Goal: Task Accomplishment & Management: Complete application form

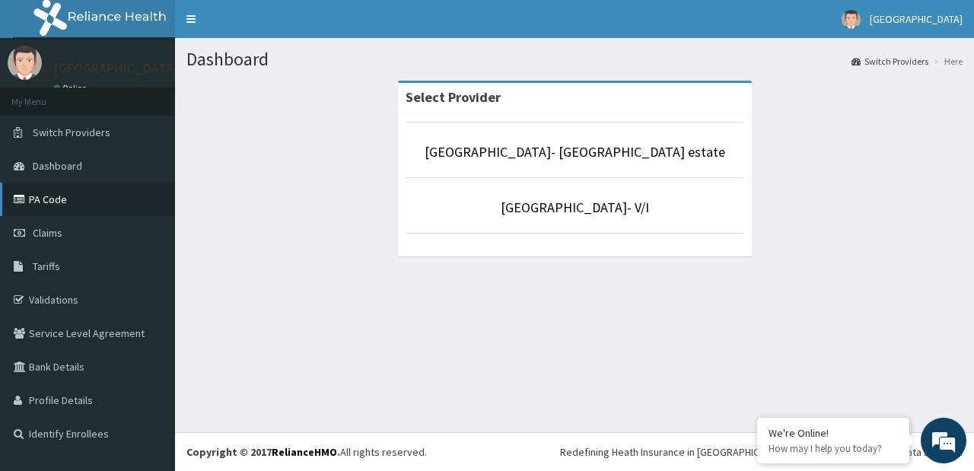
click at [57, 202] on link "PA Code" at bounding box center [87, 199] width 175 height 33
click at [50, 267] on span "Tariffs" at bounding box center [46, 266] width 27 height 14
click at [53, 230] on span "Claims" at bounding box center [48, 233] width 30 height 14
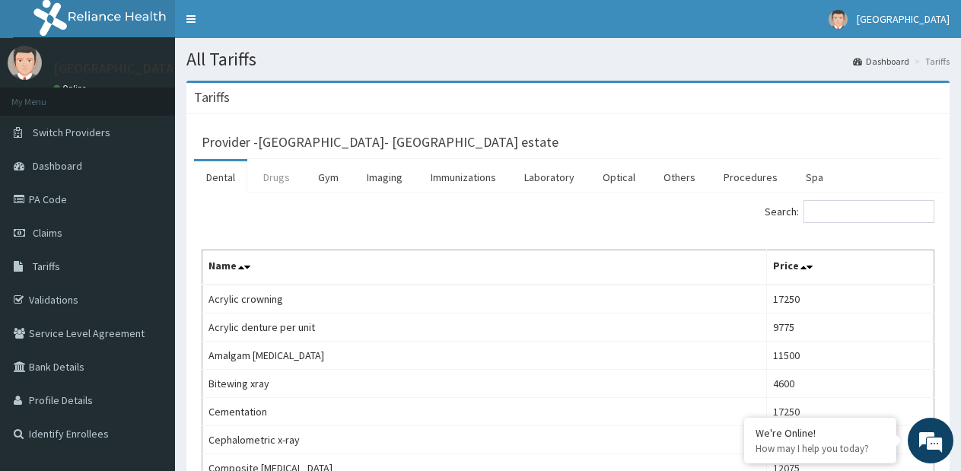
click at [286, 177] on link "Drugs" at bounding box center [276, 177] width 51 height 32
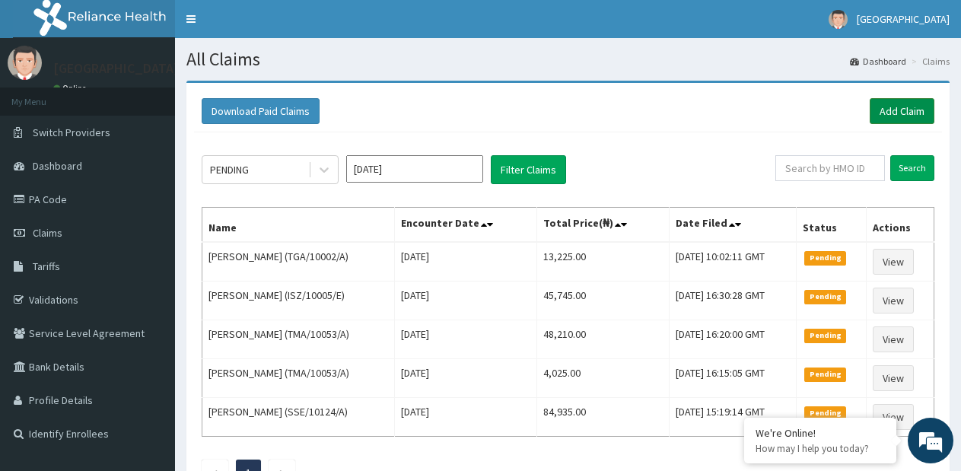
click at [880, 116] on link "Add Claim" at bounding box center [902, 111] width 65 height 26
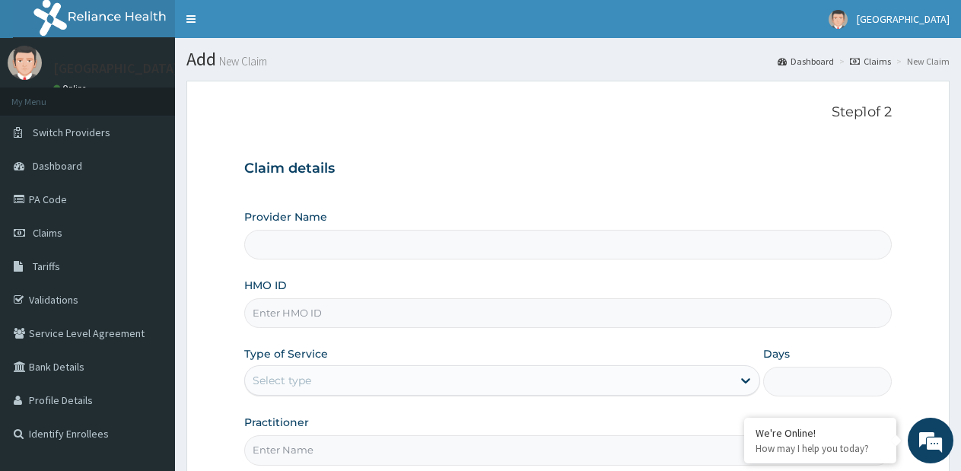
type input "[GEOGRAPHIC_DATA]- [GEOGRAPHIC_DATA] estate"
click at [304, 308] on input "HMO ID" at bounding box center [568, 313] width 648 height 30
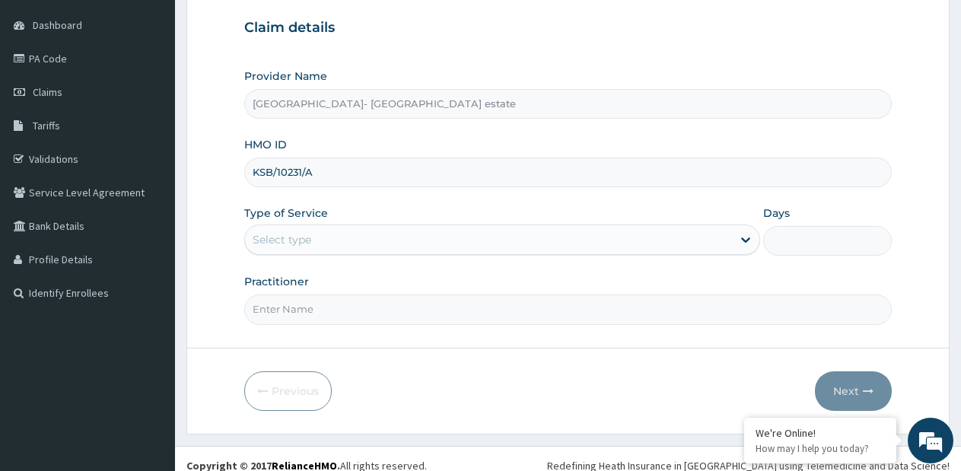
scroll to position [152, 0]
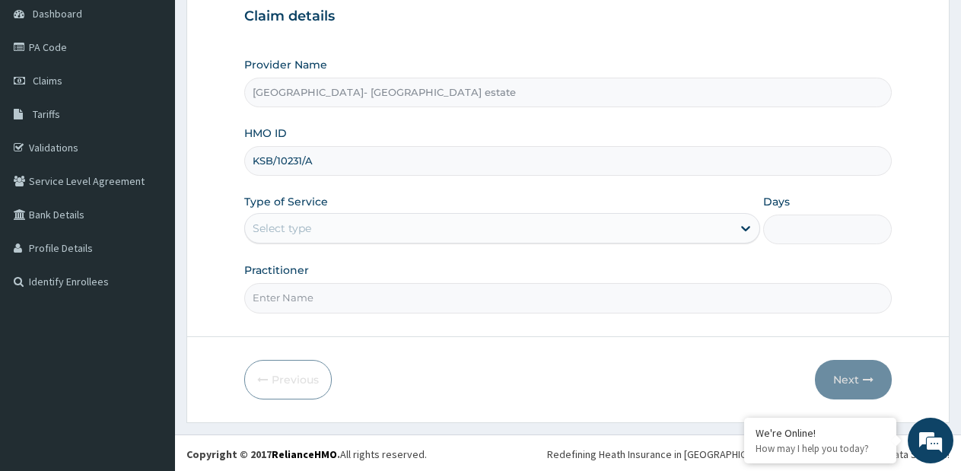
type input "KSB/10231/A"
click at [333, 234] on div "Select type" at bounding box center [488, 228] width 486 height 24
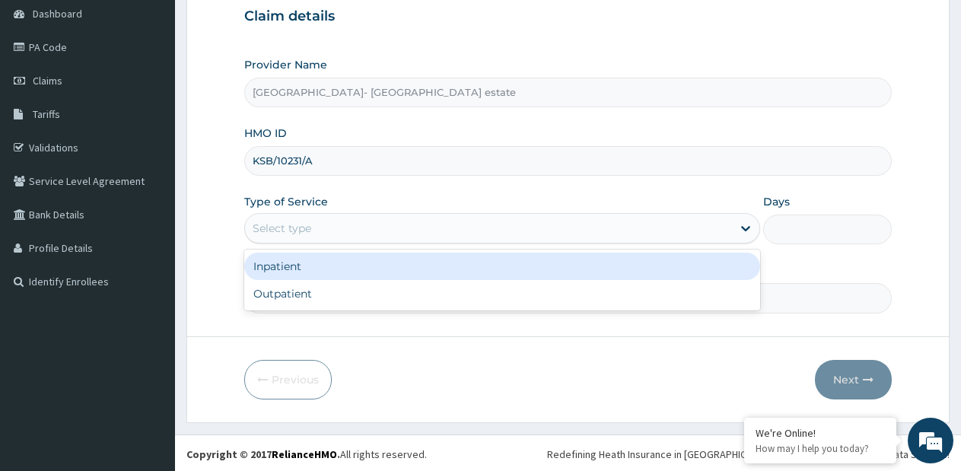
click at [325, 231] on div "Select type" at bounding box center [488, 228] width 486 height 24
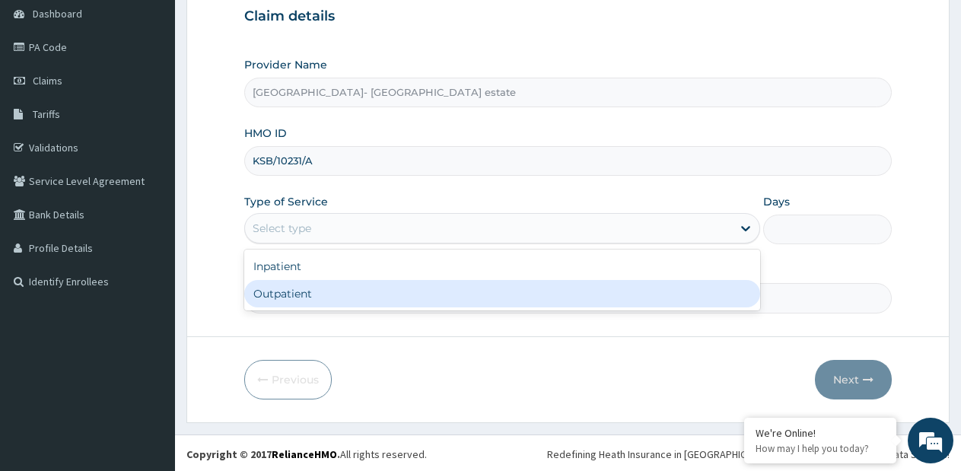
click at [312, 288] on div "Outpatient" at bounding box center [501, 293] width 515 height 27
type input "1"
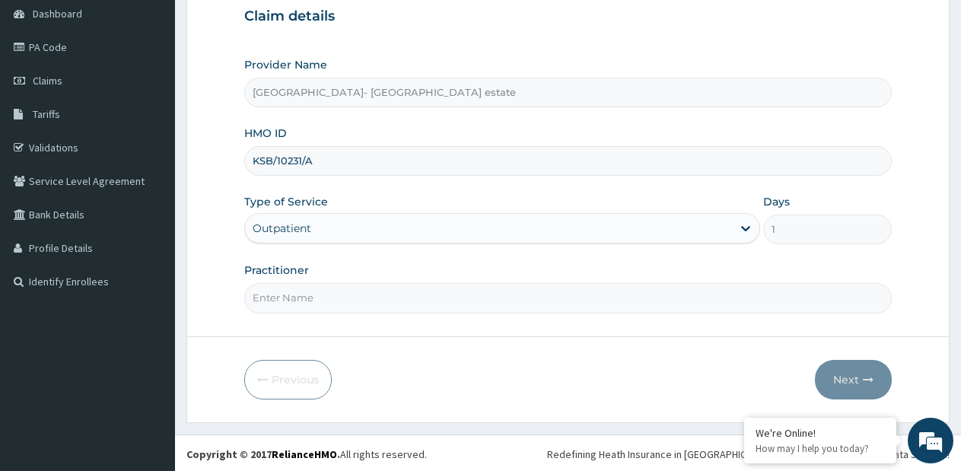
click at [312, 288] on input "Practitioner" at bounding box center [568, 298] width 648 height 30
type input "GP"
click at [854, 374] on button "Next" at bounding box center [853, 380] width 77 height 40
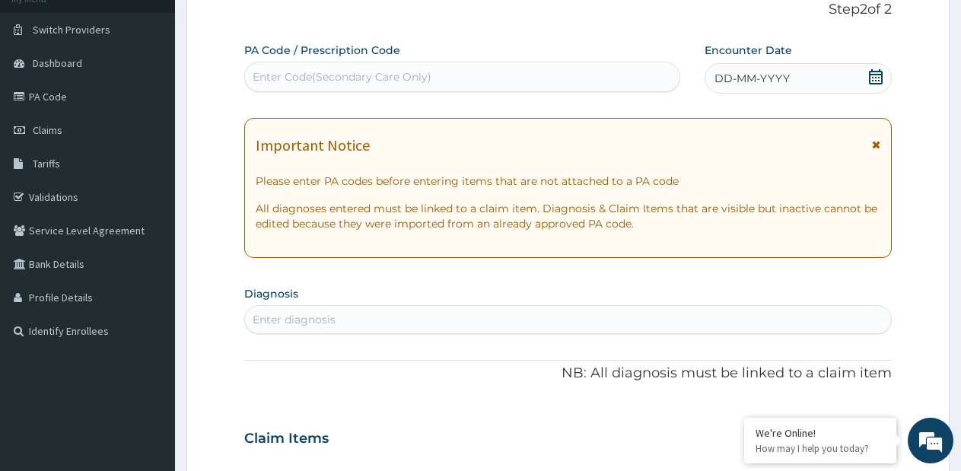
scroll to position [76, 0]
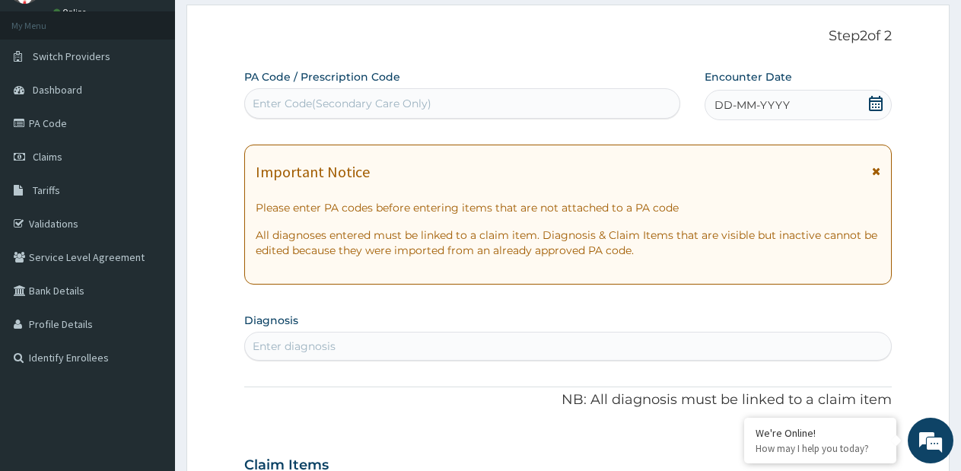
click at [735, 116] on div "DD-MM-YYYY" at bounding box center [798, 105] width 187 height 30
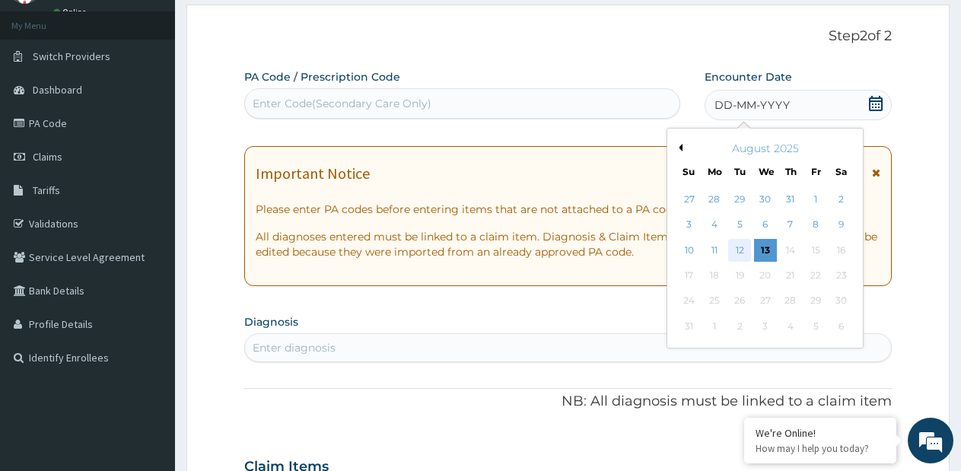
click at [734, 249] on div "12" at bounding box center [740, 250] width 23 height 23
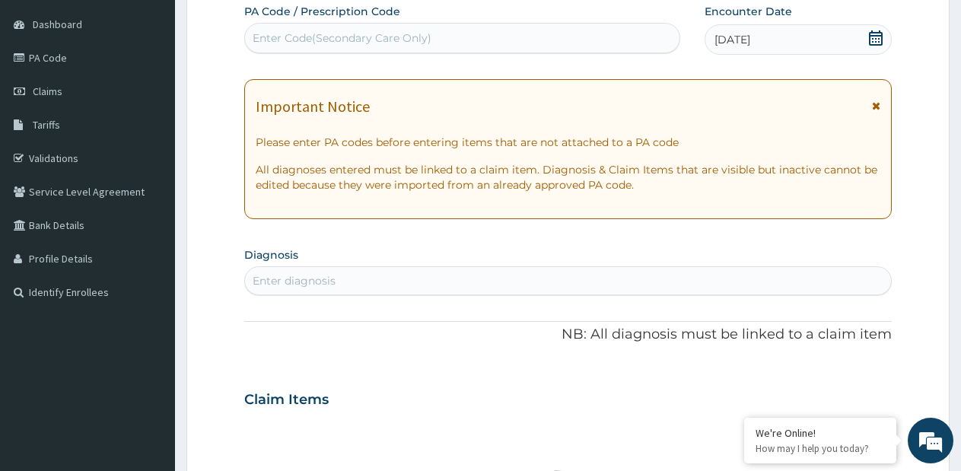
scroll to position [228, 0]
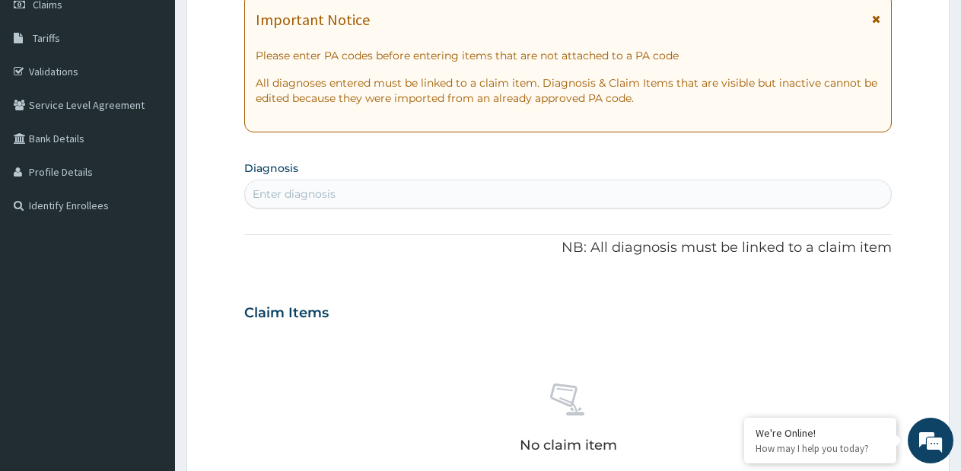
click at [506, 198] on div "Enter diagnosis" at bounding box center [568, 194] width 646 height 24
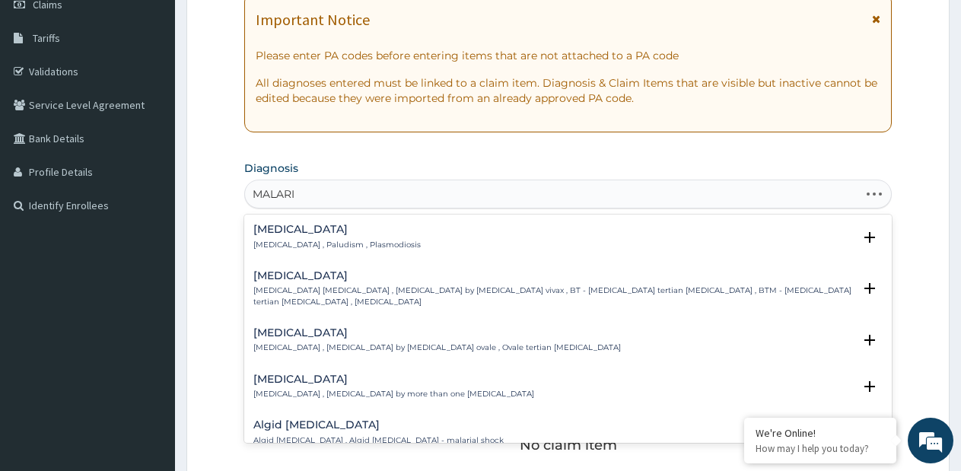
type input "MALARIA"
click at [295, 246] on p "[MEDICAL_DATA] , Paludism , Plasmodiosis" at bounding box center [336, 245] width 167 height 11
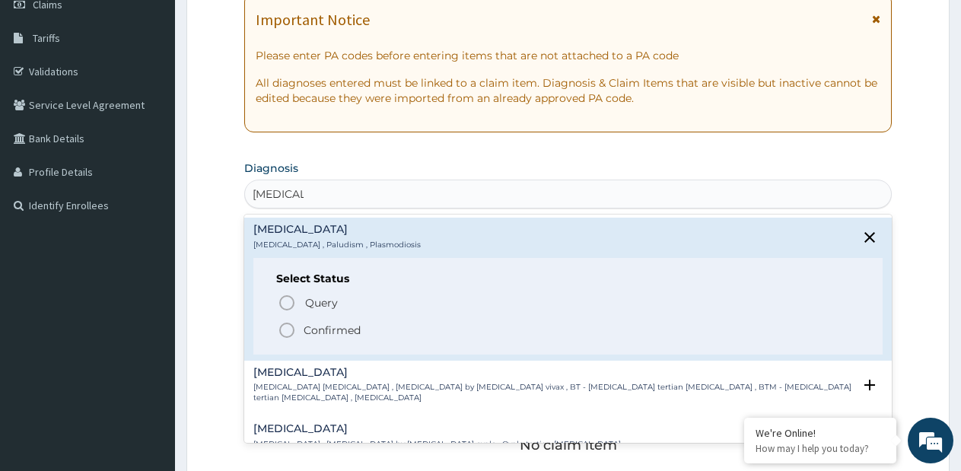
click at [314, 324] on p "Confirmed" at bounding box center [332, 330] width 57 height 15
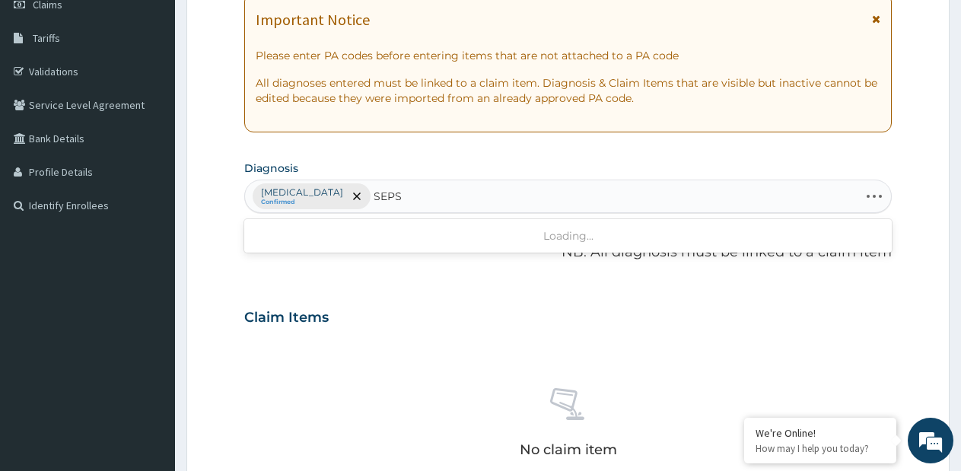
type input "SEPSI"
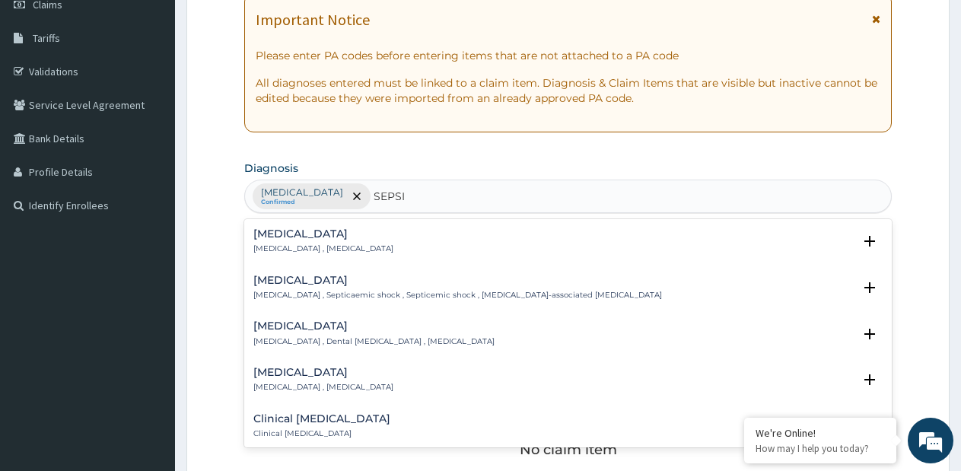
click at [335, 241] on div "Sepsis Systemic infection , Sepsis" at bounding box center [323, 241] width 140 height 27
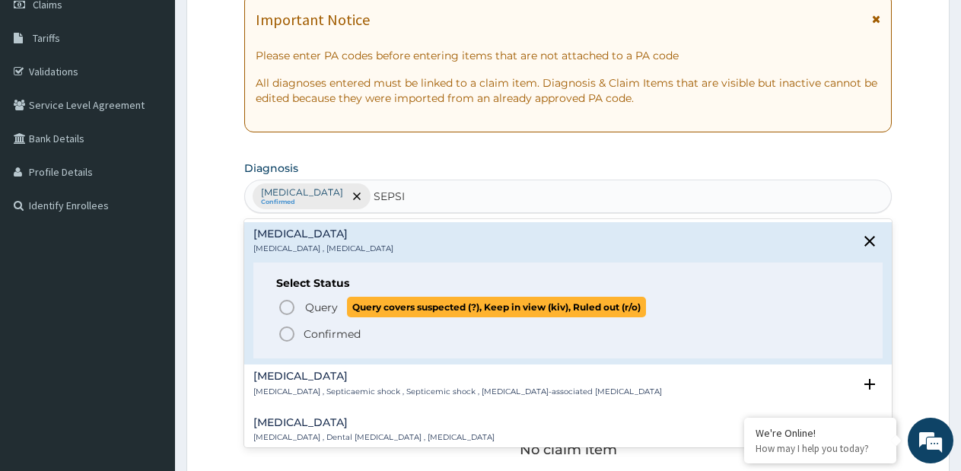
click at [323, 307] on span "Query" at bounding box center [321, 307] width 33 height 15
click at [323, 307] on div "Claim Items" at bounding box center [568, 314] width 648 height 40
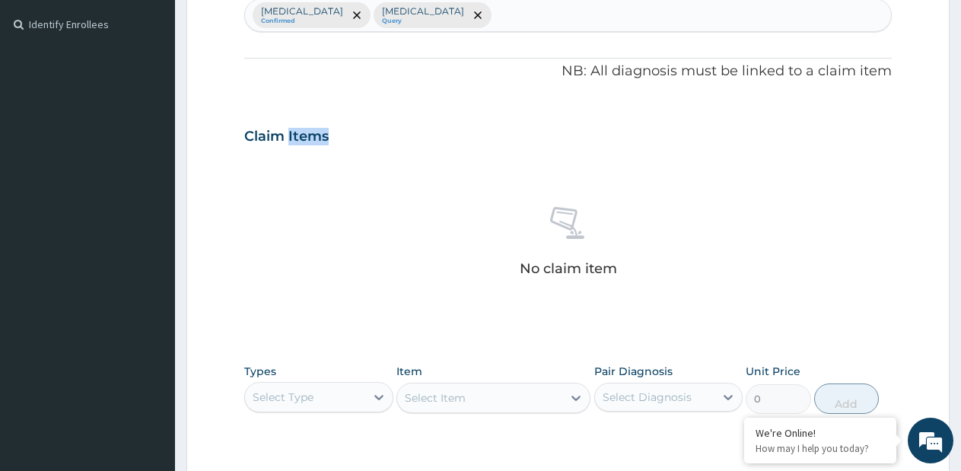
scroll to position [322, 0]
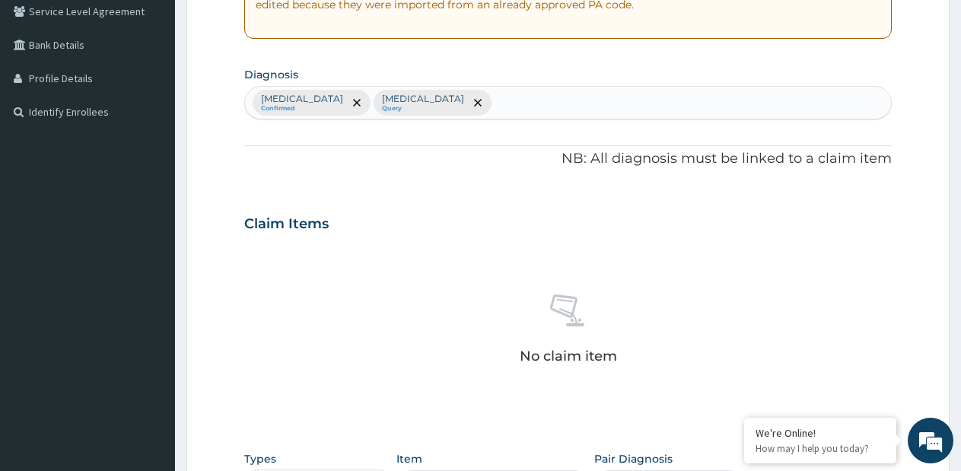
click at [450, 102] on div "Malaria Confirmed Sepsis Query" at bounding box center [568, 103] width 646 height 32
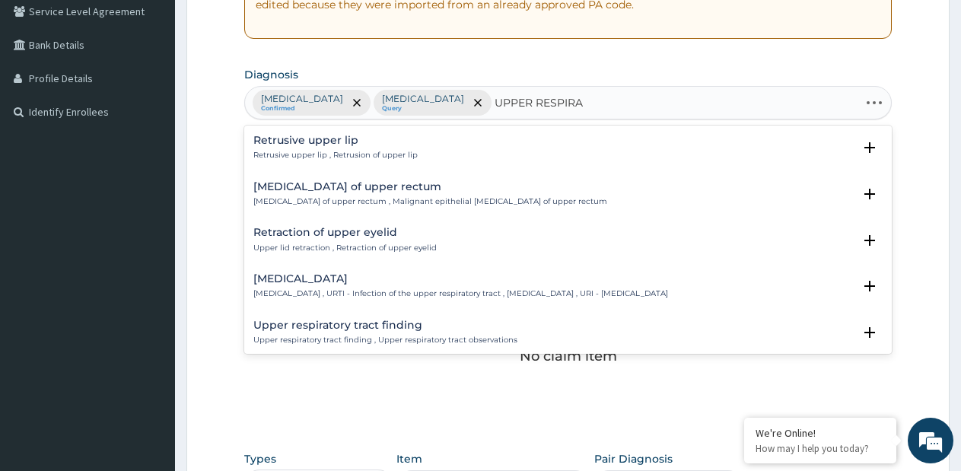
type input "UPPER RESPIRAT"
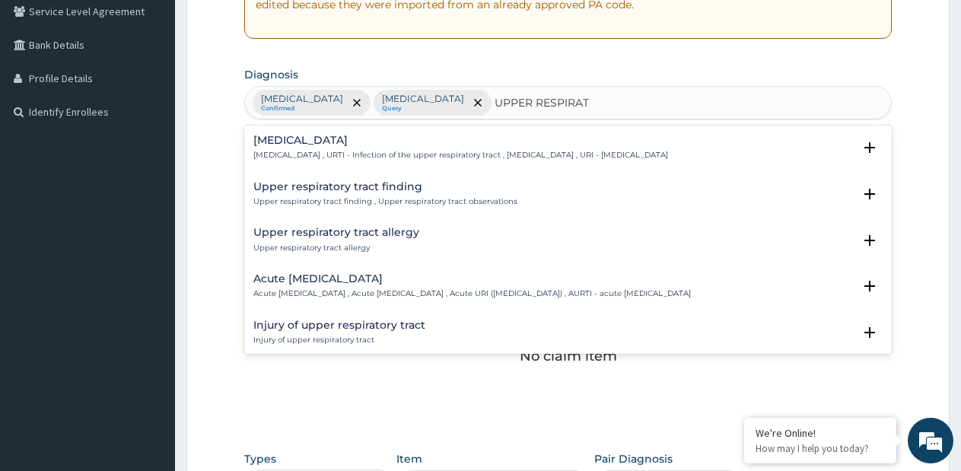
click at [401, 292] on p "Acute upper respiratory infection , Acute upper respiratory tract infection , A…" at bounding box center [472, 293] width 438 height 11
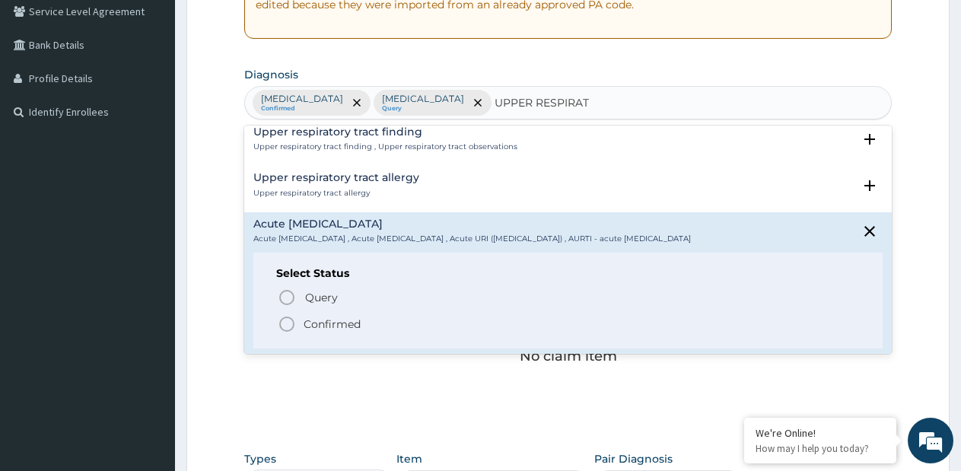
scroll to position [76, 0]
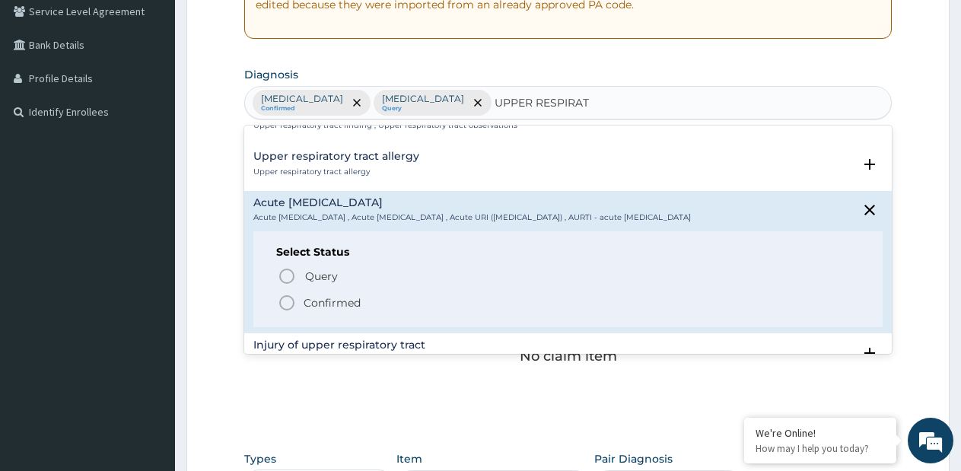
click at [315, 306] on p "Confirmed" at bounding box center [332, 302] width 57 height 15
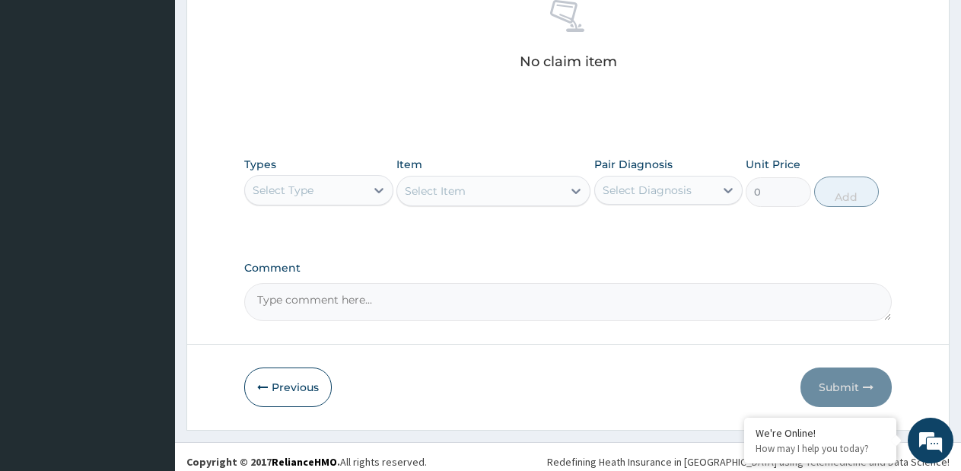
scroll to position [626, 0]
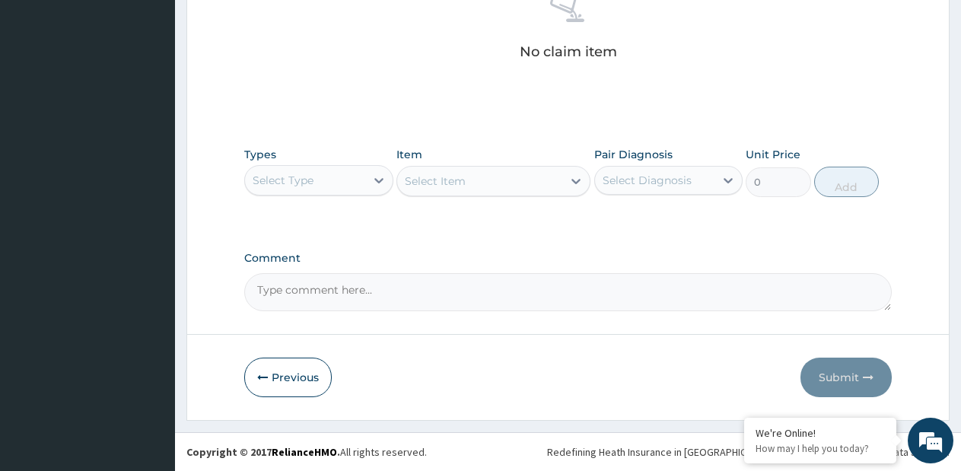
click at [361, 186] on div "Select Type" at bounding box center [305, 180] width 120 height 24
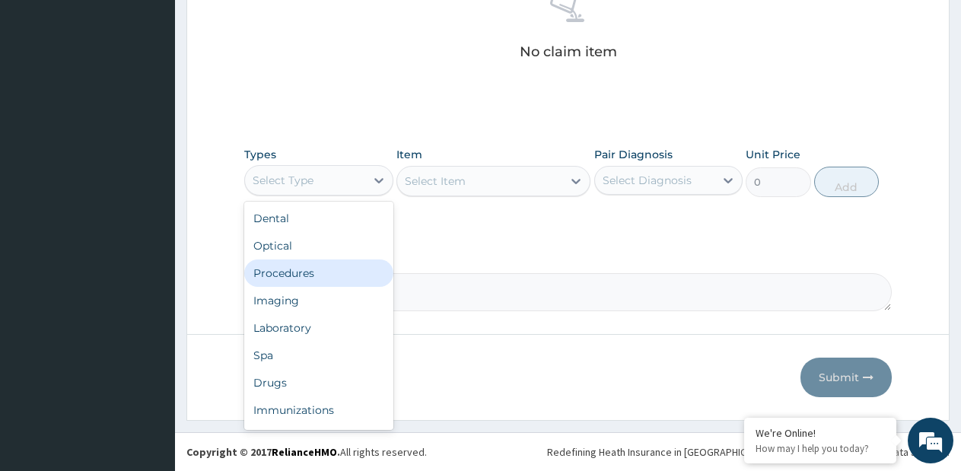
click at [340, 276] on div "Procedures" at bounding box center [318, 272] width 149 height 27
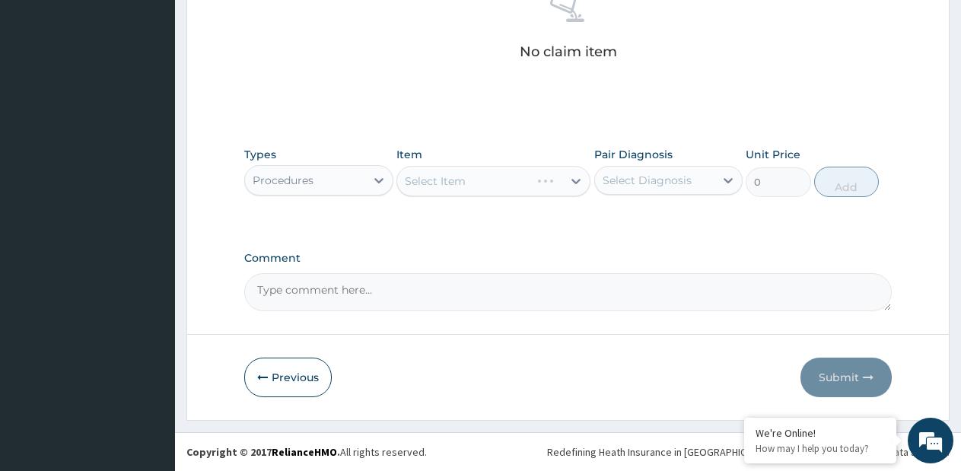
click at [571, 186] on icon at bounding box center [575, 180] width 15 height 15
click at [575, 183] on icon at bounding box center [575, 180] width 15 height 15
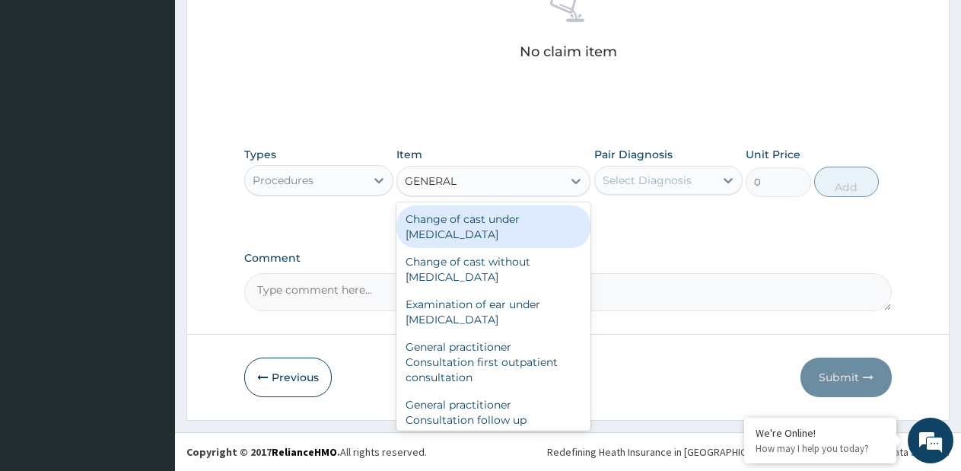
type input "GENERAL P"
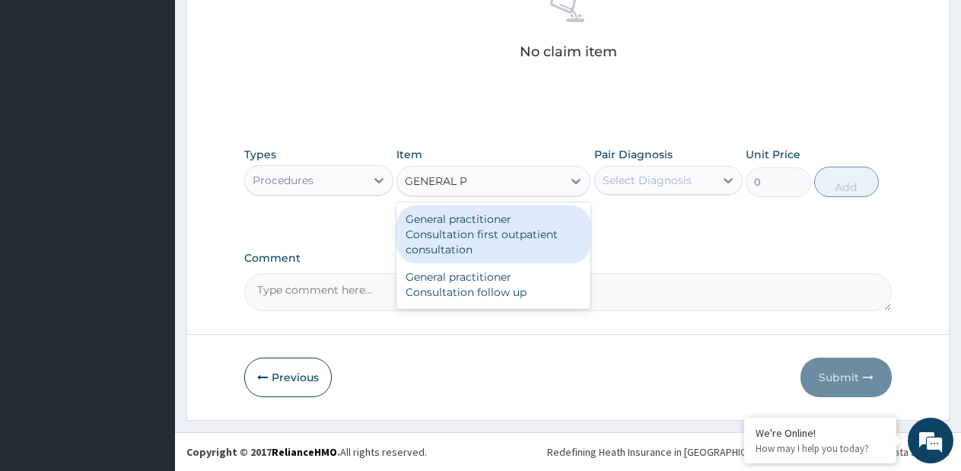
click at [524, 226] on div "General practitioner Consultation first outpatient consultation" at bounding box center [493, 234] width 194 height 58
type input "3795"
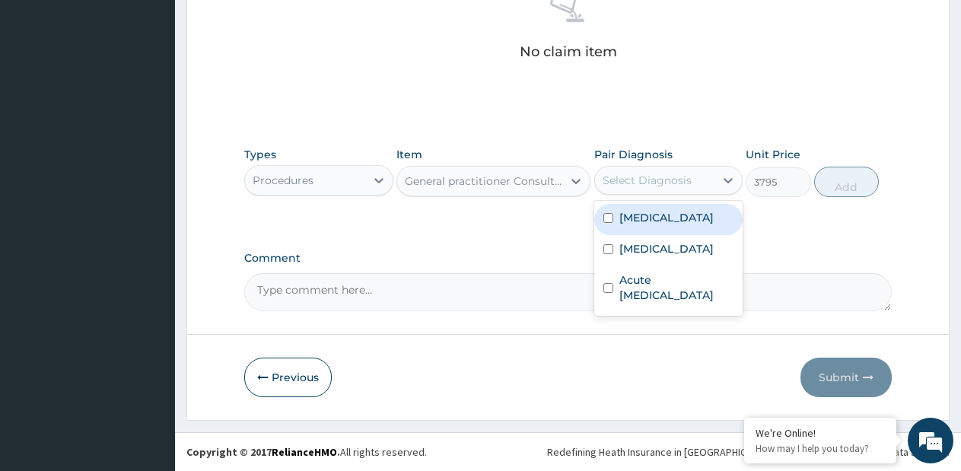
click at [661, 181] on div "Select Diagnosis" at bounding box center [647, 180] width 89 height 15
click at [646, 217] on label "[MEDICAL_DATA]" at bounding box center [666, 217] width 94 height 15
drag, startPoint x: 646, startPoint y: 217, endPoint x: 648, endPoint y: 252, distance: 35.1
click at [646, 218] on label "[MEDICAL_DATA]" at bounding box center [666, 217] width 94 height 15
checkbox input "false"
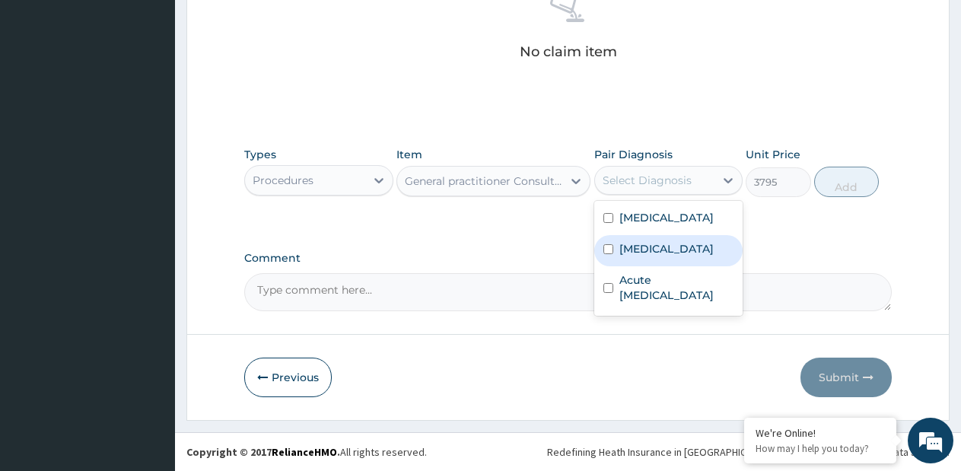
drag, startPoint x: 646, startPoint y: 248, endPoint x: 653, endPoint y: 277, distance: 29.7
click at [648, 251] on label "[MEDICAL_DATA]" at bounding box center [666, 248] width 94 height 15
checkbox input "true"
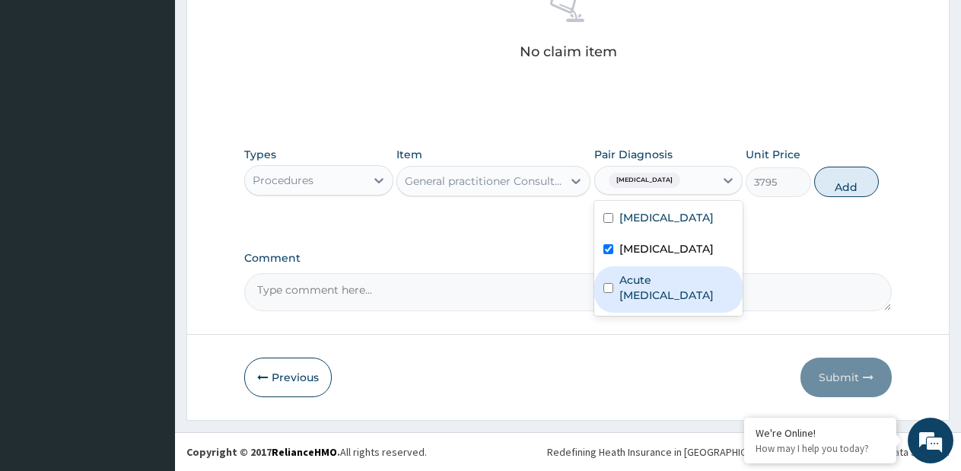
click at [650, 282] on label "Acute [MEDICAL_DATA]" at bounding box center [676, 287] width 115 height 30
checkbox input "true"
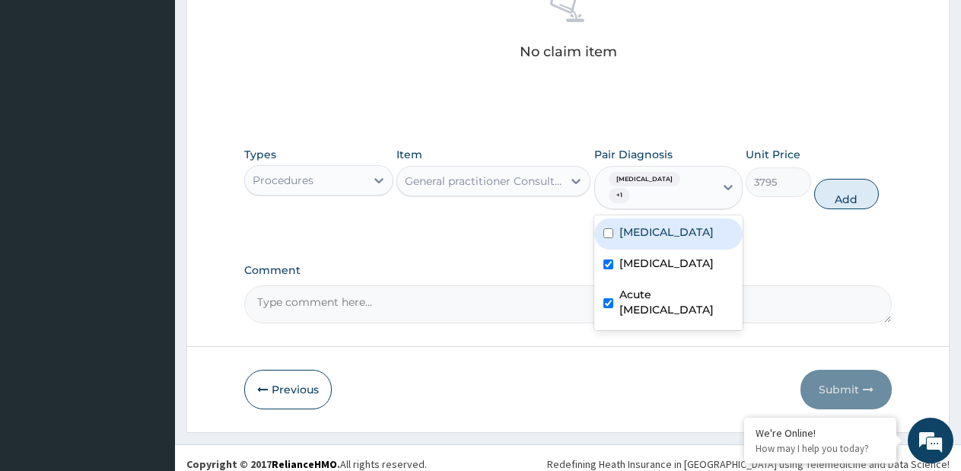
click at [645, 224] on label "[MEDICAL_DATA]" at bounding box center [666, 231] width 94 height 15
checkbox input "true"
click at [829, 179] on button "Add" at bounding box center [846, 194] width 65 height 30
type input "0"
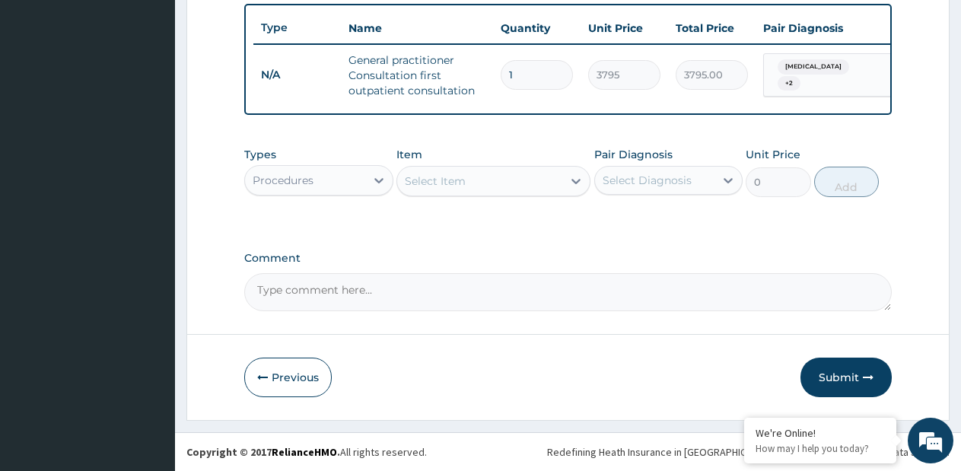
scroll to position [575, 0]
click at [344, 178] on div "Procedures" at bounding box center [305, 180] width 120 height 24
click at [345, 178] on div "Procedures" at bounding box center [305, 180] width 120 height 24
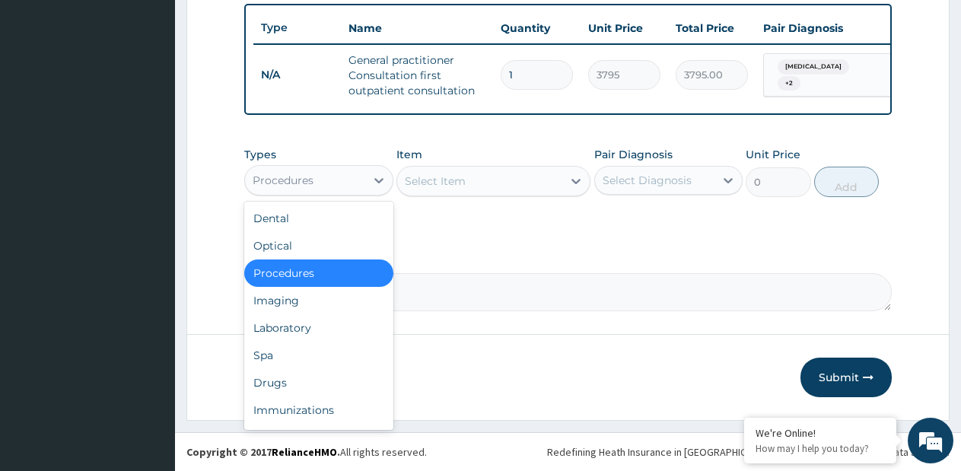
click at [329, 178] on div "Procedures" at bounding box center [305, 180] width 120 height 24
click at [289, 317] on div "Laboratory" at bounding box center [318, 327] width 149 height 27
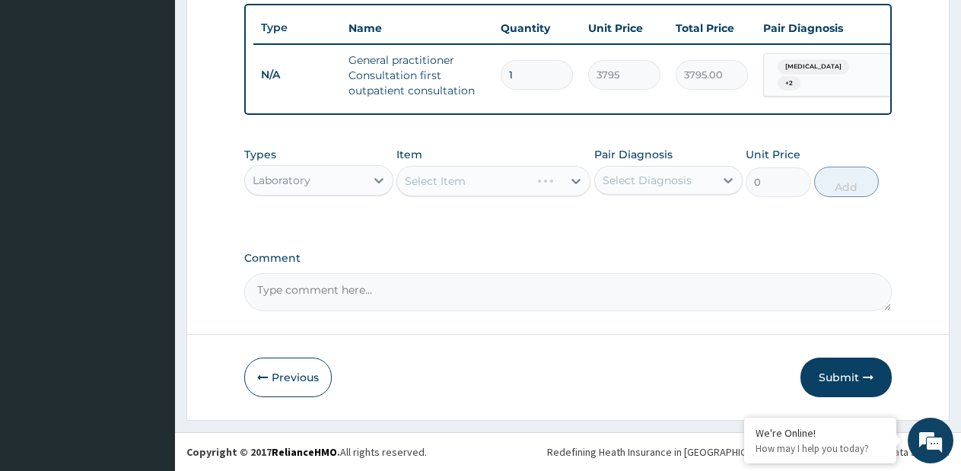
click at [571, 183] on div "Select Item" at bounding box center [493, 181] width 194 height 30
click at [571, 183] on icon at bounding box center [575, 180] width 15 height 15
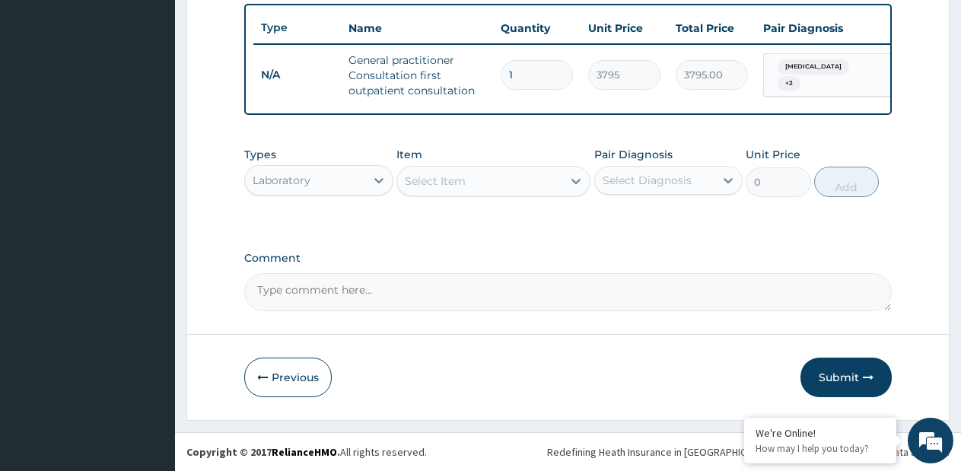
click at [571, 183] on icon at bounding box center [575, 180] width 15 height 15
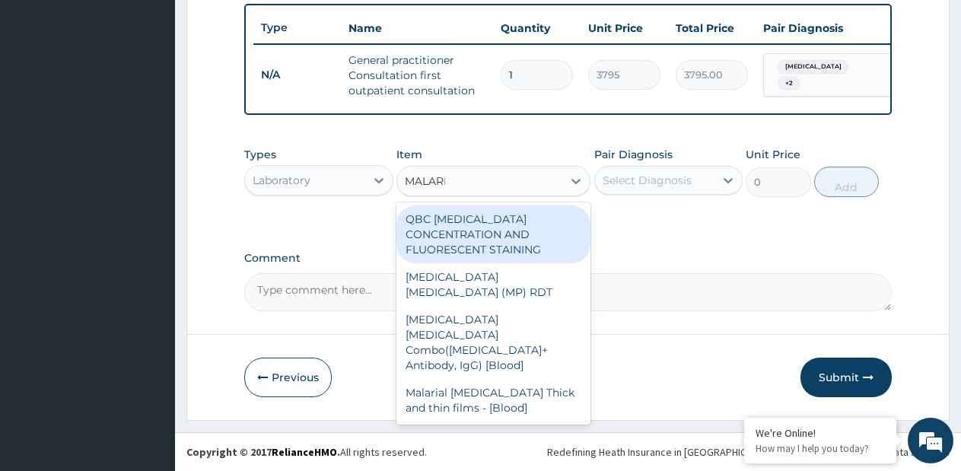
type input "[MEDICAL_DATA]"
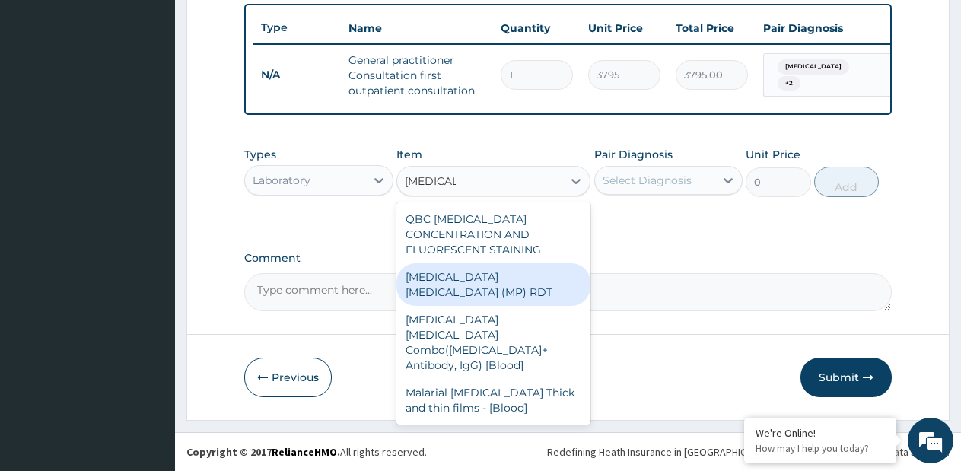
click at [568, 263] on div "[MEDICAL_DATA] [MEDICAL_DATA] (MP) RDT" at bounding box center [493, 284] width 194 height 43
type input "1725"
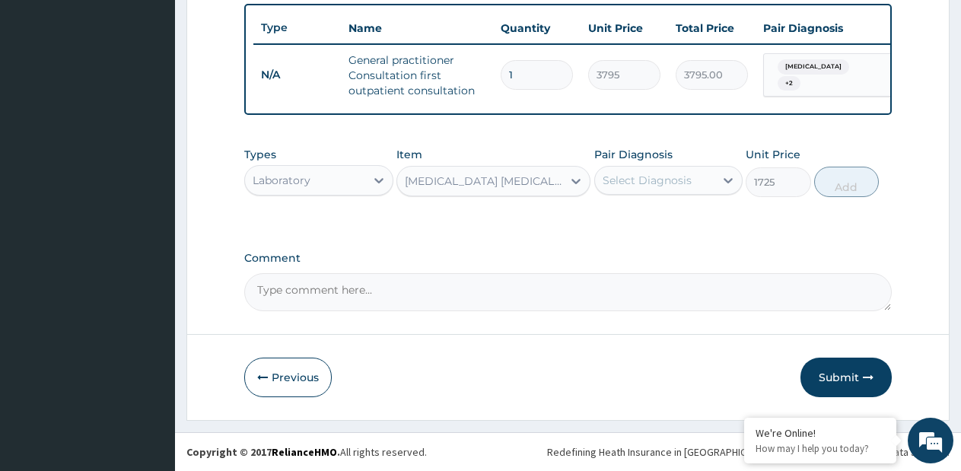
click at [671, 163] on div "Pair Diagnosis Select Diagnosis" at bounding box center [668, 172] width 149 height 50
click at [675, 177] on div "Select Diagnosis" at bounding box center [647, 180] width 89 height 15
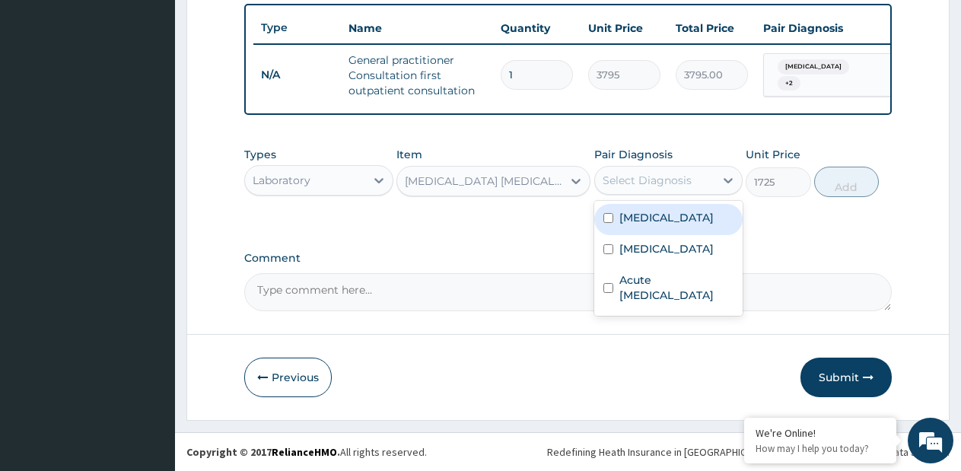
click at [676, 228] on div "[MEDICAL_DATA]" at bounding box center [668, 219] width 149 height 31
checkbox input "true"
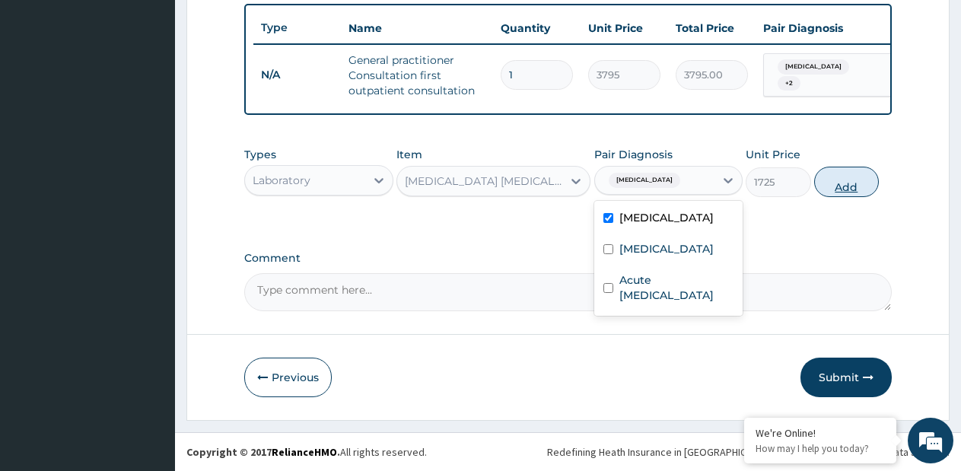
click at [859, 187] on button "Add" at bounding box center [846, 182] width 65 height 30
type input "0"
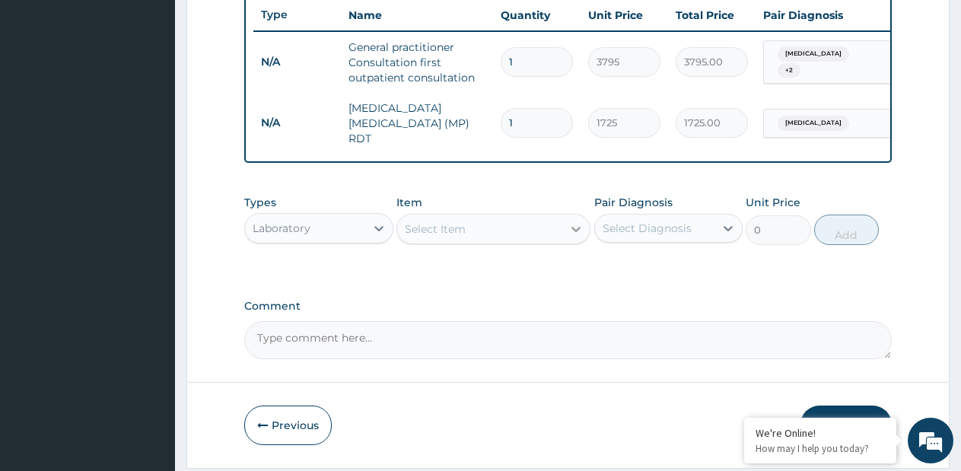
click at [569, 231] on icon at bounding box center [575, 228] width 15 height 15
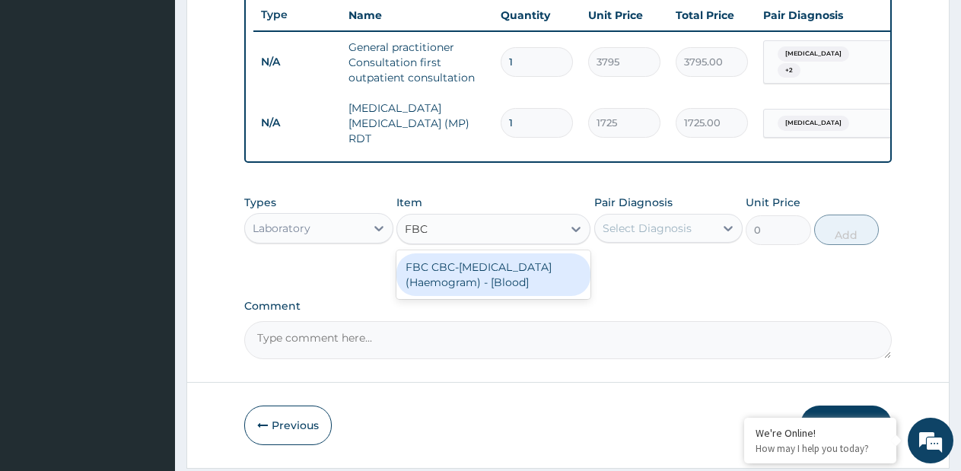
type input "FBC"
click at [660, 236] on div "Select Diagnosis" at bounding box center [647, 228] width 89 height 15
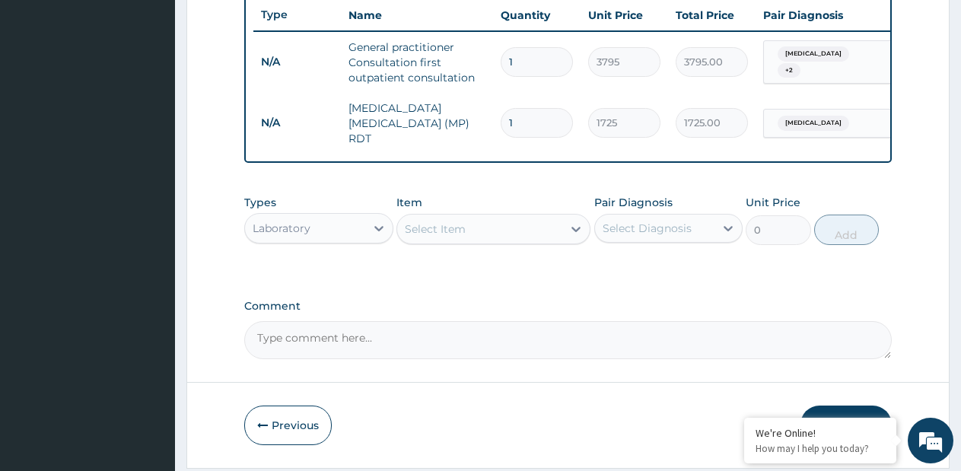
click at [556, 237] on div "Select Item" at bounding box center [479, 229] width 165 height 24
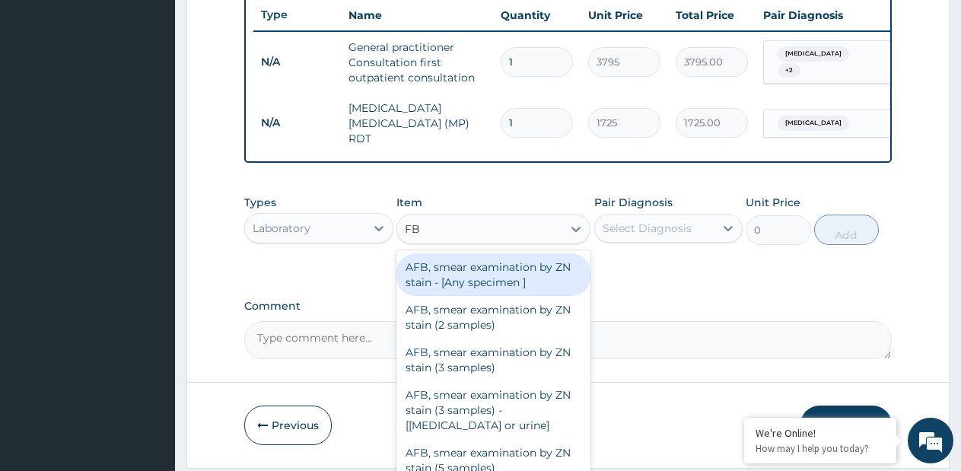
type input "FBC"
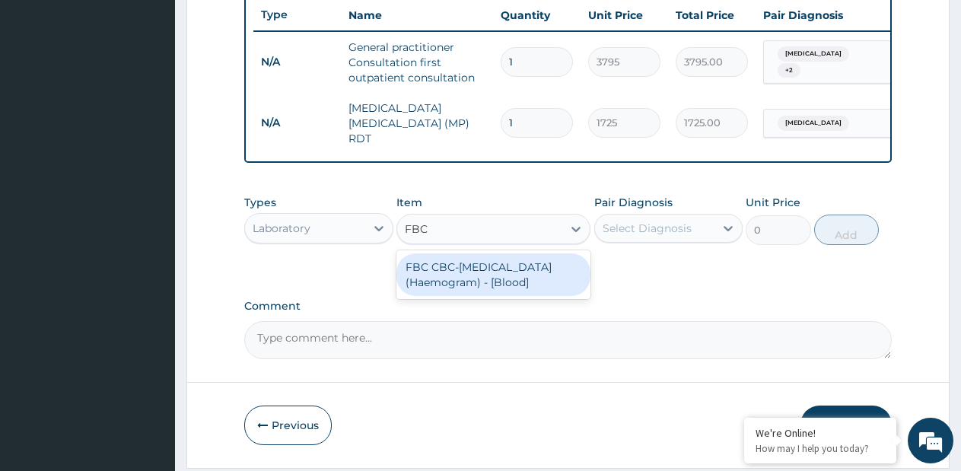
click at [536, 272] on div "FBC CBC-[MEDICAL_DATA] (Haemogram) - [Blood]" at bounding box center [493, 274] width 194 height 43
type input "4600"
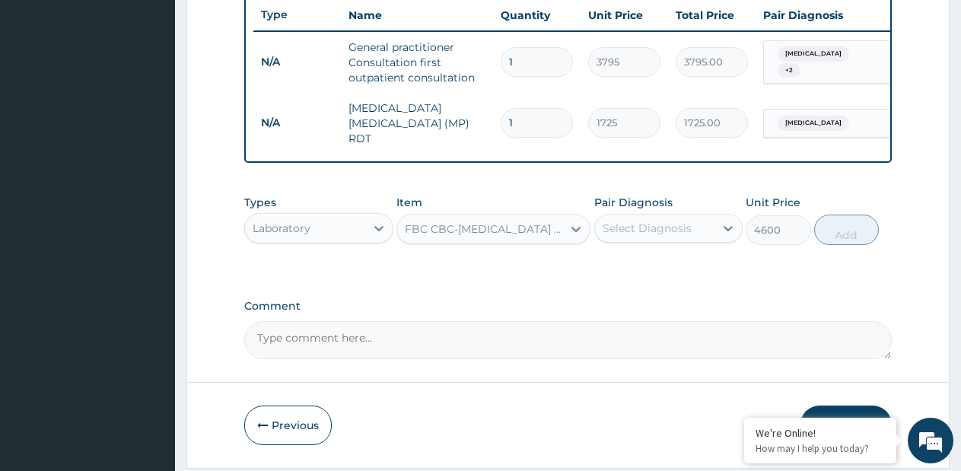
click at [648, 236] on div "Select Diagnosis" at bounding box center [647, 228] width 89 height 15
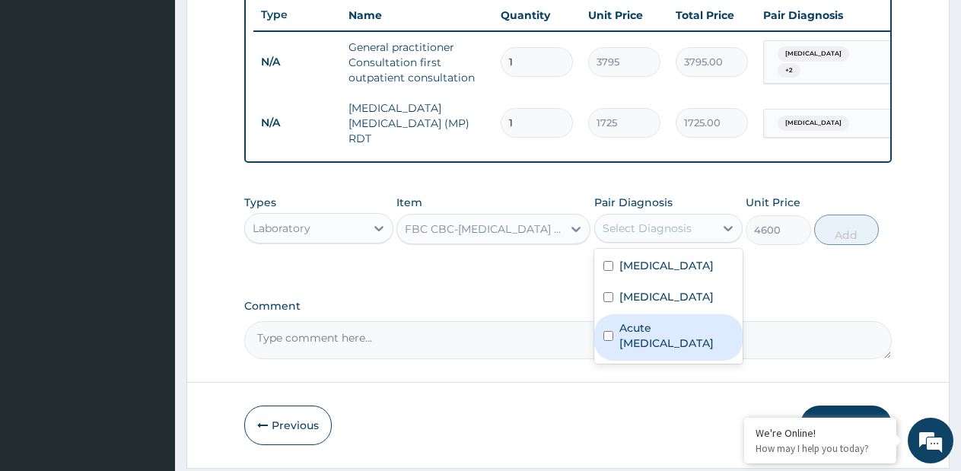
click at [629, 336] on label "Acute [MEDICAL_DATA]" at bounding box center [676, 335] width 115 height 30
checkbox input "true"
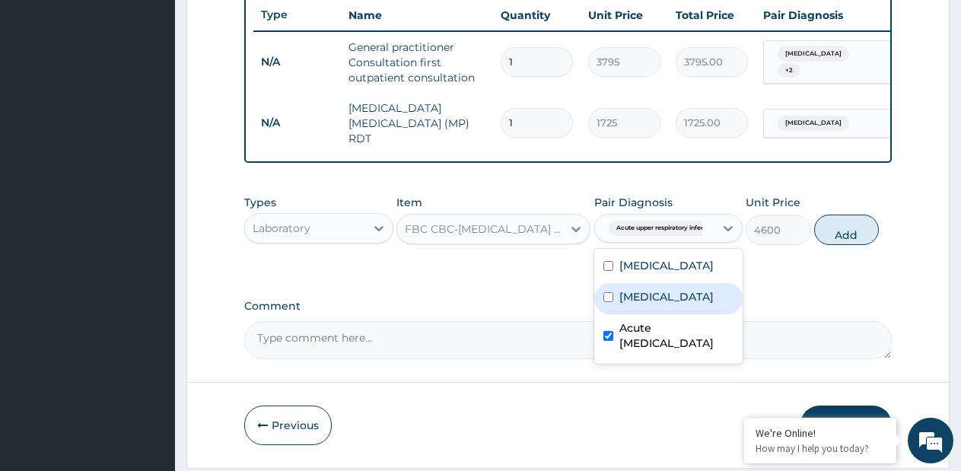
click at [645, 297] on label "[MEDICAL_DATA]" at bounding box center [666, 296] width 94 height 15
checkbox input "true"
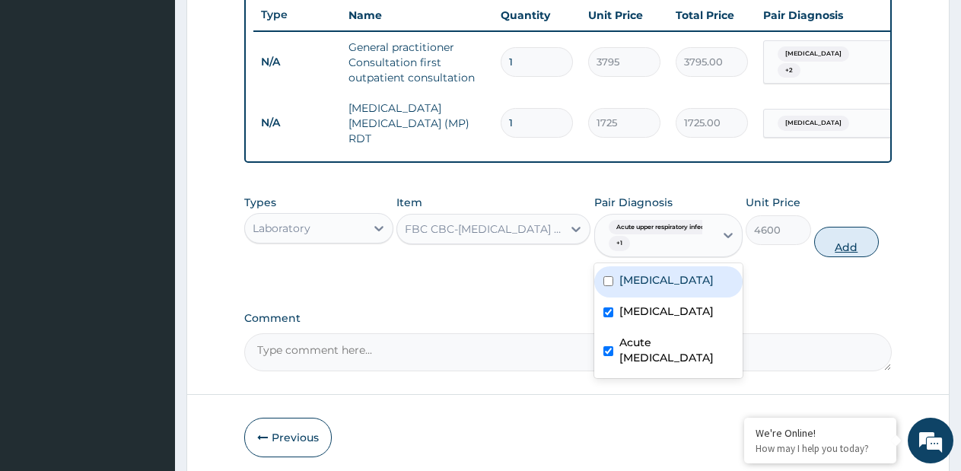
click at [844, 243] on button "Add" at bounding box center [846, 242] width 65 height 30
type input "0"
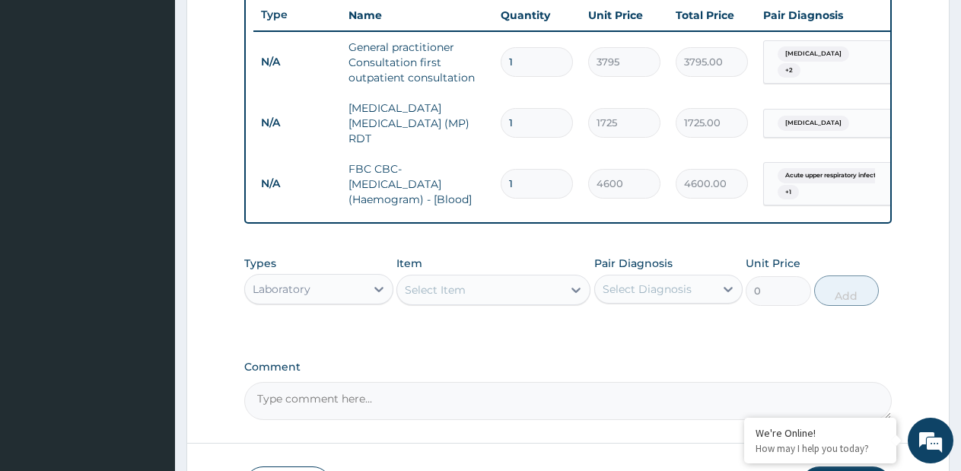
click at [326, 291] on div "Laboratory" at bounding box center [305, 289] width 120 height 24
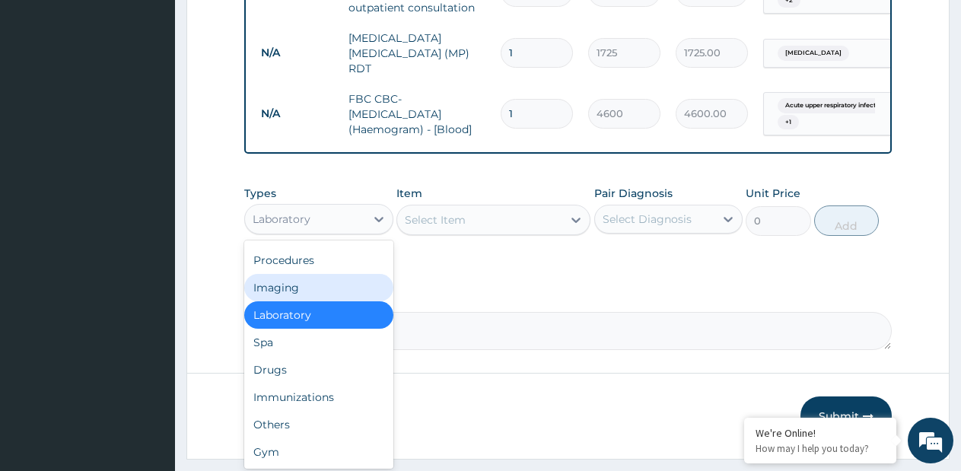
scroll to position [689, 0]
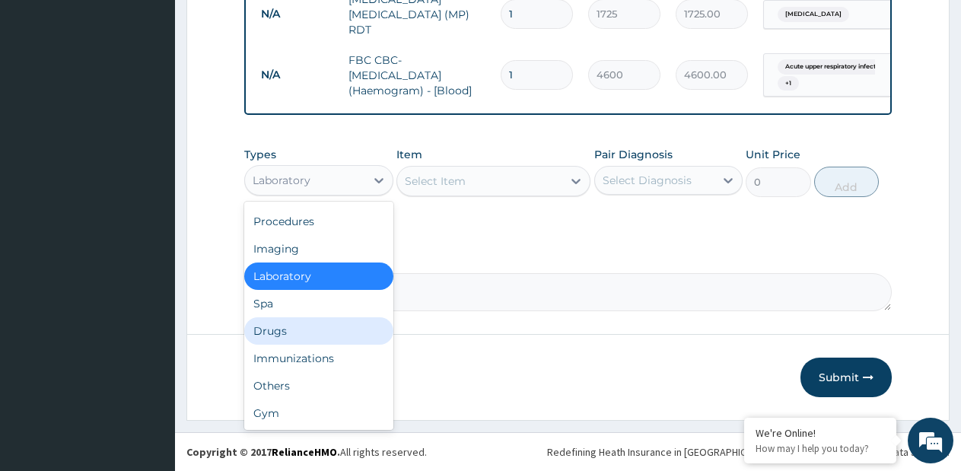
drag, startPoint x: 319, startPoint y: 331, endPoint x: 395, endPoint y: 324, distance: 76.4
click at [320, 330] on div "Drugs" at bounding box center [318, 330] width 149 height 27
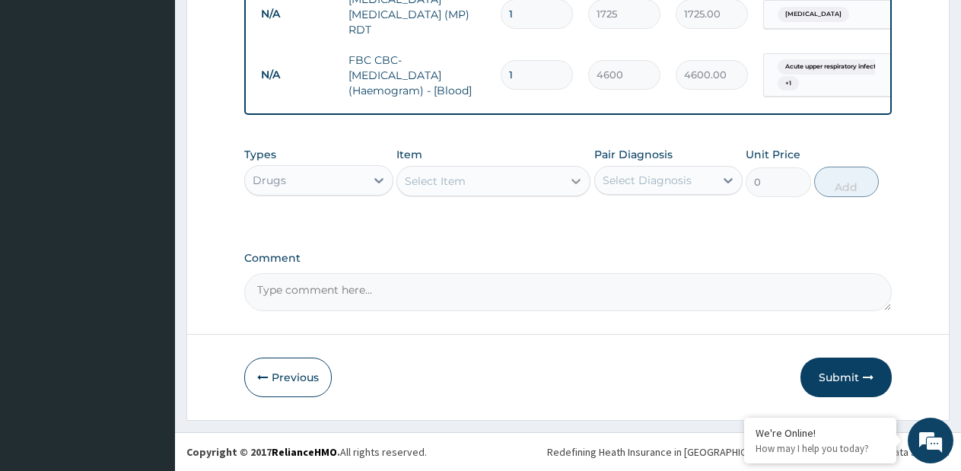
click at [568, 186] on icon at bounding box center [575, 180] width 15 height 15
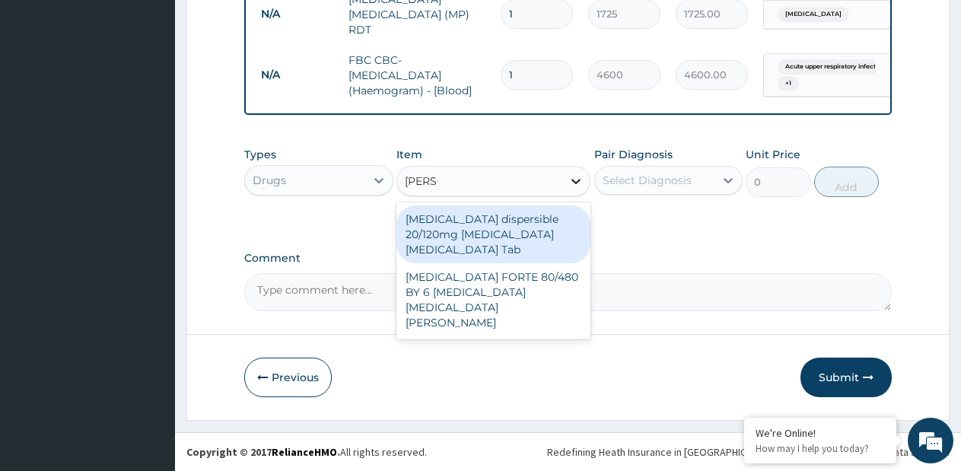
type input "COART"
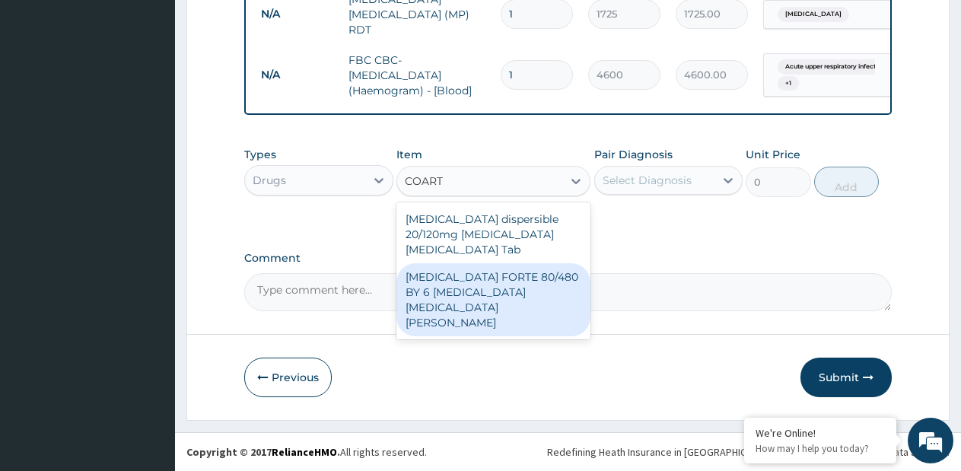
click at [512, 268] on div "[MEDICAL_DATA] FORTE 80/480 BY 6 [MEDICAL_DATA] [MEDICAL_DATA][PERSON_NAME]" at bounding box center [493, 299] width 194 height 73
type input "1170"
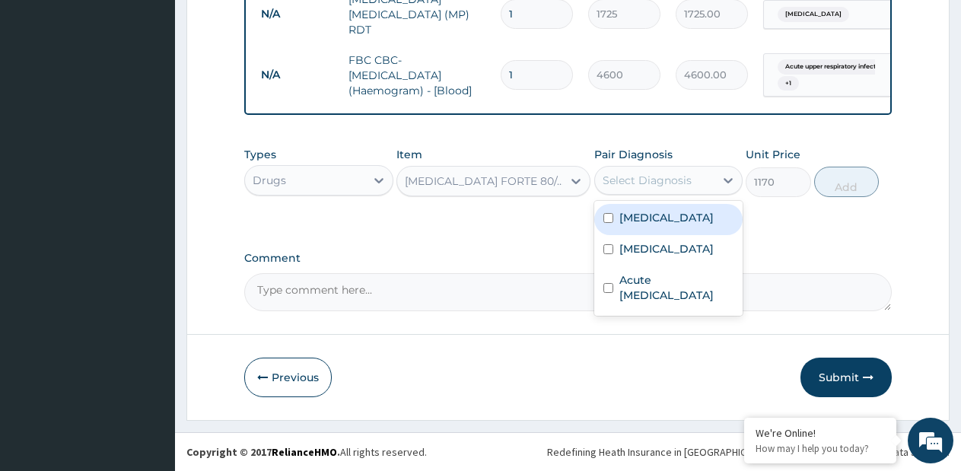
click at [714, 181] on div "Select Diagnosis" at bounding box center [655, 180] width 120 height 24
drag, startPoint x: 645, startPoint y: 222, endPoint x: 722, endPoint y: 216, distance: 77.1
click at [647, 221] on label "[MEDICAL_DATA]" at bounding box center [666, 217] width 94 height 15
checkbox input "true"
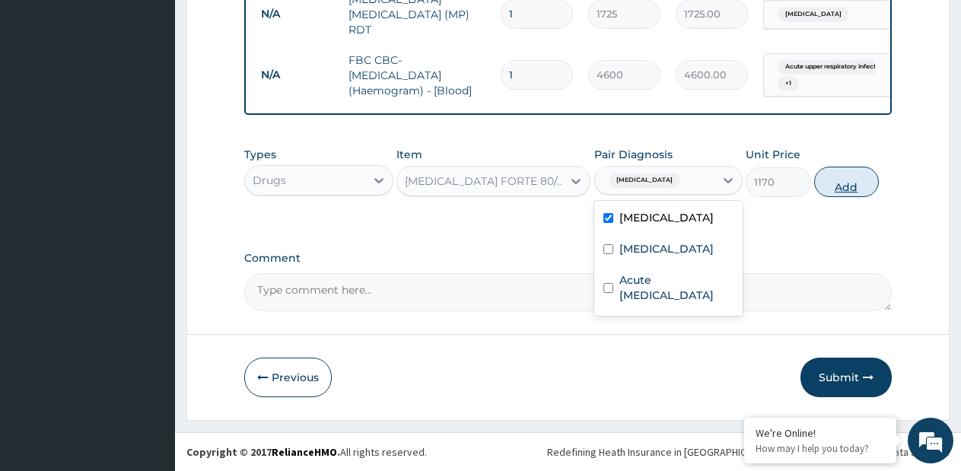
click at [833, 192] on button "Add" at bounding box center [846, 182] width 65 height 30
type input "0"
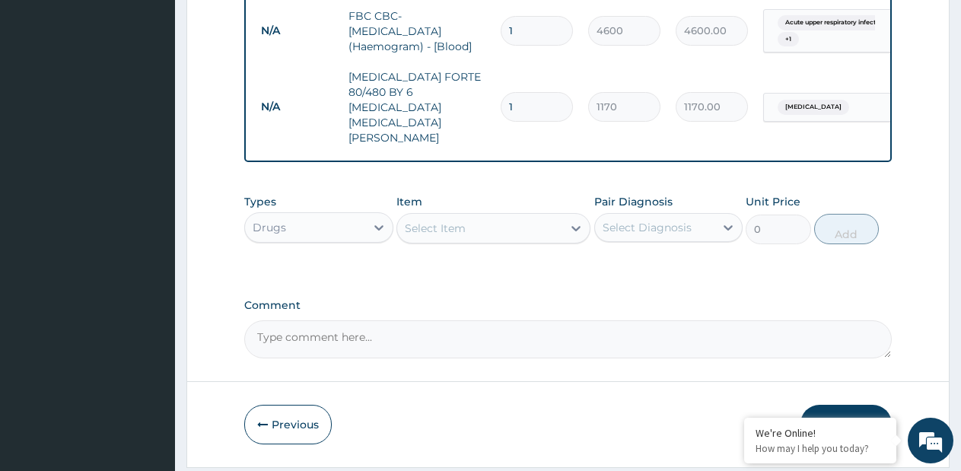
scroll to position [749, 0]
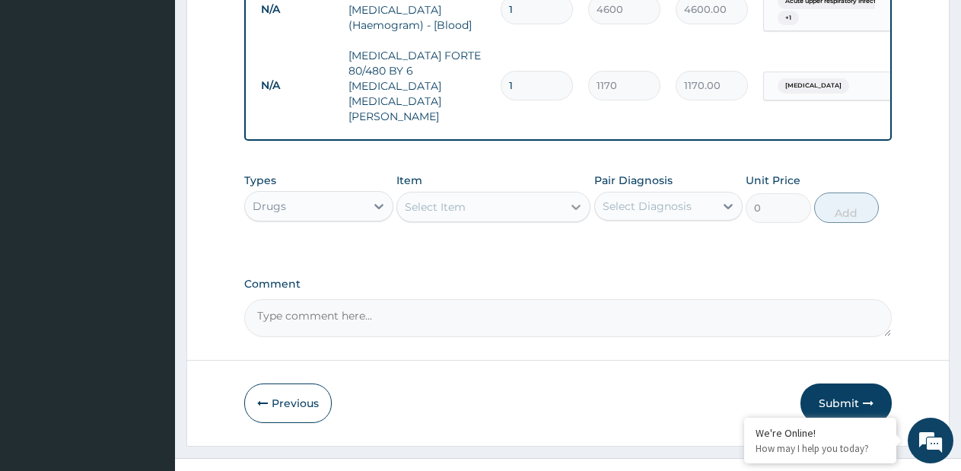
click at [578, 205] on icon at bounding box center [575, 207] width 9 height 5
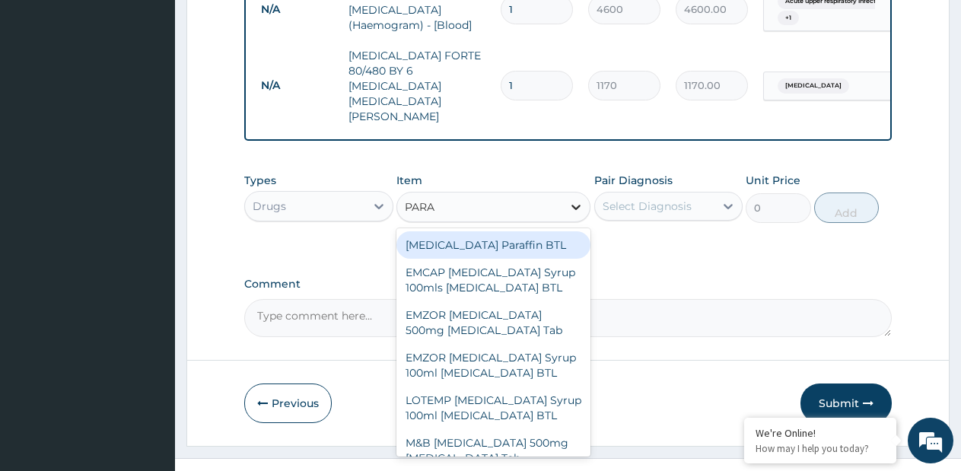
type input "PARAC"
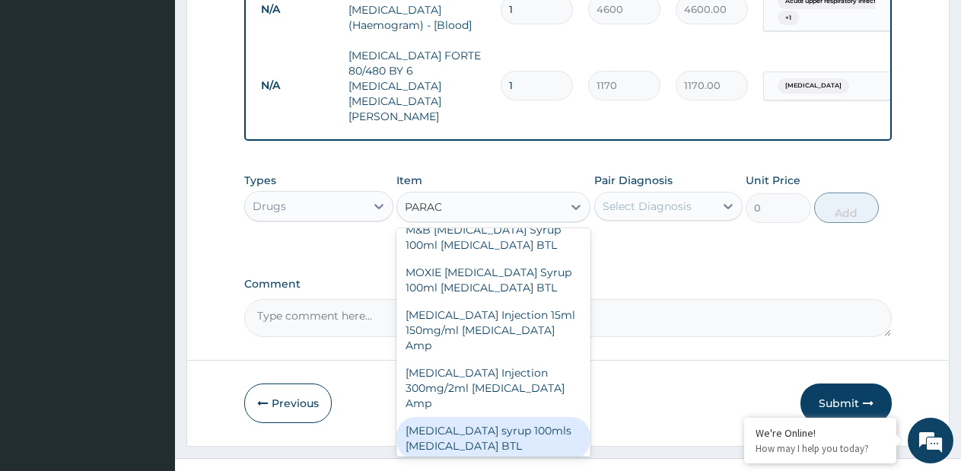
scroll to position [292, 0]
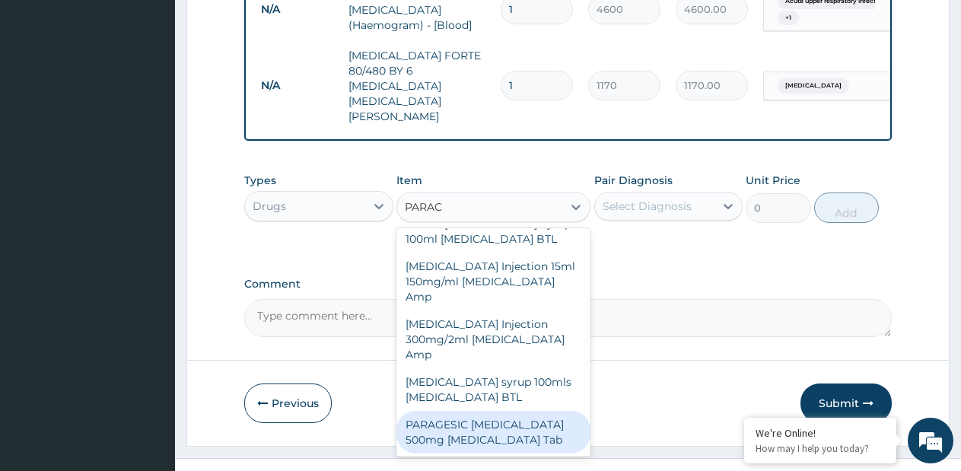
click at [533, 411] on div "PARAGESIC [MEDICAL_DATA] 500mg [MEDICAL_DATA] Tab" at bounding box center [493, 432] width 194 height 43
type input "15"
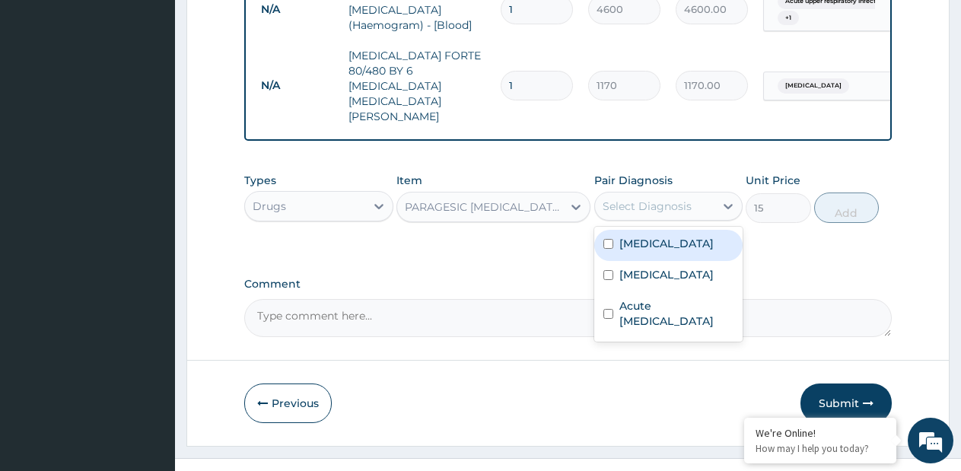
click at [664, 199] on div "Select Diagnosis" at bounding box center [647, 206] width 89 height 15
click at [660, 231] on div "[MEDICAL_DATA]" at bounding box center [668, 245] width 149 height 31
checkbox input "true"
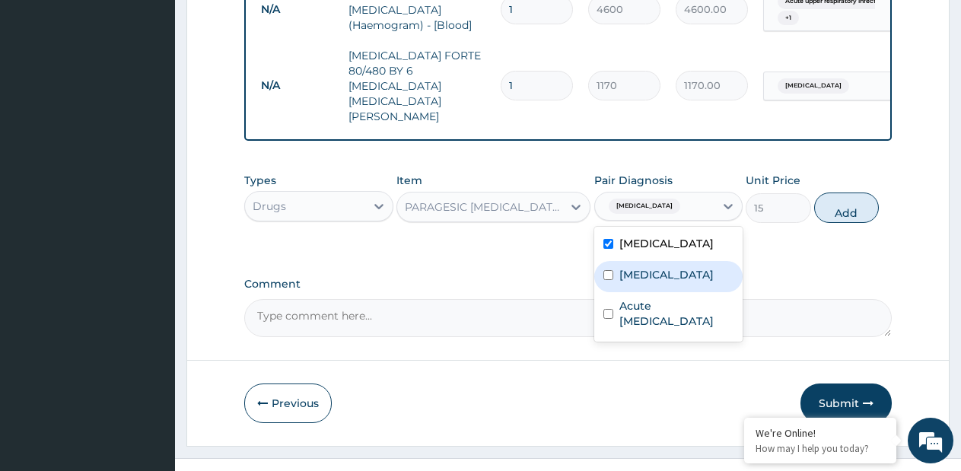
click at [654, 261] on div "[MEDICAL_DATA]" at bounding box center [668, 276] width 149 height 31
checkbox input "true"
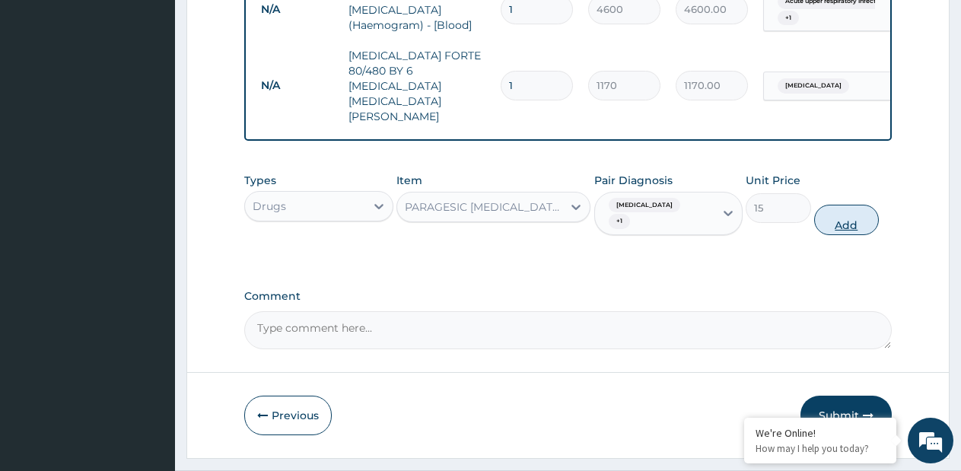
click at [835, 205] on button "Add" at bounding box center [846, 220] width 65 height 30
type input "0"
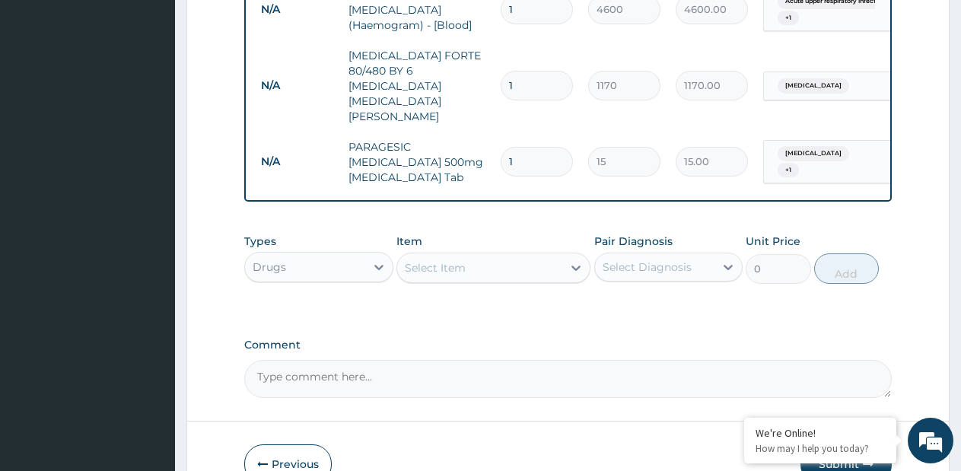
type input "18"
type input "270.00"
type input "18"
click at [568, 260] on icon at bounding box center [575, 267] width 15 height 15
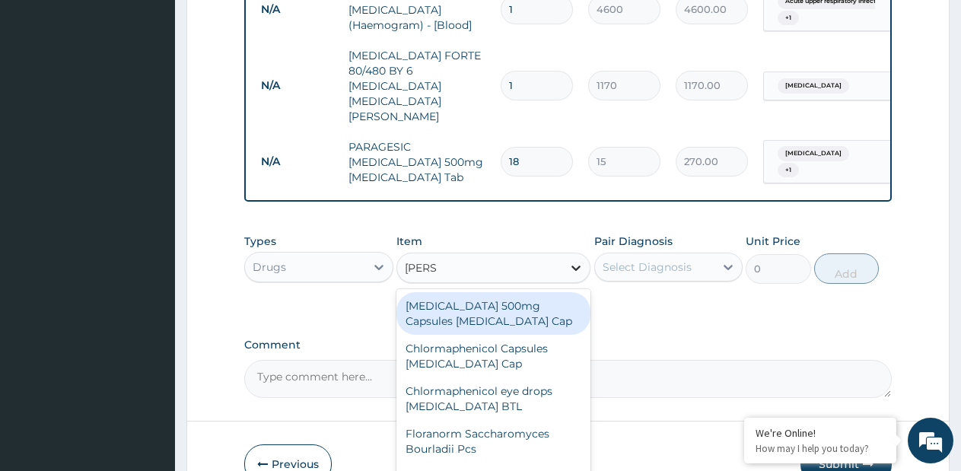
type input "LORAT"
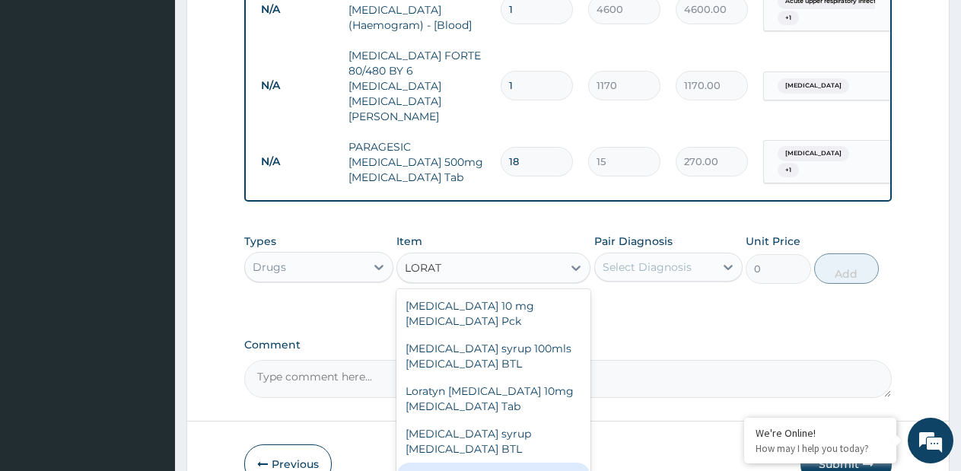
drag, startPoint x: 541, startPoint y: 438, endPoint x: 609, endPoint y: 368, distance: 96.9
click at [543, 463] on div "LORATIDINE 10MG TAB" at bounding box center [493, 476] width 194 height 27
type input "70"
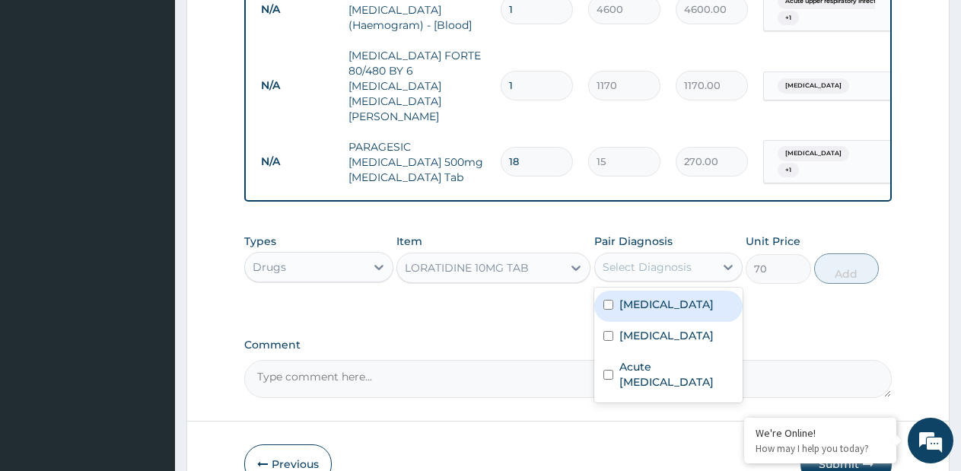
click at [662, 259] on div "Select Diagnosis" at bounding box center [647, 266] width 89 height 15
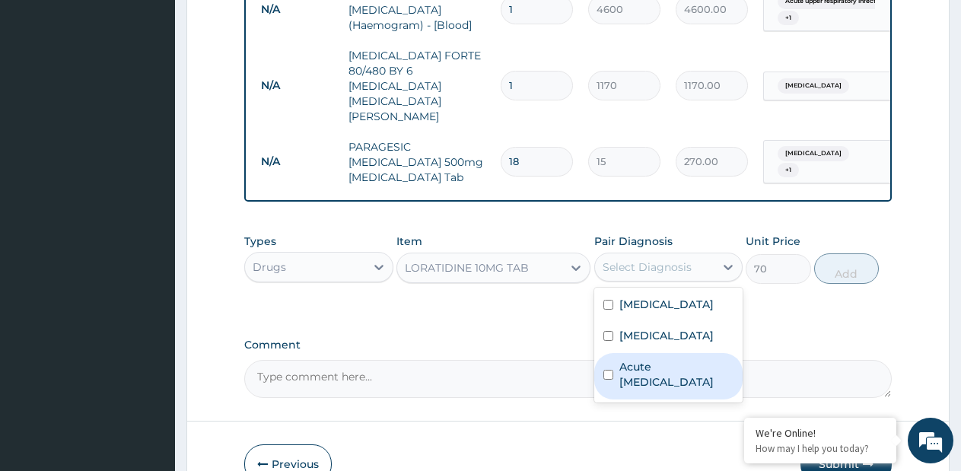
click at [637, 359] on label "Acute [MEDICAL_DATA]" at bounding box center [676, 374] width 115 height 30
checkbox input "true"
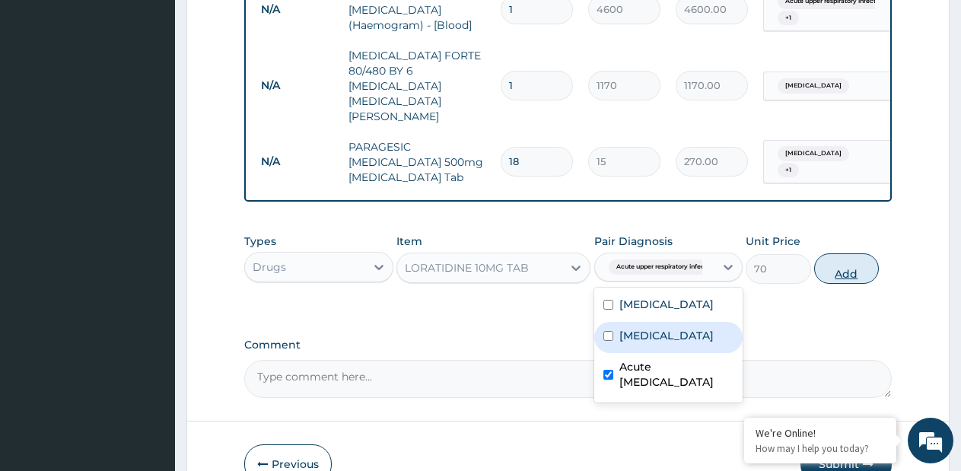
click at [836, 253] on button "Add" at bounding box center [846, 268] width 65 height 30
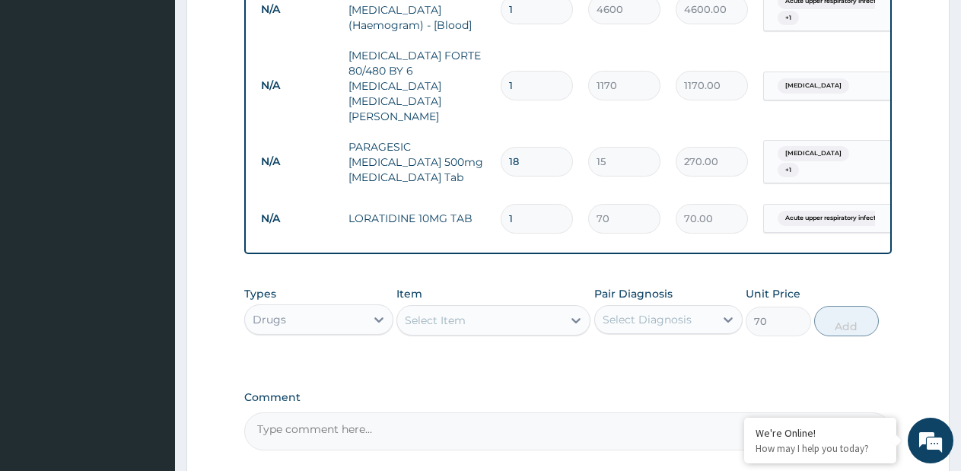
type input "0"
type input "5"
type input "350.00"
type input "5"
click at [524, 308] on div "Select Item" at bounding box center [479, 320] width 165 height 24
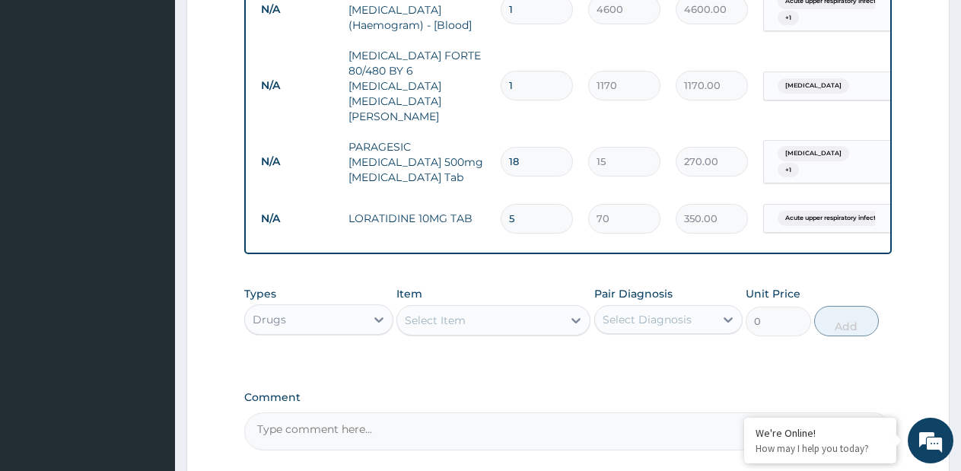
click at [524, 308] on div "Select Item" at bounding box center [479, 320] width 165 height 24
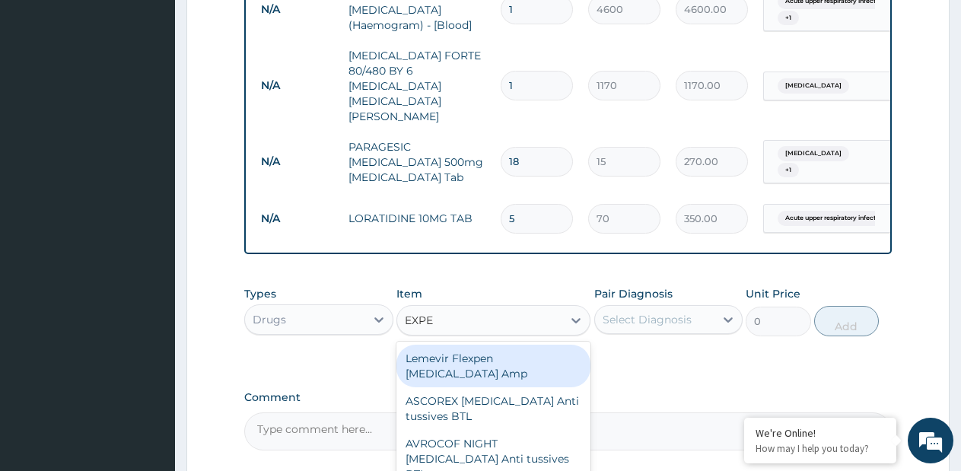
type input "EXPEC"
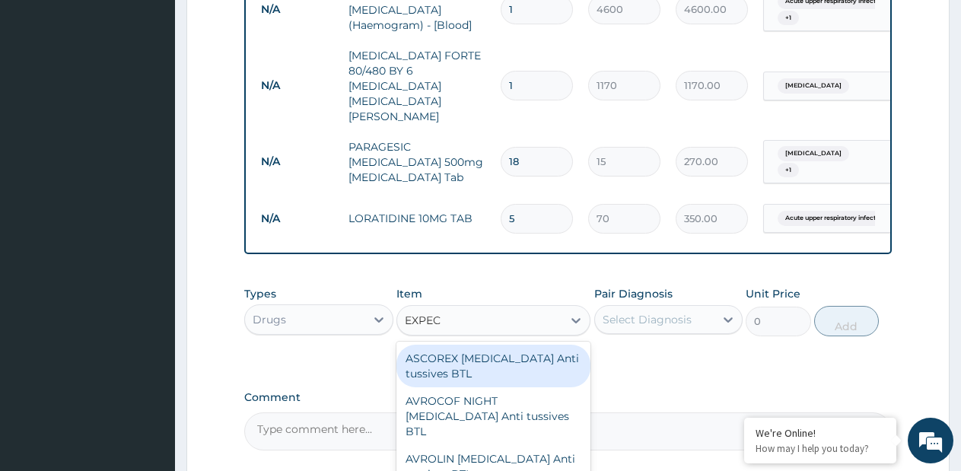
click at [502, 345] on div "ASCOREX EXPECTORANT Anti tussives BTL" at bounding box center [493, 366] width 194 height 43
type input "740"
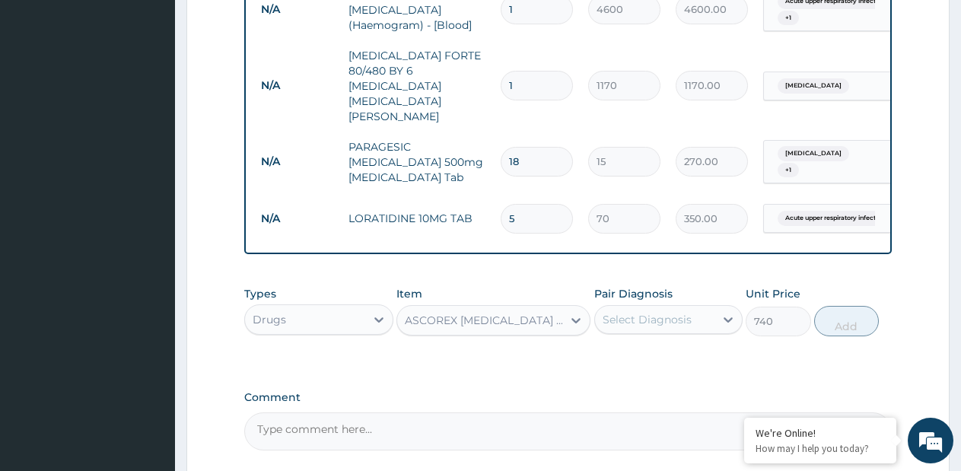
click at [646, 307] on div "Select Diagnosis" at bounding box center [655, 319] width 120 height 24
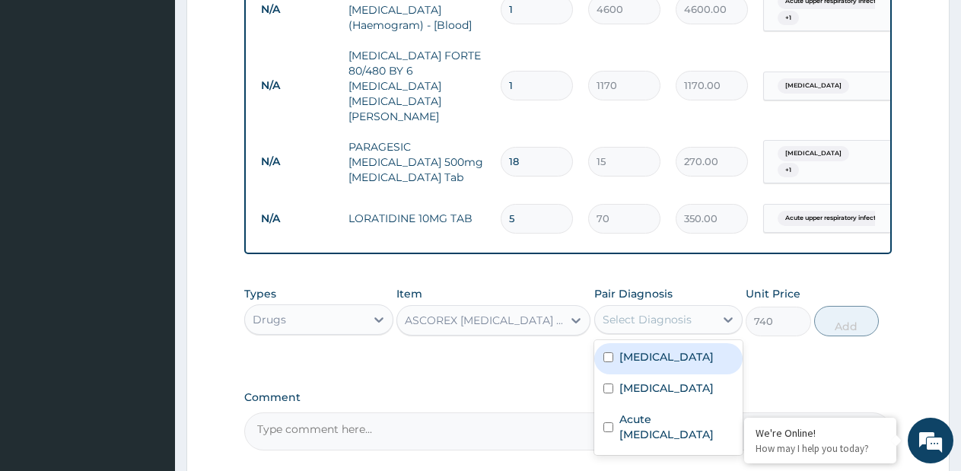
click at [646, 312] on div "Select Diagnosis" at bounding box center [647, 319] width 89 height 15
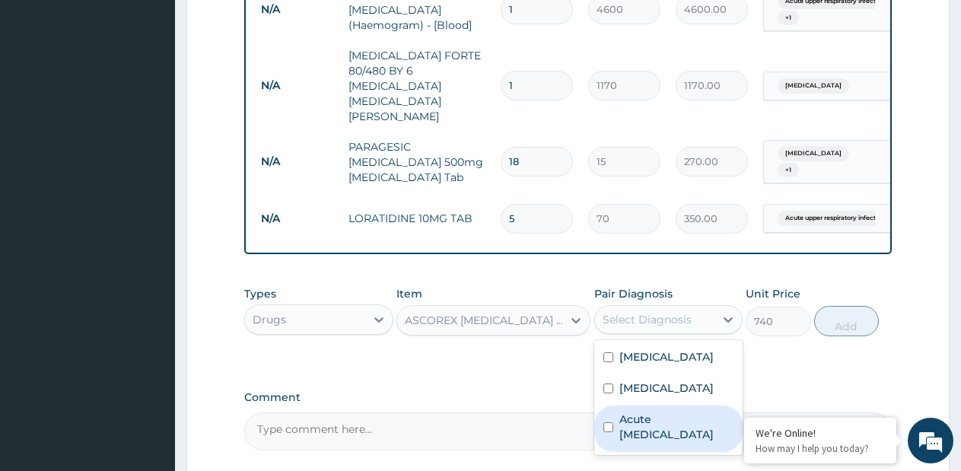
click at [635, 412] on label "Acute upper respiratory infection" at bounding box center [676, 427] width 115 height 30
checkbox input "true"
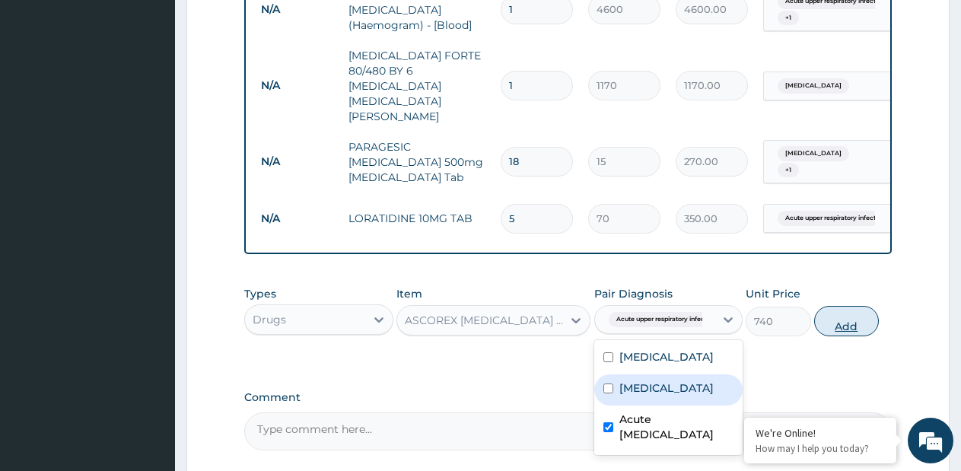
click at [839, 306] on button "Add" at bounding box center [846, 321] width 65 height 30
type input "0"
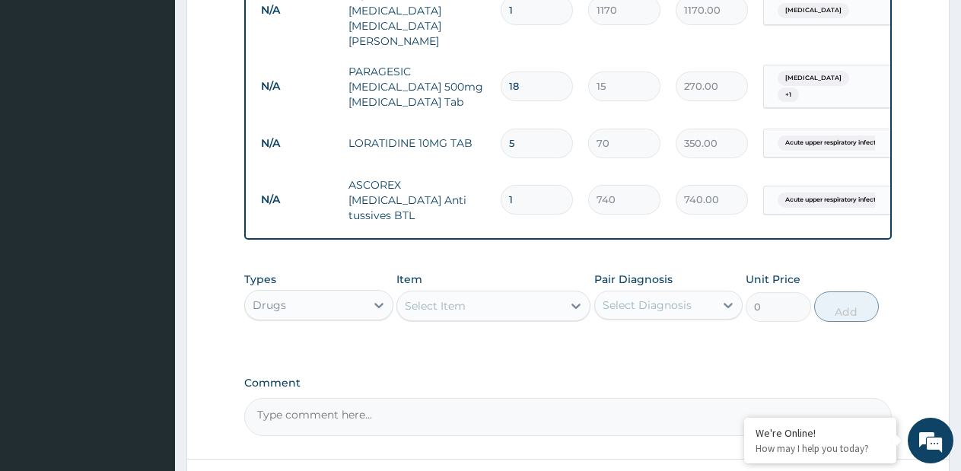
scroll to position [915, 0]
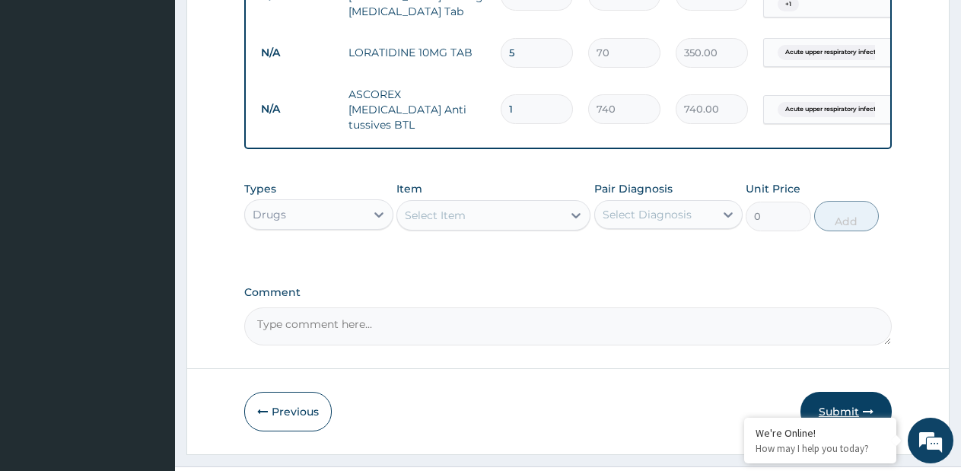
click at [851, 392] on button "Submit" at bounding box center [845, 412] width 91 height 40
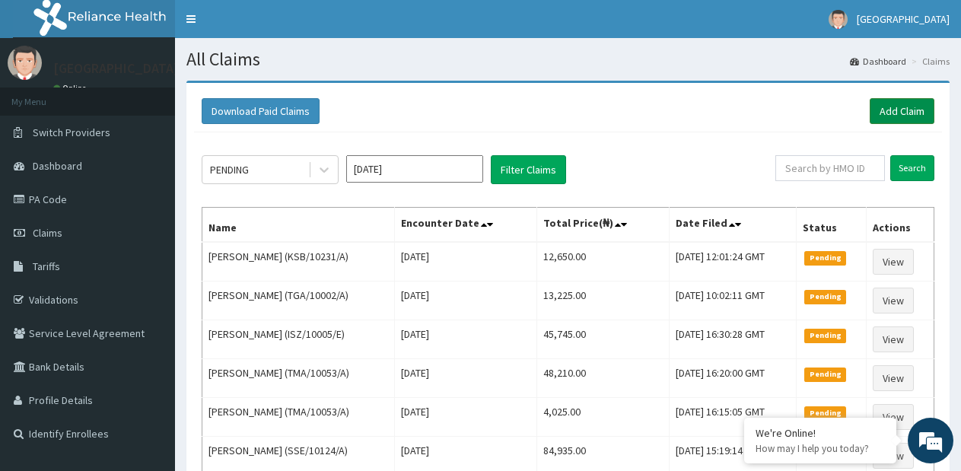
click at [899, 113] on link "Add Claim" at bounding box center [902, 111] width 65 height 26
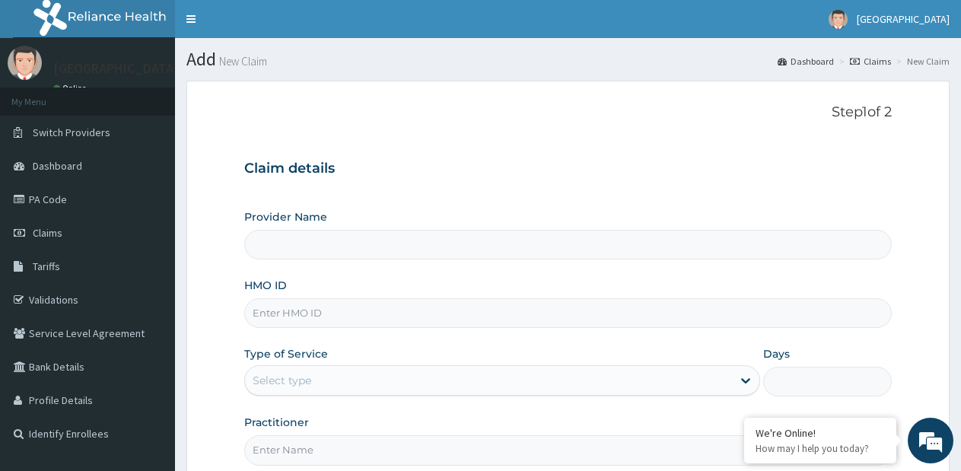
click at [374, 308] on input "HMO ID" at bounding box center [568, 313] width 648 height 30
type input "[GEOGRAPHIC_DATA]- [GEOGRAPHIC_DATA] estate"
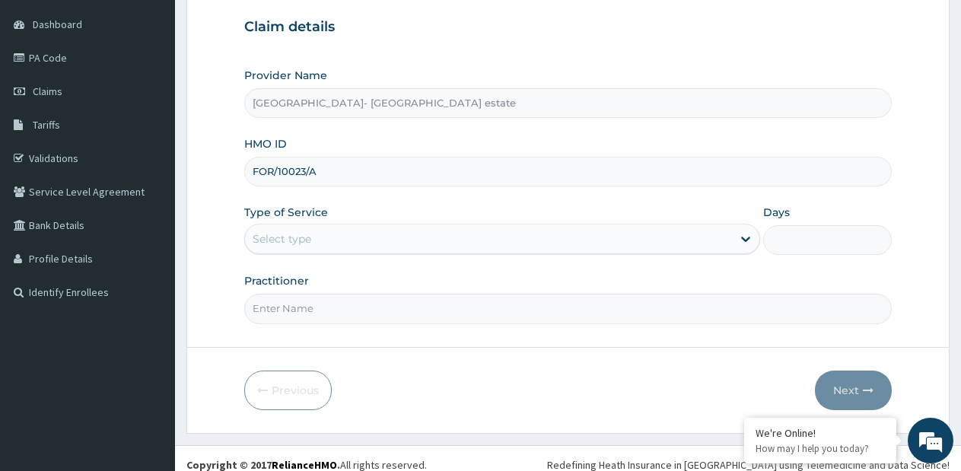
scroll to position [154, 0]
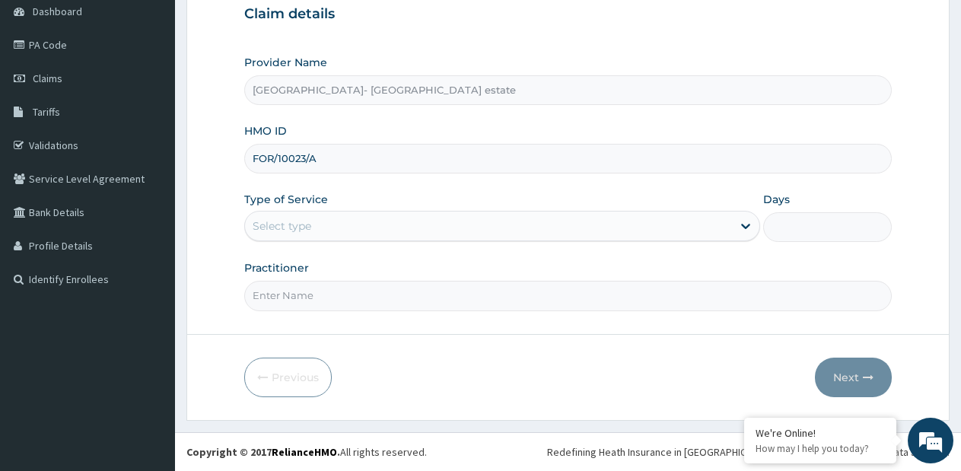
type input "FOR/10023/A"
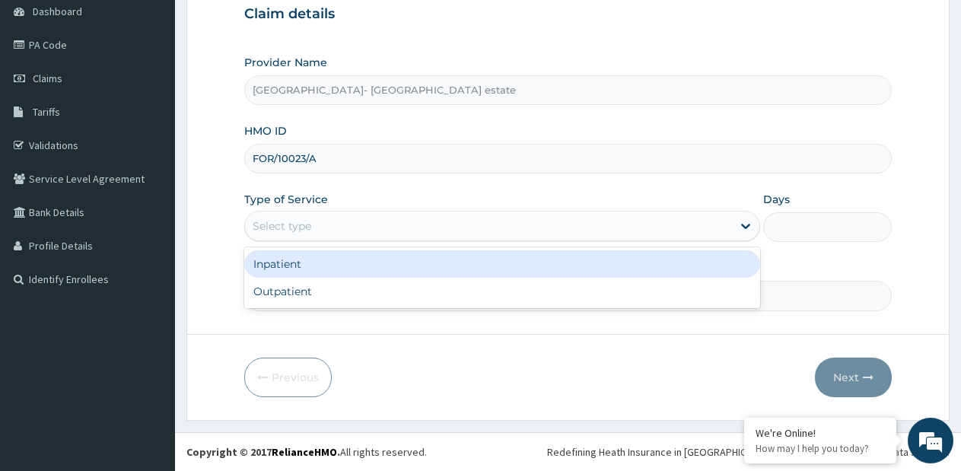
click at [348, 225] on div "Select type" at bounding box center [488, 226] width 486 height 24
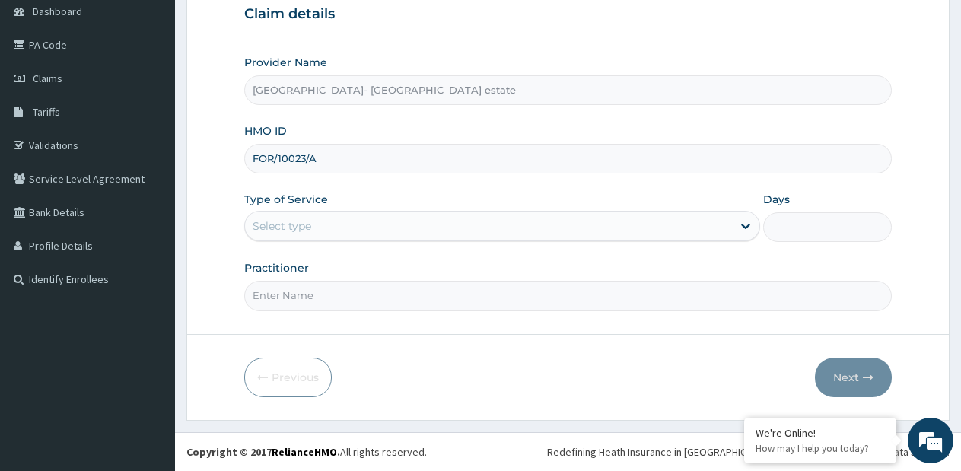
click at [307, 291] on input "Practitioner" at bounding box center [568, 296] width 648 height 30
click at [329, 222] on div "Select type" at bounding box center [488, 226] width 486 height 24
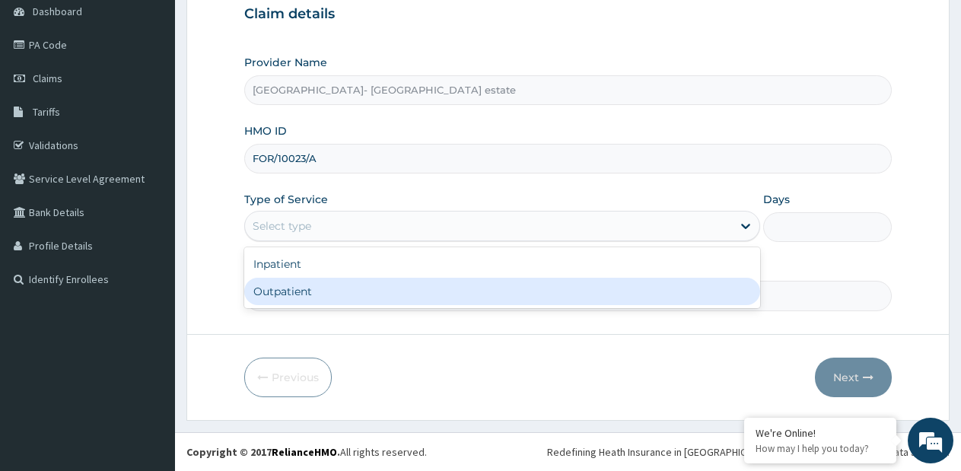
click at [312, 281] on div "Outpatient" at bounding box center [501, 291] width 515 height 27
type input "1"
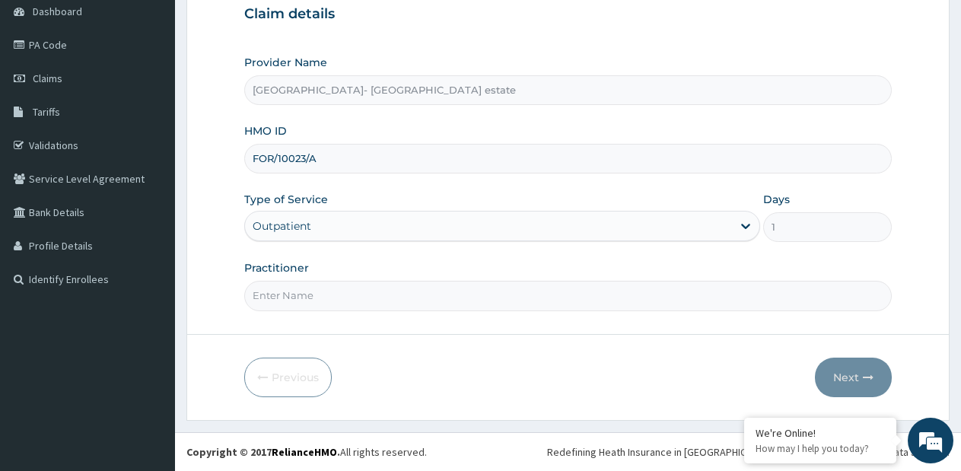
click at [316, 272] on div "Practitioner" at bounding box center [568, 285] width 648 height 50
click at [311, 293] on input "Practitioner" at bounding box center [568, 296] width 648 height 30
type input "GP"
click at [842, 373] on button "Next" at bounding box center [853, 378] width 77 height 40
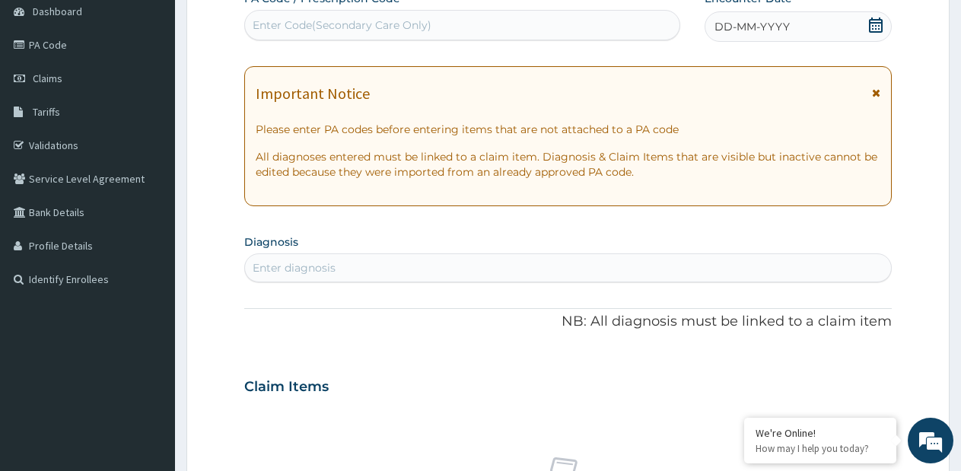
click at [386, 16] on div "Enter Code(Secondary Care Only)" at bounding box center [462, 25] width 434 height 24
click at [386, 17] on div "Enter Code(Secondary Care Only)" at bounding box center [462, 25] width 434 height 24
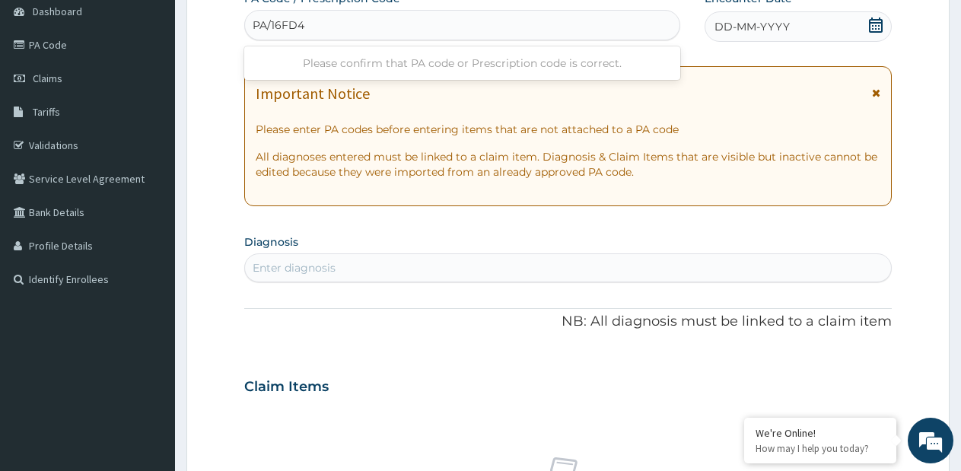
type input "PA/16FD40"
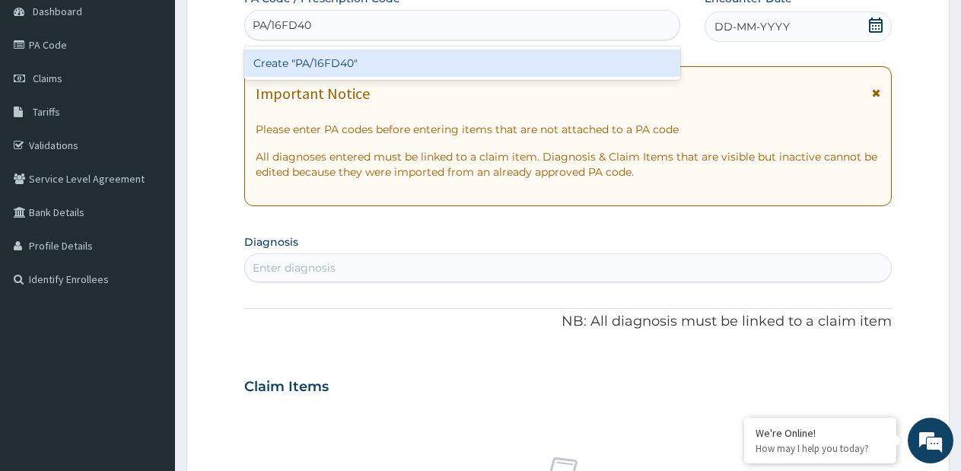
click at [368, 56] on div "Create "PA/16FD40"" at bounding box center [462, 62] width 436 height 27
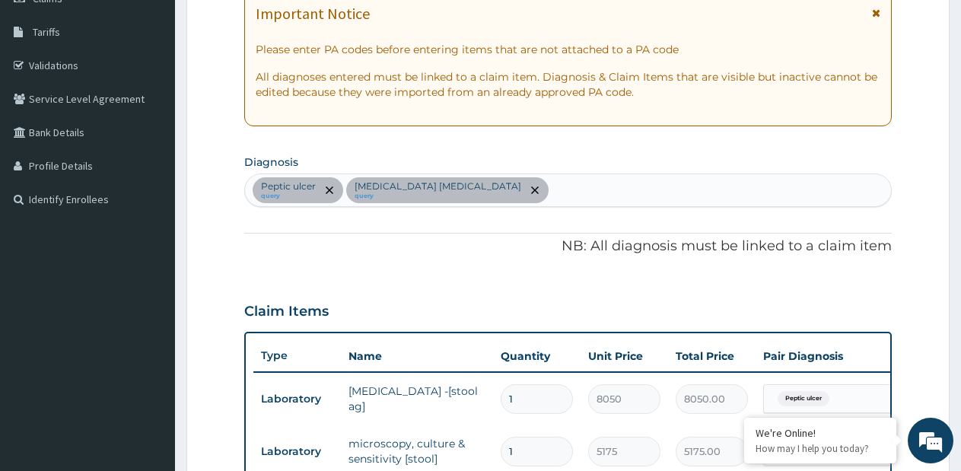
scroll to position [221, 0]
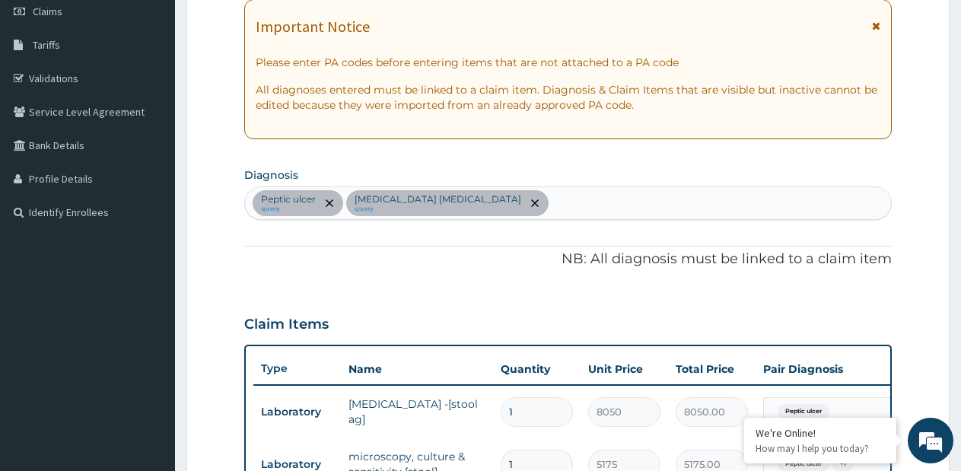
click at [479, 204] on div "Peptic ulcer query Typhoid colitis query" at bounding box center [568, 203] width 646 height 32
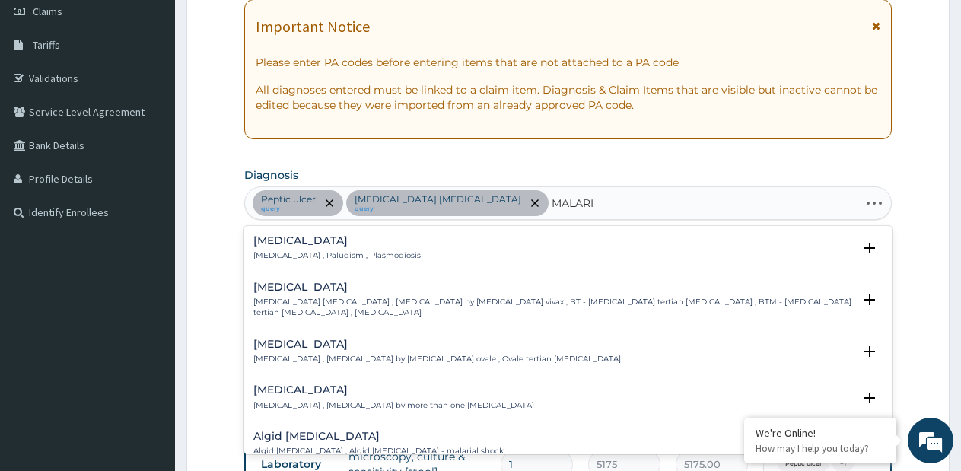
type input "MALARIA"
click at [298, 247] on h4 "Malaria" at bounding box center [336, 240] width 167 height 11
click at [289, 247] on div "Malaria Malaria , Paludism , Plasmodiosis" at bounding box center [336, 248] width 167 height 27
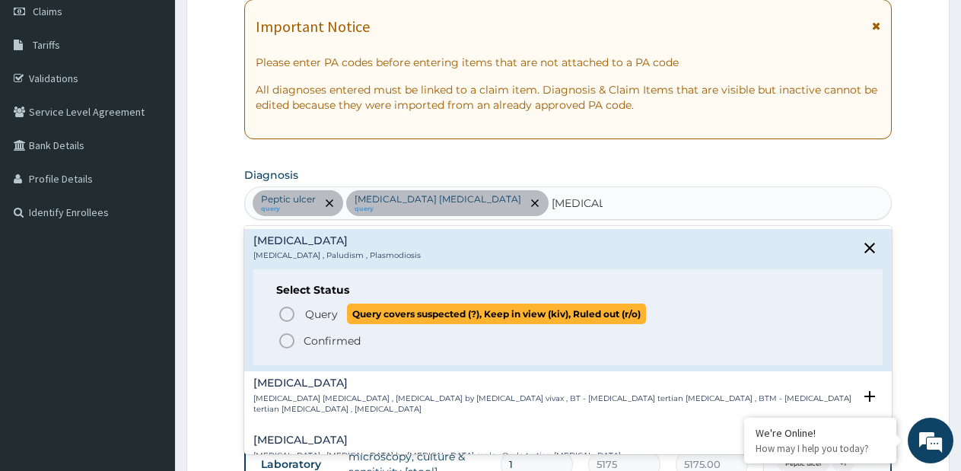
click at [313, 315] on span "Query" at bounding box center [321, 314] width 33 height 15
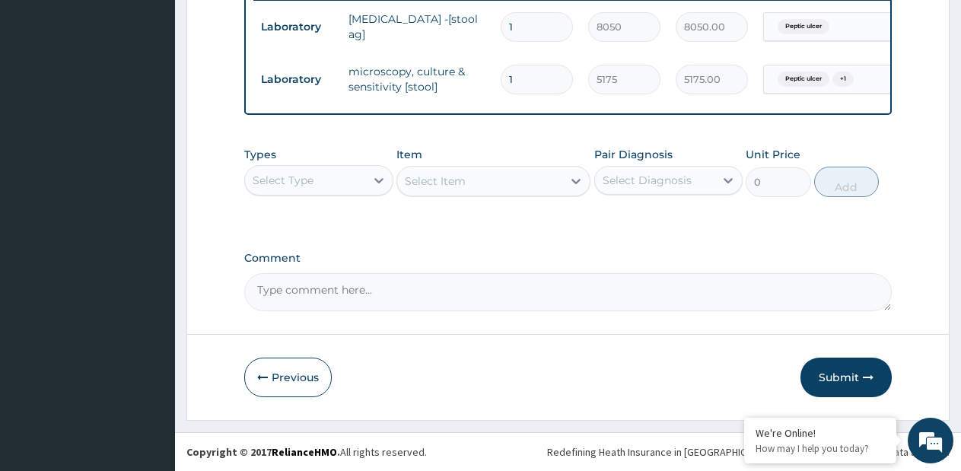
scroll to position [619, 0]
click at [371, 185] on icon at bounding box center [378, 180] width 15 height 15
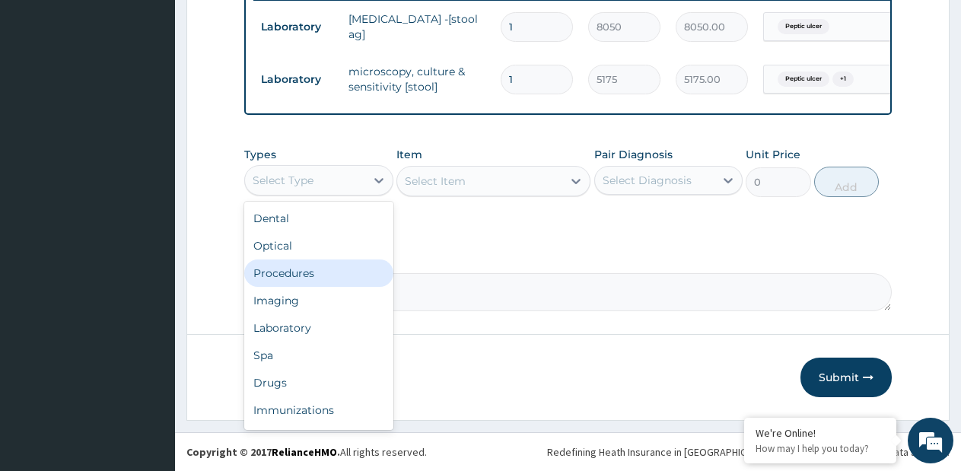
click at [335, 270] on div "Procedures" at bounding box center [318, 272] width 149 height 27
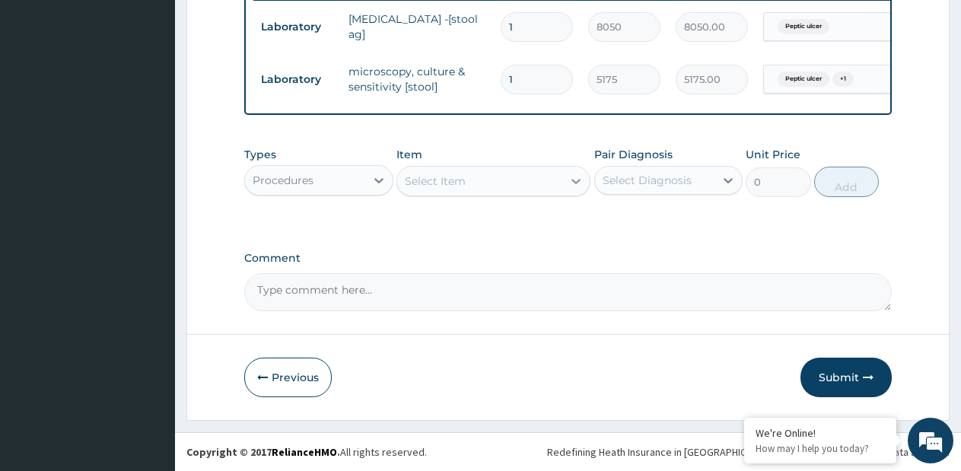
click at [573, 183] on icon at bounding box center [575, 180] width 15 height 15
click at [573, 182] on icon at bounding box center [575, 180] width 15 height 15
click at [569, 185] on icon at bounding box center [575, 180] width 15 height 15
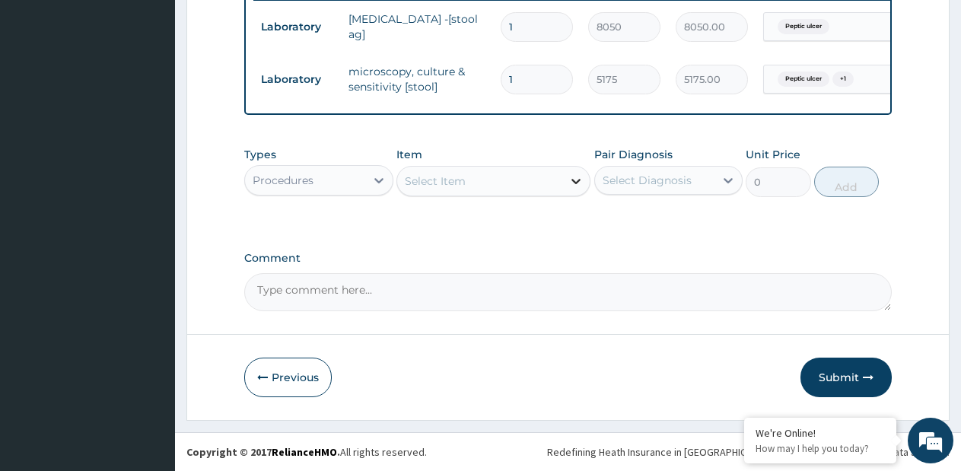
click at [569, 185] on icon at bounding box center [575, 180] width 15 height 15
click at [578, 180] on icon at bounding box center [575, 180] width 15 height 15
click at [569, 182] on icon at bounding box center [575, 180] width 15 height 15
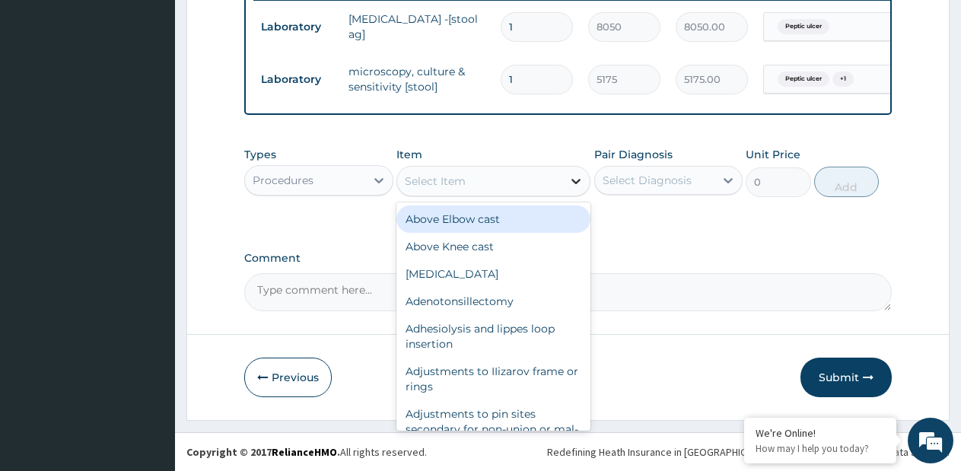
click at [572, 182] on icon at bounding box center [575, 180] width 15 height 15
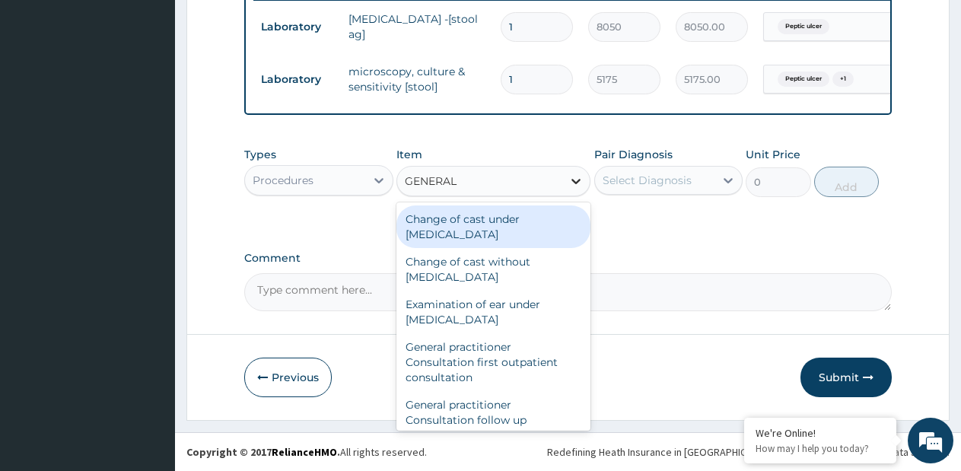
type input "GENERAL P"
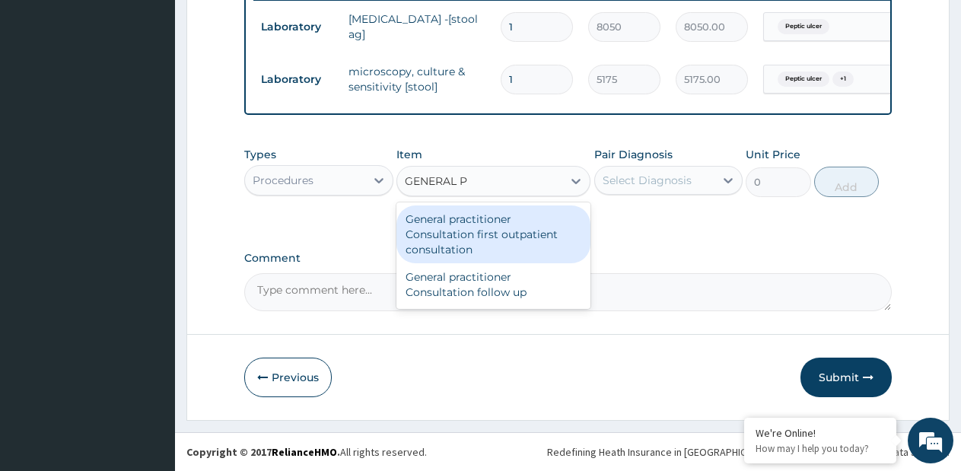
click at [568, 233] on div "General practitioner Consultation first outpatient consultation" at bounding box center [493, 234] width 194 height 58
type input "3795"
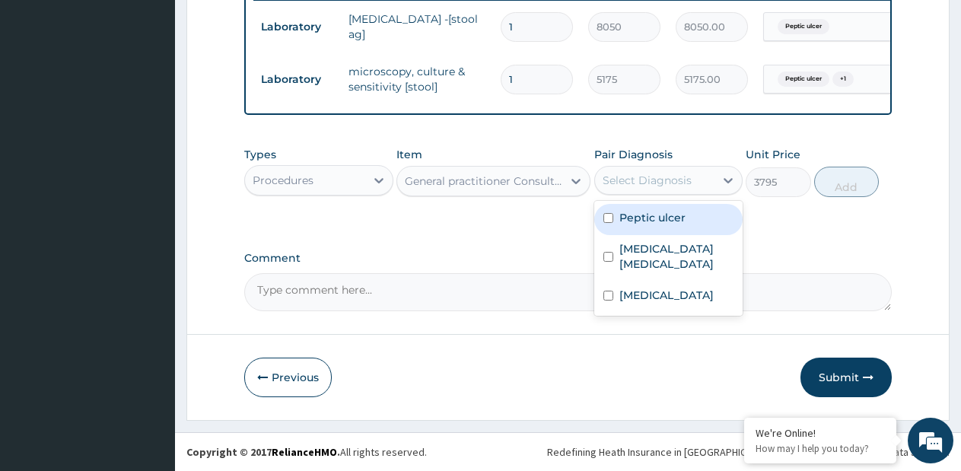
click at [634, 183] on div "Select Diagnosis" at bounding box center [647, 180] width 89 height 15
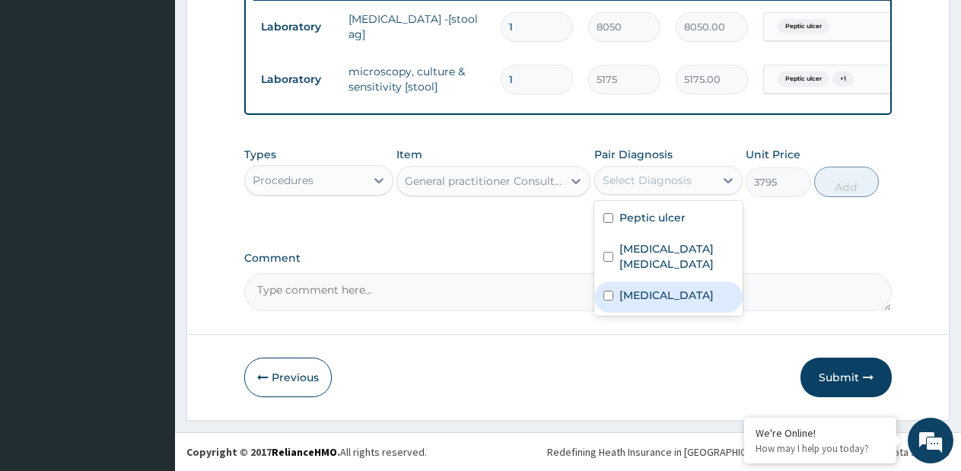
click at [642, 288] on label "Malaria" at bounding box center [666, 295] width 94 height 15
checkbox input "true"
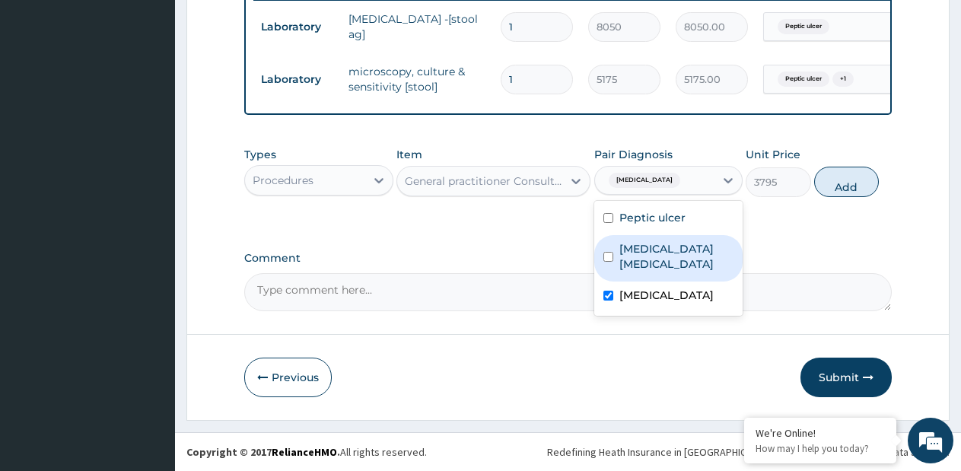
click at [631, 249] on label "Typhoid colitis" at bounding box center [676, 256] width 115 height 30
checkbox input "true"
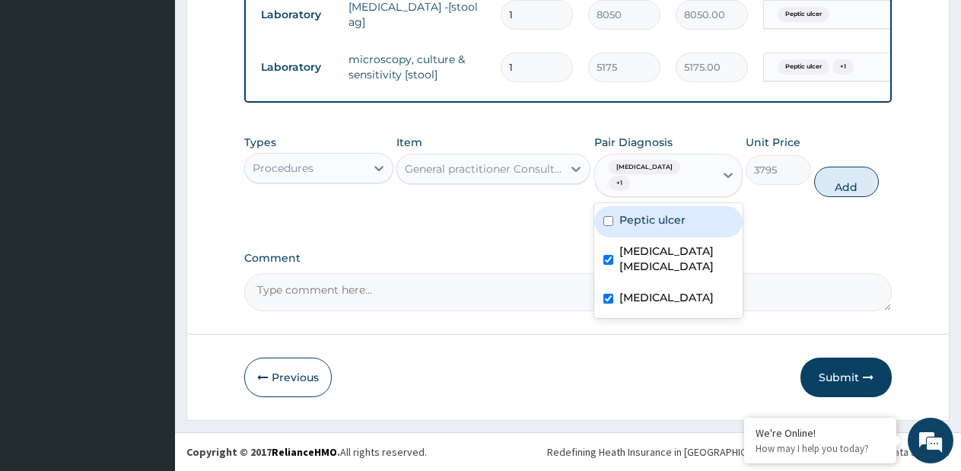
click at [641, 227] on div "Peptic ulcer" at bounding box center [668, 221] width 149 height 31
checkbox input "true"
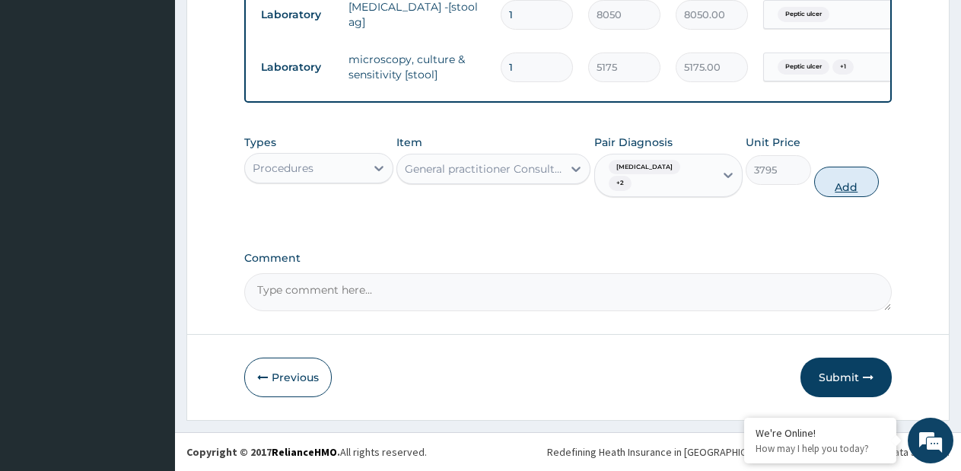
click at [835, 185] on button "Add" at bounding box center [846, 182] width 65 height 30
type input "0"
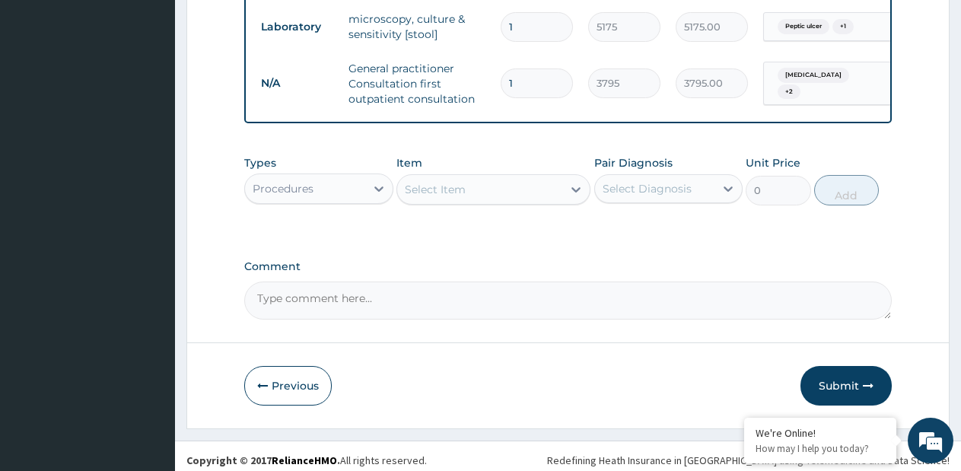
scroll to position [680, 0]
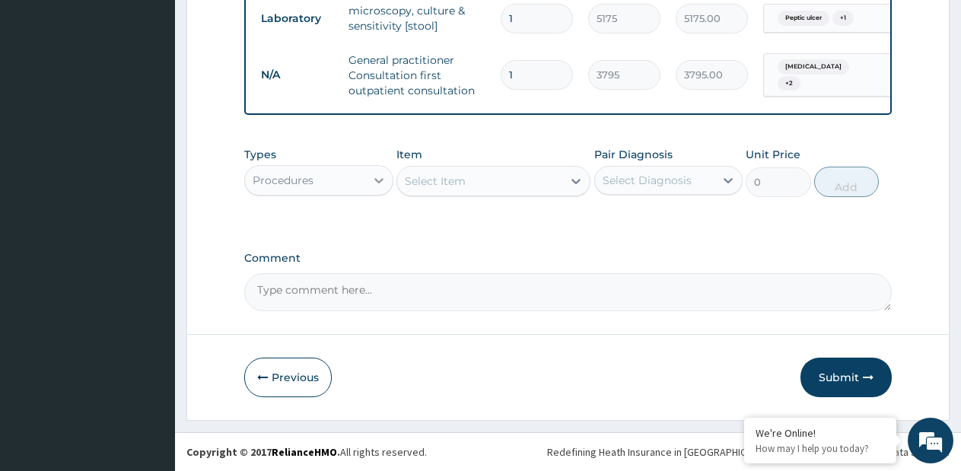
click at [376, 184] on icon at bounding box center [378, 180] width 15 height 15
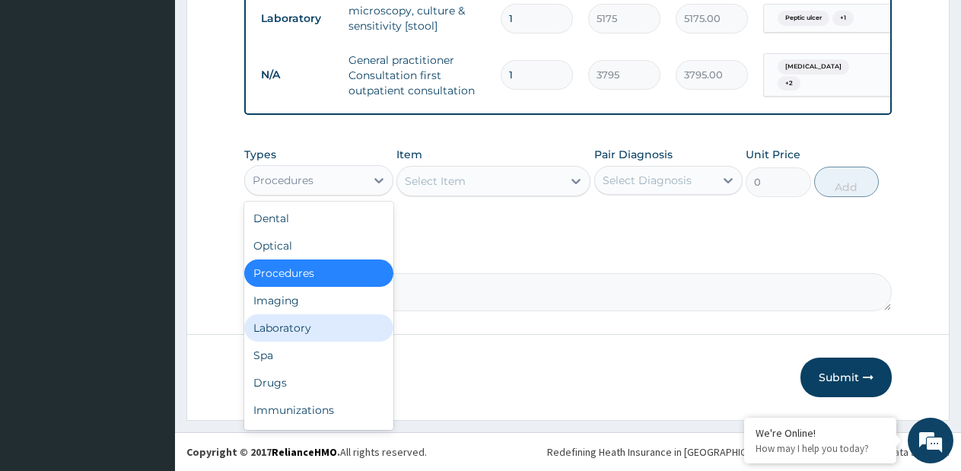
click at [320, 324] on div "Laboratory" at bounding box center [318, 327] width 149 height 27
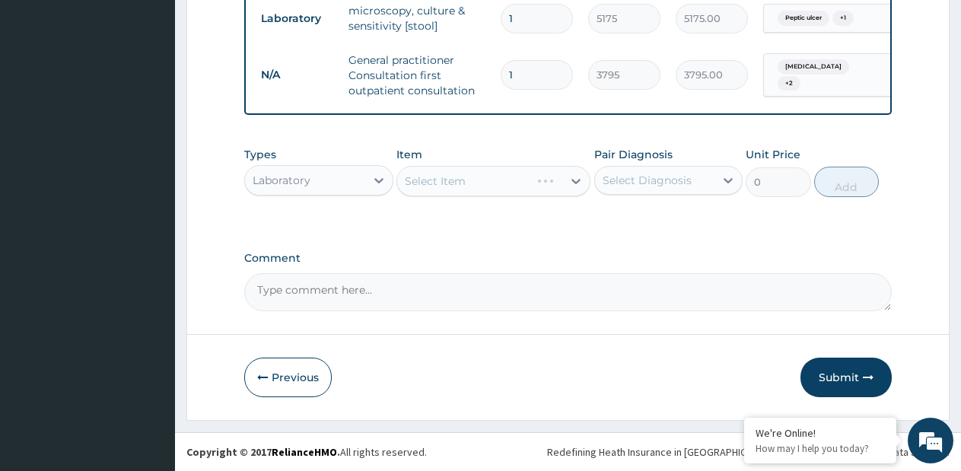
click at [567, 185] on div "Select Item" at bounding box center [493, 181] width 194 height 30
click at [573, 181] on div "Select Item" at bounding box center [493, 181] width 194 height 30
click at [575, 186] on icon at bounding box center [575, 180] width 15 height 15
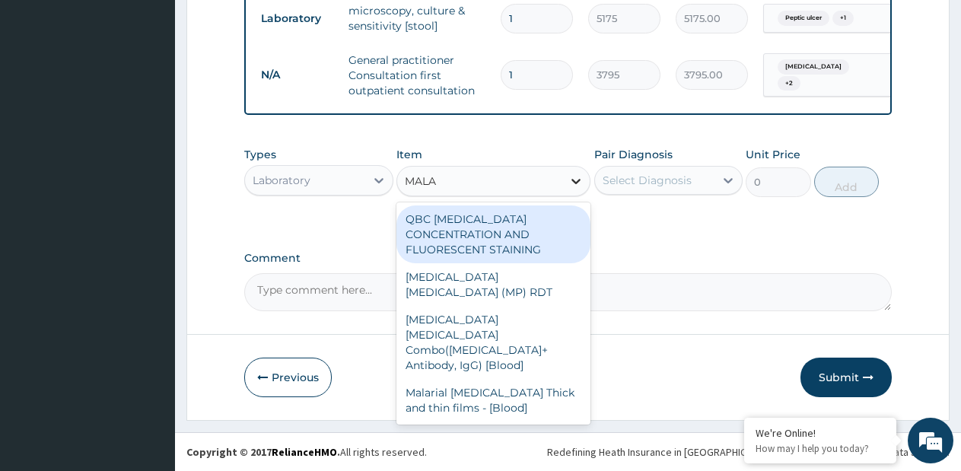
type input "MALAR"
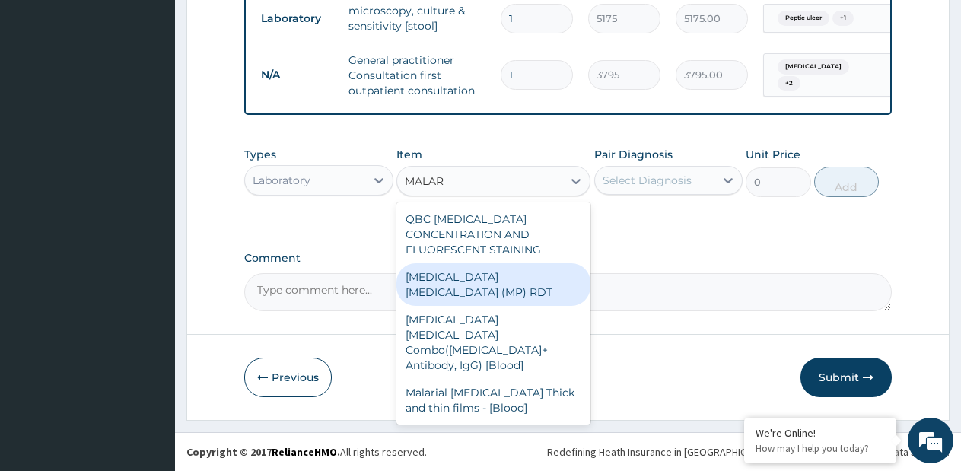
click at [552, 263] on div "MALARIA PARASITE (MP) RDT" at bounding box center [493, 284] width 194 height 43
type input "1725"
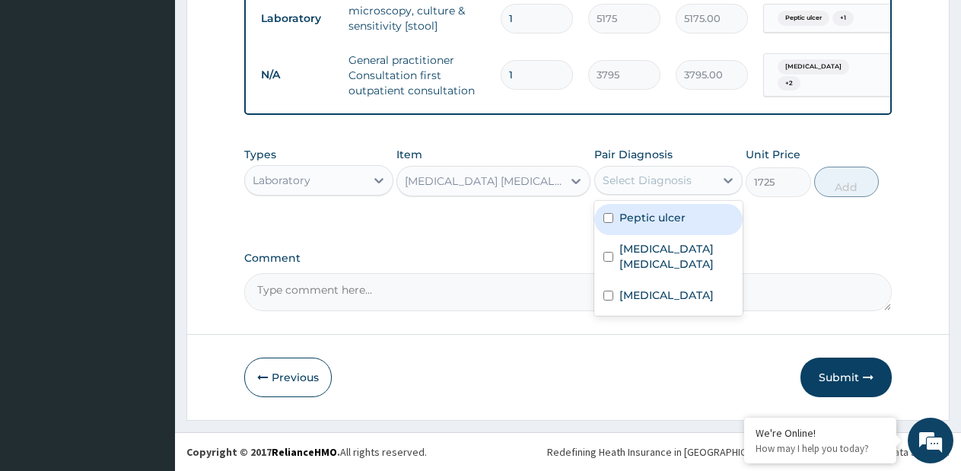
click at [647, 176] on div "Select Diagnosis" at bounding box center [647, 180] width 89 height 15
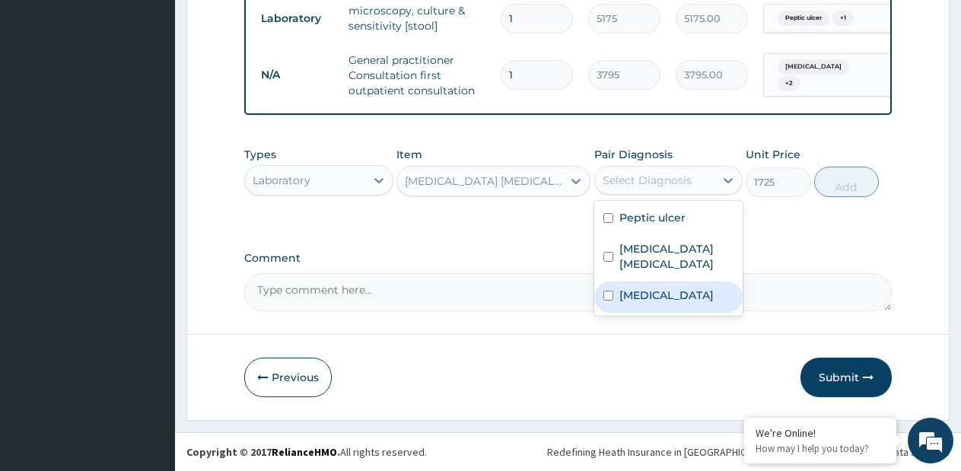
click at [646, 288] on label "Malaria" at bounding box center [666, 295] width 94 height 15
checkbox input "true"
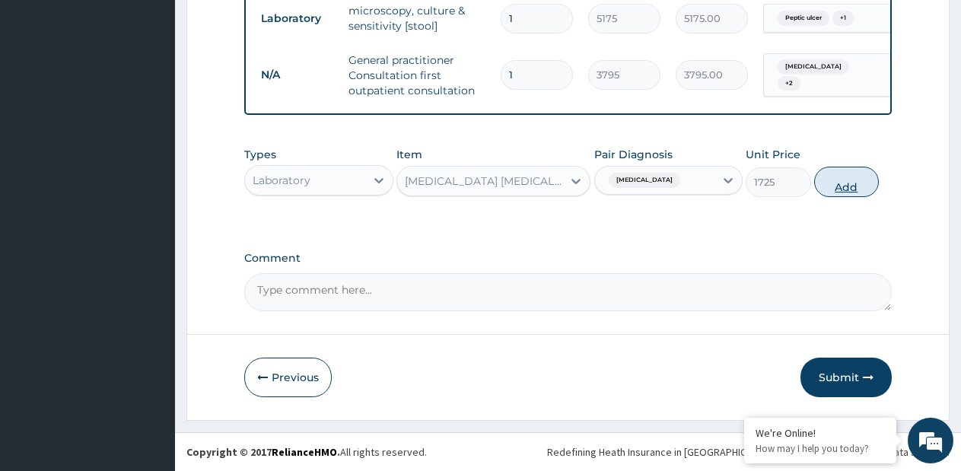
click at [830, 182] on button "Add" at bounding box center [846, 182] width 65 height 30
type input "0"
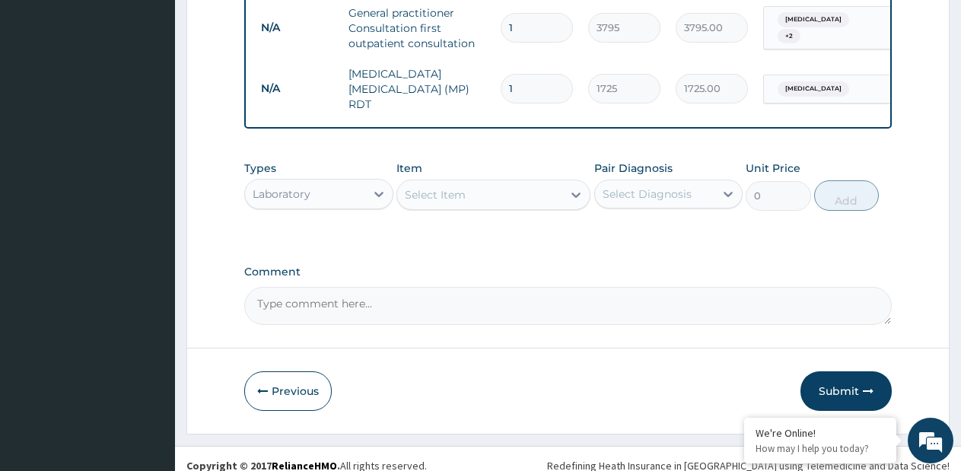
scroll to position [733, 0]
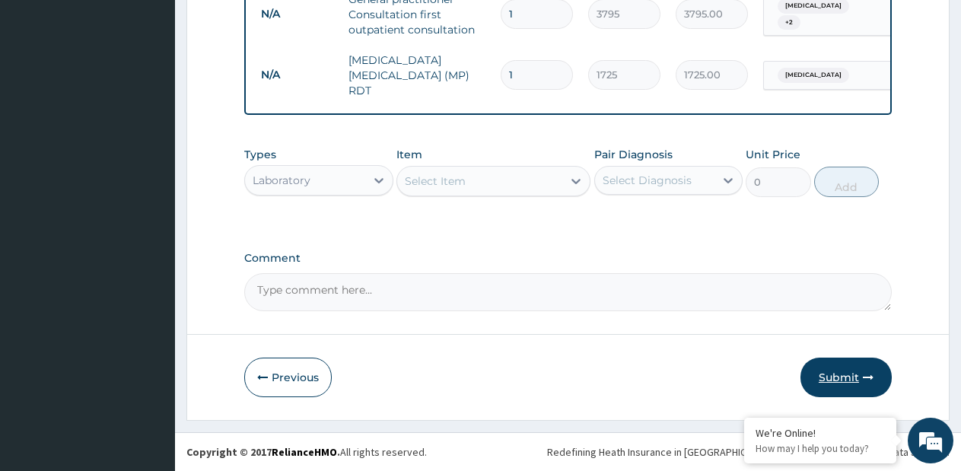
click at [851, 380] on button "Submit" at bounding box center [845, 378] width 91 height 40
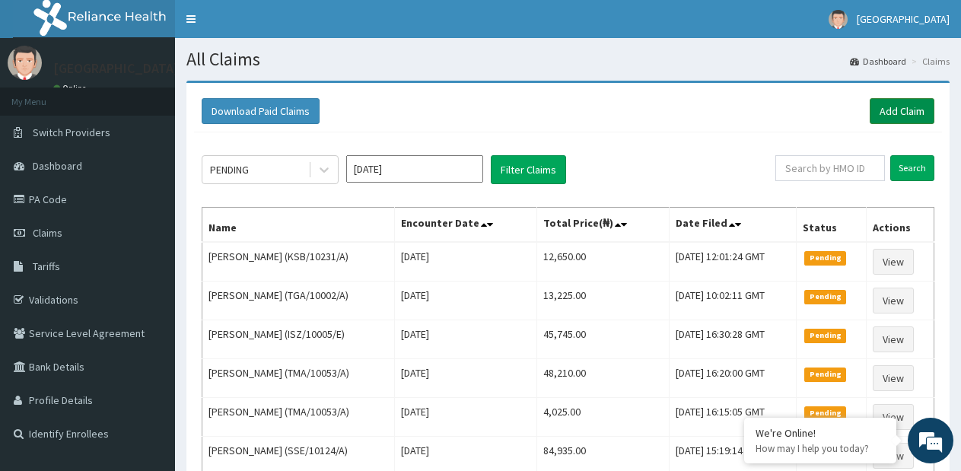
click at [901, 108] on link "Add Claim" at bounding box center [902, 111] width 65 height 26
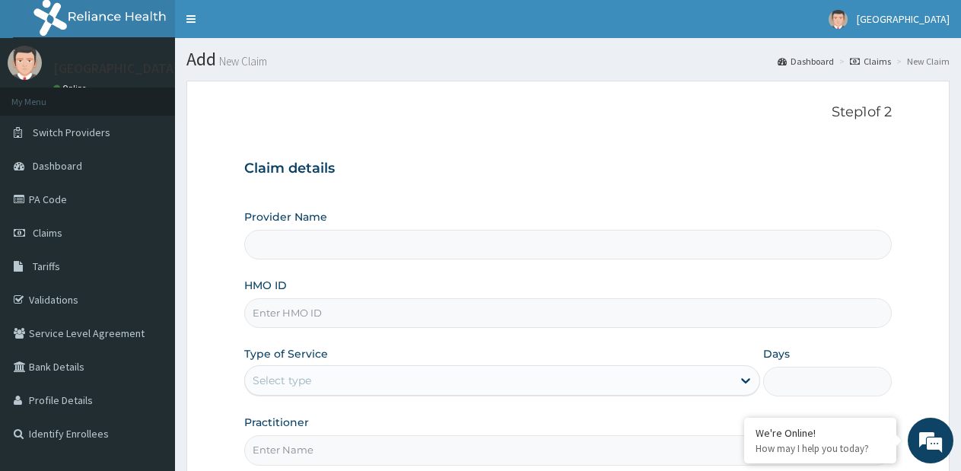
type input "[GEOGRAPHIC_DATA]- [GEOGRAPHIC_DATA] estate"
click at [493, 306] on input "HMO ID" at bounding box center [568, 313] width 648 height 30
click at [473, 304] on input "HMO ID" at bounding box center [568, 313] width 648 height 30
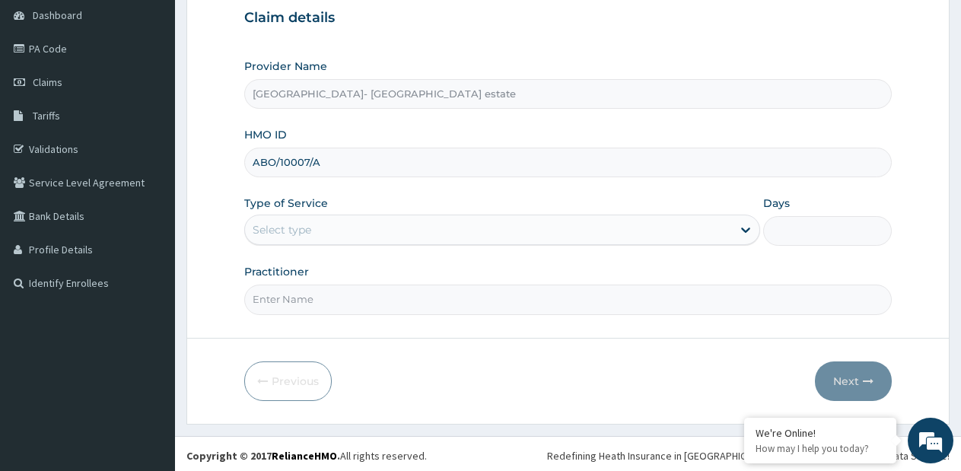
scroll to position [154, 0]
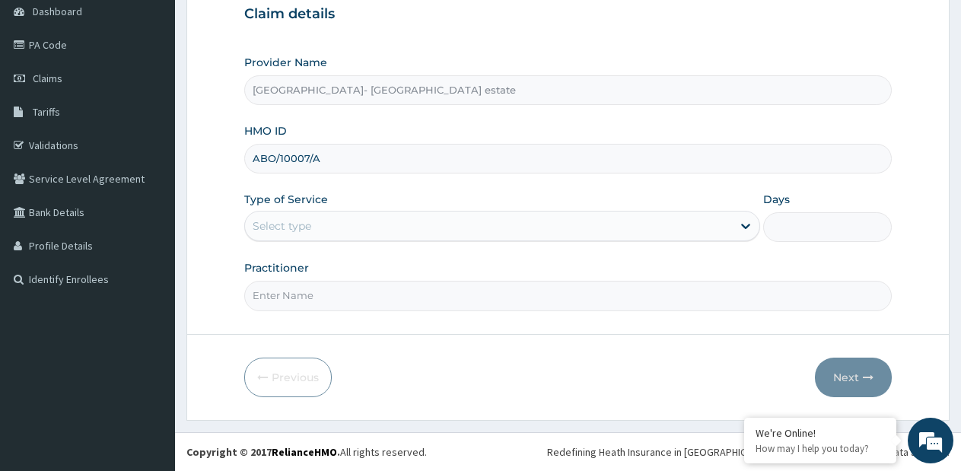
type input "ABO/10007/A"
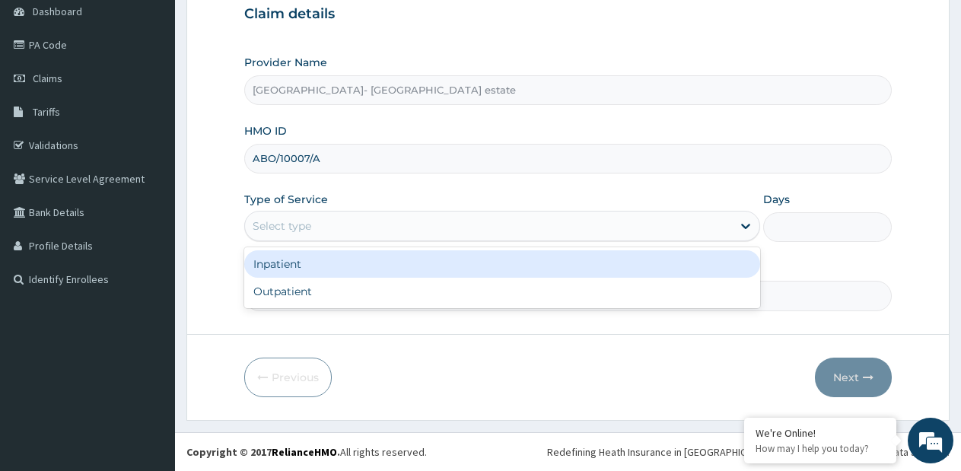
click at [421, 230] on div "Select type" at bounding box center [488, 226] width 486 height 24
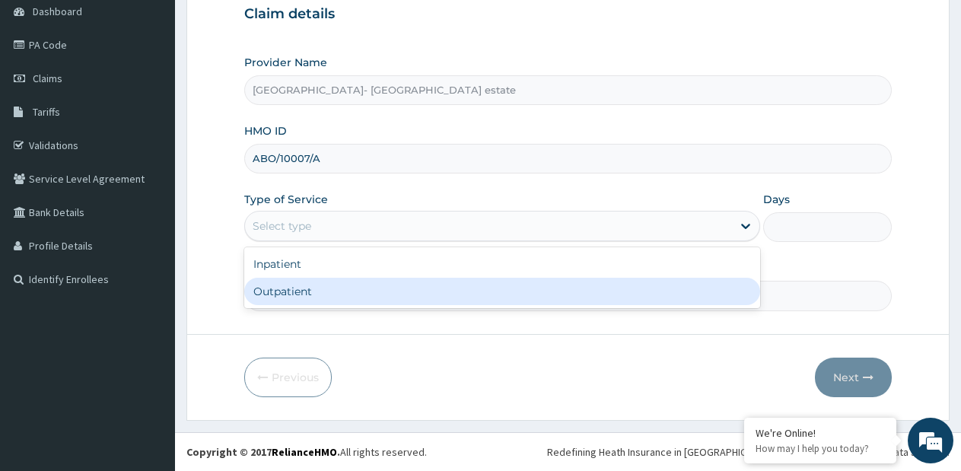
click at [335, 292] on div "Outpatient" at bounding box center [501, 291] width 515 height 27
type input "1"
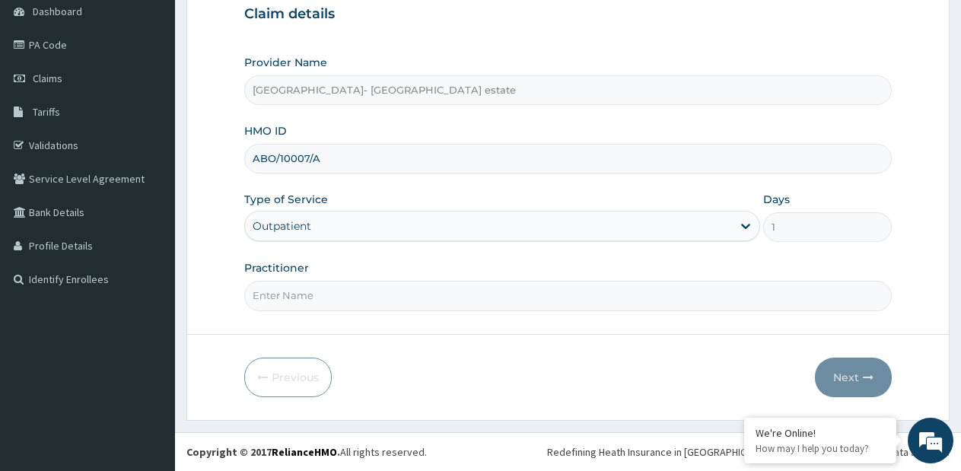
click at [335, 292] on input "Practitioner" at bounding box center [568, 296] width 648 height 30
type input "GP"
click at [842, 378] on button "Next" at bounding box center [853, 378] width 77 height 40
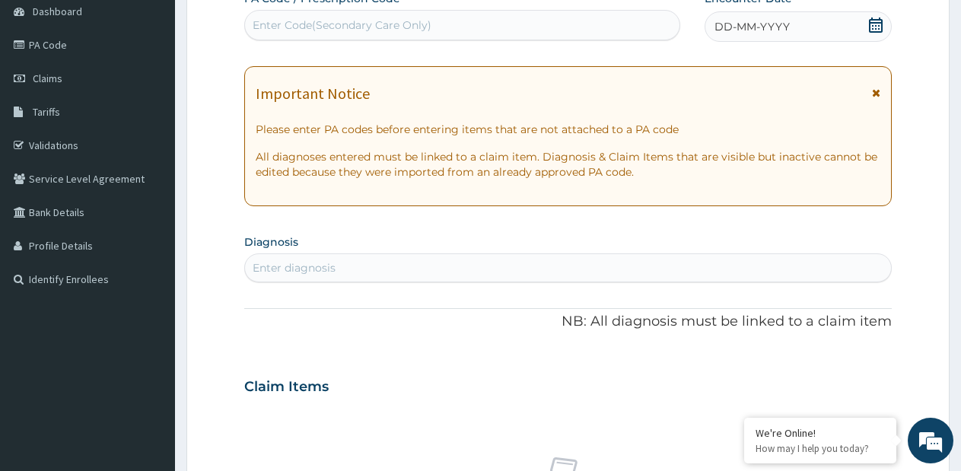
click at [584, 27] on div "Enter Code(Secondary Care Only)" at bounding box center [462, 25] width 434 height 24
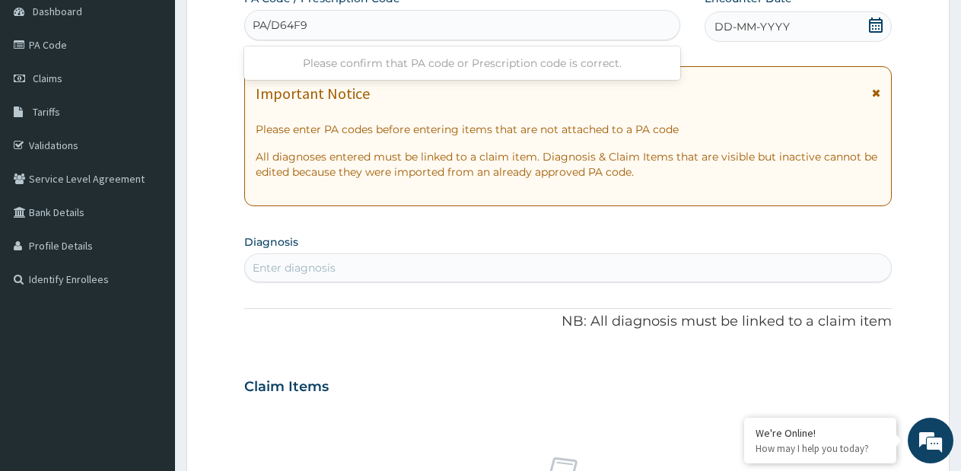
type input "PA/D64F94"
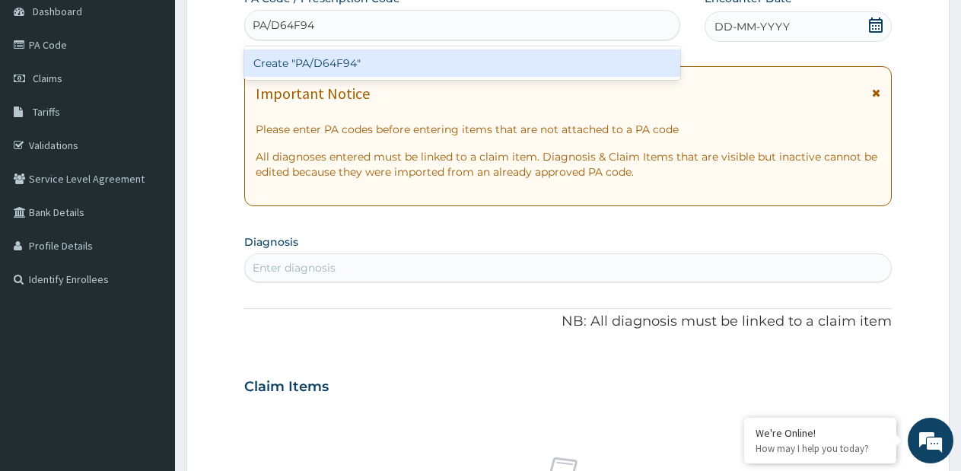
click at [511, 65] on div "Create "PA/D64F94"" at bounding box center [462, 62] width 436 height 27
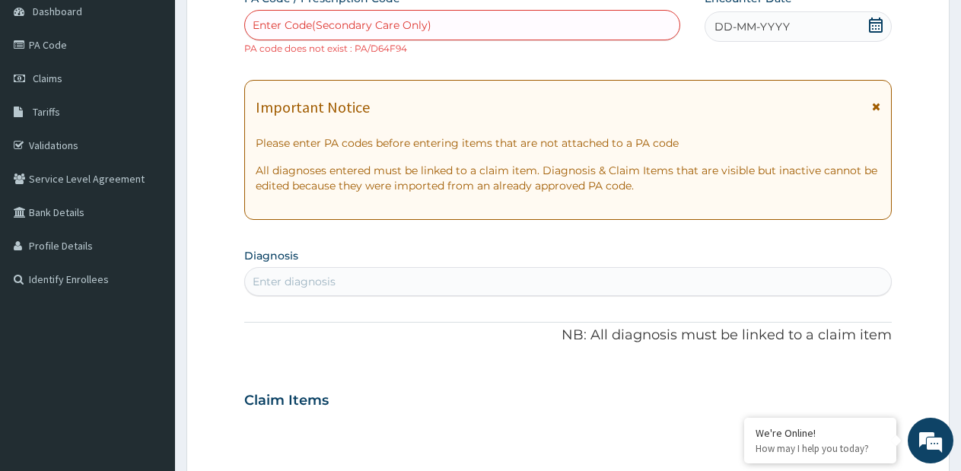
click at [381, 46] on small "PA code does not exist : PA/D64F94" at bounding box center [325, 48] width 163 height 11
click at [383, 49] on small "PA code does not exist : PA/D64F94" at bounding box center [325, 48] width 163 height 11
drag, startPoint x: 356, startPoint y: 49, endPoint x: 416, endPoint y: 49, distance: 60.1
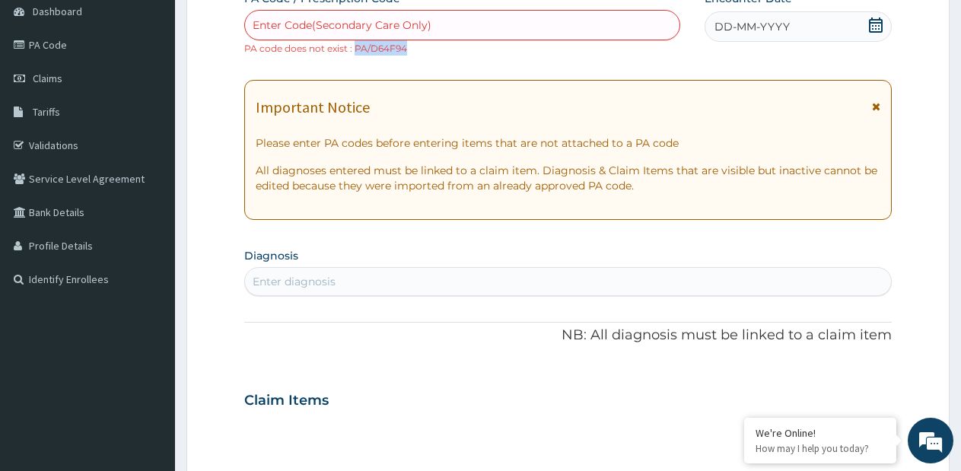
click at [416, 49] on div "Enter Code(Secondary Care Only) PA code does not exist : PA/D64F94" at bounding box center [462, 33] width 436 height 46
drag, startPoint x: 356, startPoint y: 46, endPoint x: 409, endPoint y: 46, distance: 52.5
click at [409, 46] on div "Enter Code(Secondary Care Only) PA code does not exist : PA/D64F94" at bounding box center [462, 33] width 436 height 46
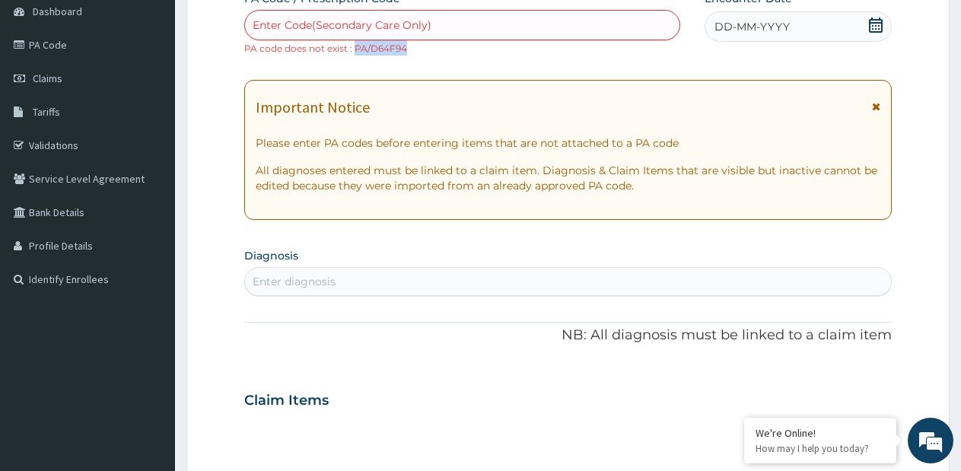
copy small "PA/D64F94"
drag, startPoint x: 356, startPoint y: 49, endPoint x: 407, endPoint y: 47, distance: 51.0
click at [407, 47] on small "PA code does not exist : PA/D64F94" at bounding box center [325, 48] width 163 height 11
click at [390, 27] on div "Enter Code(Secondary Care Only)" at bounding box center [342, 25] width 179 height 15
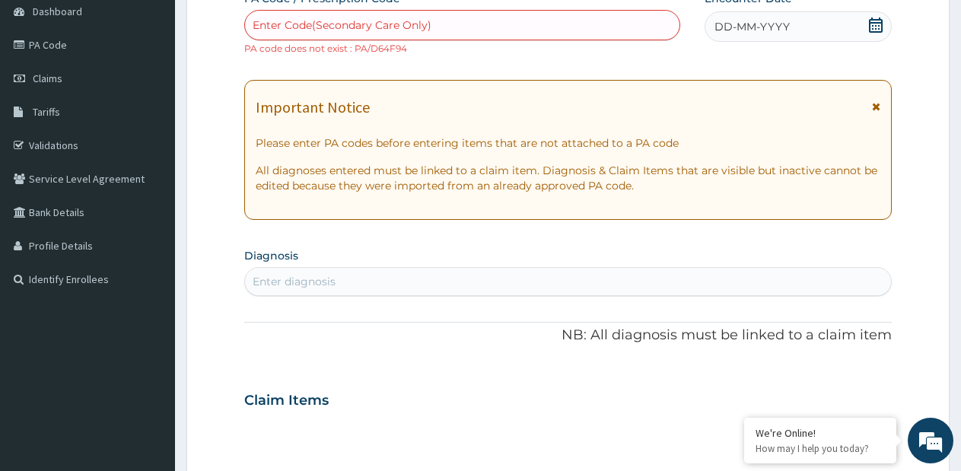
paste input "PA/D64F94"
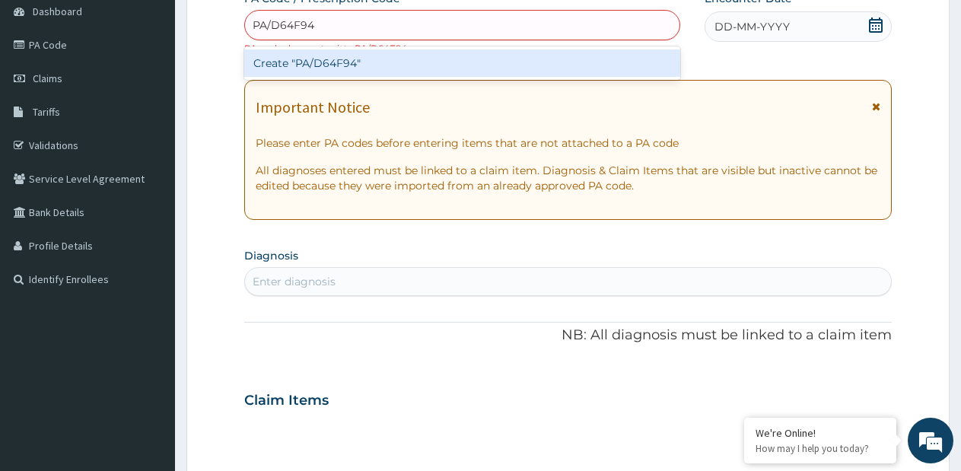
click at [294, 24] on input "PA/D64F94" at bounding box center [285, 25] width 64 height 15
click at [295, 24] on input "PA/D64F94" at bounding box center [285, 25] width 64 height 15
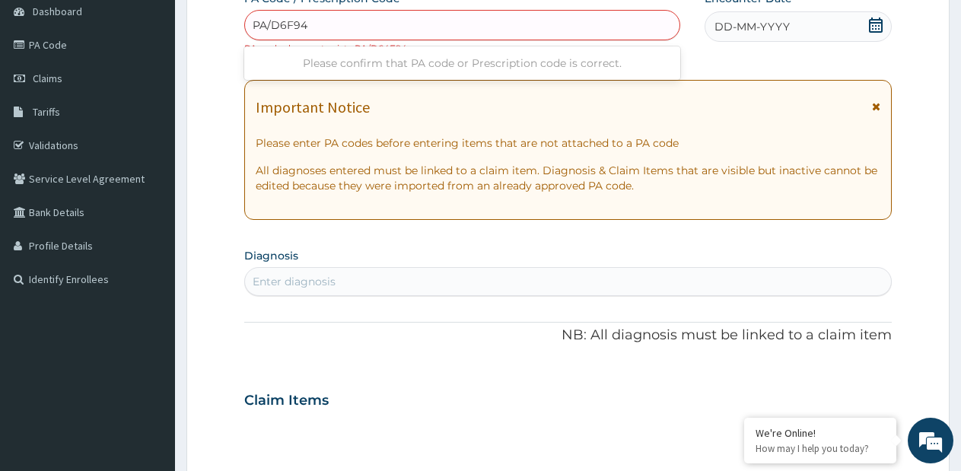
type input "PA/D6AF94"
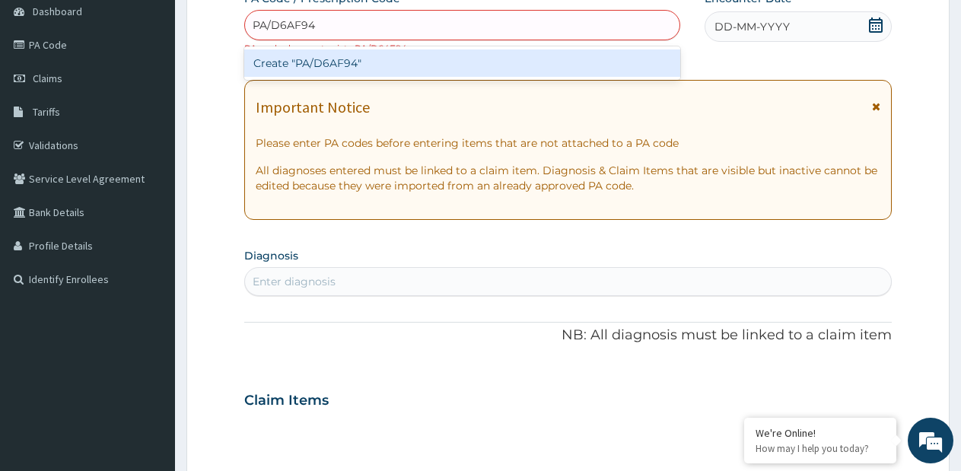
click at [320, 56] on div "Create "PA/D6AF94"" at bounding box center [462, 62] width 436 height 27
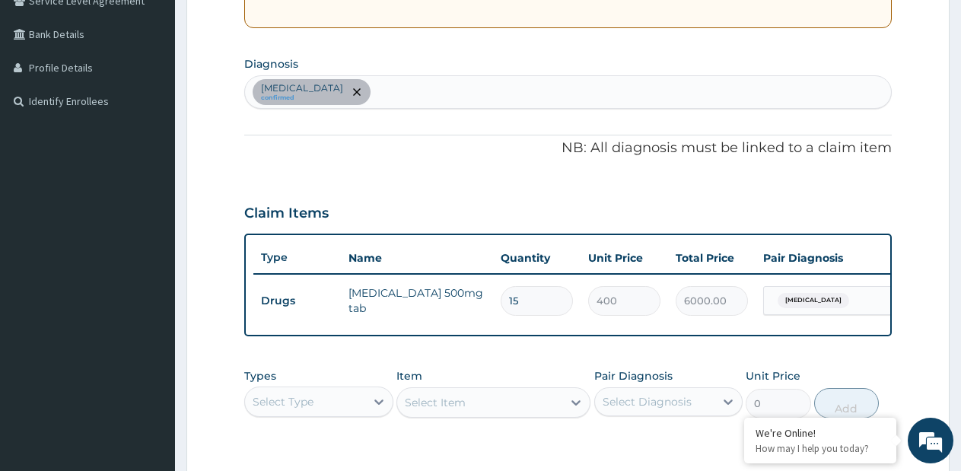
scroll to position [329, 0]
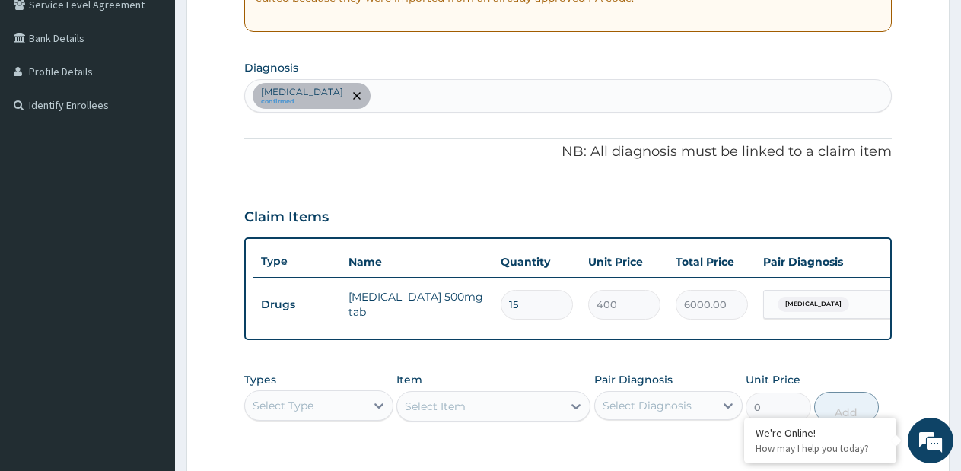
click at [478, 96] on div "Upper respiratory infection confirmed" at bounding box center [568, 96] width 646 height 32
type input "MALARI"
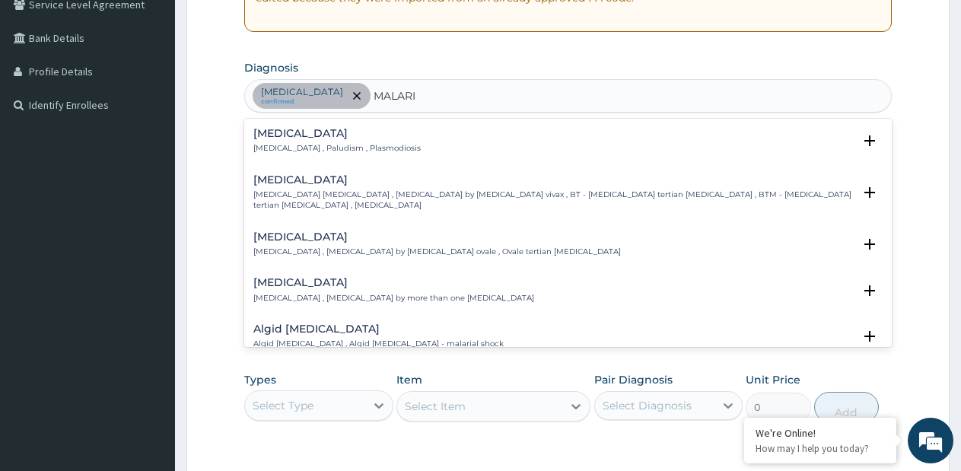
click at [282, 140] on div "Malaria Malaria , Paludism , Plasmodiosis" at bounding box center [336, 141] width 167 height 27
click at [278, 142] on div "Malaria Malaria , Paludism , Plasmodiosis" at bounding box center [336, 141] width 167 height 27
click at [294, 141] on div "Malaria Malaria , Paludism , Plasmodiosis" at bounding box center [336, 141] width 167 height 27
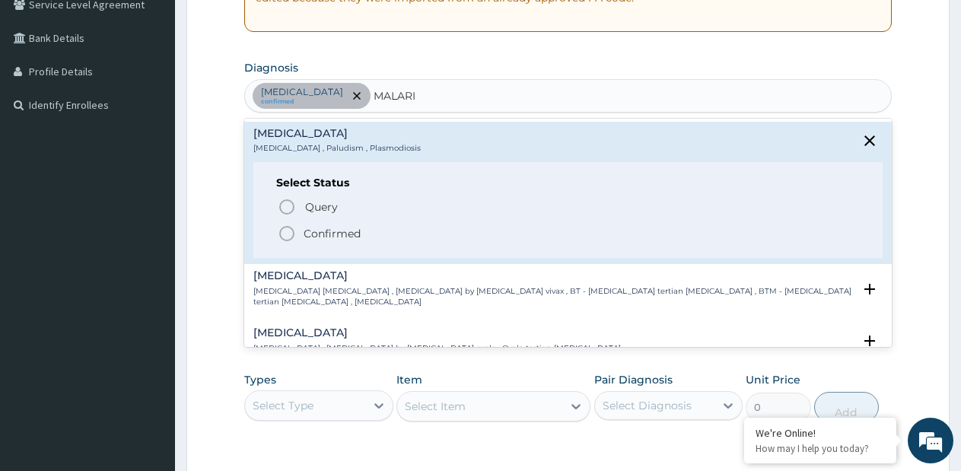
click at [291, 234] on icon "status option filled" at bounding box center [287, 233] width 18 height 18
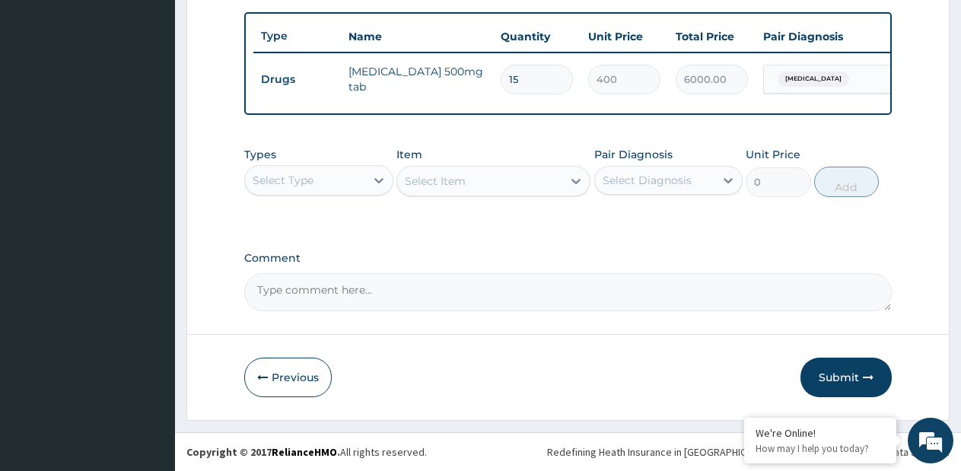
scroll to position [567, 0]
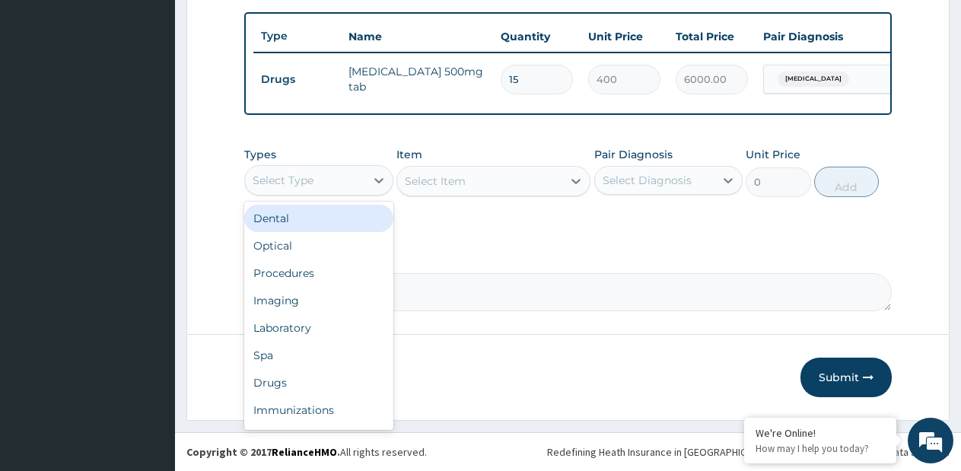
click at [319, 180] on div "Select Type" at bounding box center [305, 180] width 120 height 24
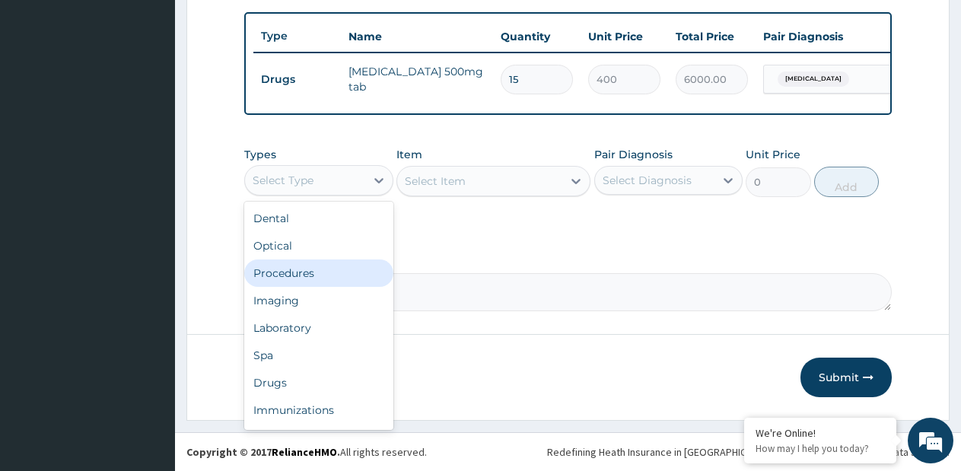
drag, startPoint x: 315, startPoint y: 265, endPoint x: 450, endPoint y: 216, distance: 143.9
click at [317, 265] on div "Procedures" at bounding box center [318, 272] width 149 height 27
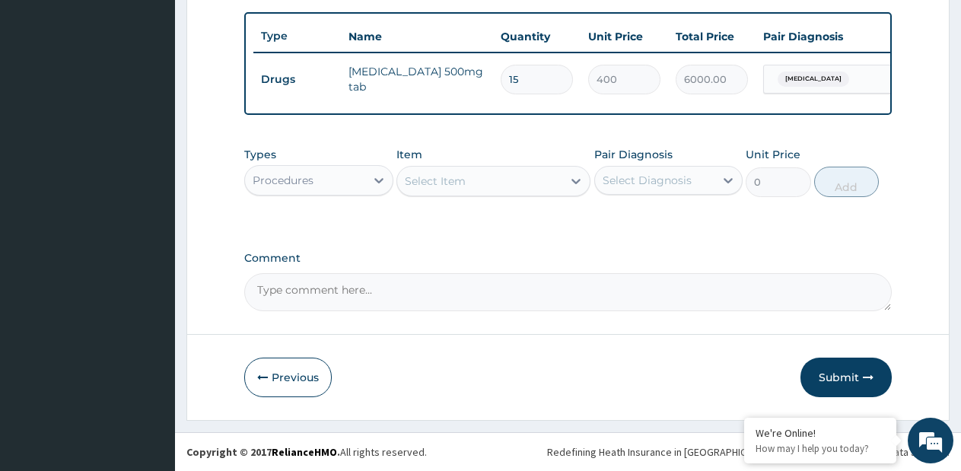
click at [347, 183] on div "Procedures" at bounding box center [305, 180] width 120 height 24
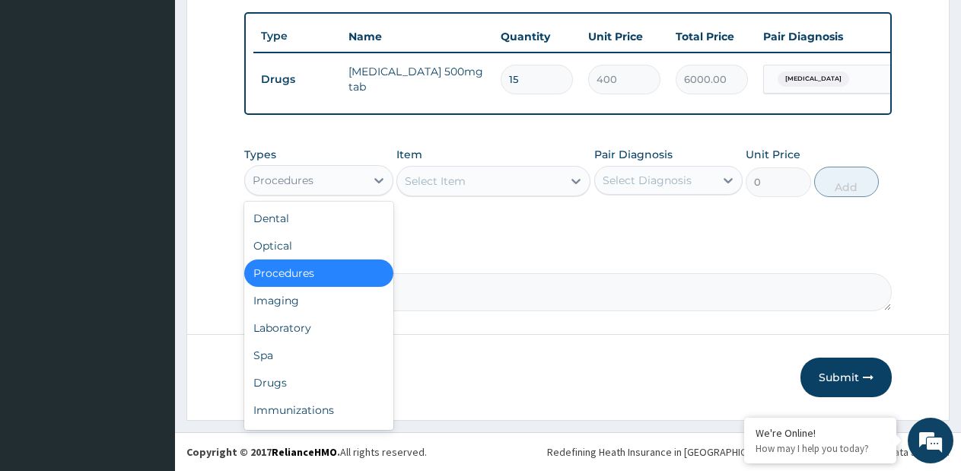
click at [337, 179] on div "Procedures" at bounding box center [305, 180] width 120 height 24
click at [338, 184] on div "Procedures" at bounding box center [305, 180] width 120 height 24
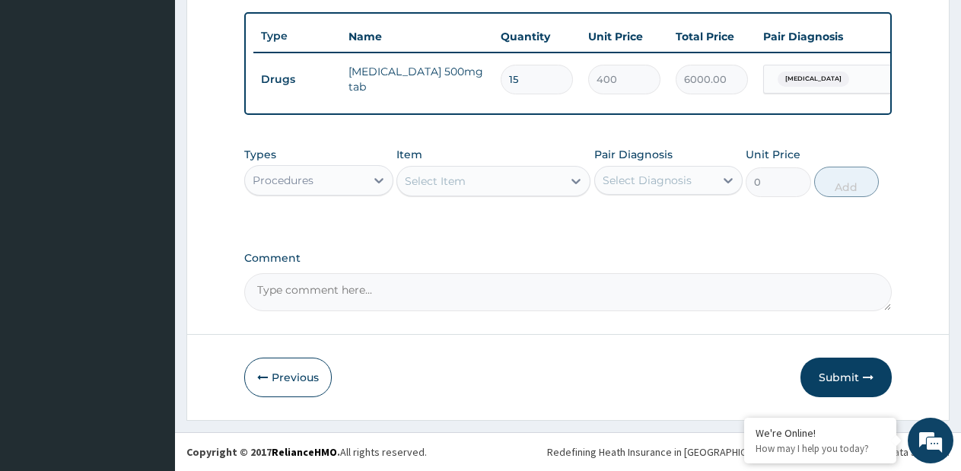
click at [338, 184] on div "Procedures" at bounding box center [305, 180] width 120 height 24
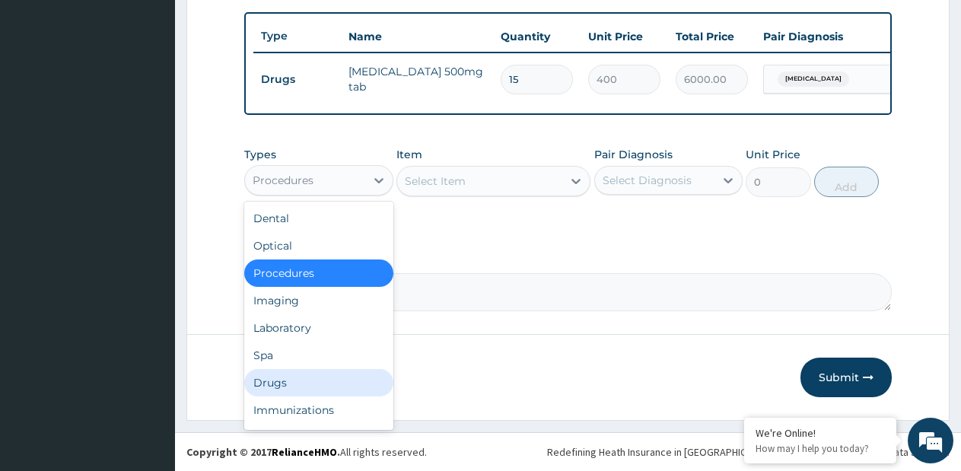
click at [285, 382] on div "Drugs" at bounding box center [318, 382] width 149 height 27
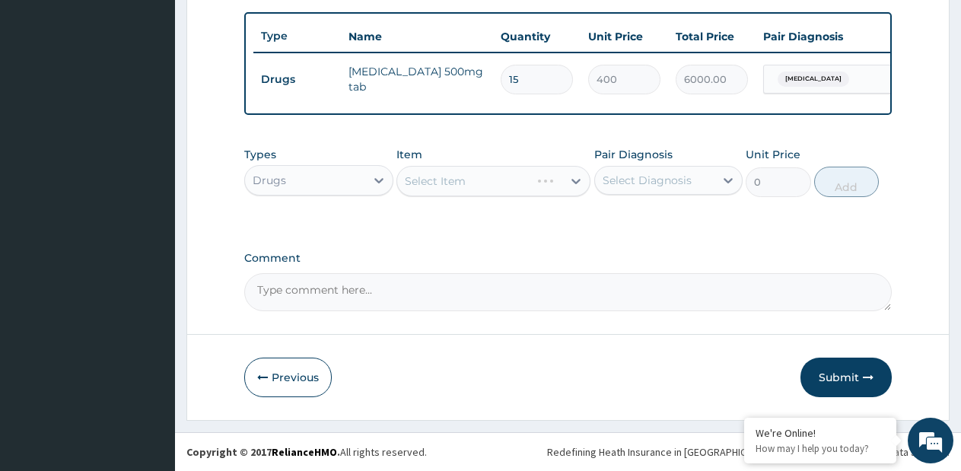
click at [584, 180] on div "Select Item" at bounding box center [493, 181] width 194 height 30
click at [565, 187] on div "Select Item" at bounding box center [493, 181] width 194 height 30
click at [574, 178] on icon at bounding box center [575, 180] width 15 height 15
click at [574, 179] on icon at bounding box center [575, 180] width 15 height 15
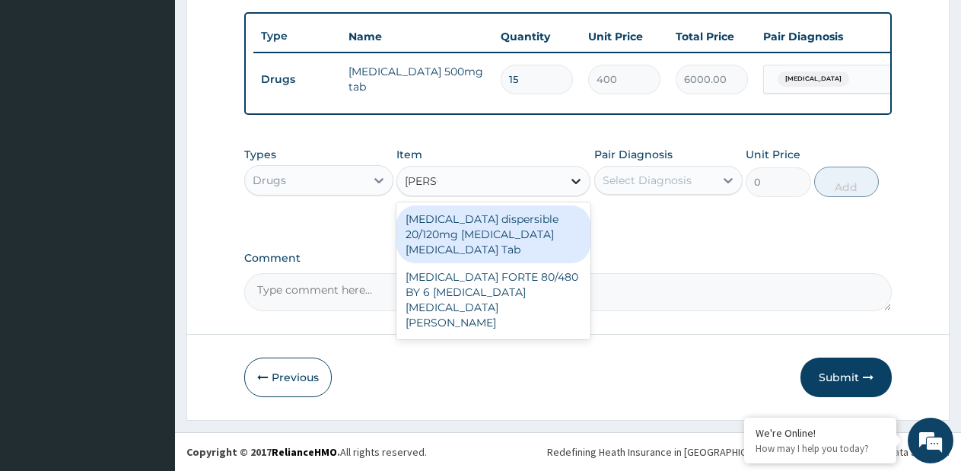
type input "COART"
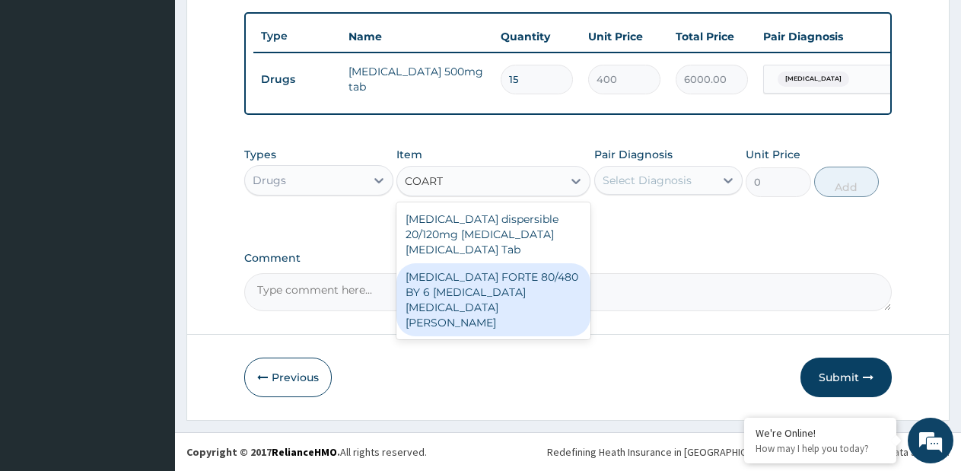
drag, startPoint x: 541, startPoint y: 276, endPoint x: 619, endPoint y: 220, distance: 96.5
click at [541, 278] on div "COARTEM FORTE 80/480 BY 6 Artemether Lumefantrine Pck" at bounding box center [493, 299] width 194 height 73
click at [547, 274] on textarea "Comment" at bounding box center [568, 292] width 648 height 38
type input "1170"
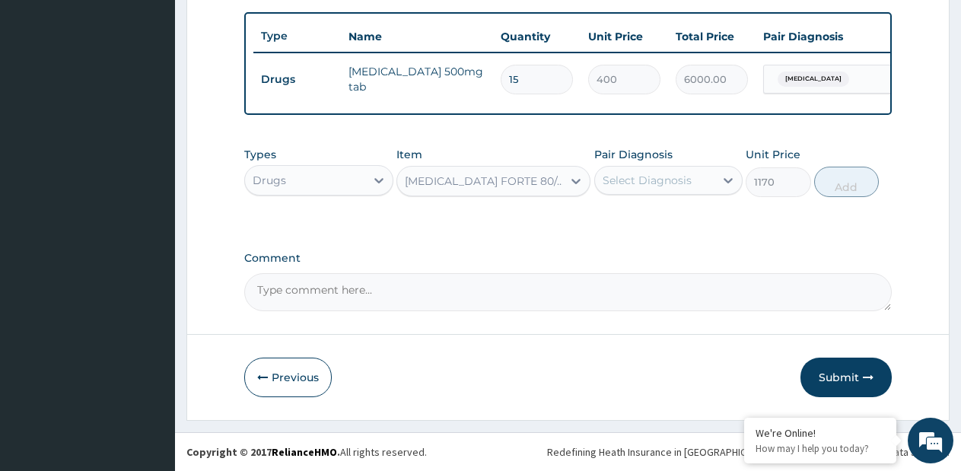
click at [670, 186] on div "Select Diagnosis" at bounding box center [647, 180] width 89 height 15
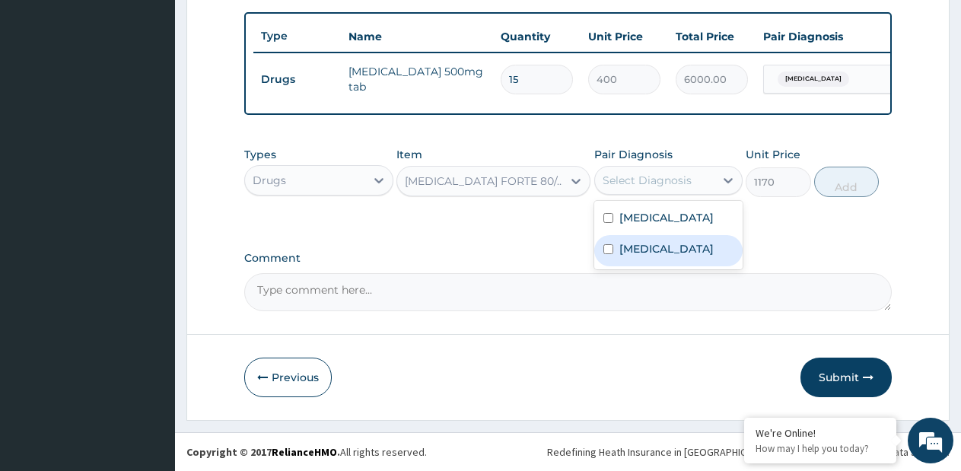
click at [657, 256] on label "Malaria" at bounding box center [666, 248] width 94 height 15
checkbox input "true"
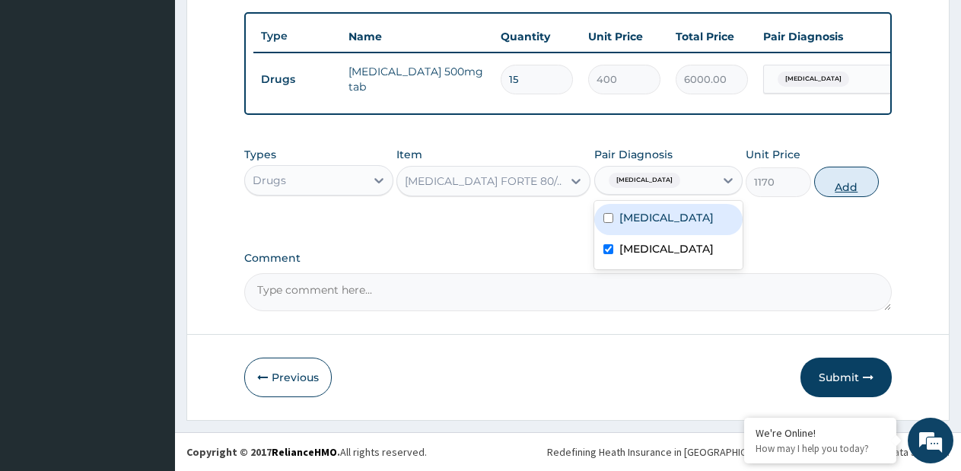
click at [838, 190] on button "Add" at bounding box center [846, 182] width 65 height 30
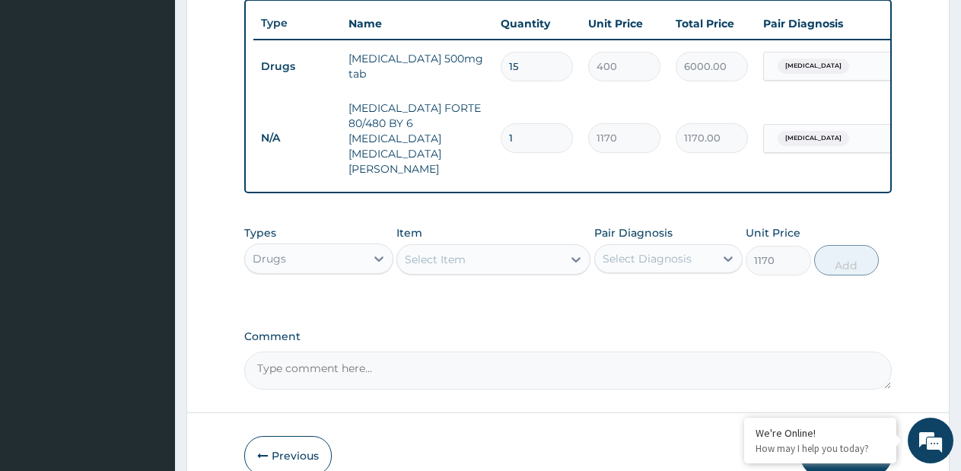
type input "0"
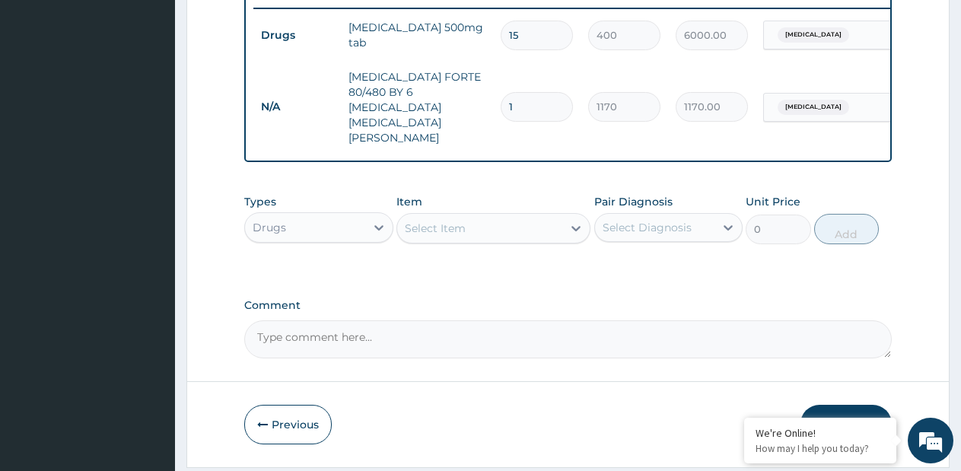
scroll to position [628, 0]
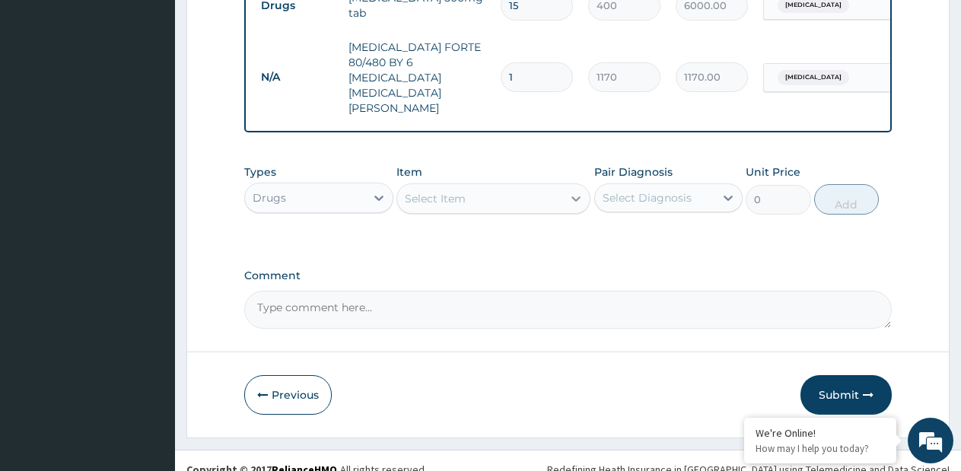
click at [571, 191] on icon at bounding box center [575, 198] width 15 height 15
click at [568, 185] on div at bounding box center [575, 198] width 27 height 27
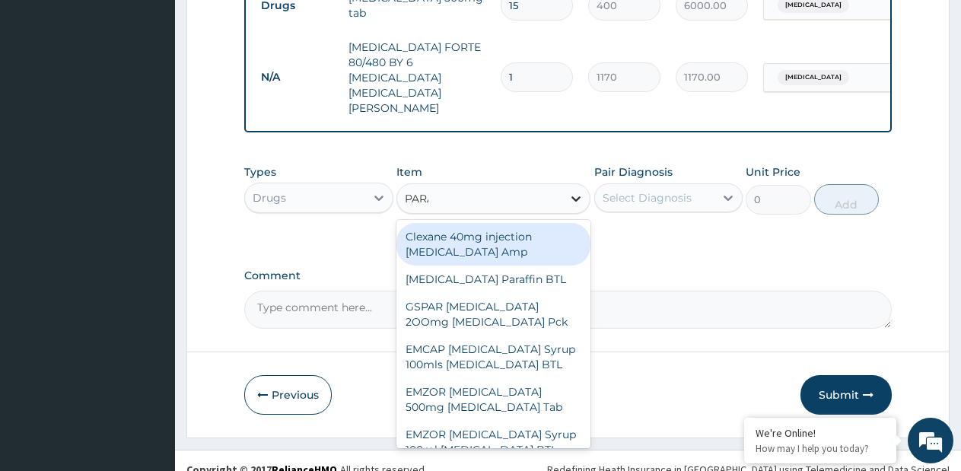
type input "PARAC"
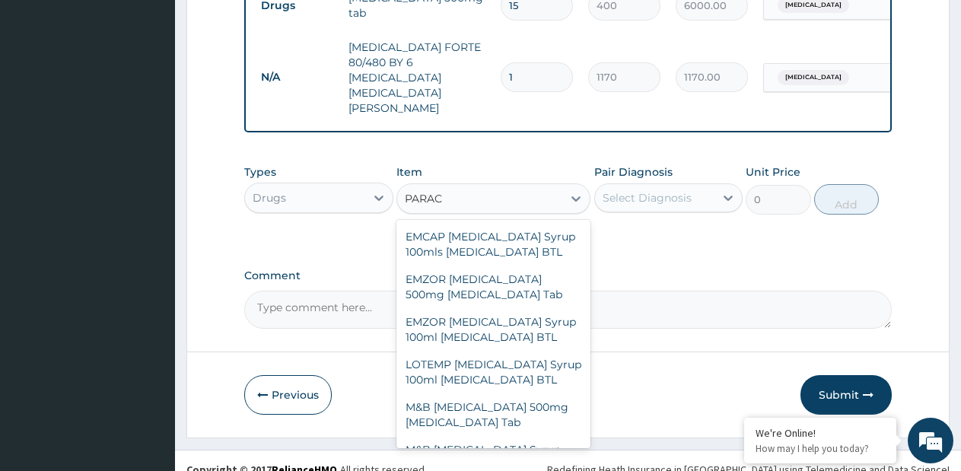
scroll to position [292, 0]
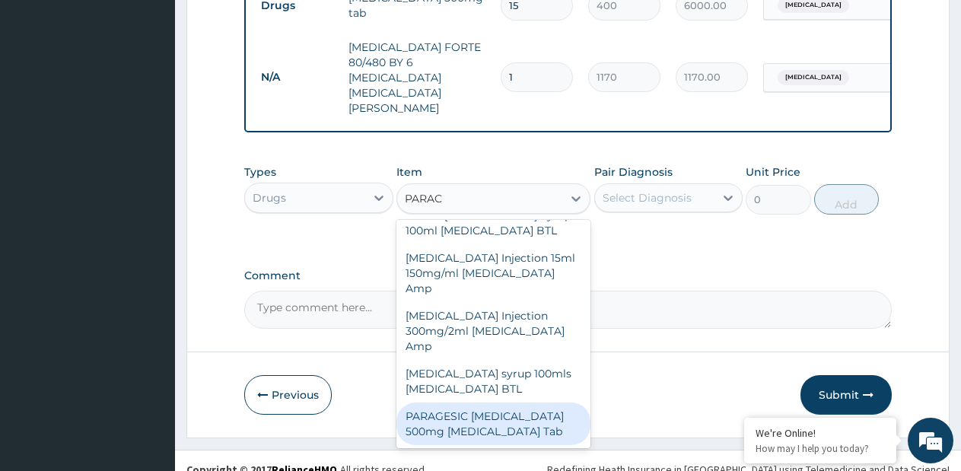
click at [519, 408] on div "PARAGESIC PARACETAMOL 500mg Acetaminophen Tab" at bounding box center [493, 424] width 194 height 43
drag, startPoint x: 519, startPoint y: 408, endPoint x: 540, endPoint y: 389, distance: 28.6
type input "15"
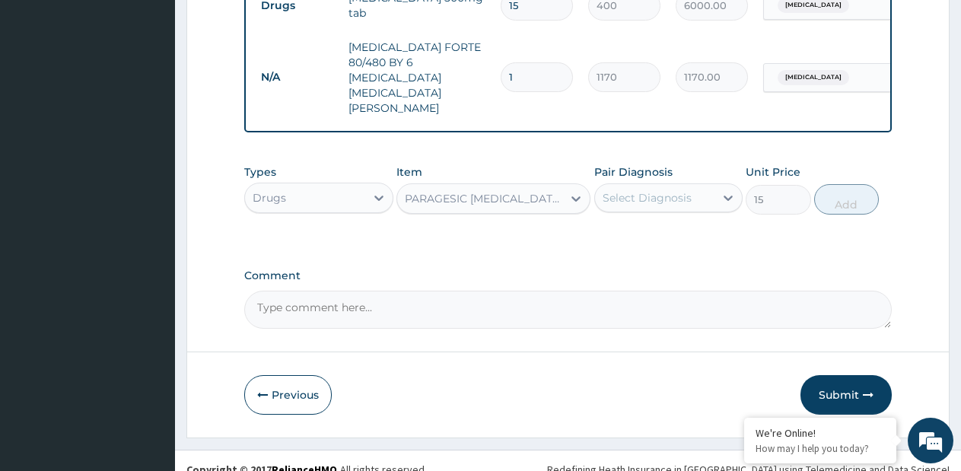
click at [678, 190] on div "Select Diagnosis" at bounding box center [647, 197] width 89 height 15
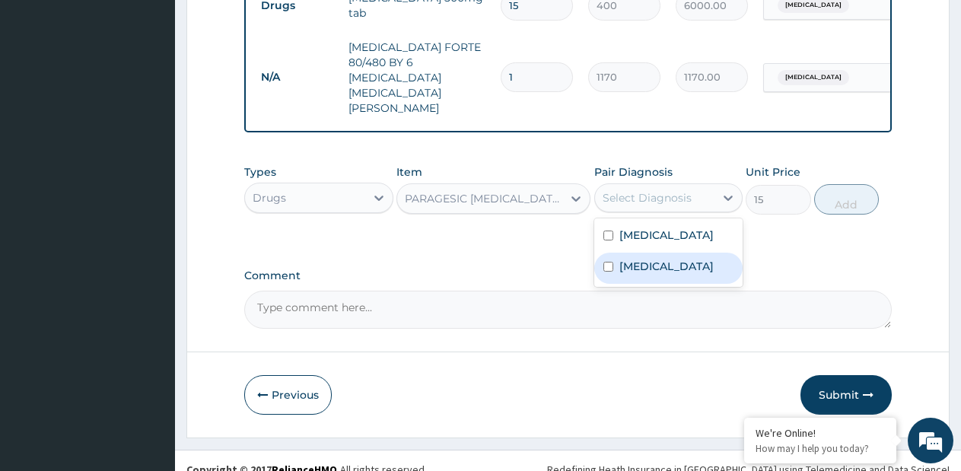
click at [648, 265] on label "Malaria" at bounding box center [666, 266] width 94 height 15
checkbox input "true"
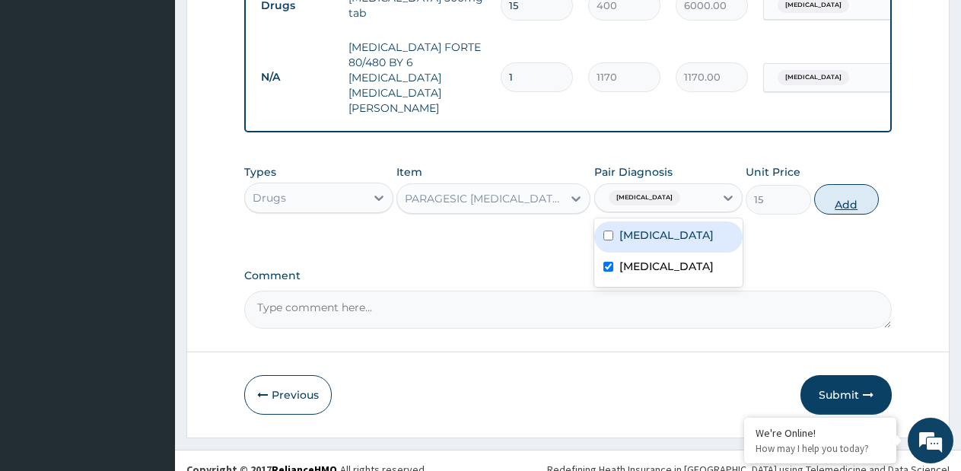
click at [854, 184] on button "Add" at bounding box center [846, 199] width 65 height 30
drag, startPoint x: 854, startPoint y: 180, endPoint x: 847, endPoint y: 172, distance: 10.8
type input "0"
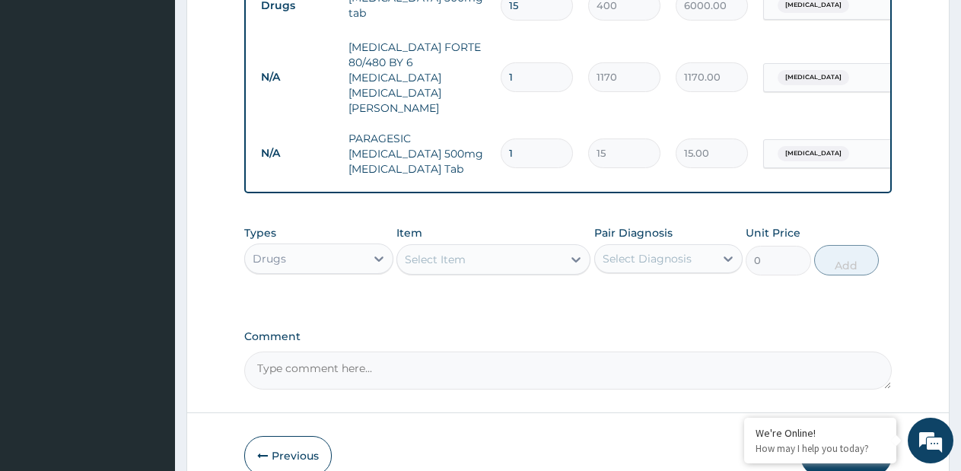
click at [524, 138] on input "1" at bounding box center [537, 153] width 72 height 30
type input "18"
type input "270.00"
type input "18"
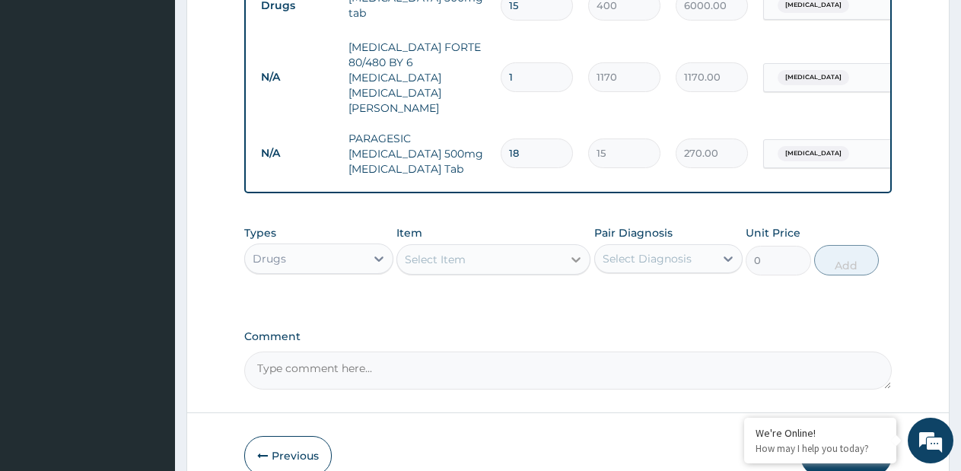
click at [571, 252] on icon at bounding box center [575, 259] width 15 height 15
click at [572, 252] on icon at bounding box center [575, 259] width 15 height 15
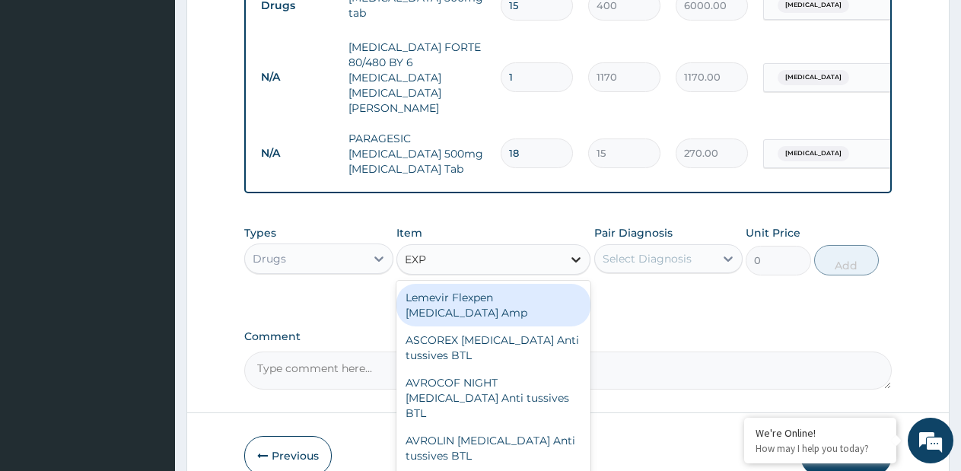
type input "EXPE"
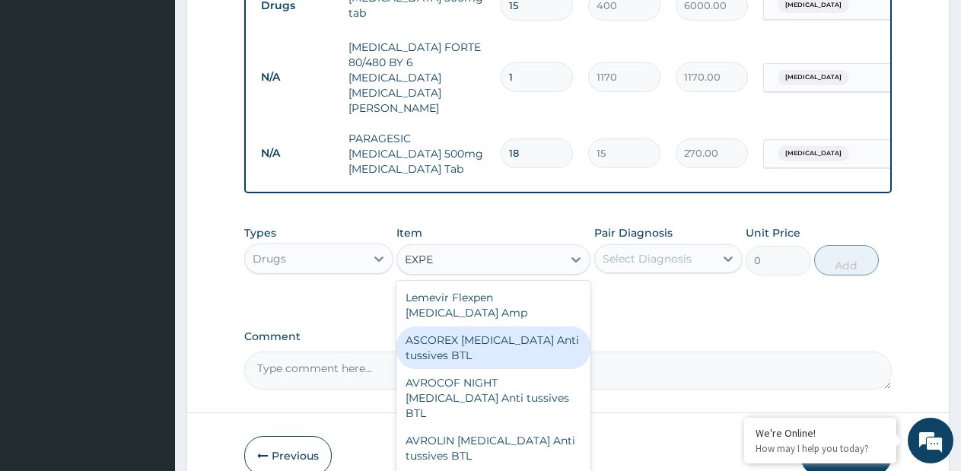
click at [473, 326] on div "ASCOREX EXPECTORANT Anti tussives BTL" at bounding box center [493, 347] width 194 height 43
type input "740"
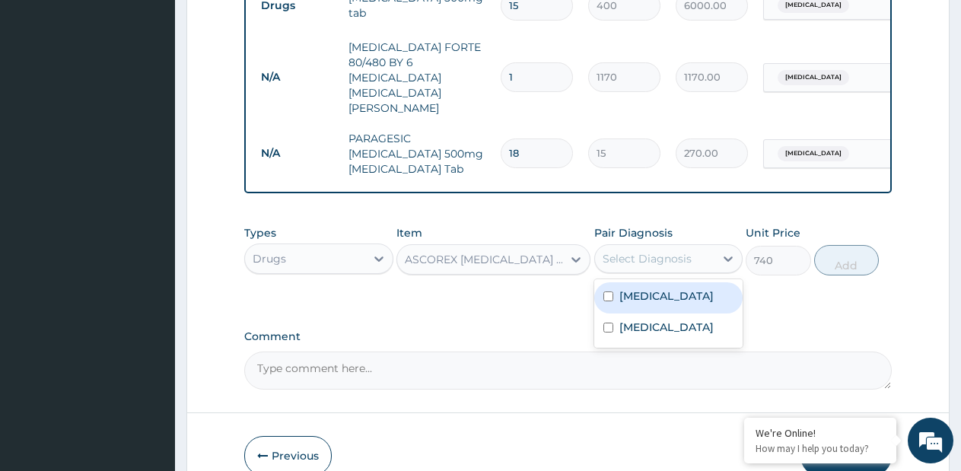
click at [648, 251] on div "Select Diagnosis" at bounding box center [647, 258] width 89 height 15
click at [638, 292] on label "Upper respiratory infection" at bounding box center [666, 295] width 94 height 15
drag, startPoint x: 638, startPoint y: 292, endPoint x: 679, endPoint y: 283, distance: 42.1
click at [638, 291] on label "Upper respiratory infection" at bounding box center [666, 295] width 94 height 15
click at [611, 291] on input "checkbox" at bounding box center [608, 296] width 10 height 10
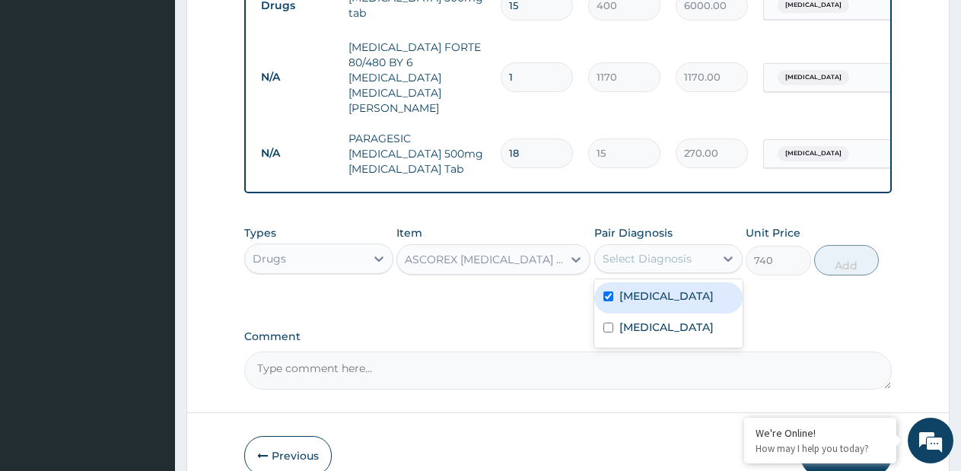
checkbox input "true"
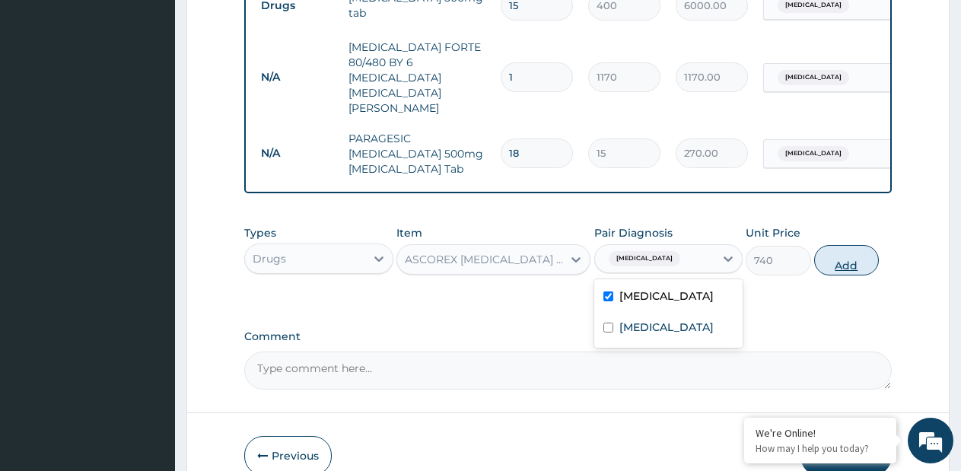
click at [839, 245] on button "Add" at bounding box center [846, 260] width 65 height 30
type input "0"
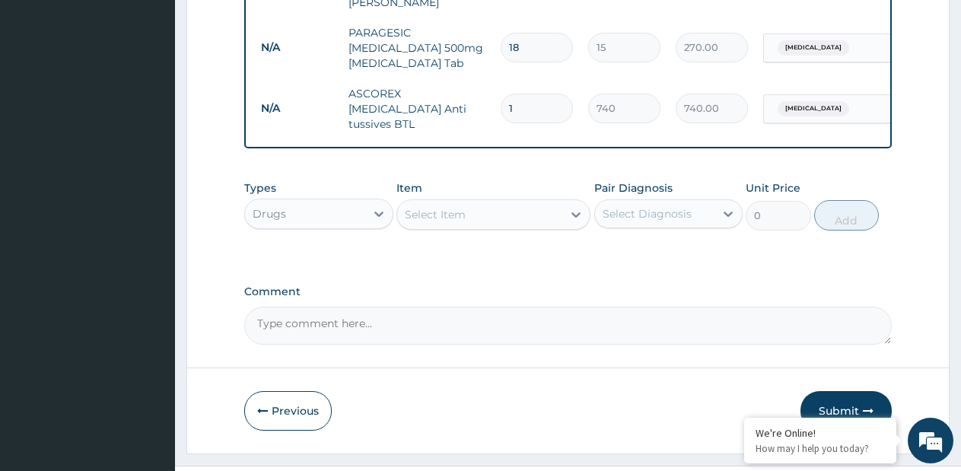
scroll to position [741, 0]
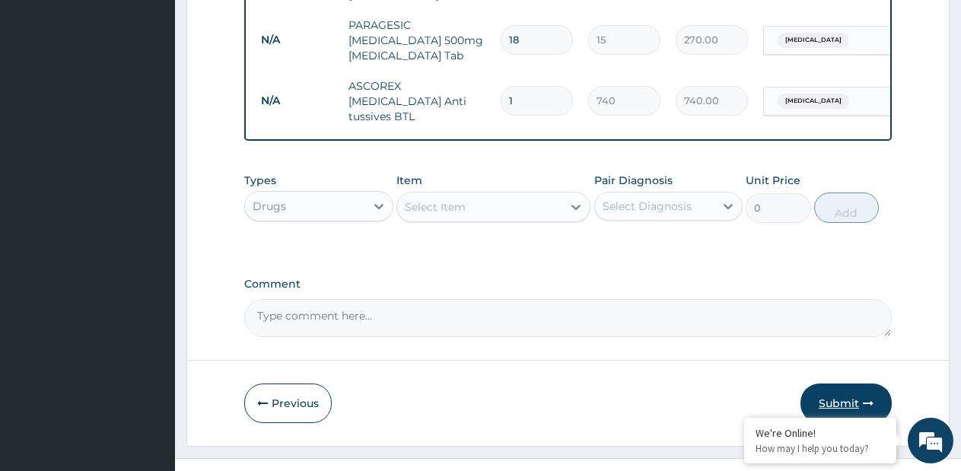
click at [826, 384] on button "Submit" at bounding box center [845, 404] width 91 height 40
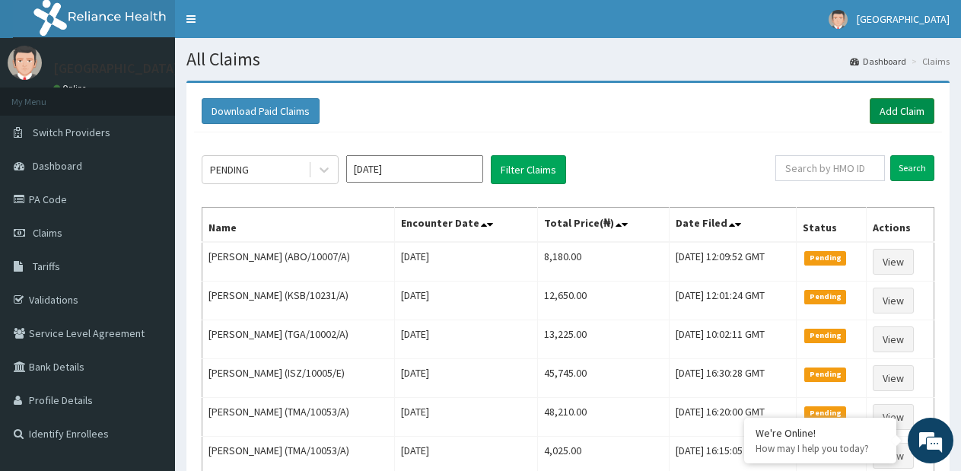
click at [898, 118] on link "Add Claim" at bounding box center [902, 111] width 65 height 26
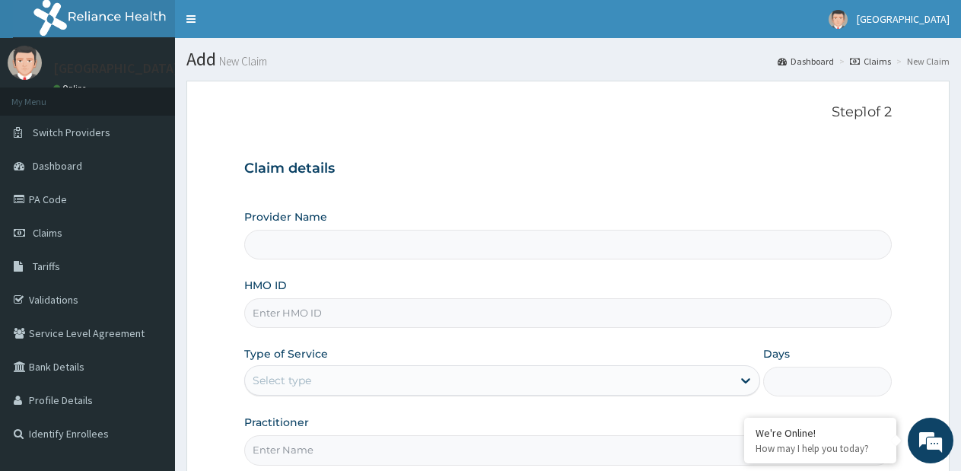
click at [430, 311] on input "HMO ID" at bounding box center [568, 313] width 648 height 30
type input "[GEOGRAPHIC_DATA]- [GEOGRAPHIC_DATA] estate"
click at [351, 310] on input "HMO ID" at bounding box center [568, 313] width 648 height 30
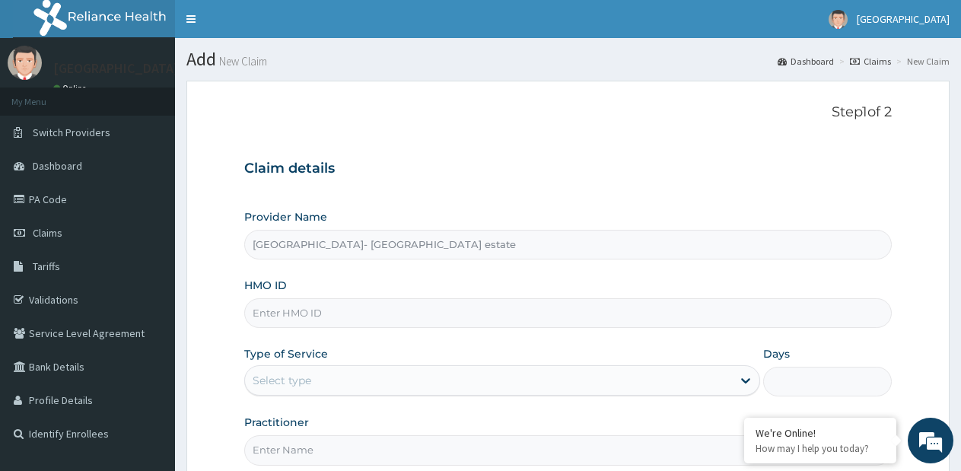
click at [351, 310] on input "HMO ID" at bounding box center [568, 313] width 648 height 30
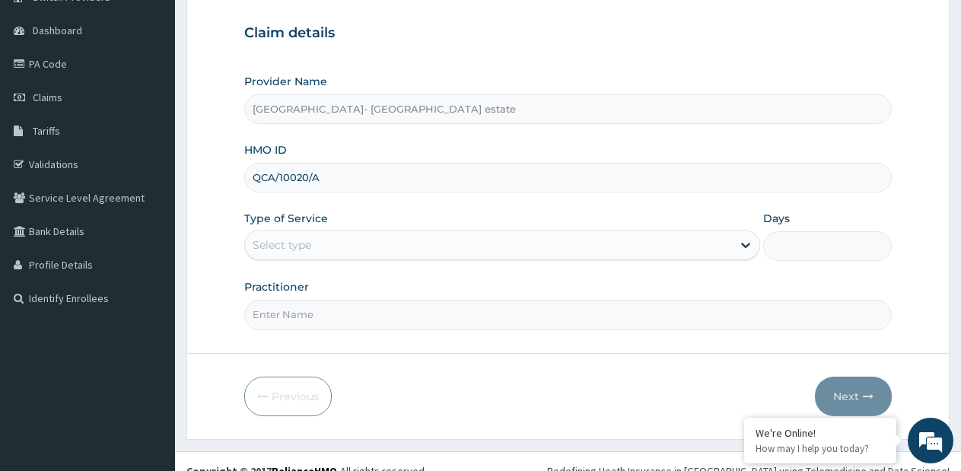
scroll to position [154, 0]
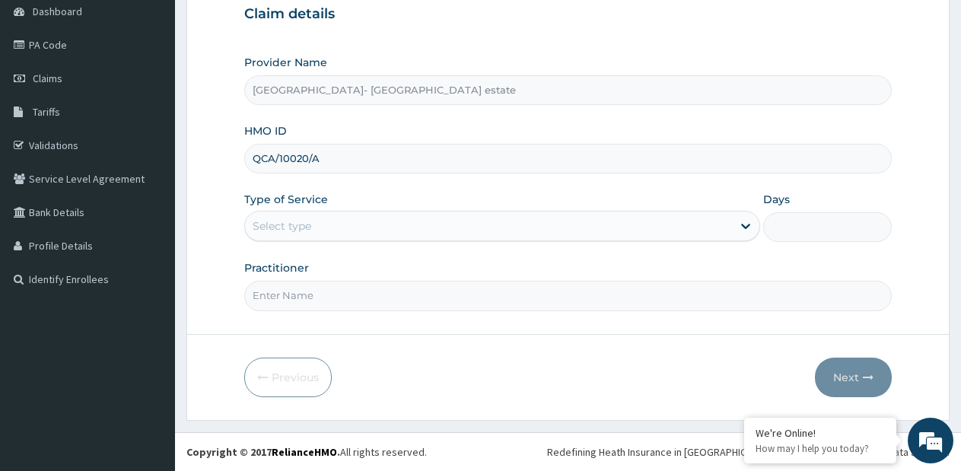
type input "QCA/10020/A"
click at [333, 227] on div "Select type" at bounding box center [488, 226] width 486 height 24
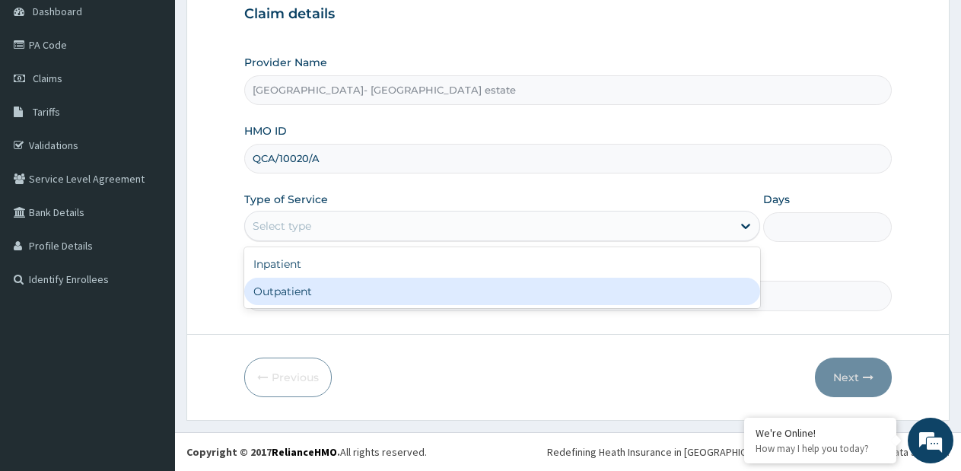
click at [315, 284] on div "Outpatient" at bounding box center [501, 291] width 515 height 27
click at [315, 284] on input "Practitioner" at bounding box center [568, 296] width 648 height 30
type input "1"
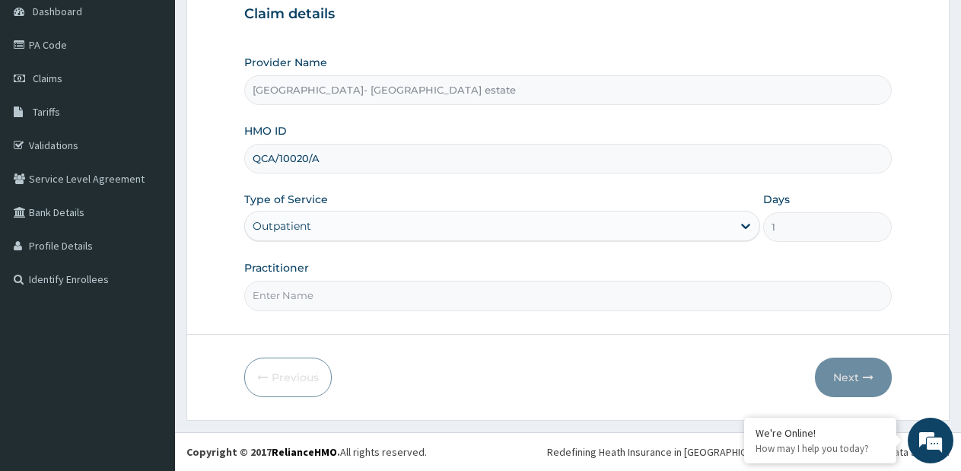
click at [311, 289] on input "Practitioner" at bounding box center [568, 296] width 648 height 30
type input "GP"
click at [845, 380] on button "Next" at bounding box center [853, 378] width 77 height 40
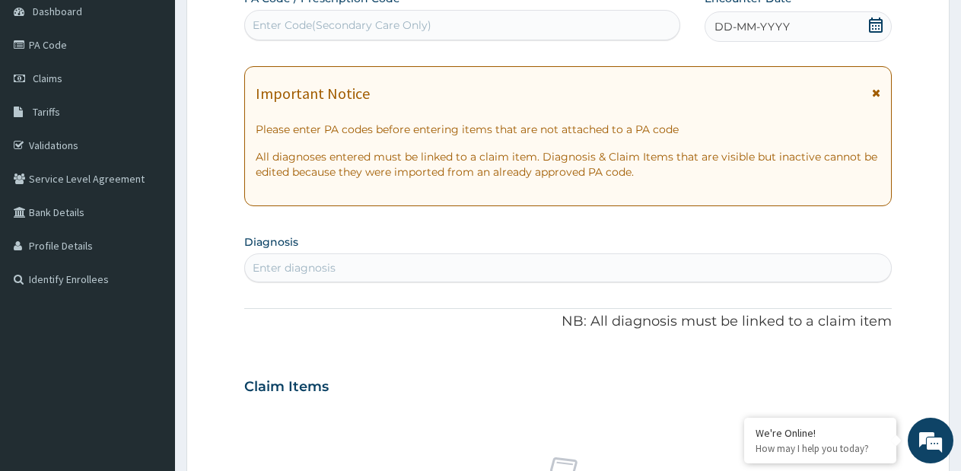
scroll to position [78, 0]
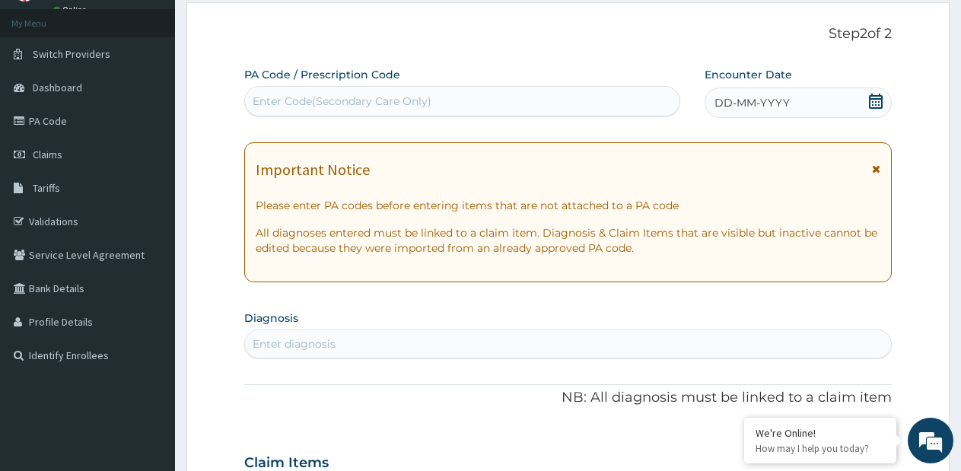
click at [773, 103] on span "DD-MM-YYYY" at bounding box center [751, 102] width 75 height 15
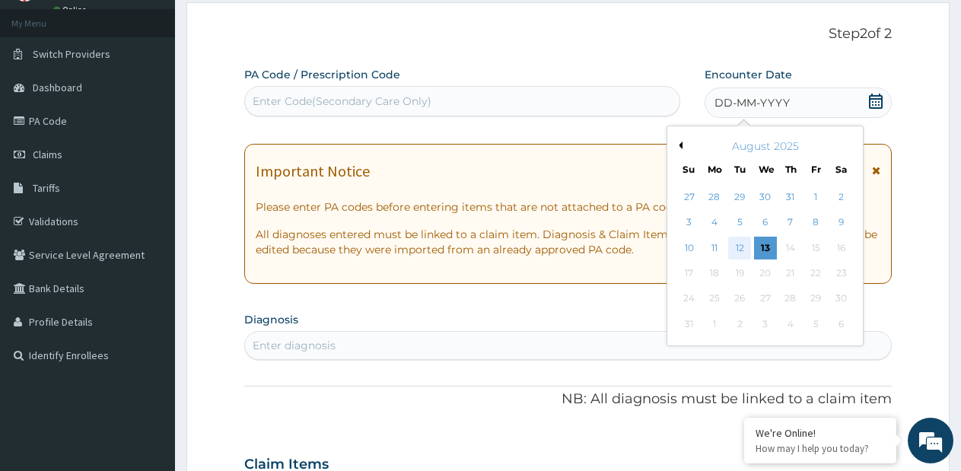
click at [733, 244] on div "12" at bounding box center [740, 248] width 23 height 23
click at [733, 244] on p "All diagnoses entered must be linked to a claim item. Diagnosis & Claim Items t…" at bounding box center [568, 242] width 625 height 30
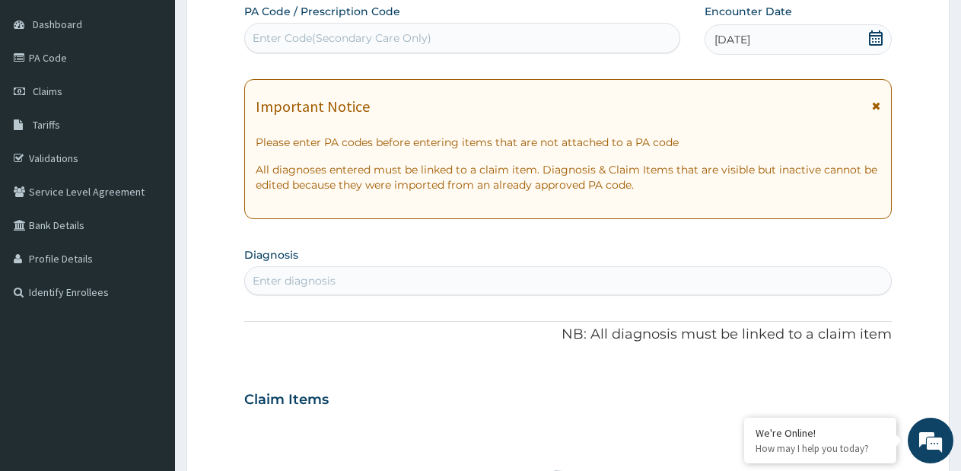
scroll to position [231, 0]
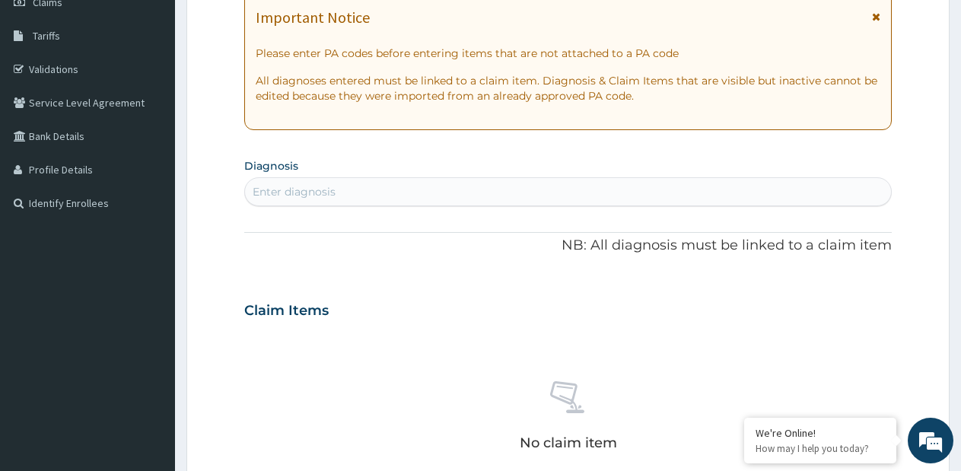
click at [511, 187] on div "Enter diagnosis" at bounding box center [568, 192] width 646 height 24
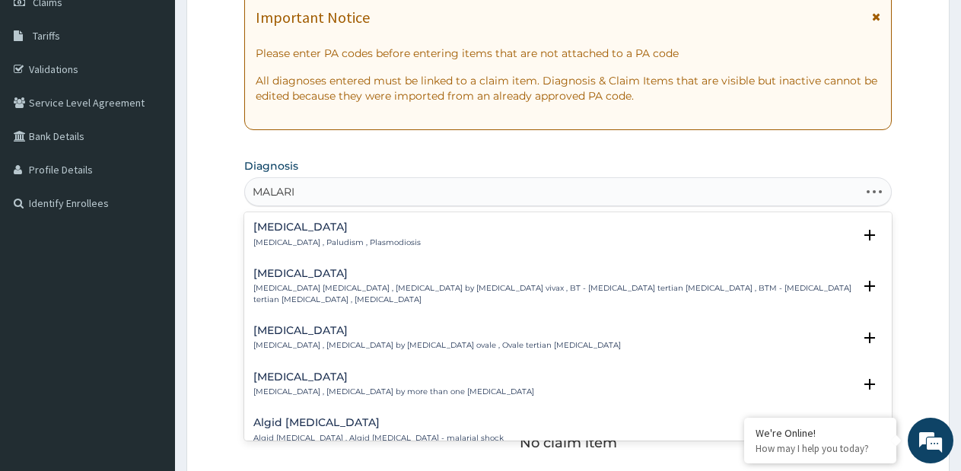
type input "[MEDICAL_DATA]"
click at [316, 234] on div "[MEDICAL_DATA] [MEDICAL_DATA] , Paludism , Plasmodiosis" at bounding box center [336, 234] width 167 height 27
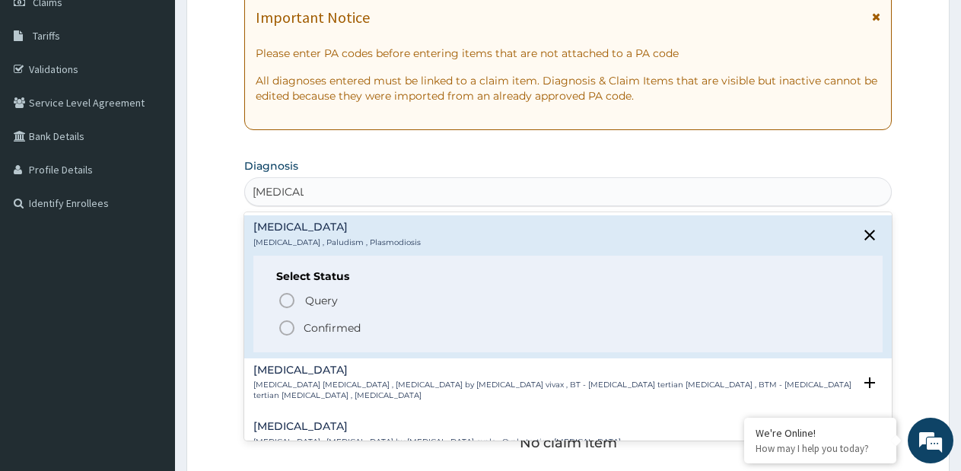
click at [291, 324] on icon "status option filled" at bounding box center [287, 328] width 18 height 18
click at [291, 324] on div "Claim Items" at bounding box center [568, 308] width 648 height 40
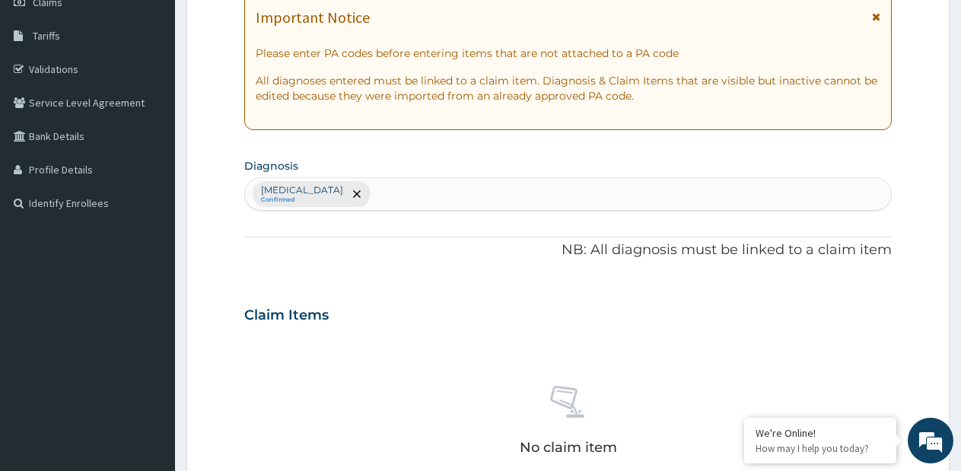
click at [378, 202] on div "[MEDICAL_DATA] Confirmed" at bounding box center [568, 194] width 646 height 32
type input "[MEDICAL_DATA]"
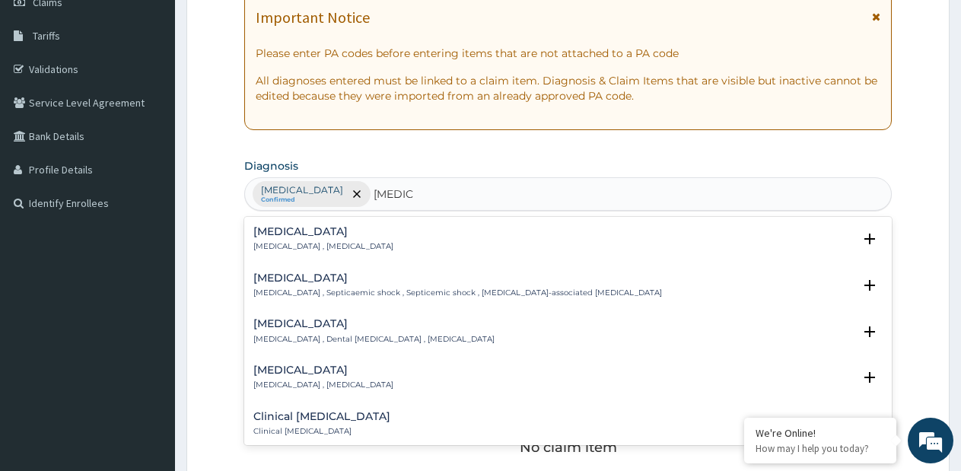
click at [295, 240] on div "[MEDICAL_DATA] [MEDICAL_DATA] , [MEDICAL_DATA]" at bounding box center [323, 239] width 140 height 27
click at [297, 240] on div "[MEDICAL_DATA] [MEDICAL_DATA] , [MEDICAL_DATA]" at bounding box center [323, 239] width 140 height 27
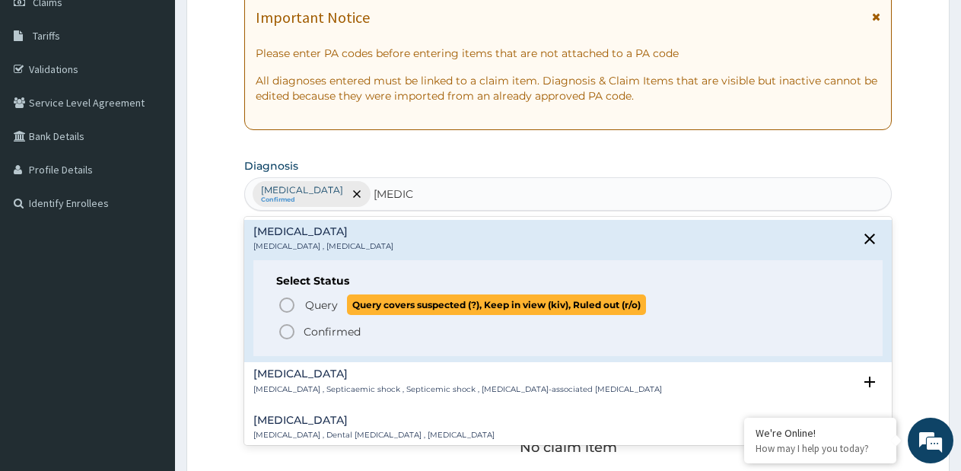
click at [317, 308] on span "Query" at bounding box center [321, 305] width 33 height 15
click at [317, 308] on h3 "Claim Items" at bounding box center [286, 315] width 84 height 17
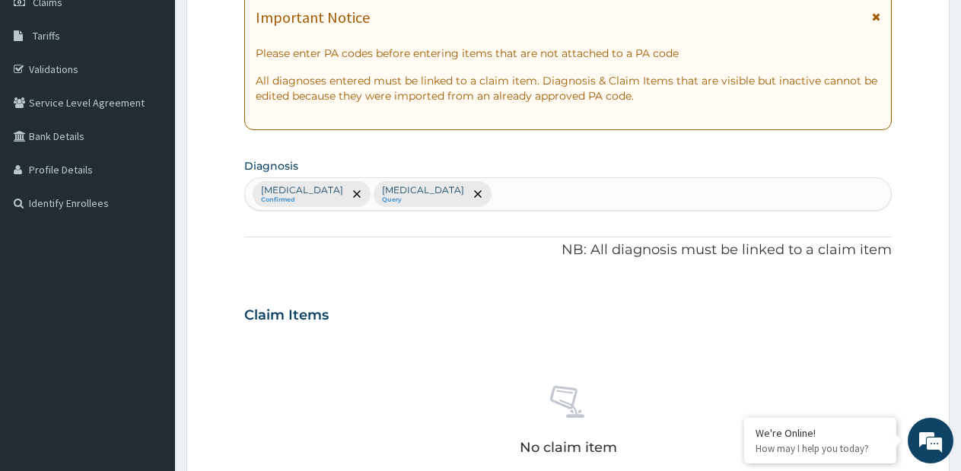
click at [442, 193] on div "[MEDICAL_DATA] Confirmed [MEDICAL_DATA] Query" at bounding box center [568, 194] width 646 height 32
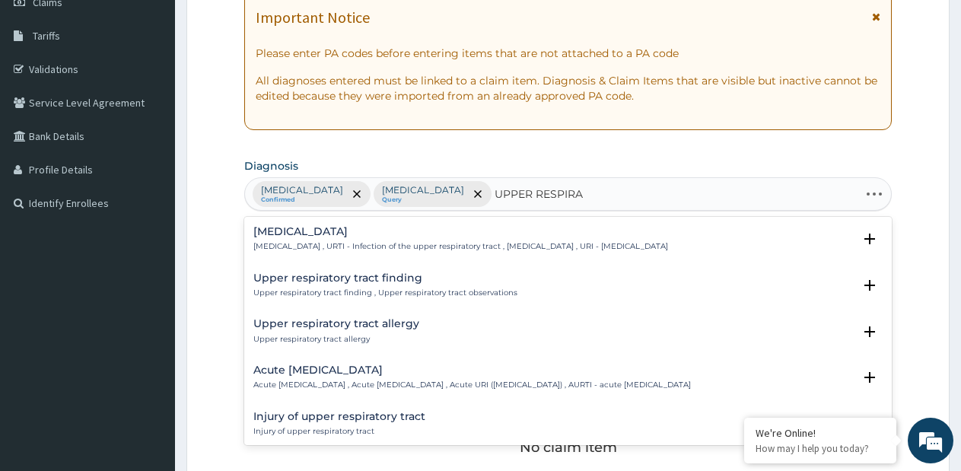
type input "UPPER RESPIRAT"
click at [313, 377] on div "Acute [MEDICAL_DATA] Acute [MEDICAL_DATA] , Acute [MEDICAL_DATA] , Acute URI ([…" at bounding box center [472, 377] width 438 height 27
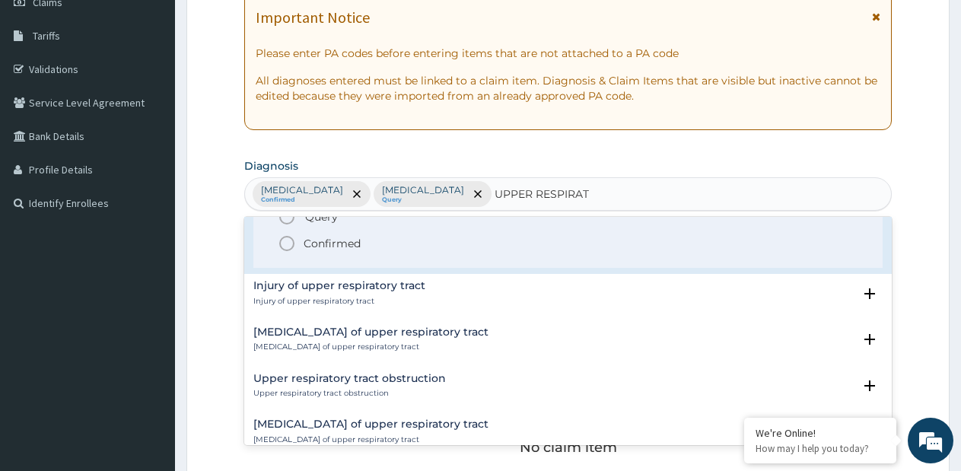
scroll to position [228, 0]
click at [334, 248] on p "Confirmed" at bounding box center [332, 241] width 57 height 15
click at [334, 248] on p "NB: All diagnosis must be linked to a claim item" at bounding box center [568, 250] width 648 height 20
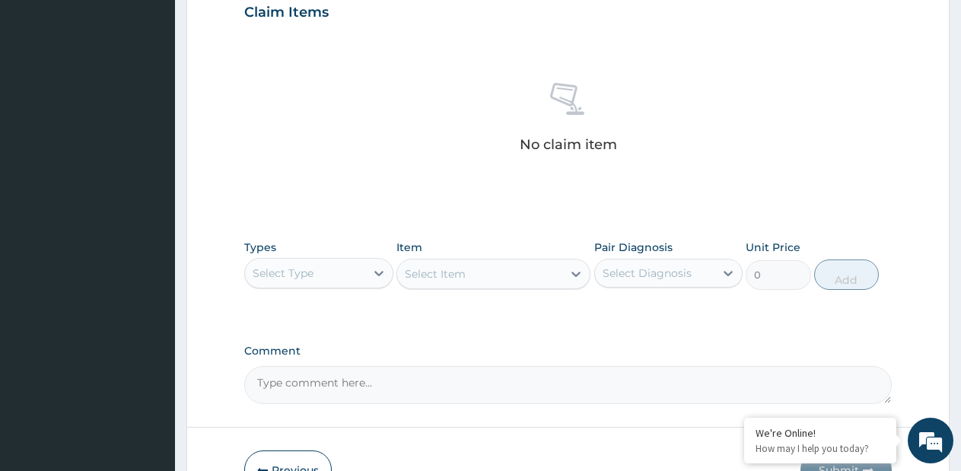
scroll to position [611, 0]
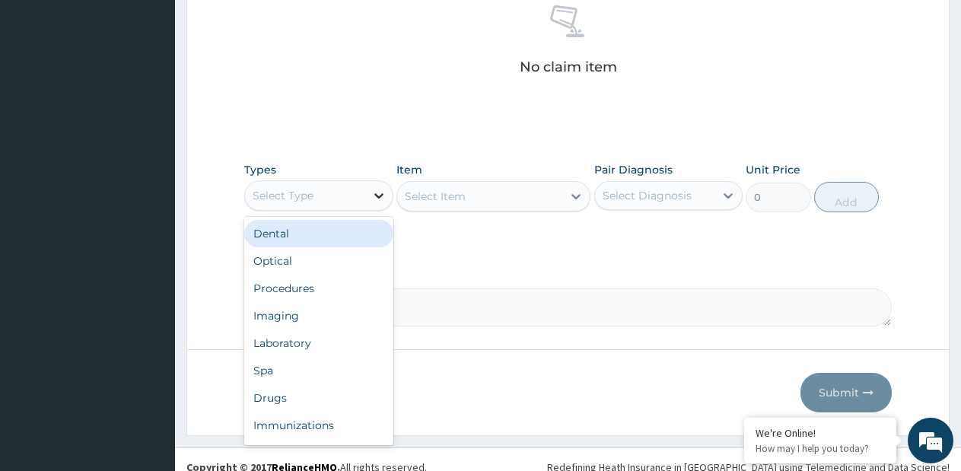
click at [368, 199] on div at bounding box center [378, 195] width 27 height 27
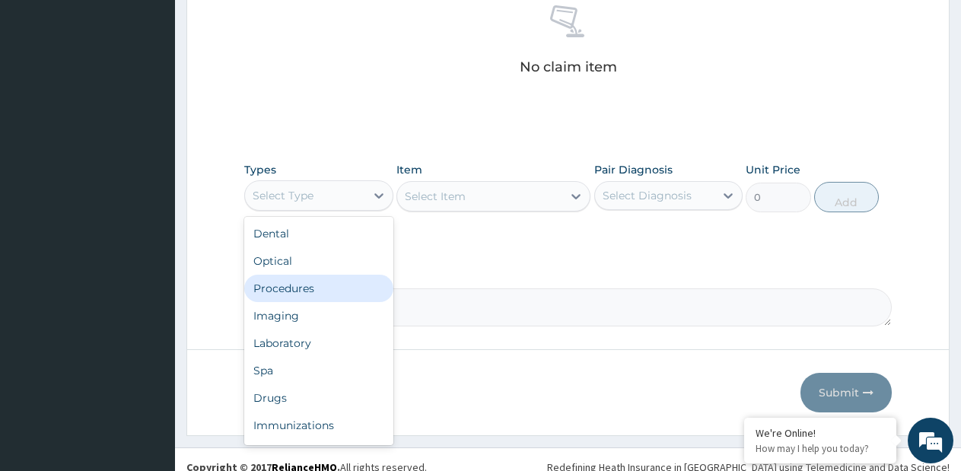
click at [317, 291] on div "Procedures" at bounding box center [318, 288] width 149 height 27
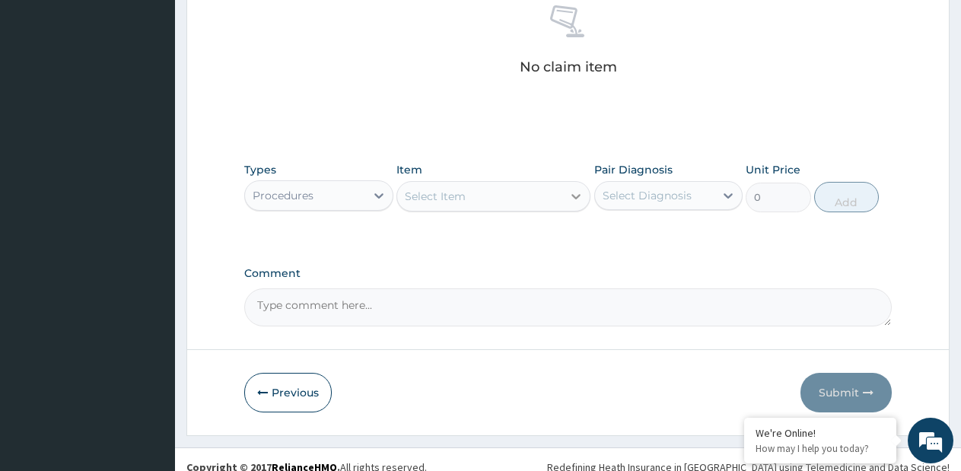
click at [571, 199] on icon at bounding box center [575, 196] width 15 height 15
click at [580, 193] on icon at bounding box center [575, 196] width 15 height 15
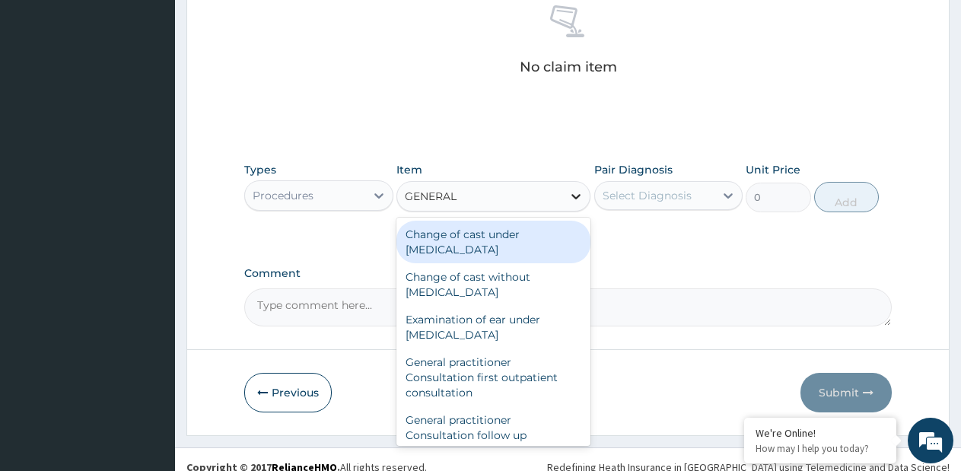
type input "GENERAL P"
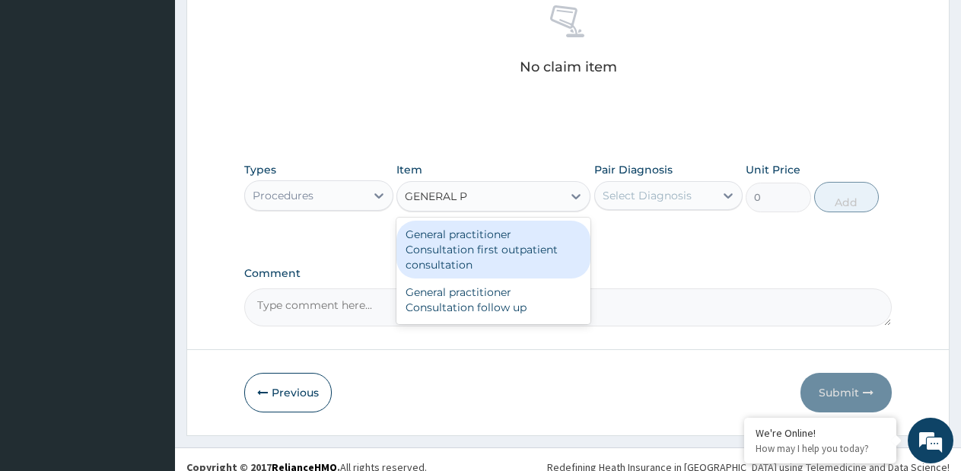
click at [521, 244] on div "General practitioner Consultation first outpatient consultation" at bounding box center [493, 250] width 194 height 58
type input "3795"
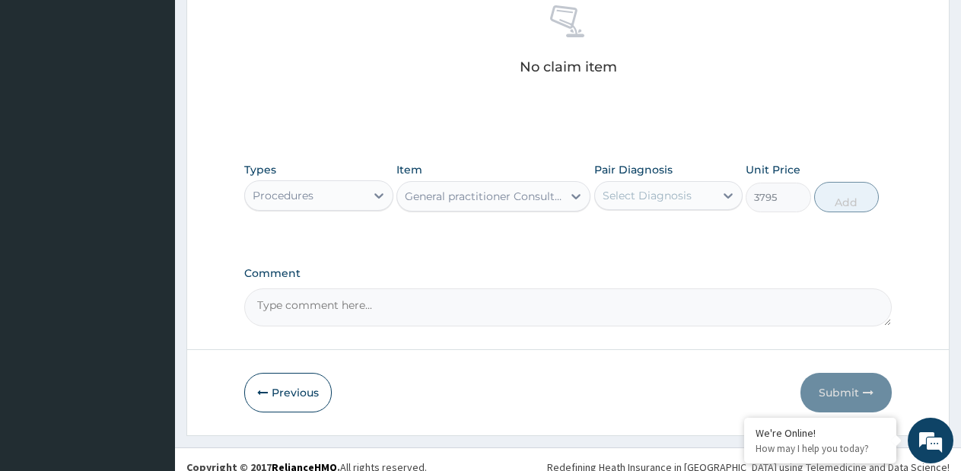
click at [664, 202] on div "Select Diagnosis" at bounding box center [647, 195] width 89 height 15
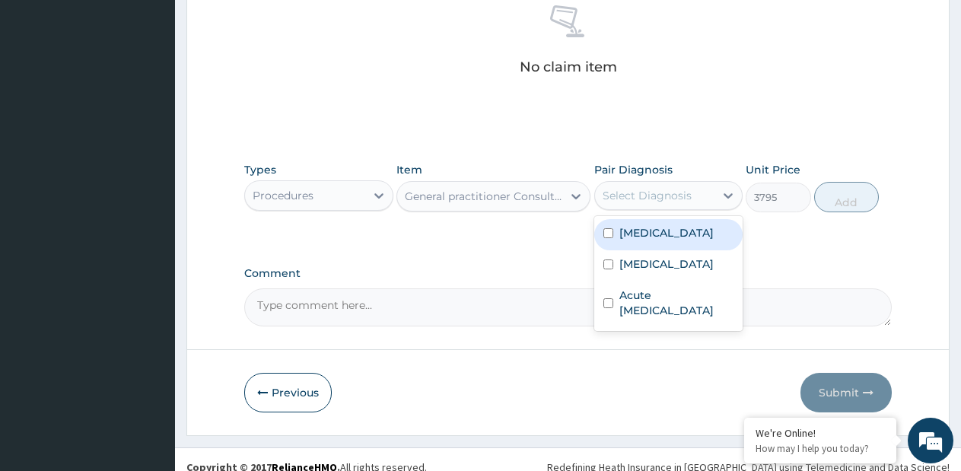
click at [637, 240] on div "[MEDICAL_DATA]" at bounding box center [668, 234] width 149 height 31
checkbox input "true"
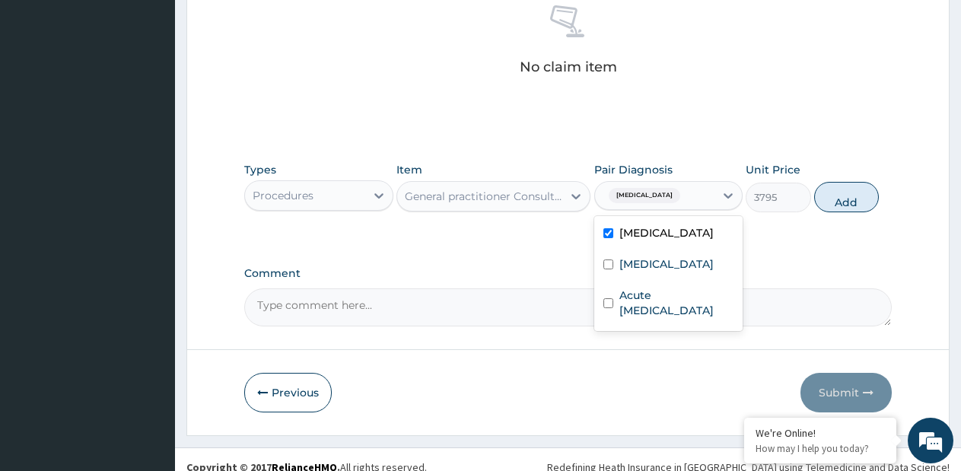
click at [626, 261] on label "[MEDICAL_DATA]" at bounding box center [666, 263] width 94 height 15
checkbox input "true"
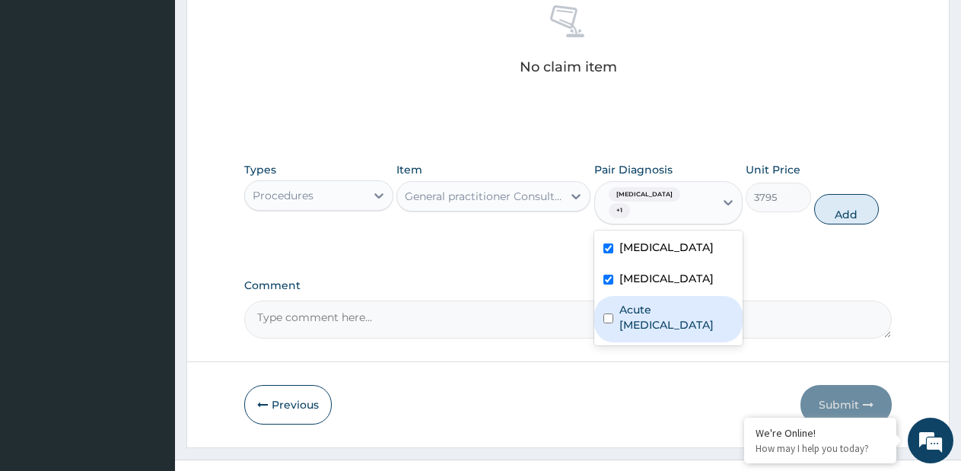
click at [637, 302] on label "Acute [MEDICAL_DATA]" at bounding box center [676, 317] width 115 height 30
checkbox input "true"
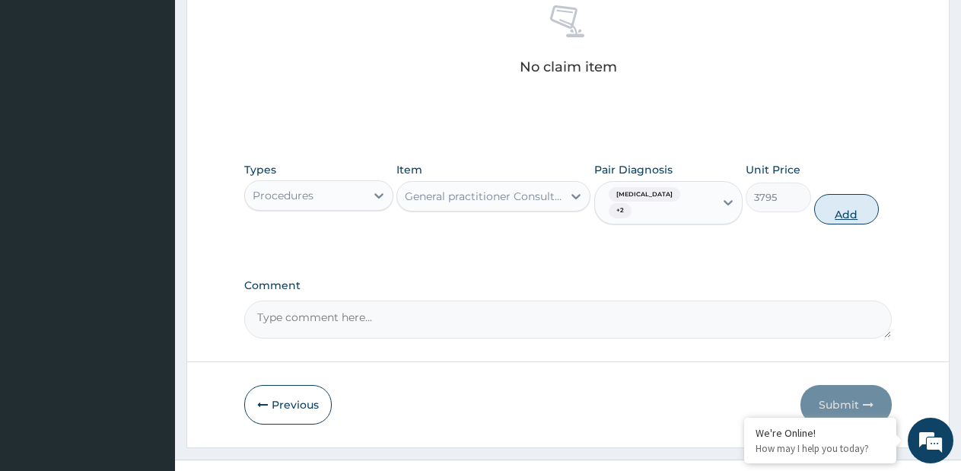
click at [834, 205] on button "Add" at bounding box center [846, 209] width 65 height 30
type input "0"
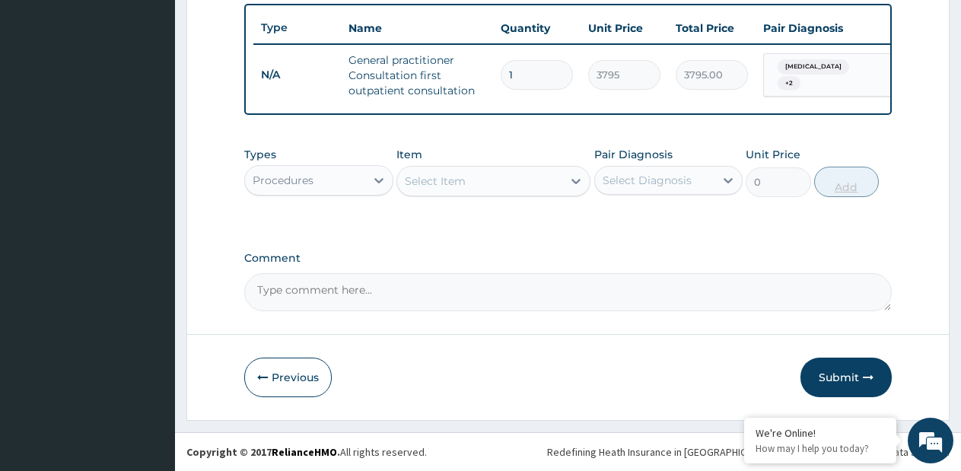
scroll to position [575, 0]
click at [372, 176] on icon at bounding box center [378, 180] width 15 height 15
click at [348, 180] on div "Procedures" at bounding box center [305, 180] width 120 height 24
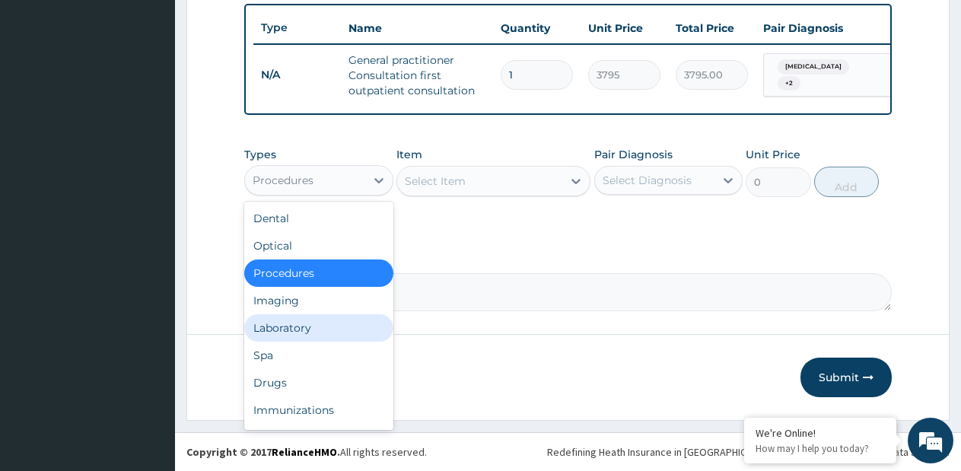
click at [297, 328] on div "Laboratory" at bounding box center [318, 327] width 149 height 27
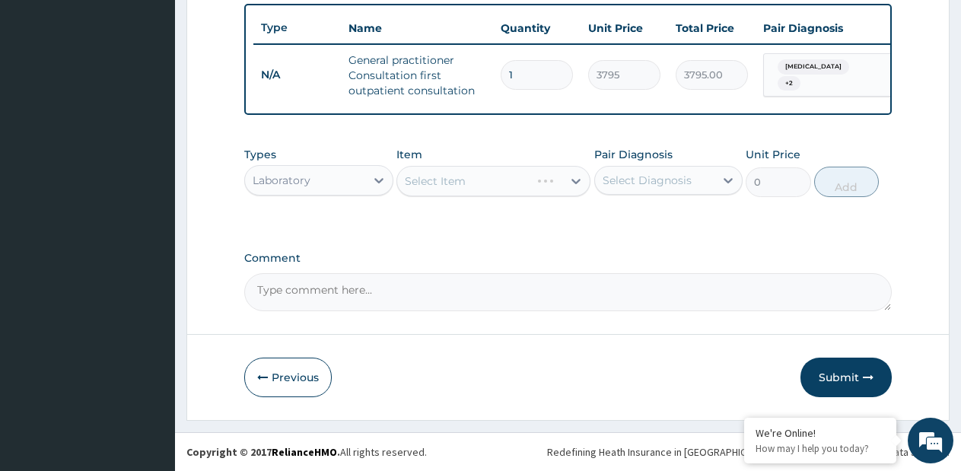
click at [574, 178] on div "Select Item" at bounding box center [493, 181] width 194 height 30
click at [572, 185] on div "Select Item" at bounding box center [493, 181] width 194 height 30
click at [574, 184] on icon at bounding box center [575, 180] width 15 height 15
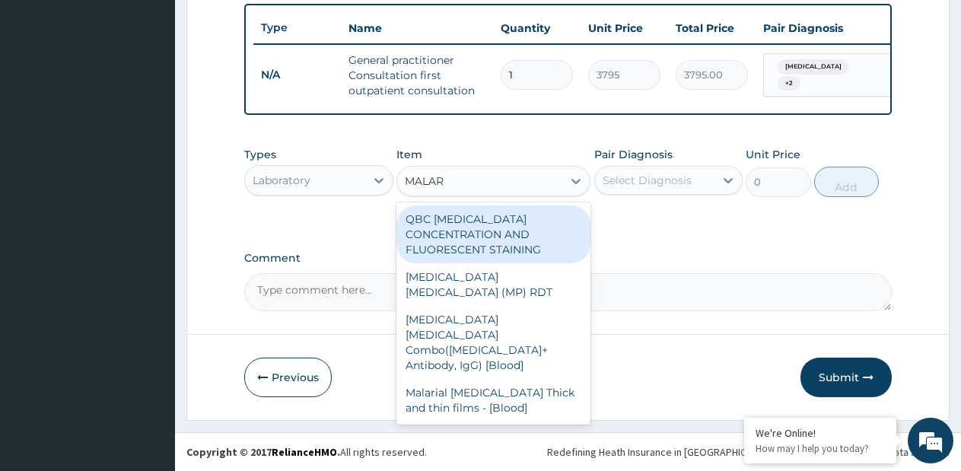
type input "MALARI"
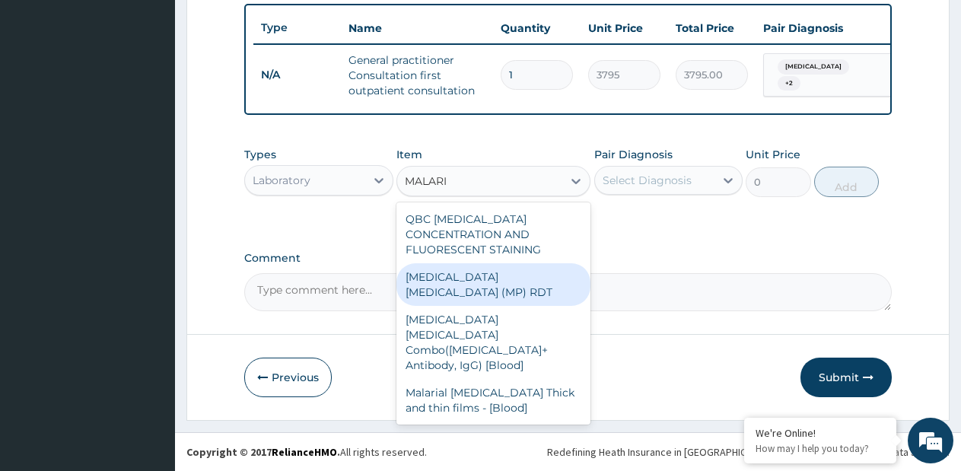
click at [471, 263] on div "[MEDICAL_DATA] [MEDICAL_DATA] (MP) RDT" at bounding box center [493, 284] width 194 height 43
type input "1725"
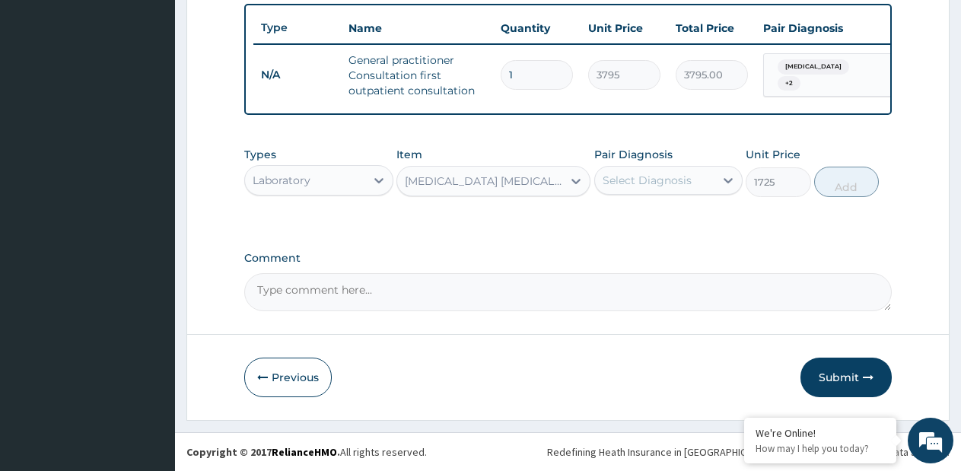
click at [694, 177] on div "Select Diagnosis" at bounding box center [655, 180] width 120 height 24
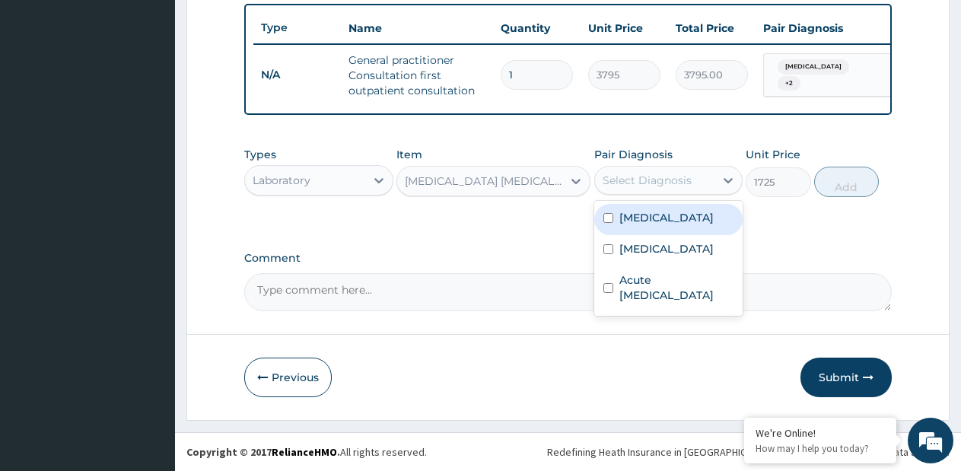
click at [636, 221] on label "[MEDICAL_DATA]" at bounding box center [666, 217] width 94 height 15
checkbox input "true"
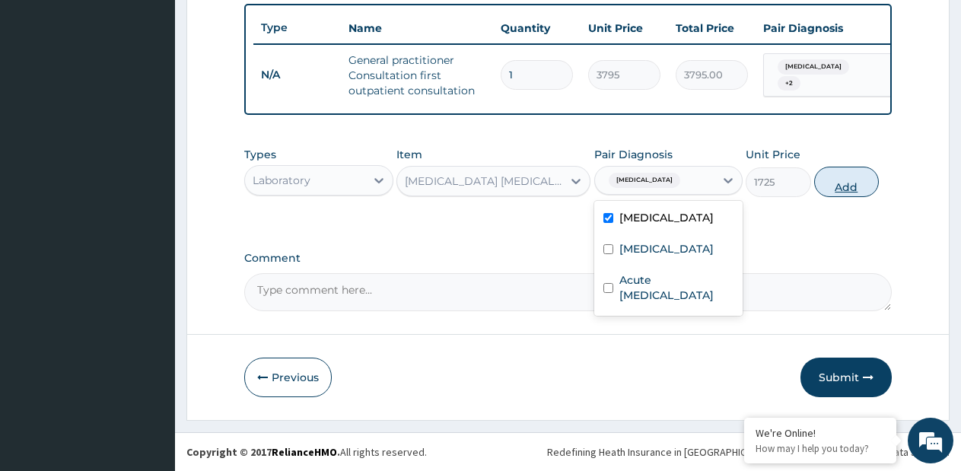
click at [839, 183] on button "Add" at bounding box center [846, 182] width 65 height 30
type input "0"
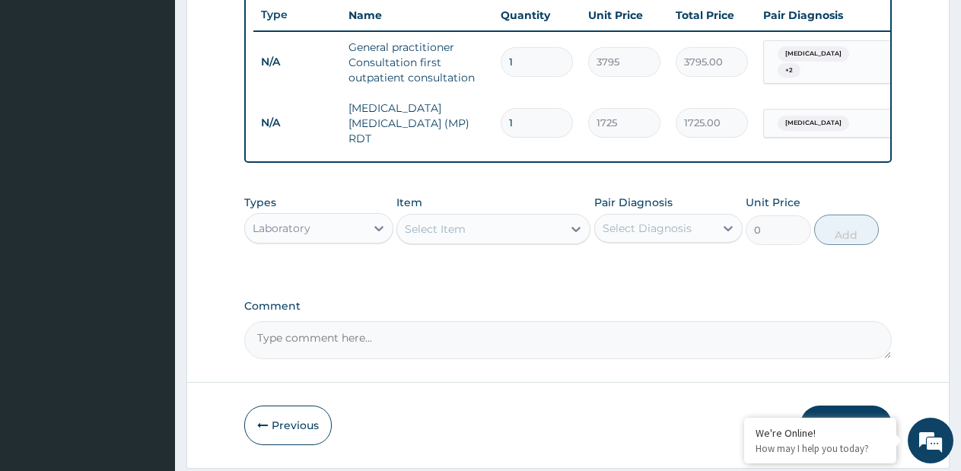
click at [543, 237] on div "Select Item" at bounding box center [479, 229] width 165 height 24
click at [545, 236] on div "Select Item" at bounding box center [479, 229] width 165 height 24
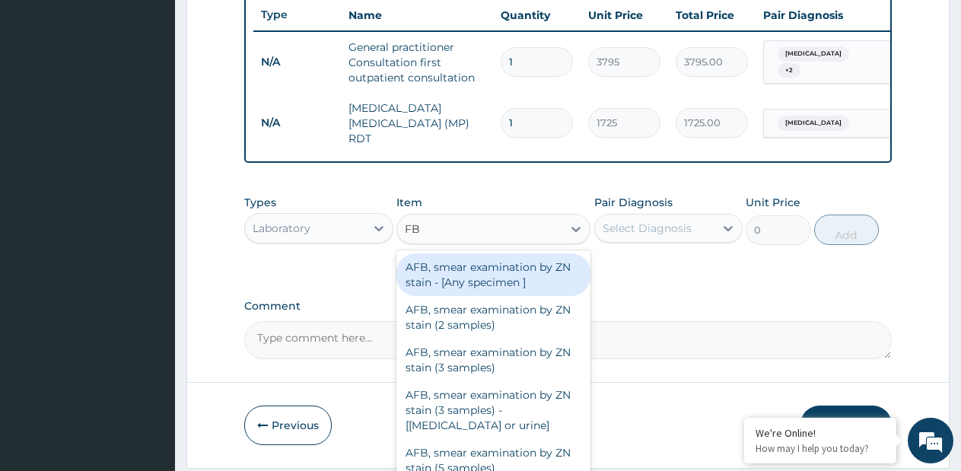
type input "FBC"
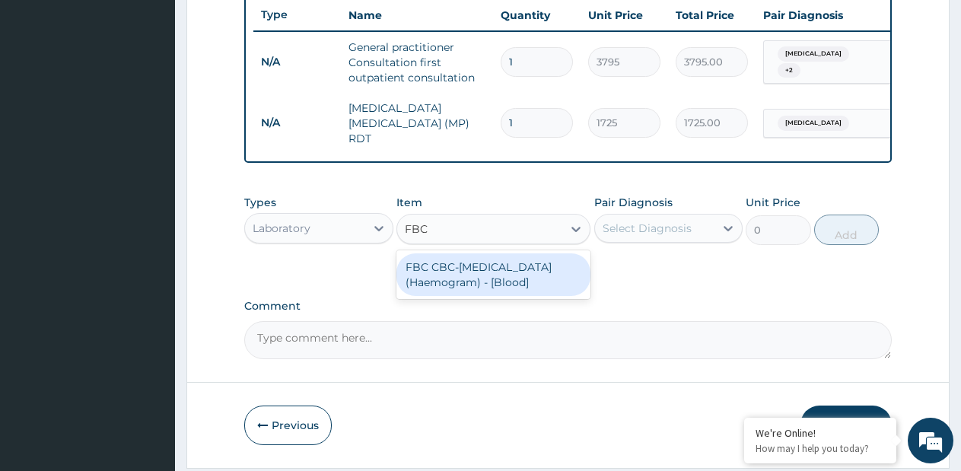
drag, startPoint x: 517, startPoint y: 278, endPoint x: 546, endPoint y: 275, distance: 28.4
click at [520, 278] on div "FBC CBC-[MEDICAL_DATA] (Haemogram) - [Blood]" at bounding box center [493, 274] width 194 height 43
type input "4600"
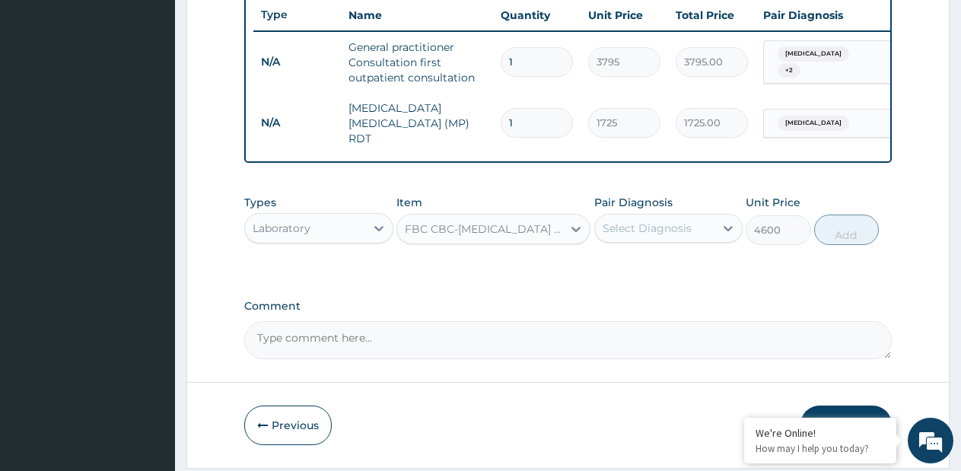
click at [667, 236] on div "Select Diagnosis" at bounding box center [647, 228] width 89 height 15
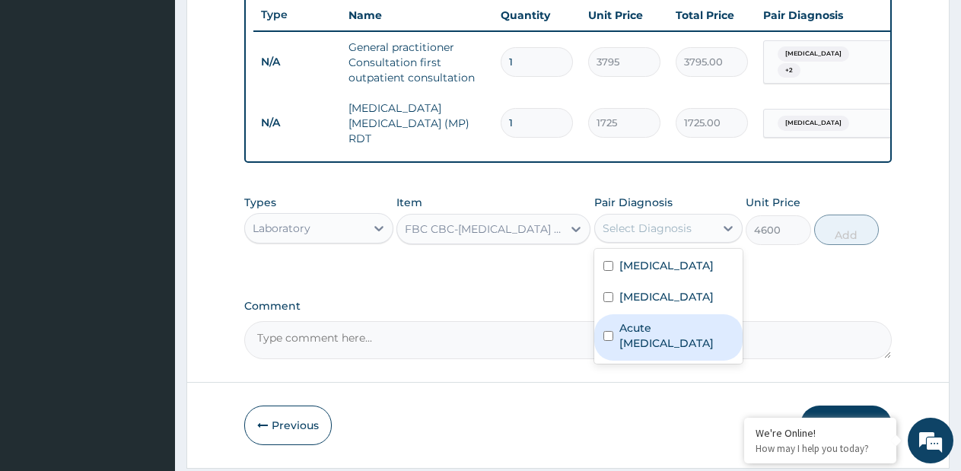
click at [647, 336] on label "Acute [MEDICAL_DATA]" at bounding box center [676, 335] width 115 height 30
checkbox input "true"
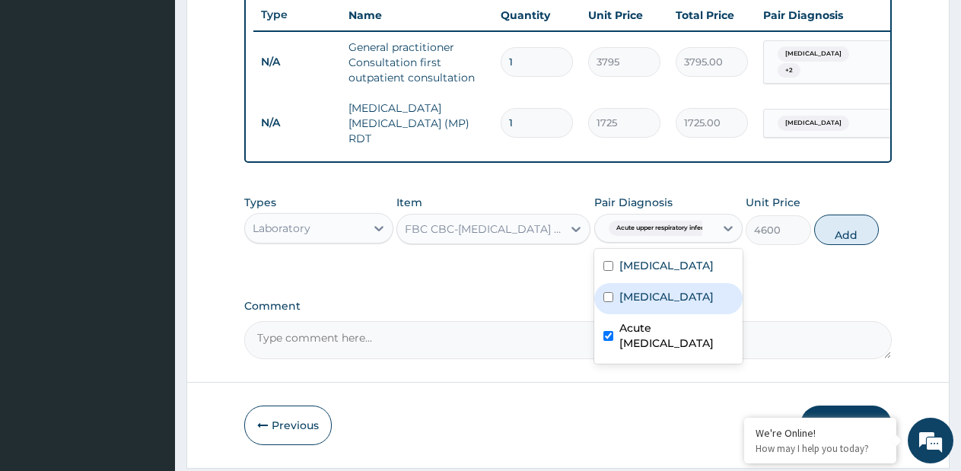
click at [641, 310] on div "[MEDICAL_DATA]" at bounding box center [668, 298] width 149 height 31
drag, startPoint x: 641, startPoint y: 310, endPoint x: 751, endPoint y: 281, distance: 114.1
click at [641, 304] on label "[MEDICAL_DATA]" at bounding box center [666, 296] width 94 height 15
click at [612, 300] on input "checkbox" at bounding box center [608, 297] width 10 height 10
checkbox input "true"
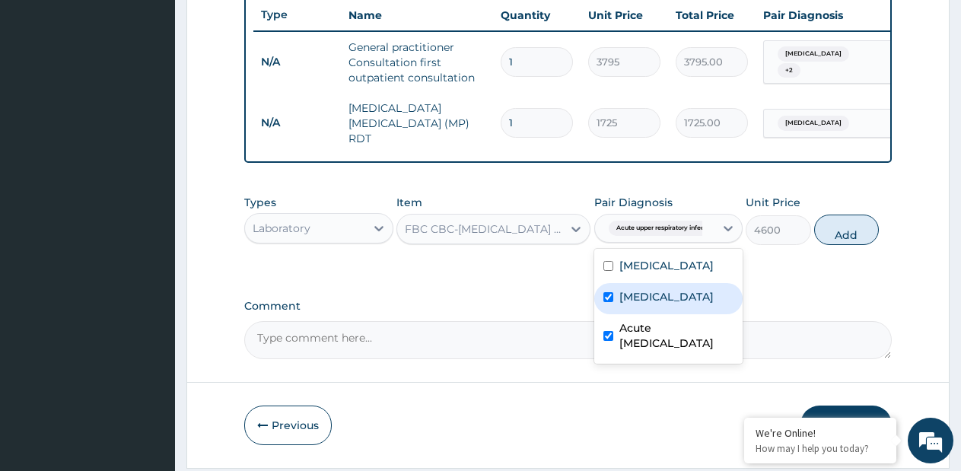
click at [612, 283] on div "[MEDICAL_DATA]" at bounding box center [668, 267] width 149 height 31
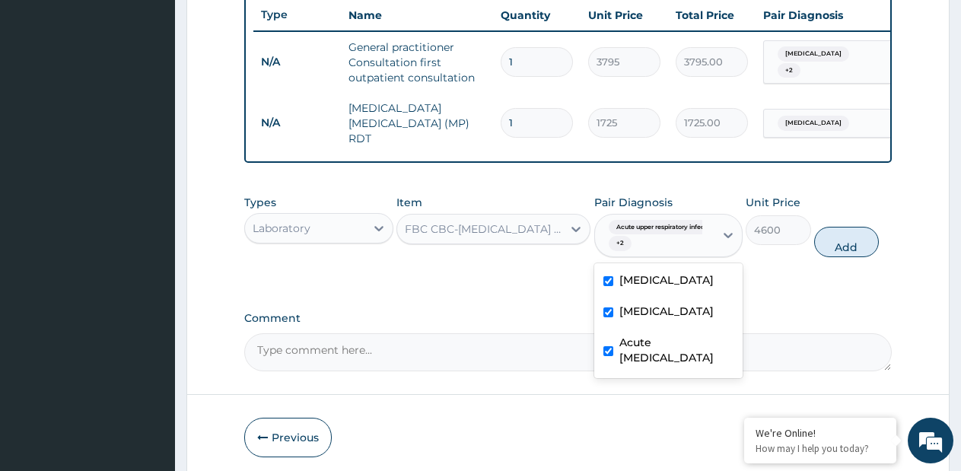
click at [605, 286] on input "checkbox" at bounding box center [608, 281] width 10 height 10
checkbox input "false"
click at [828, 247] on button "Add" at bounding box center [846, 242] width 65 height 30
type input "0"
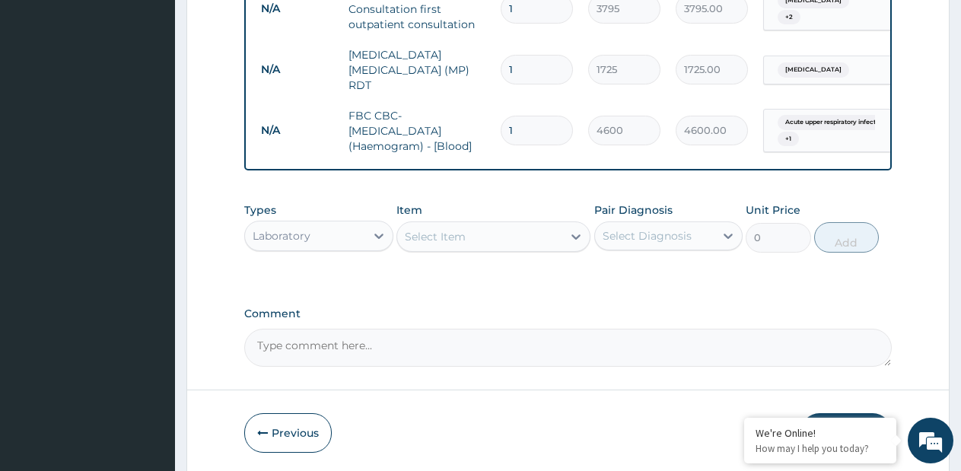
scroll to position [689, 0]
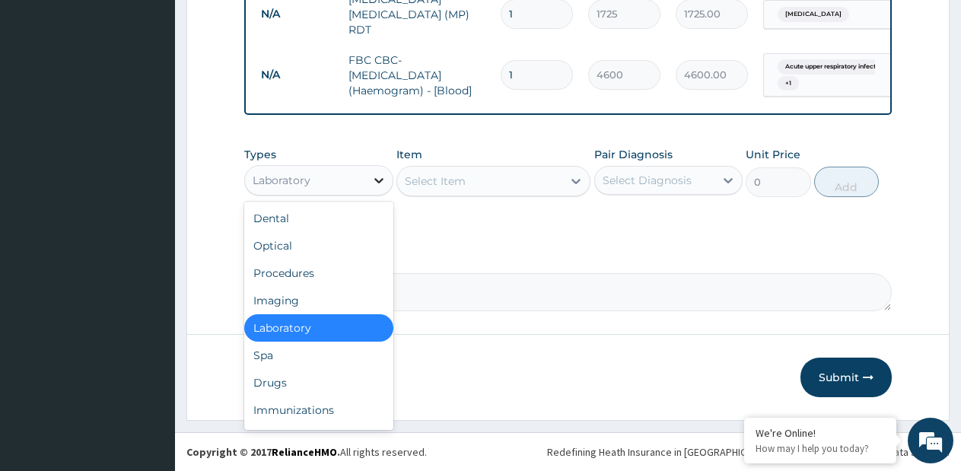
click at [375, 182] on icon at bounding box center [378, 180] width 15 height 15
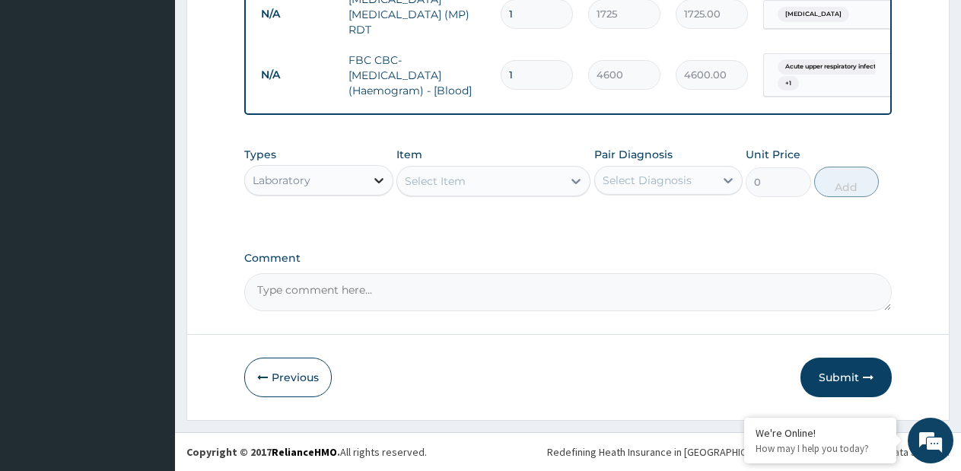
click at [375, 182] on icon at bounding box center [378, 180] width 15 height 15
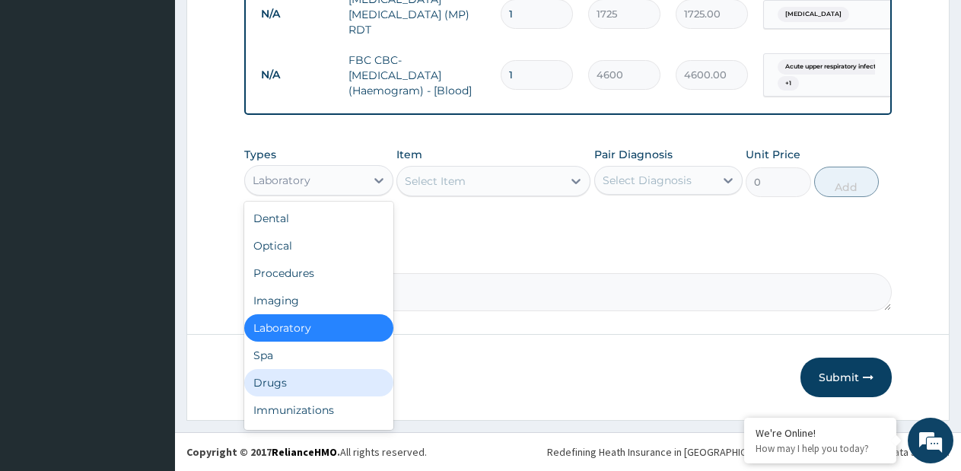
click at [287, 377] on div "Drugs" at bounding box center [318, 382] width 149 height 27
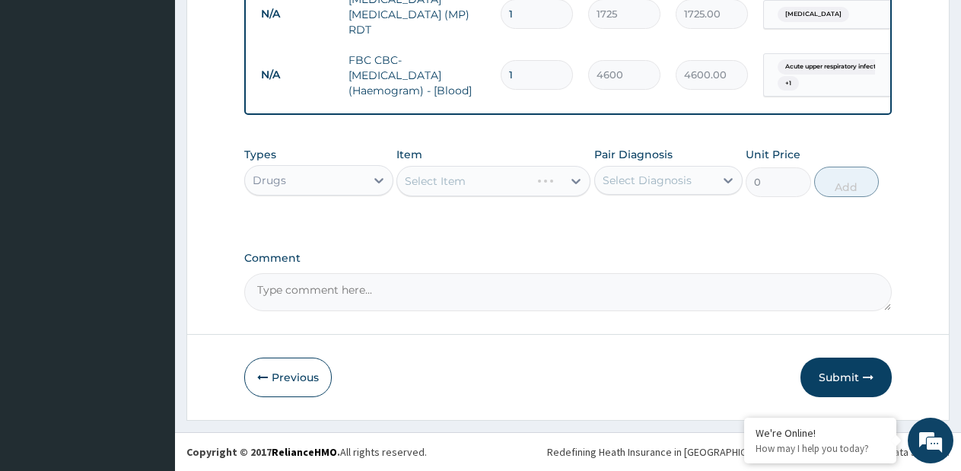
click at [580, 186] on div "Select Item" at bounding box center [493, 181] width 194 height 30
click at [574, 181] on div "Select Item" at bounding box center [493, 181] width 194 height 30
click at [574, 180] on div "Select Item" at bounding box center [493, 181] width 194 height 30
click at [565, 186] on div at bounding box center [575, 180] width 27 height 27
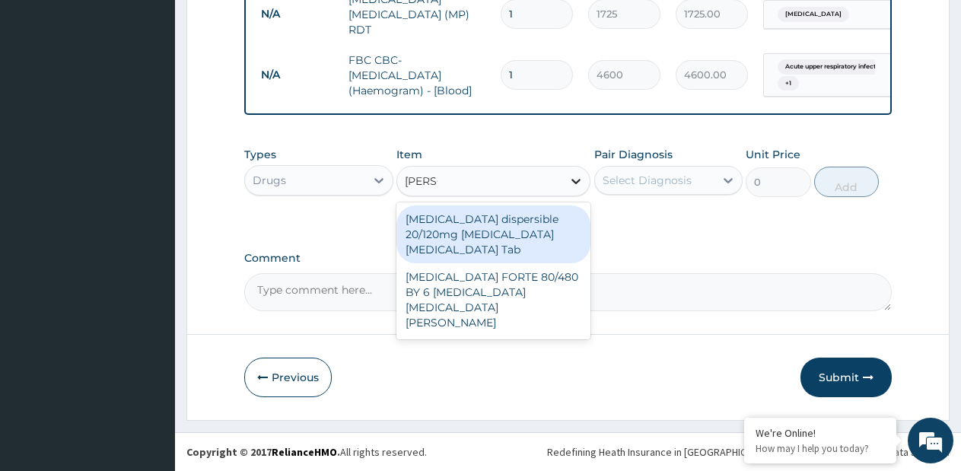
type input "COART"
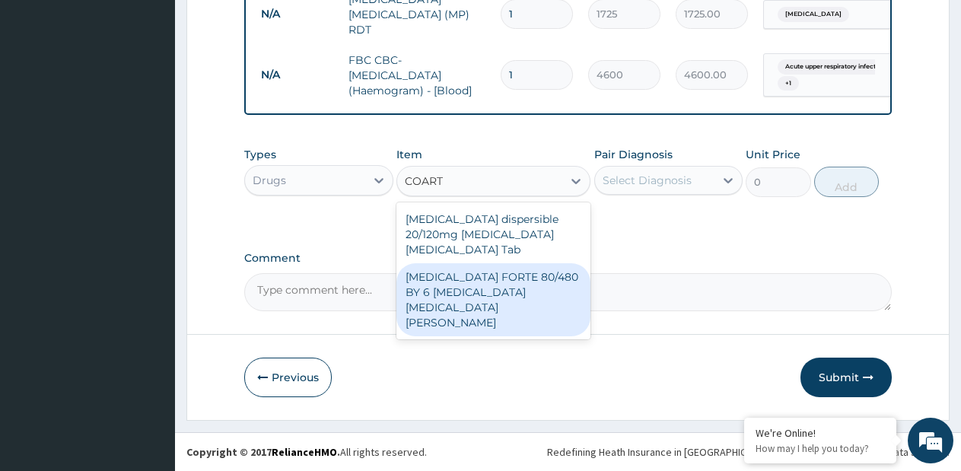
click at [501, 269] on div "[MEDICAL_DATA] FORTE 80/480 BY 6 [MEDICAL_DATA] [MEDICAL_DATA][PERSON_NAME]" at bounding box center [493, 299] width 194 height 73
type input "1170"
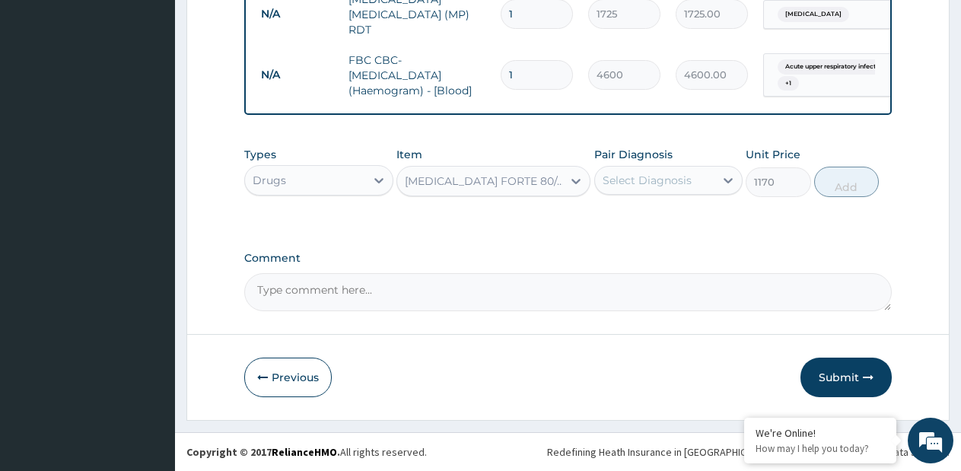
click at [662, 189] on div "Select Diagnosis" at bounding box center [655, 180] width 120 height 24
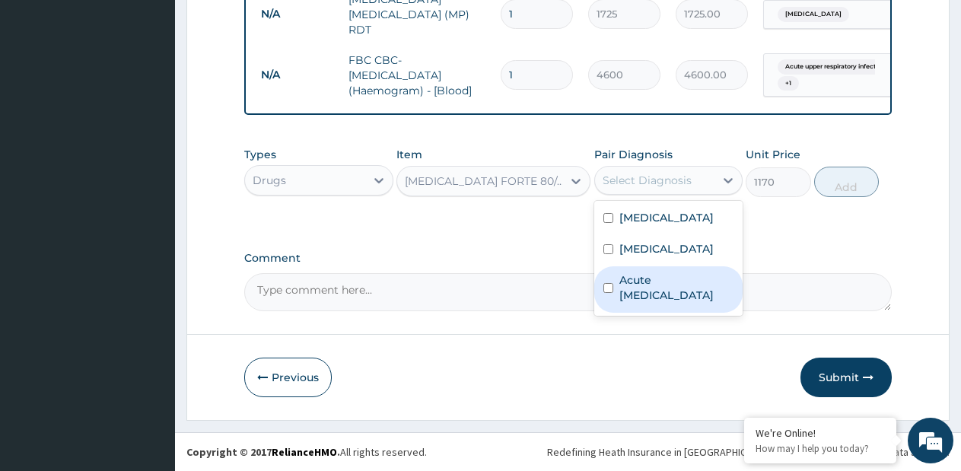
click at [629, 310] on div "Acute [MEDICAL_DATA]" at bounding box center [668, 289] width 149 height 46
click at [632, 299] on label "Acute [MEDICAL_DATA]" at bounding box center [676, 287] width 115 height 30
checkbox input "true"
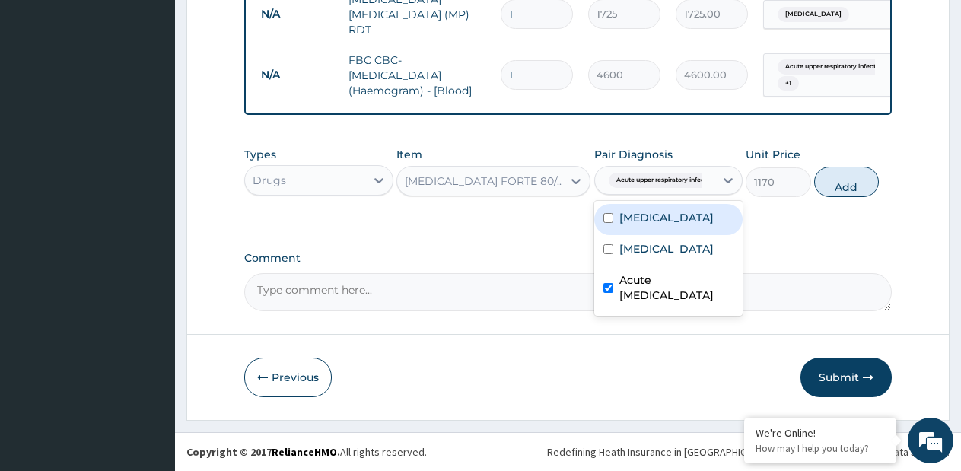
click at [645, 231] on div "[MEDICAL_DATA]" at bounding box center [668, 219] width 149 height 31
checkbox input "true"
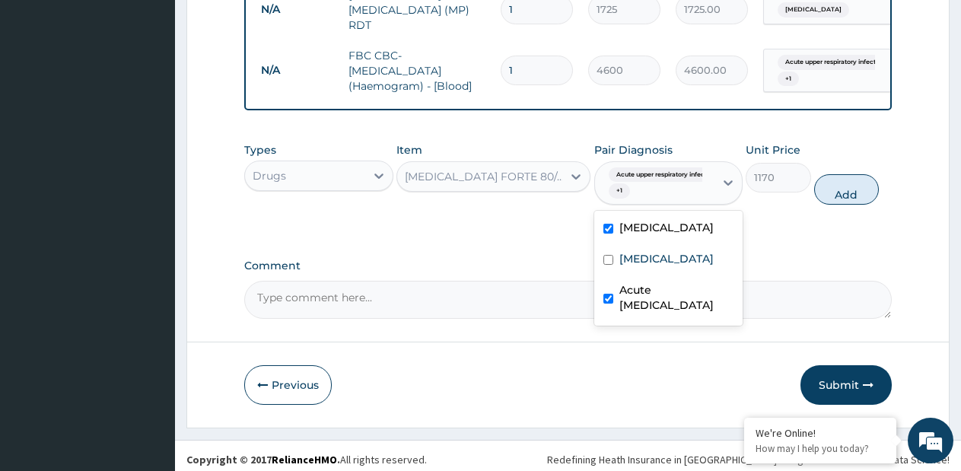
click at [629, 304] on label "Acute [MEDICAL_DATA]" at bounding box center [676, 297] width 115 height 30
click at [629, 304] on div "Acute [MEDICAL_DATA]" at bounding box center [668, 299] width 149 height 46
click at [642, 283] on label "Acute [MEDICAL_DATA]" at bounding box center [676, 297] width 115 height 30
checkbox input "false"
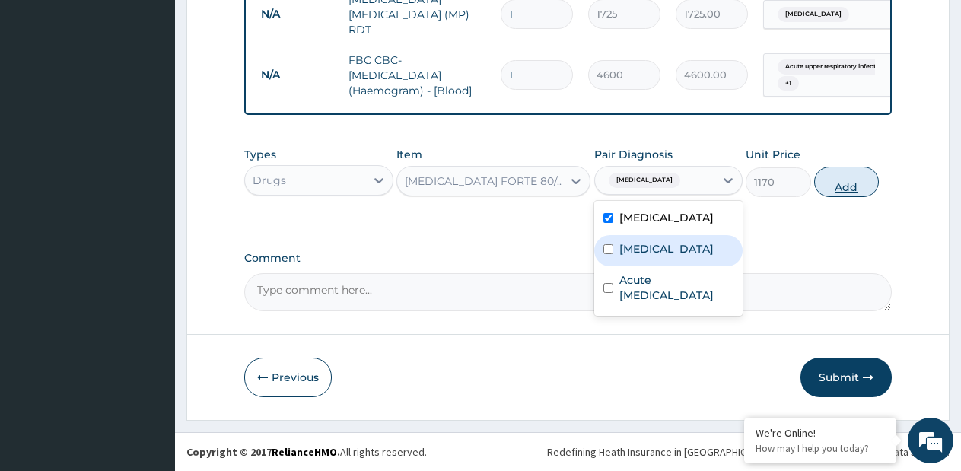
click at [833, 186] on button "Add" at bounding box center [846, 182] width 65 height 30
type input "0"
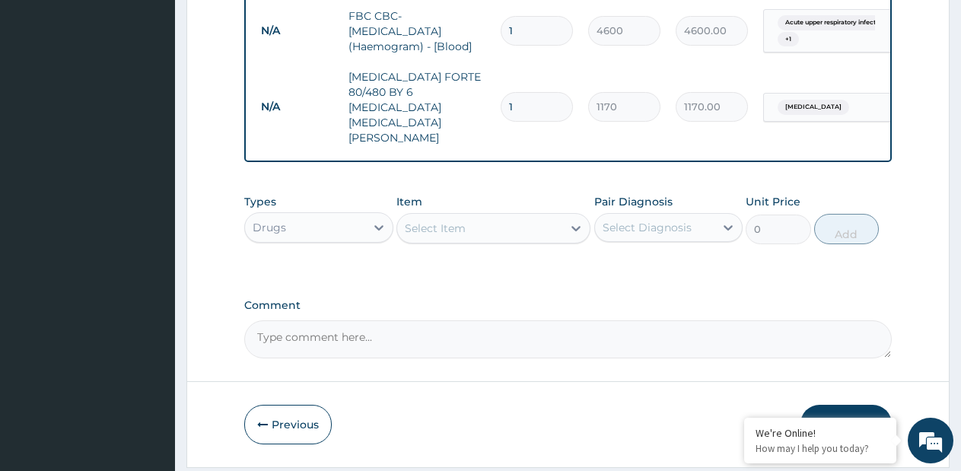
scroll to position [749, 0]
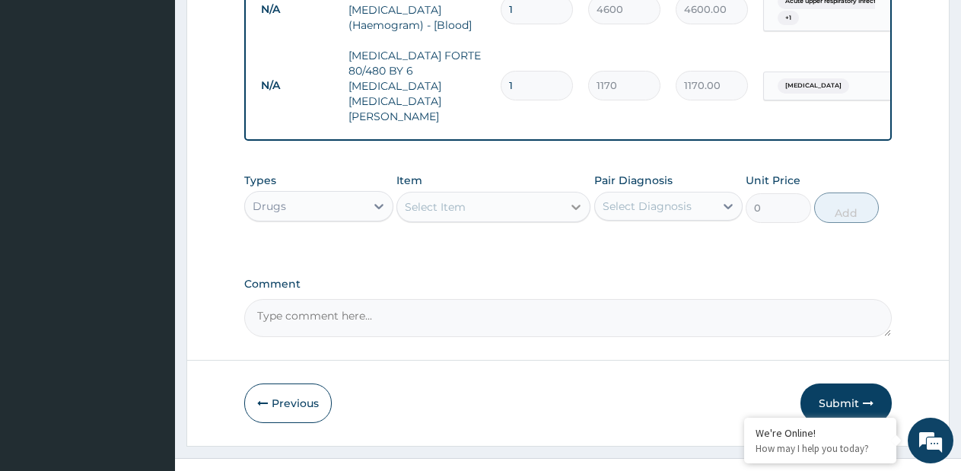
click at [578, 199] on icon at bounding box center [575, 206] width 15 height 15
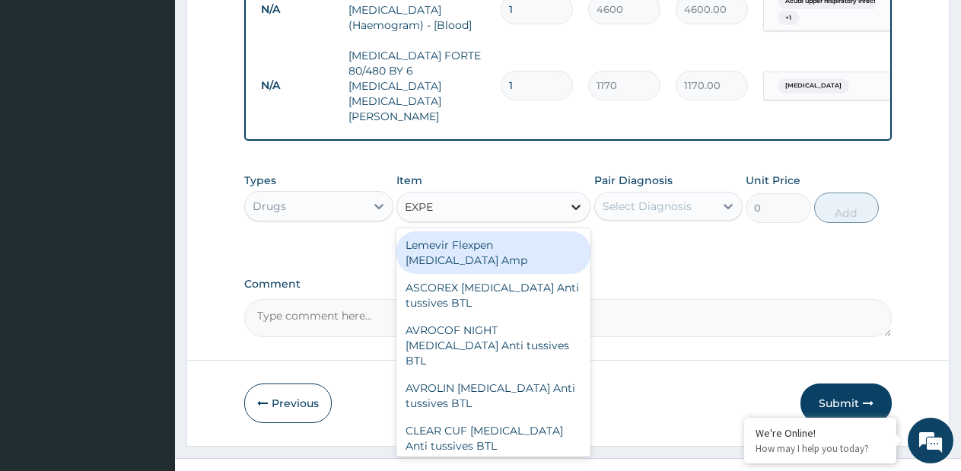
type input "EXPEC"
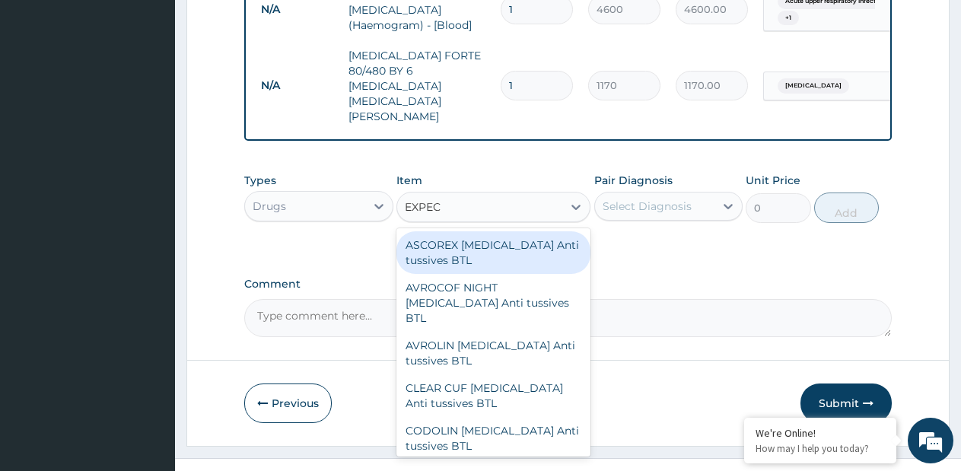
click at [530, 237] on div "ASCOREX [MEDICAL_DATA] Anti tussives BTL" at bounding box center [493, 252] width 194 height 43
type input "740"
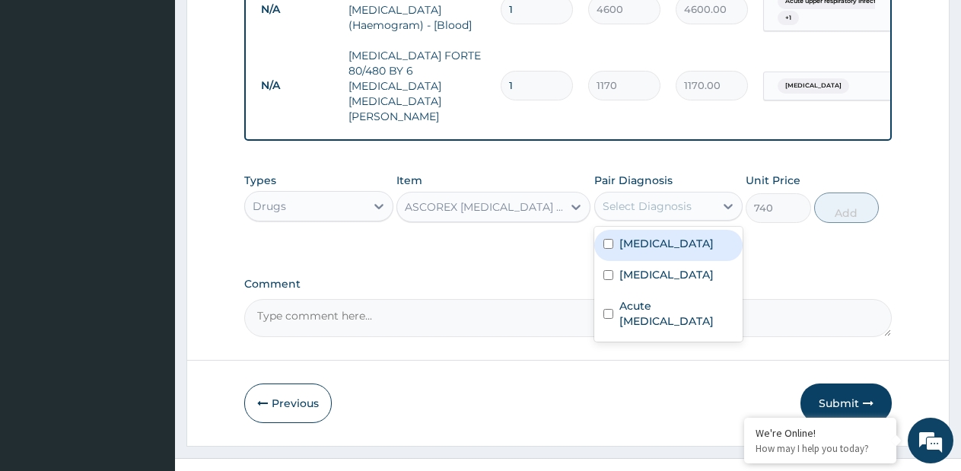
click at [668, 199] on div "Select Diagnosis" at bounding box center [647, 206] width 89 height 15
click at [641, 194] on div "Select Diagnosis" at bounding box center [655, 206] width 120 height 24
click at [641, 199] on div "Select Diagnosis" at bounding box center [647, 206] width 89 height 15
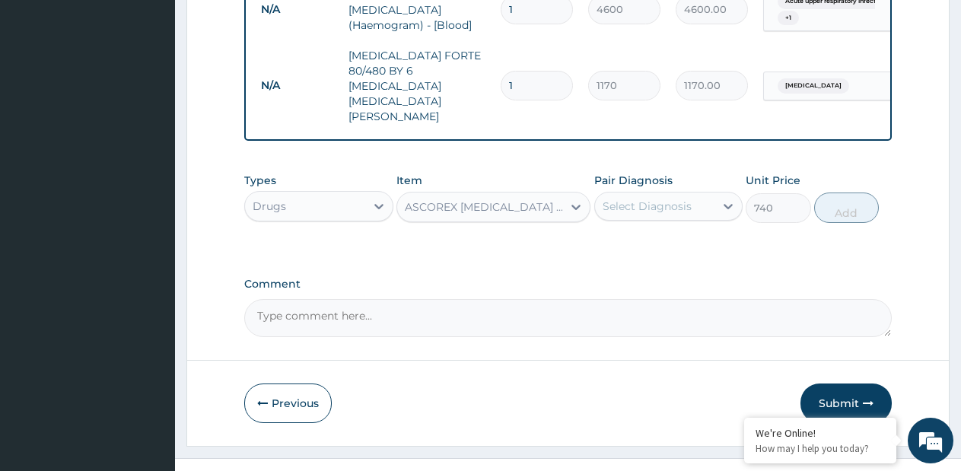
click at [641, 199] on div "Select Diagnosis" at bounding box center [647, 206] width 89 height 15
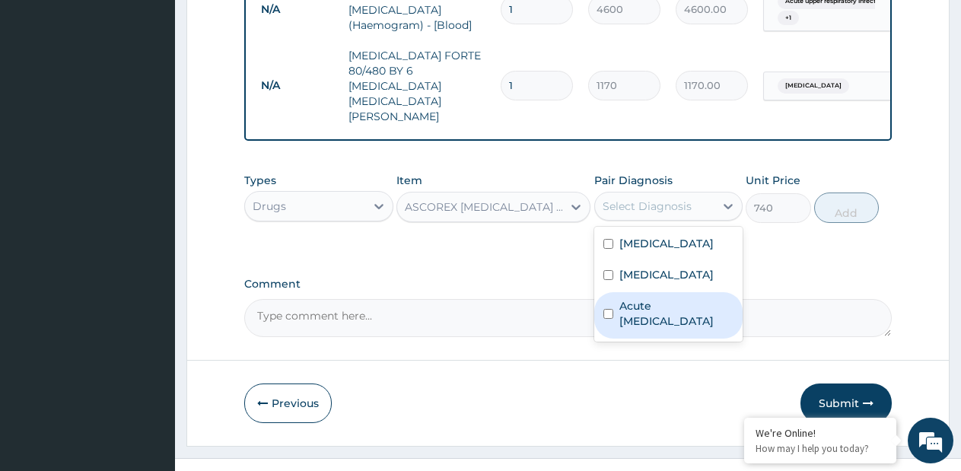
click at [634, 298] on label "Acute [MEDICAL_DATA]" at bounding box center [676, 313] width 115 height 30
click at [606, 294] on div "Acute [MEDICAL_DATA]" at bounding box center [668, 315] width 149 height 46
click at [609, 309] on input "checkbox" at bounding box center [608, 314] width 10 height 10
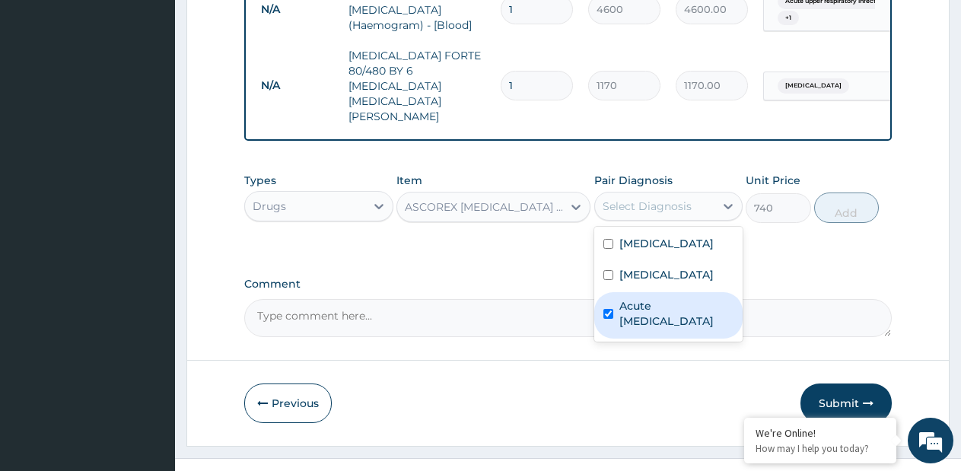
checkbox input "true"
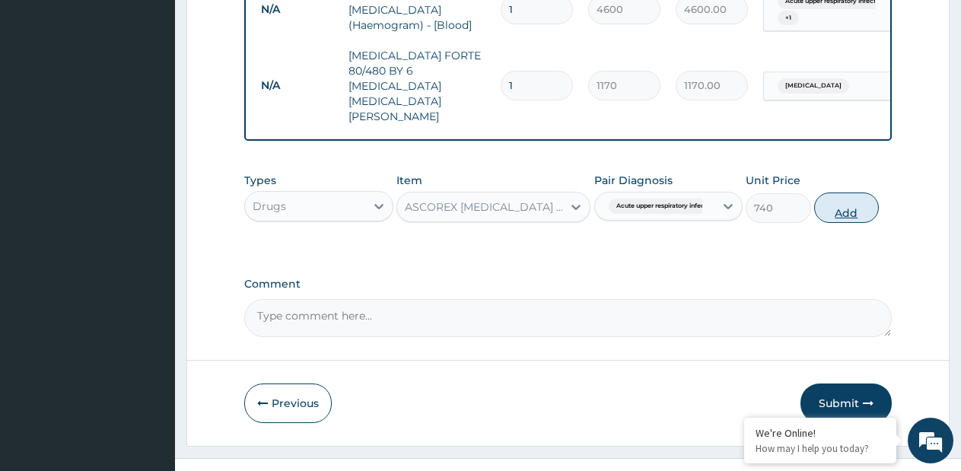
click at [855, 193] on button "Add" at bounding box center [846, 208] width 65 height 30
type input "0"
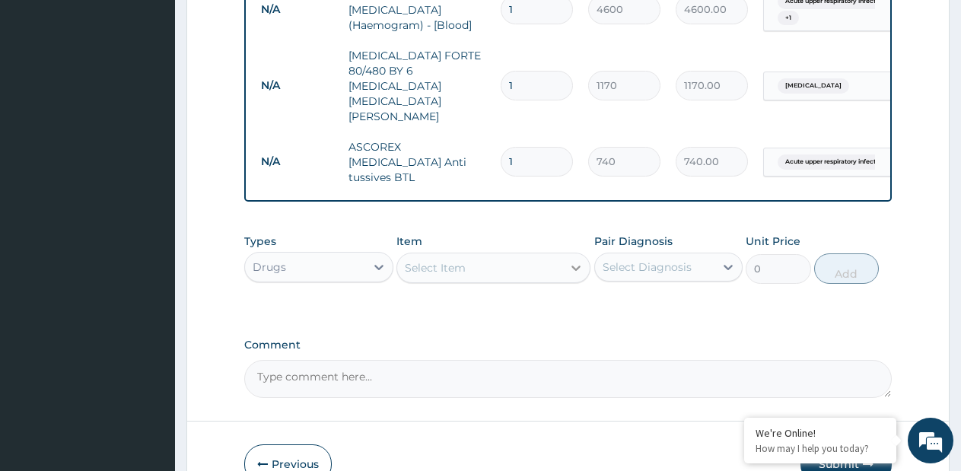
click at [584, 260] on icon at bounding box center [575, 267] width 15 height 15
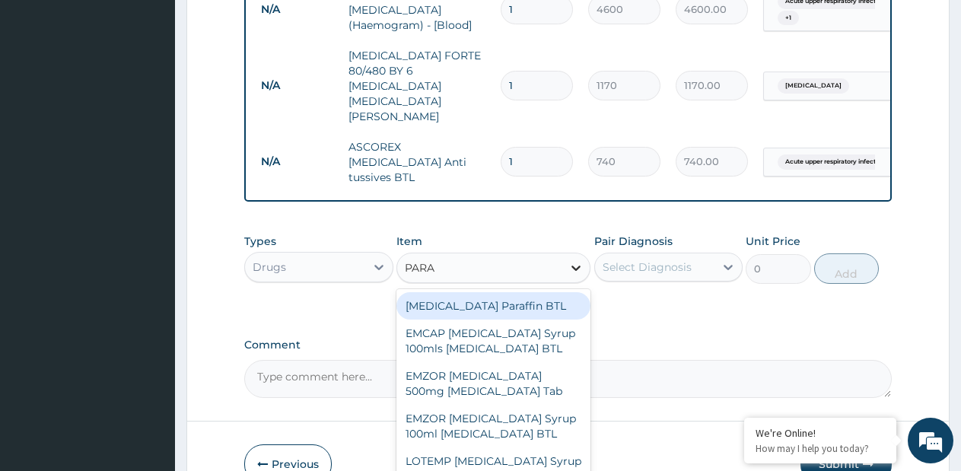
type input "PARAC"
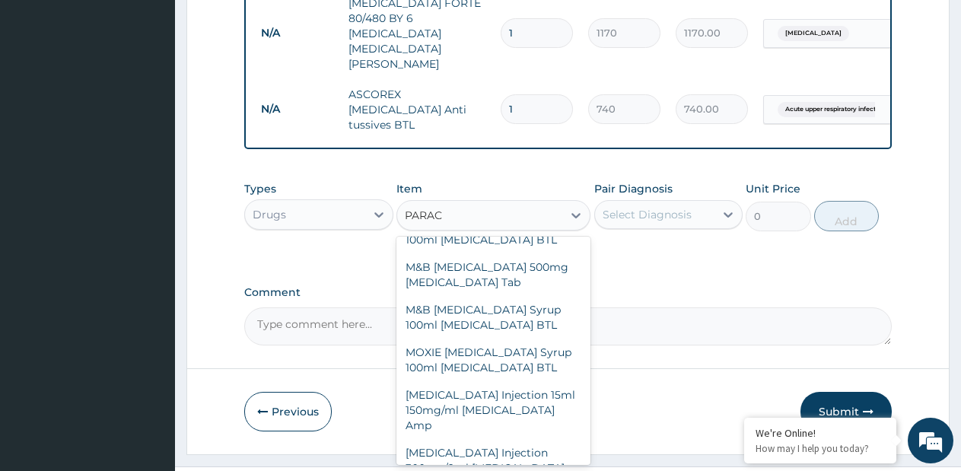
scroll to position [292, 0]
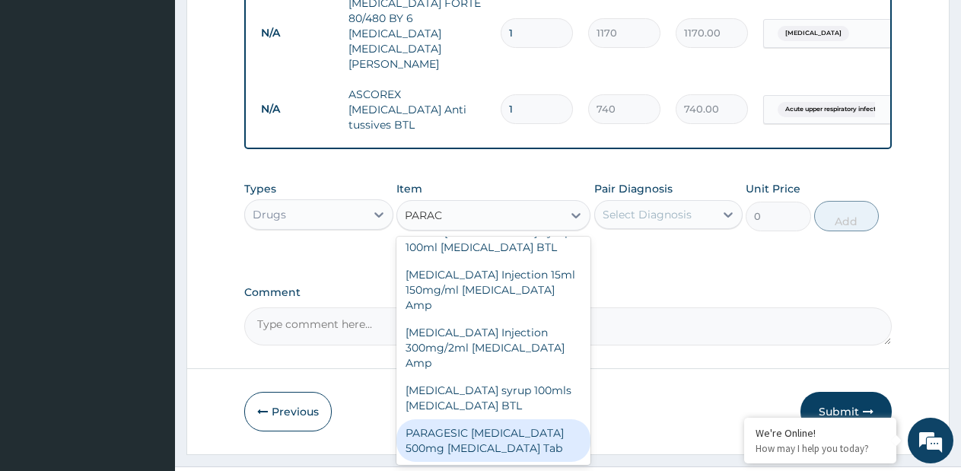
click at [531, 419] on div "PARAGESIC [MEDICAL_DATA] 500mg [MEDICAL_DATA] Tab" at bounding box center [493, 440] width 194 height 43
type input "15"
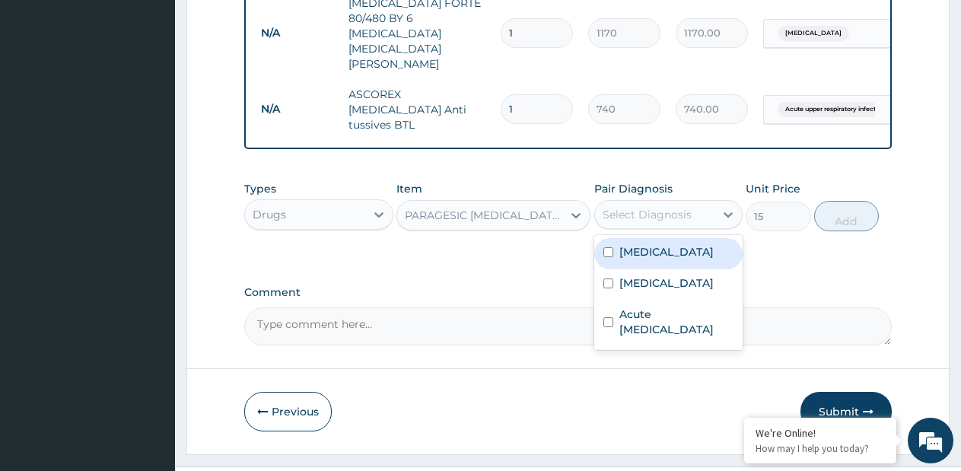
click at [692, 202] on div "Select Diagnosis" at bounding box center [655, 214] width 120 height 24
click at [658, 238] on div "[MEDICAL_DATA]" at bounding box center [668, 253] width 149 height 31
checkbox input "true"
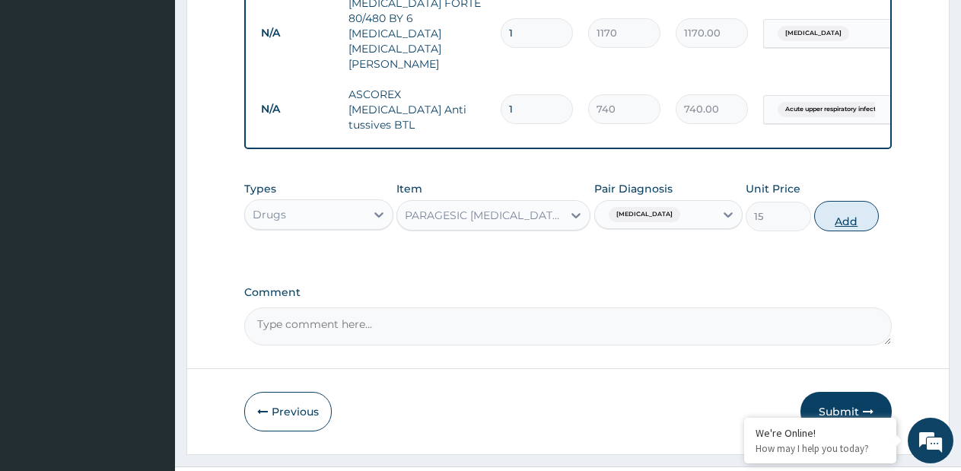
click at [840, 201] on button "Add" at bounding box center [846, 216] width 65 height 30
type input "0"
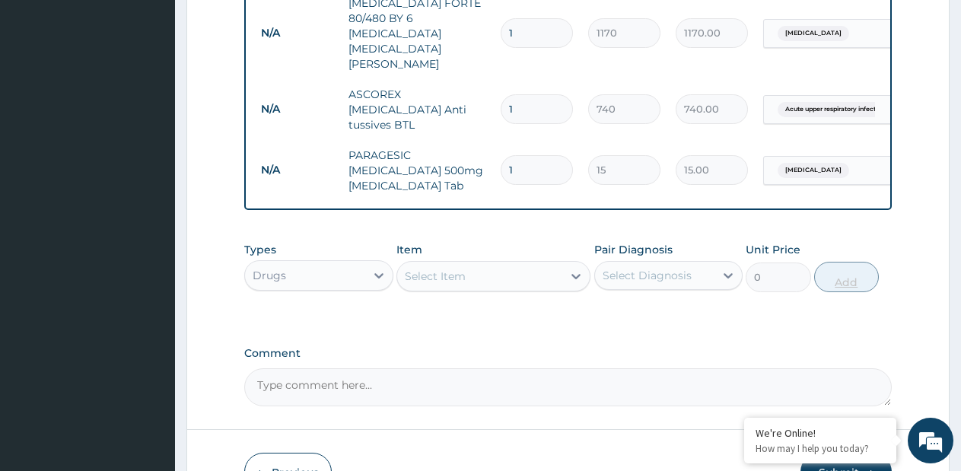
type input "18"
type input "270.00"
type input "18"
click at [581, 263] on div at bounding box center [575, 276] width 27 height 27
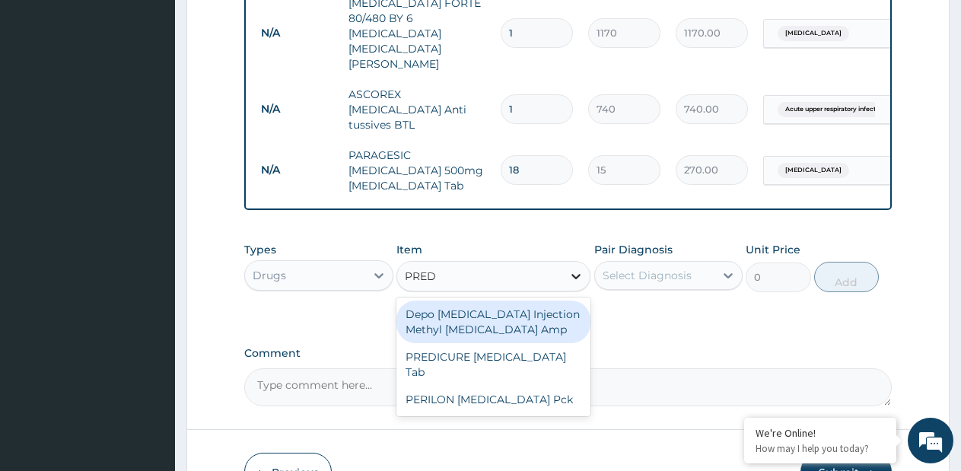
type input "PREDN"
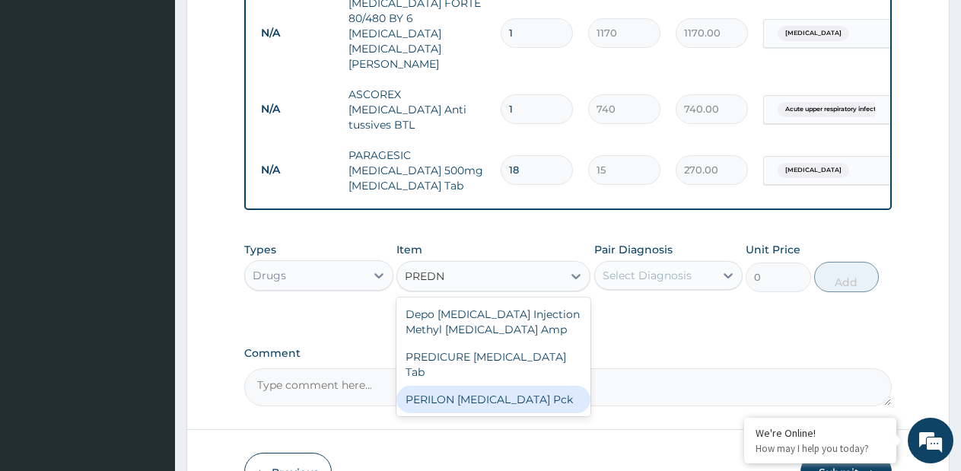
click at [507, 386] on div "PERILON [MEDICAL_DATA] Pck" at bounding box center [493, 399] width 194 height 27
type input "2100"
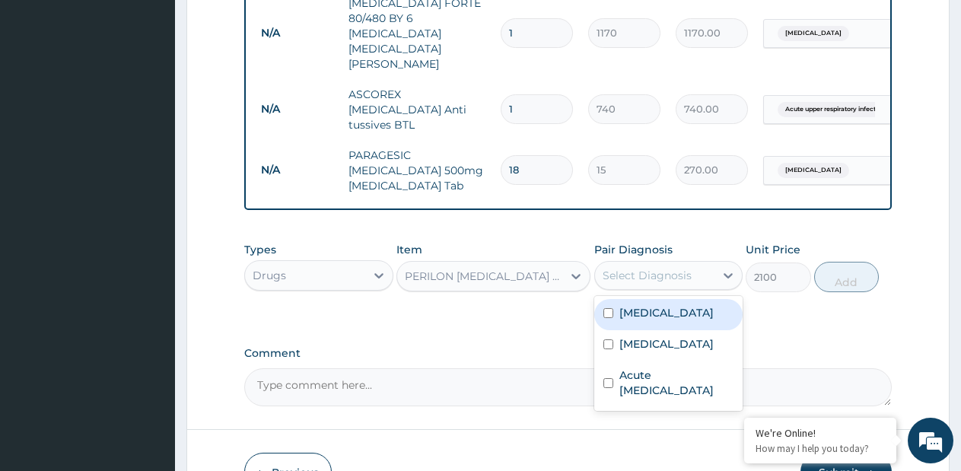
click at [649, 268] on div "Select Diagnosis" at bounding box center [647, 275] width 89 height 15
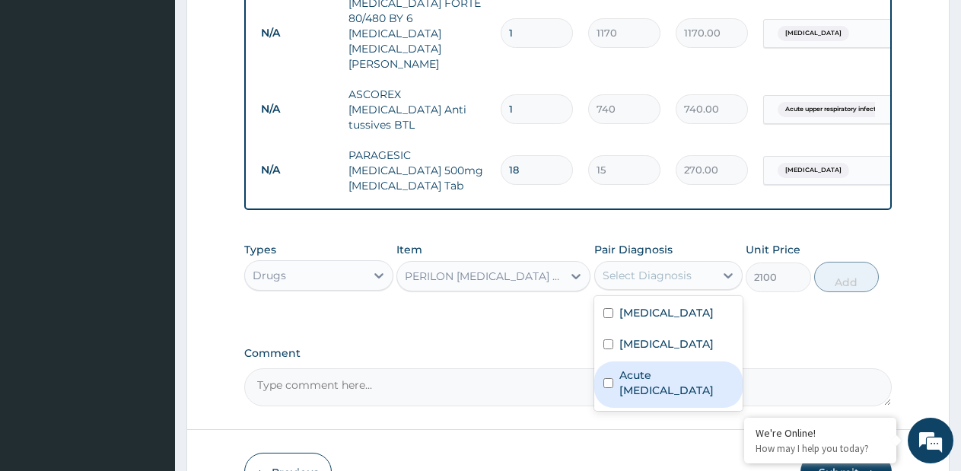
click at [629, 367] on div "Acute [MEDICAL_DATA]" at bounding box center [668, 384] width 149 height 46
checkbox input "true"
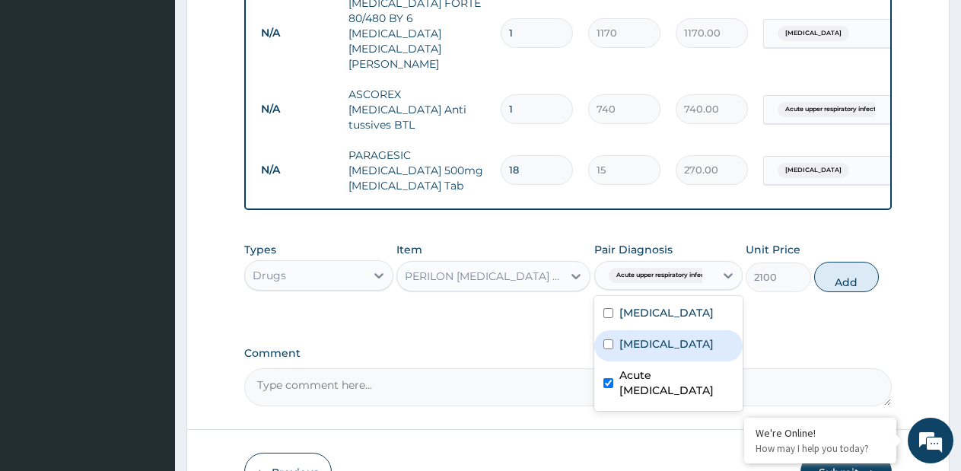
click at [629, 330] on div "[MEDICAL_DATA]" at bounding box center [668, 345] width 149 height 31
click at [629, 336] on label "[MEDICAL_DATA]" at bounding box center [666, 343] width 94 height 15
click at [642, 330] on div "[MEDICAL_DATA]" at bounding box center [668, 345] width 149 height 31
click at [642, 336] on label "[MEDICAL_DATA]" at bounding box center [666, 343] width 94 height 15
checkbox input "false"
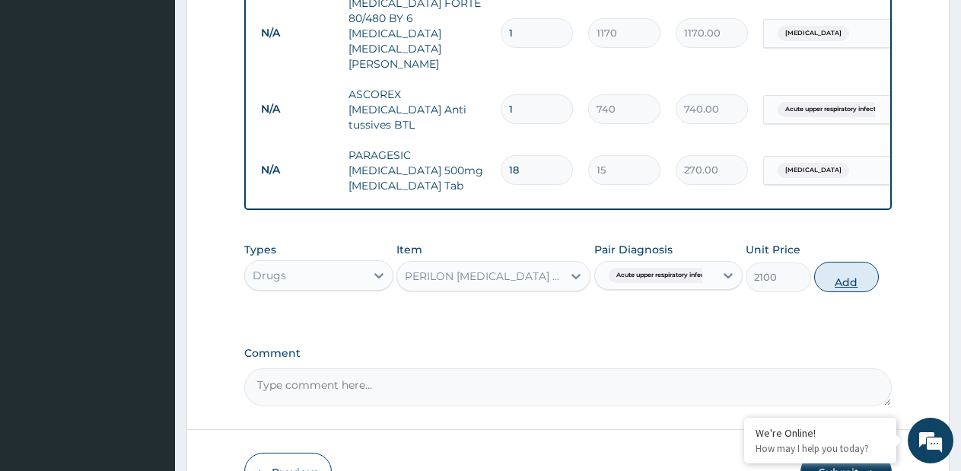
click at [840, 262] on button "Add" at bounding box center [846, 277] width 65 height 30
type input "0"
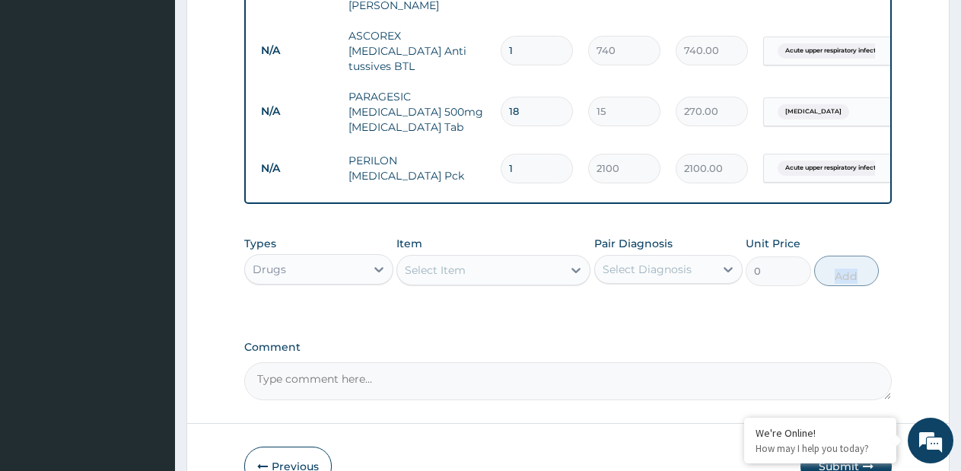
scroll to position [915, 0]
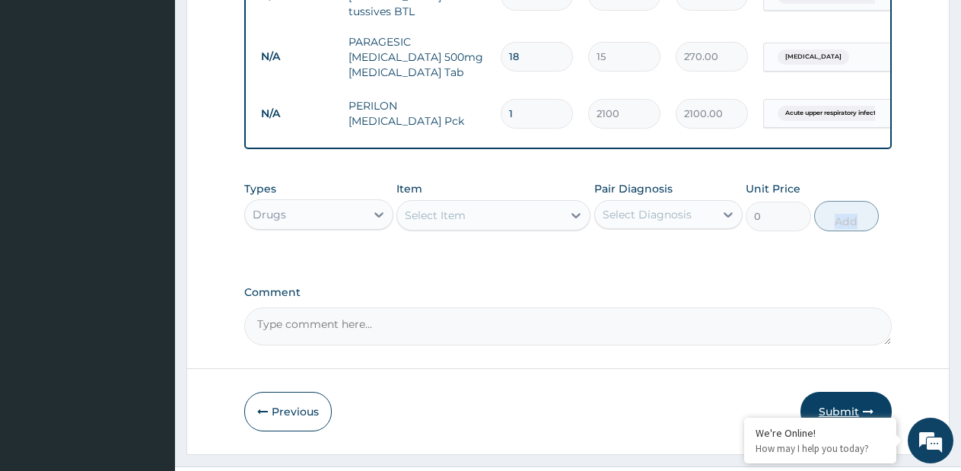
click at [860, 392] on button "Submit" at bounding box center [845, 412] width 91 height 40
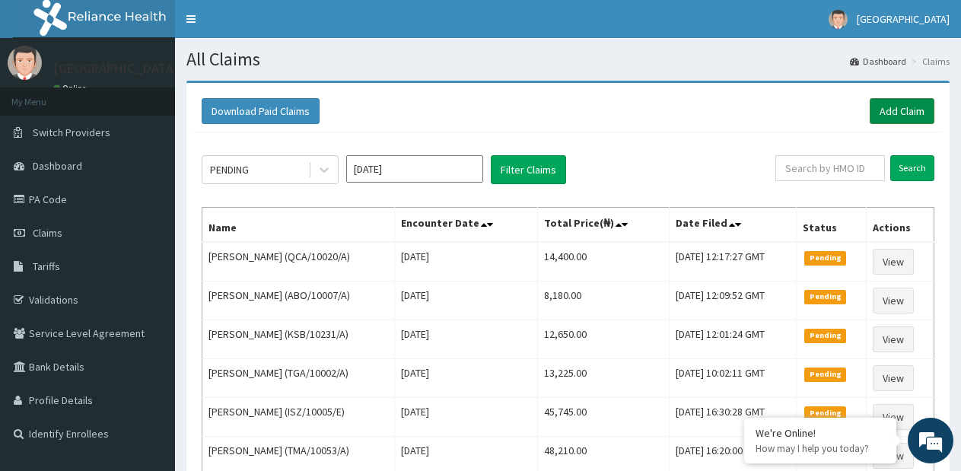
click at [905, 110] on link "Add Claim" at bounding box center [902, 111] width 65 height 26
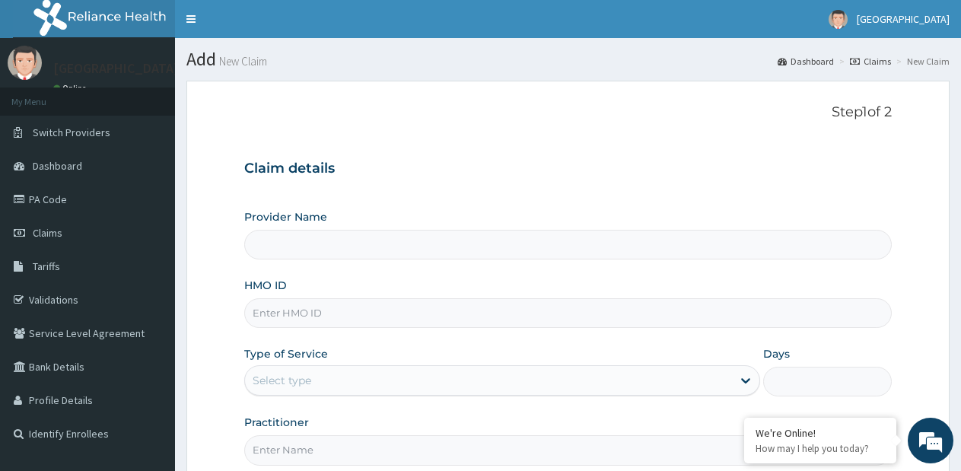
type input "[GEOGRAPHIC_DATA]- [GEOGRAPHIC_DATA] estate"
click at [489, 310] on input "HMO ID" at bounding box center [568, 313] width 648 height 30
type input "DDF/10101/A"
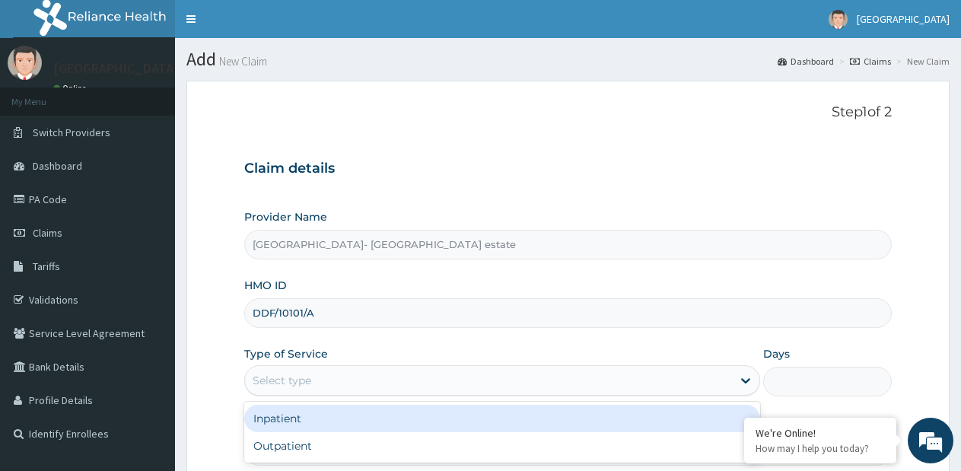
click at [524, 384] on div "Select type" at bounding box center [488, 380] width 486 height 24
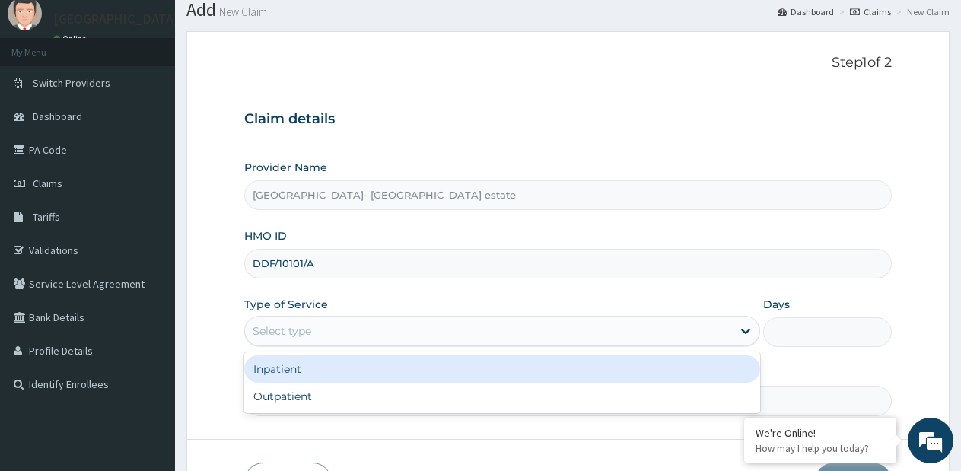
scroll to position [76, 0]
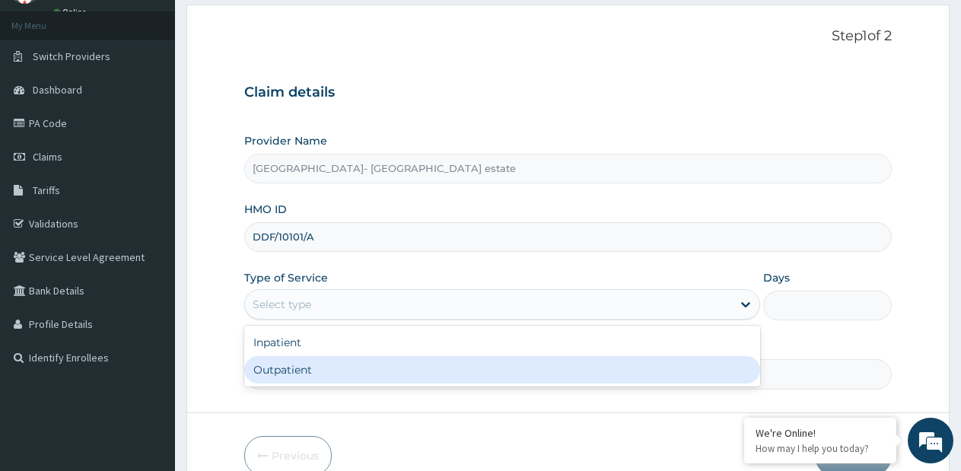
click at [479, 366] on div "Outpatient" at bounding box center [501, 369] width 515 height 27
click at [479, 366] on input "Practitioner" at bounding box center [568, 374] width 648 height 30
type input "1"
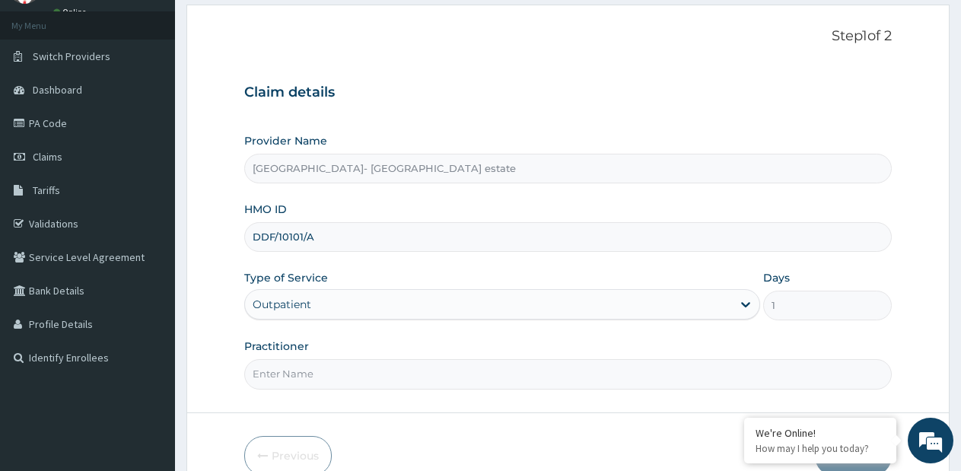
click at [474, 371] on input "Practitioner" at bounding box center [568, 374] width 648 height 30
click at [466, 373] on input "Practitioner" at bounding box center [568, 374] width 648 height 30
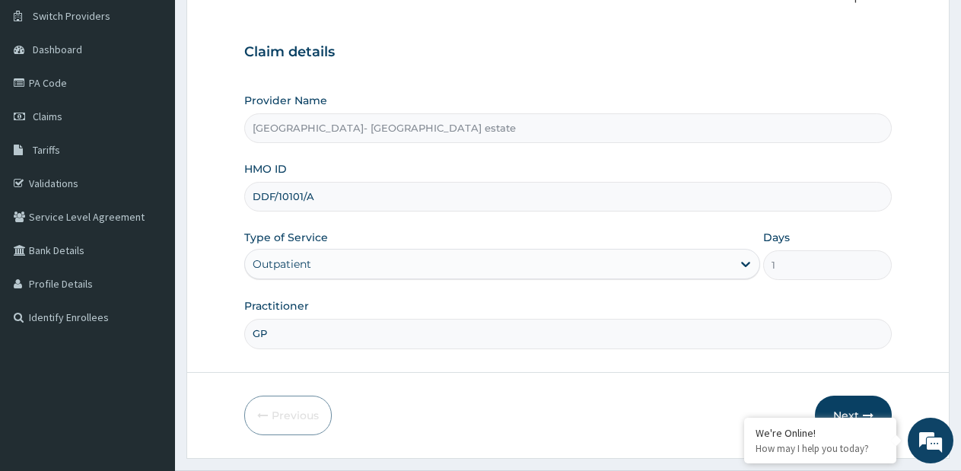
scroll to position [154, 0]
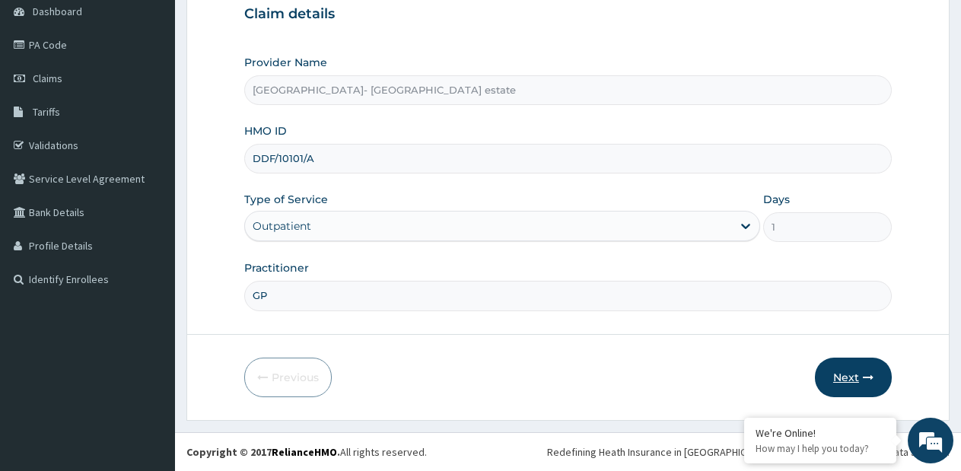
type input "GP"
click at [851, 366] on button "Next" at bounding box center [853, 378] width 77 height 40
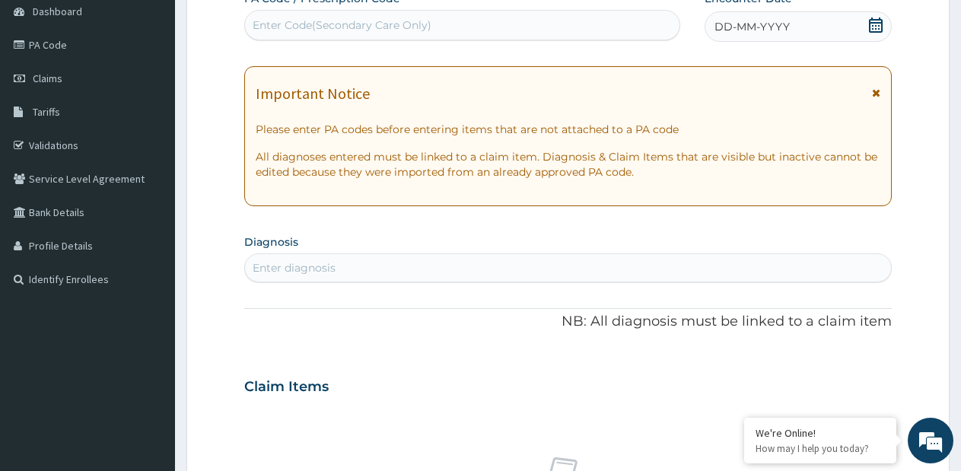
click at [782, 22] on span "DD-MM-YYYY" at bounding box center [751, 26] width 75 height 15
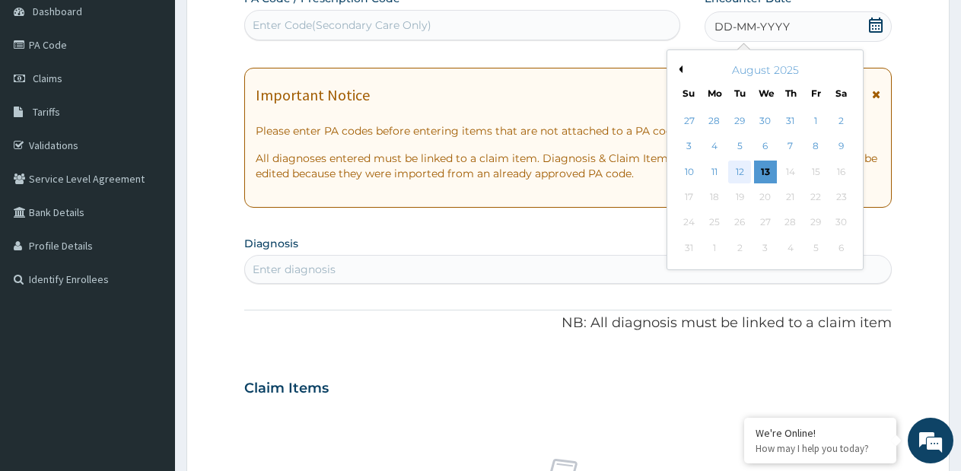
click at [740, 172] on div "12" at bounding box center [740, 172] width 23 height 23
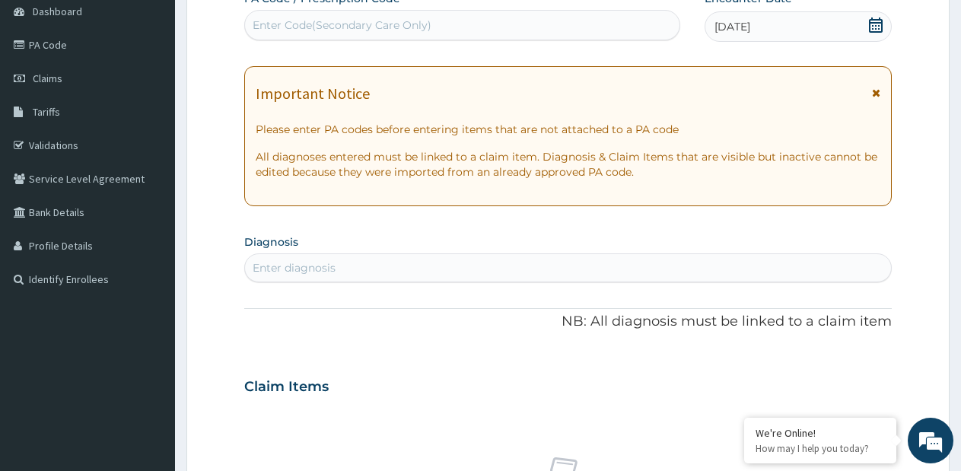
click at [447, 266] on div "Enter diagnosis" at bounding box center [568, 268] width 646 height 24
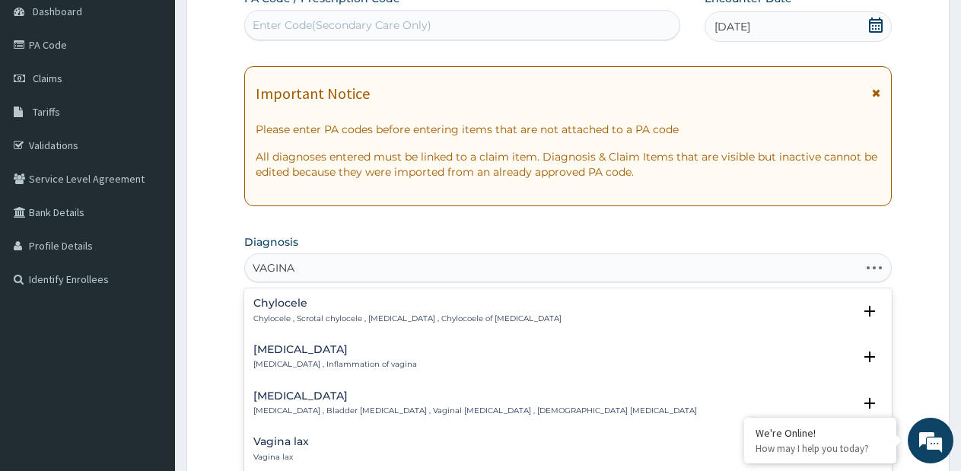
type input "VAGINAL"
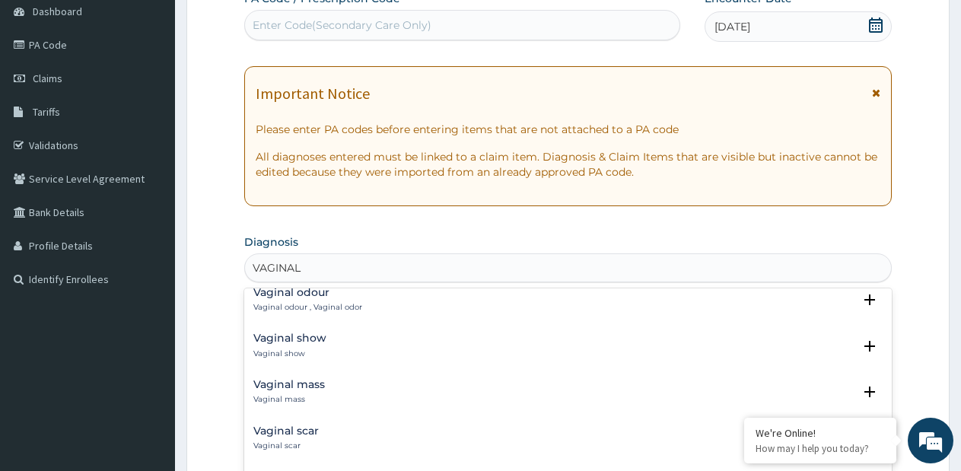
scroll to position [228, 0]
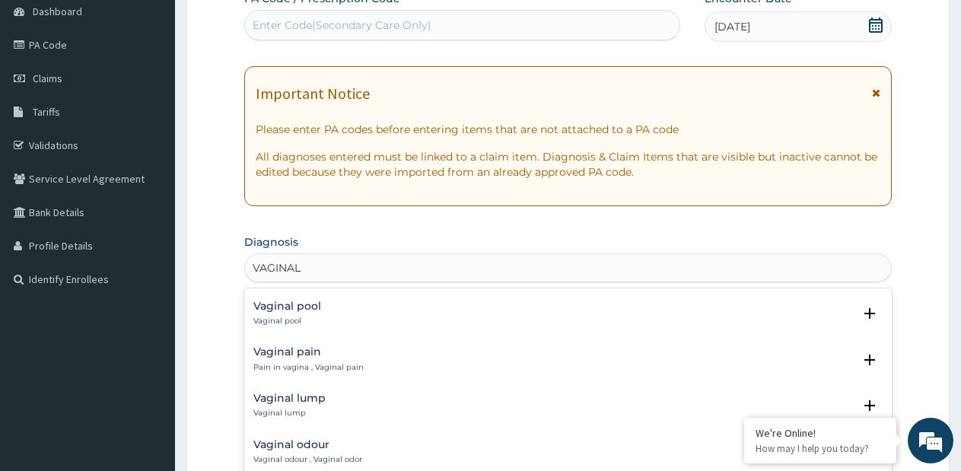
click at [396, 257] on div "VAGINAL VAGINAL" at bounding box center [568, 268] width 646 height 24
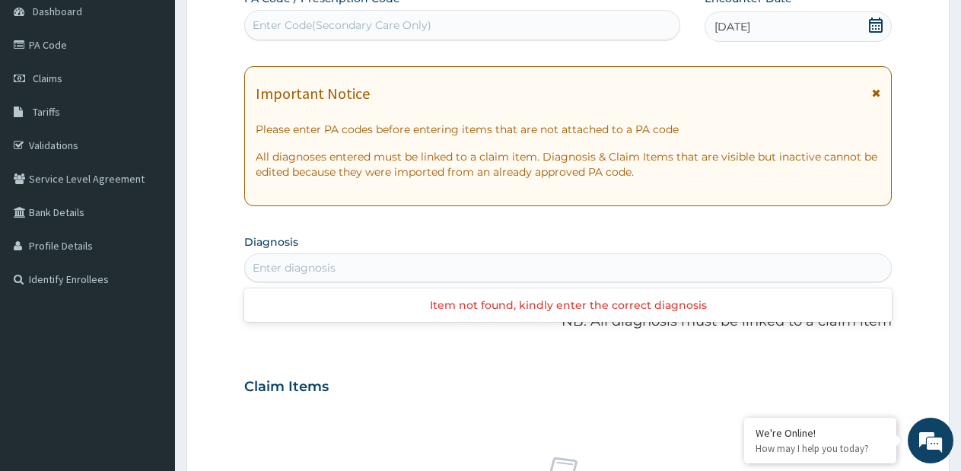
click at [396, 257] on div "Enter diagnosis" at bounding box center [568, 268] width 646 height 24
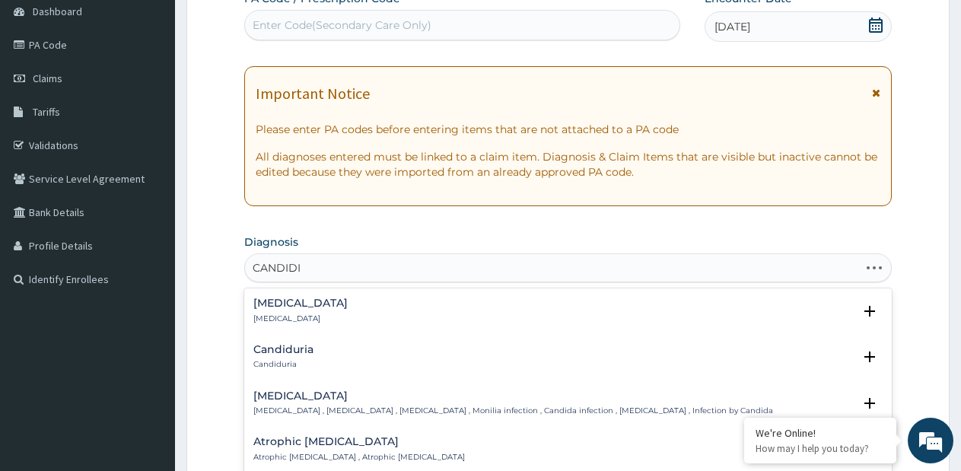
type input "CANDIDIA"
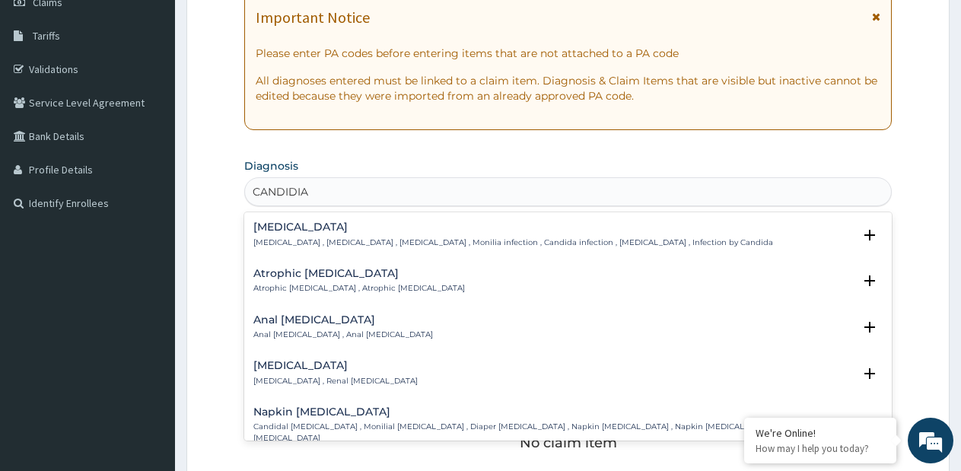
click at [313, 239] on p "Candidiasis , Moniliasis , Candidosis , Monilia infection , Candida infection ,…" at bounding box center [513, 242] width 520 height 11
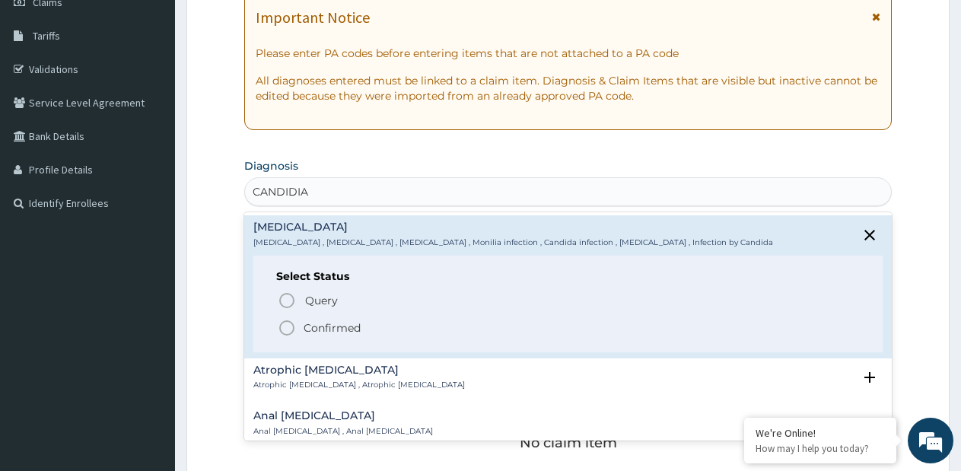
click at [312, 326] on p "Confirmed" at bounding box center [332, 327] width 57 height 15
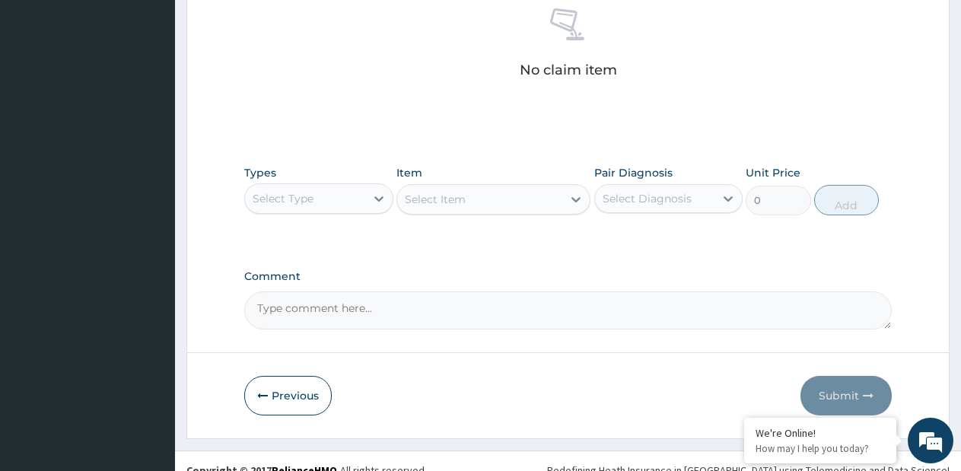
scroll to position [611, 0]
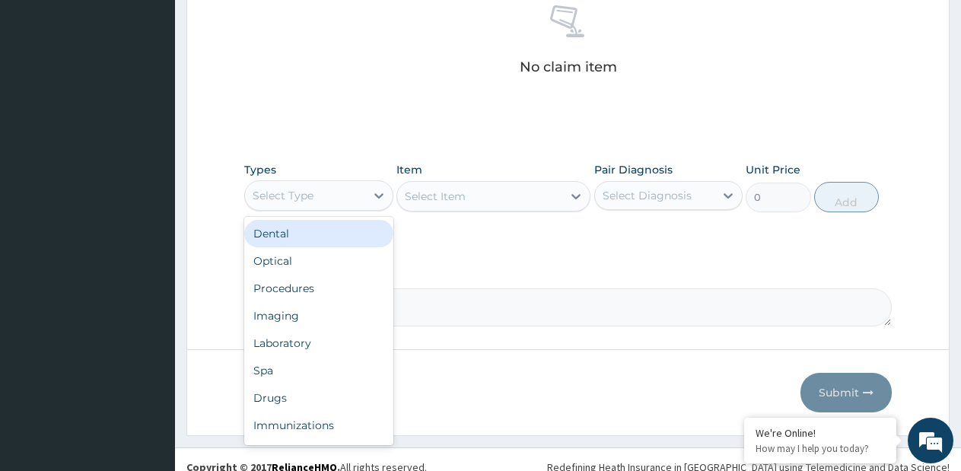
click at [358, 200] on div "Select Type" at bounding box center [305, 195] width 120 height 24
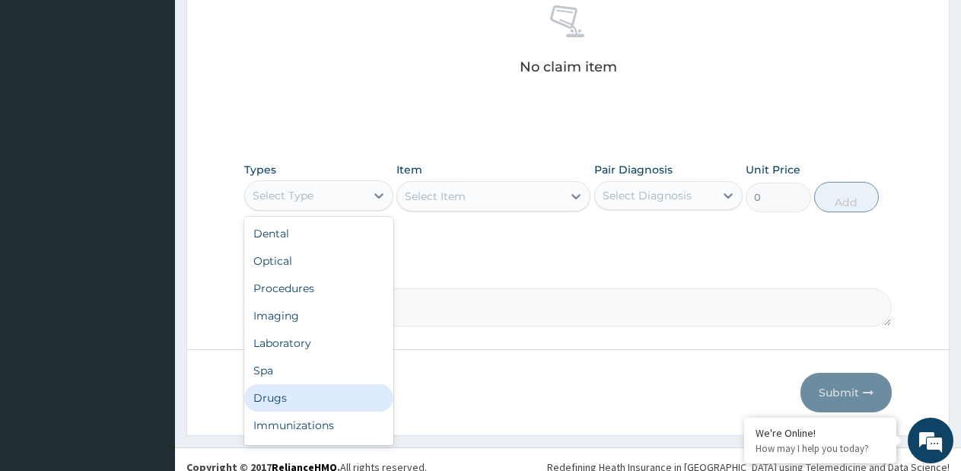
drag, startPoint x: 291, startPoint y: 388, endPoint x: 417, endPoint y: 298, distance: 155.0
click at [291, 389] on div "Drugs" at bounding box center [318, 397] width 149 height 27
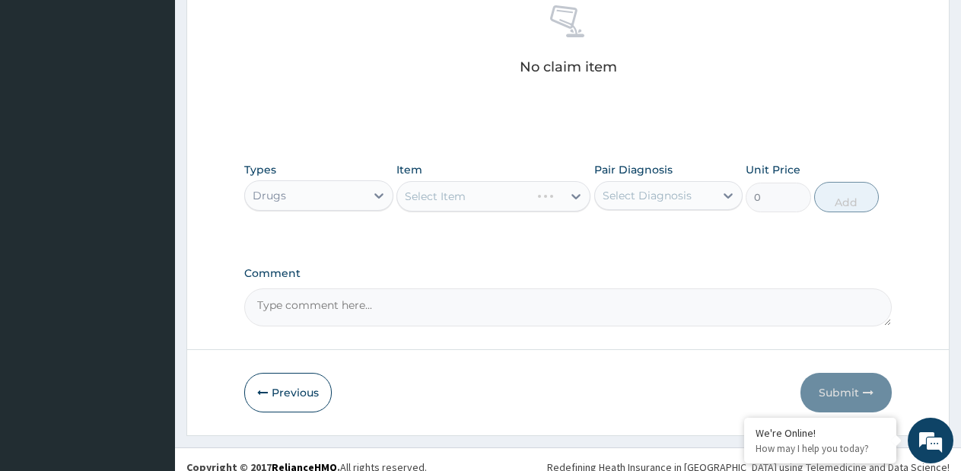
click at [574, 198] on div "Select Item" at bounding box center [493, 196] width 194 height 30
click at [574, 197] on div "Select Item" at bounding box center [493, 196] width 194 height 30
click at [574, 197] on icon at bounding box center [575, 196] width 9 height 5
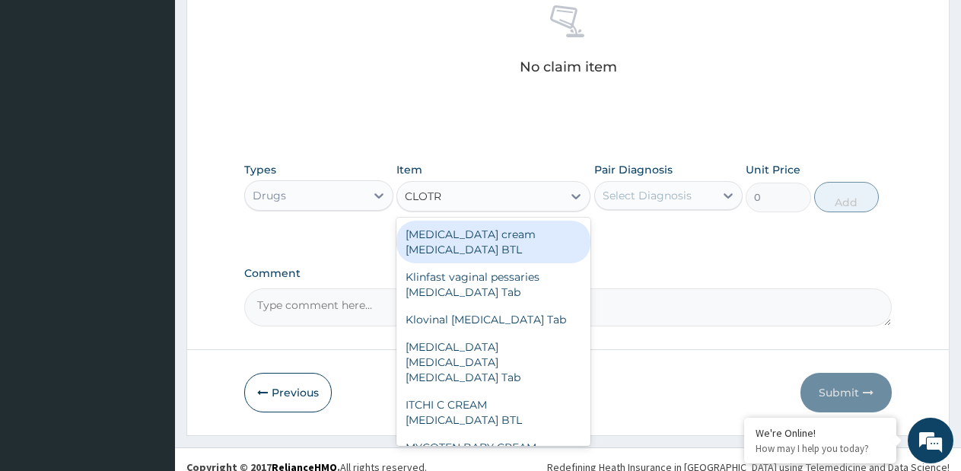
type input "CLOTRI"
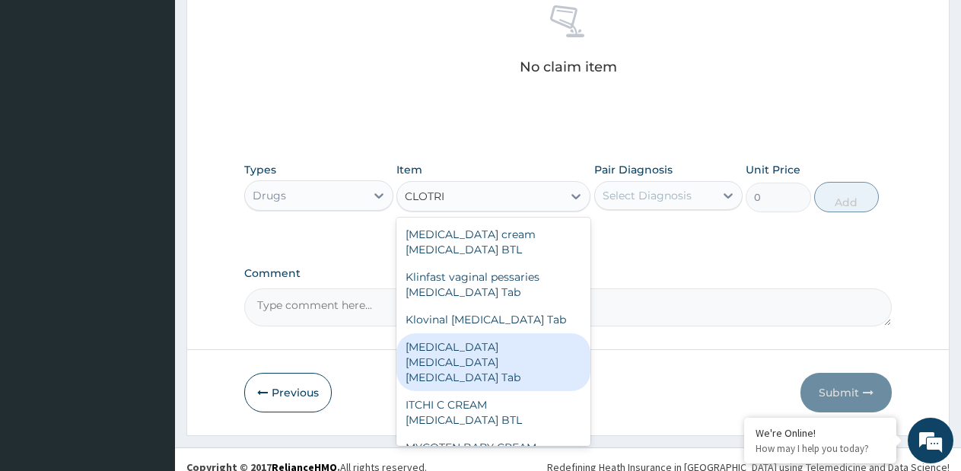
click at [519, 357] on div "Canesten pessary Clotrimazole Tab" at bounding box center [493, 362] width 194 height 58
type input "4284"
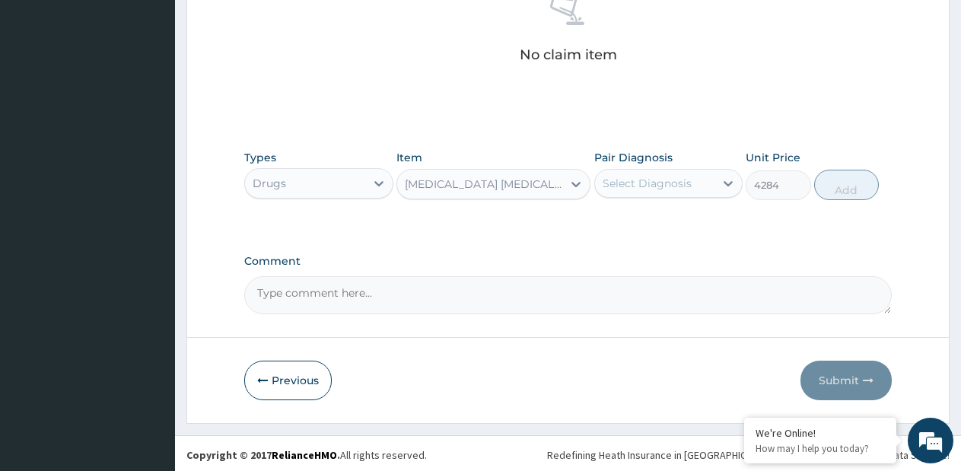
scroll to position [626, 0]
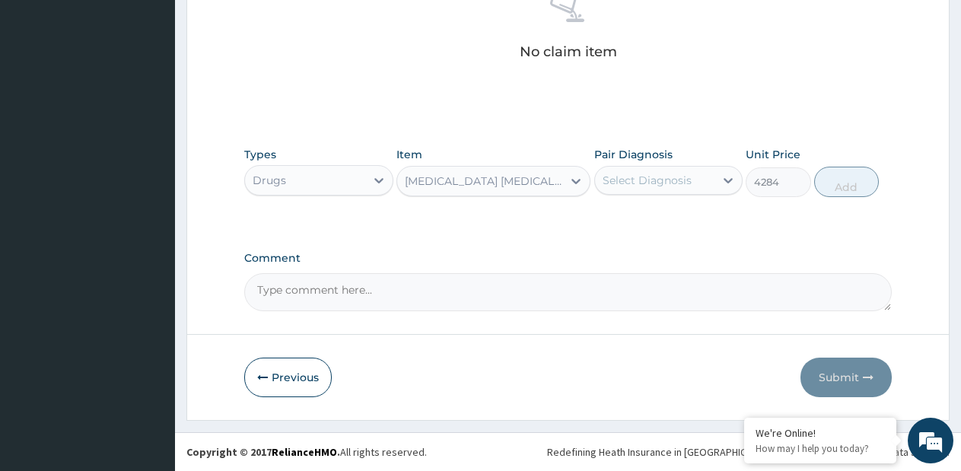
click at [689, 183] on div "Select Diagnosis" at bounding box center [647, 180] width 89 height 15
click at [666, 181] on div "Select Diagnosis" at bounding box center [647, 180] width 89 height 15
click at [655, 215] on label "Candidiasis" at bounding box center [666, 217] width 94 height 15
checkbox input "true"
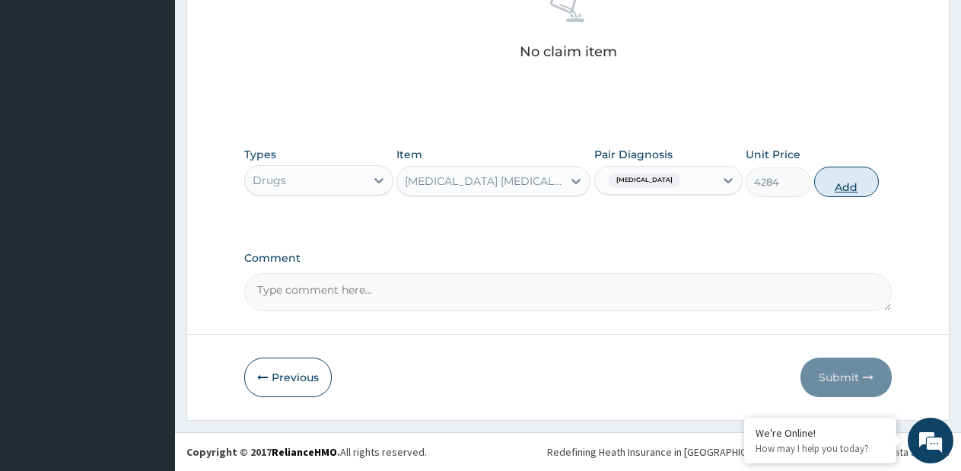
click at [833, 178] on button "Add" at bounding box center [846, 182] width 65 height 30
type input "0"
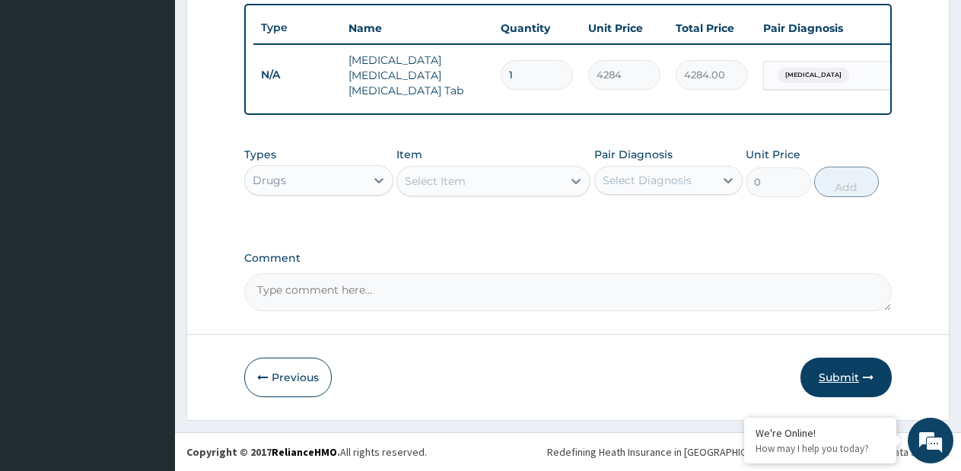
click at [831, 380] on button "Submit" at bounding box center [845, 378] width 91 height 40
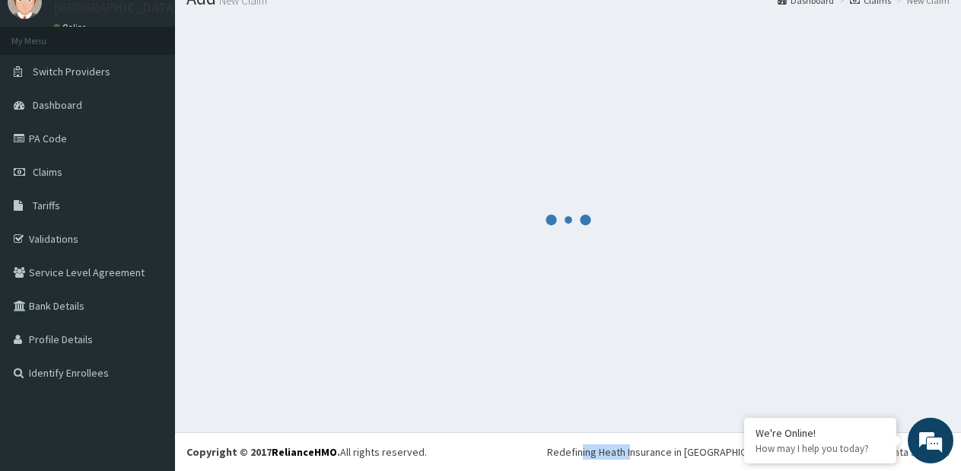
scroll to position [567, 0]
